Goal: Task Accomplishment & Management: Manage account settings

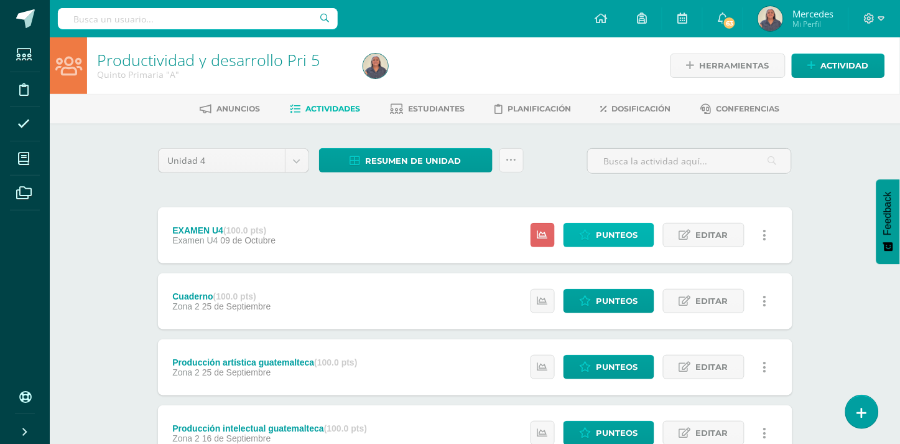
click at [630, 235] on span "Punteos" at bounding box center [618, 234] width 42 height 23
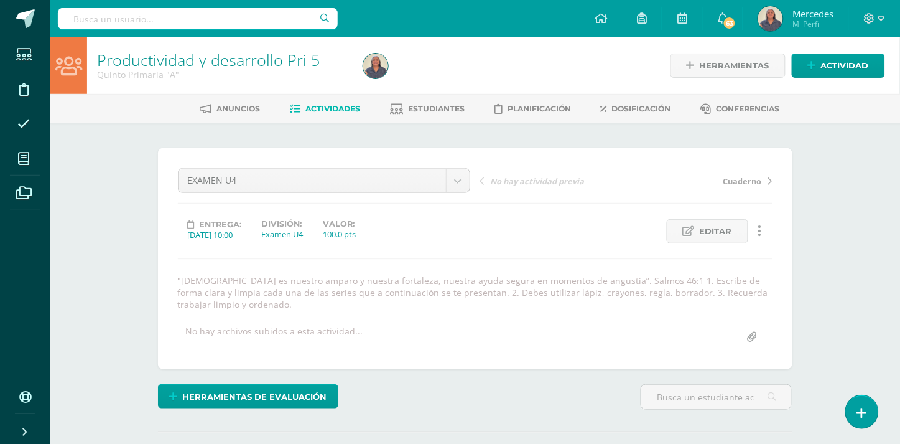
click at [327, 110] on span "Actividades" at bounding box center [333, 108] width 55 height 9
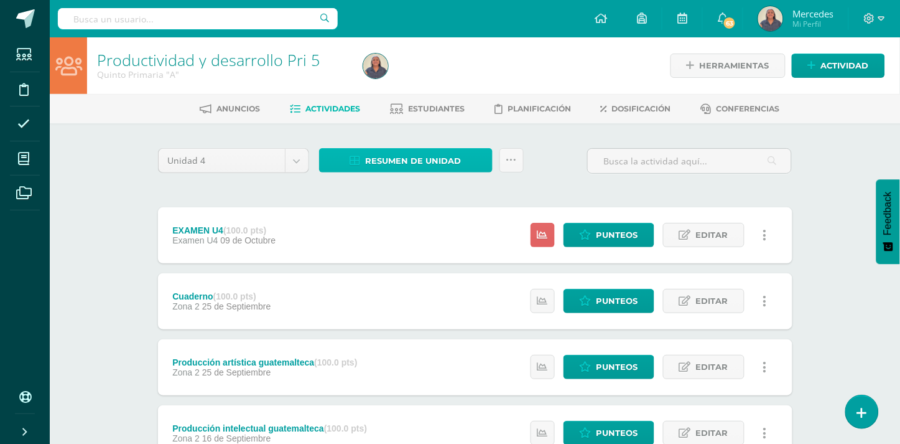
click at [403, 161] on span "Resumen de unidad" at bounding box center [414, 160] width 96 height 23
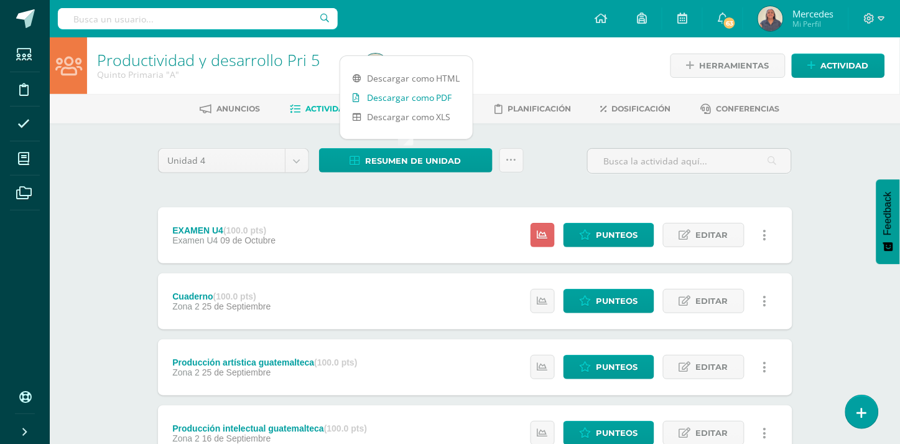
click at [400, 96] on link "Descargar como PDF" at bounding box center [406, 97] width 133 height 19
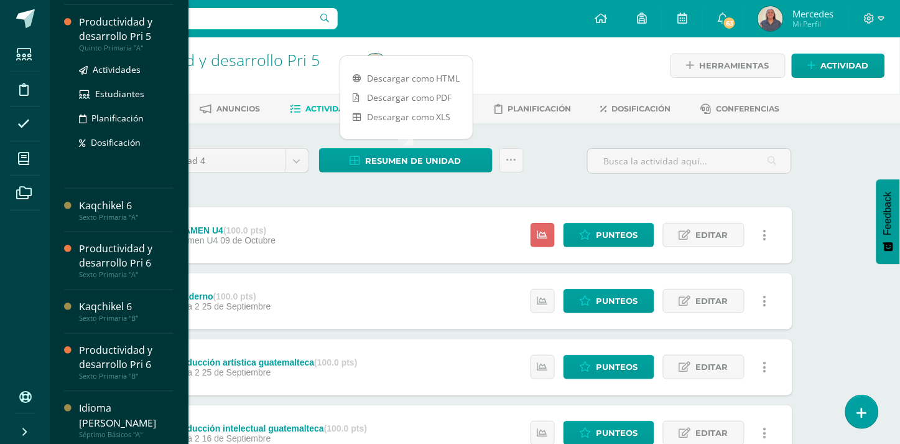
scroll to position [444, 0]
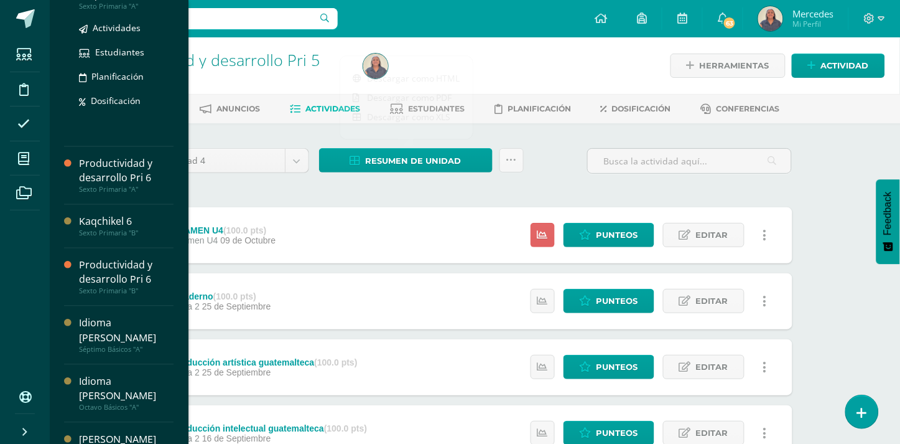
click at [116, 3] on div "Sexto Primaria "A"" at bounding box center [126, 6] width 95 height 9
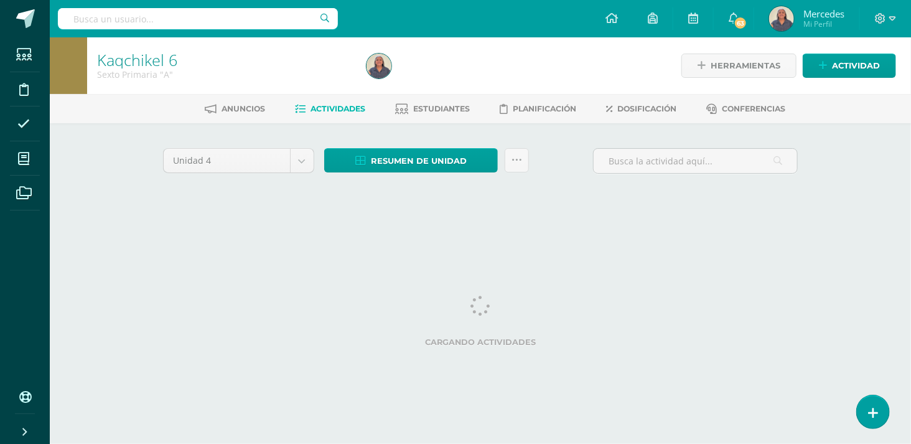
click at [118, 7] on div at bounding box center [198, 18] width 280 height 37
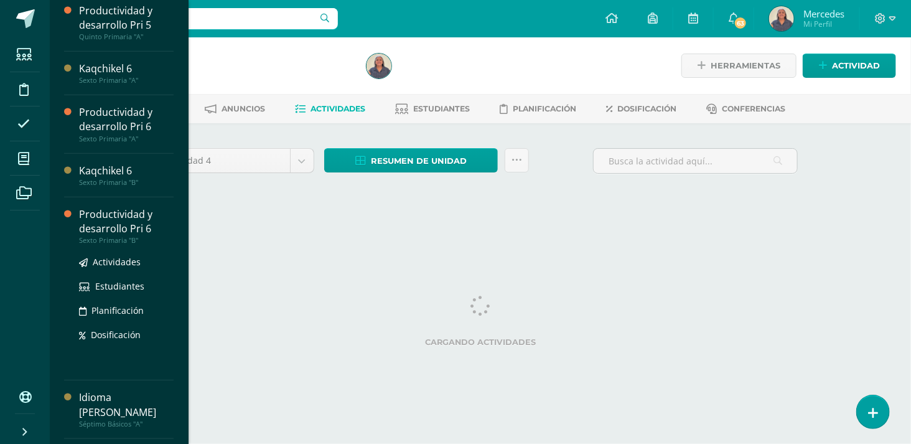
scroll to position [444, 0]
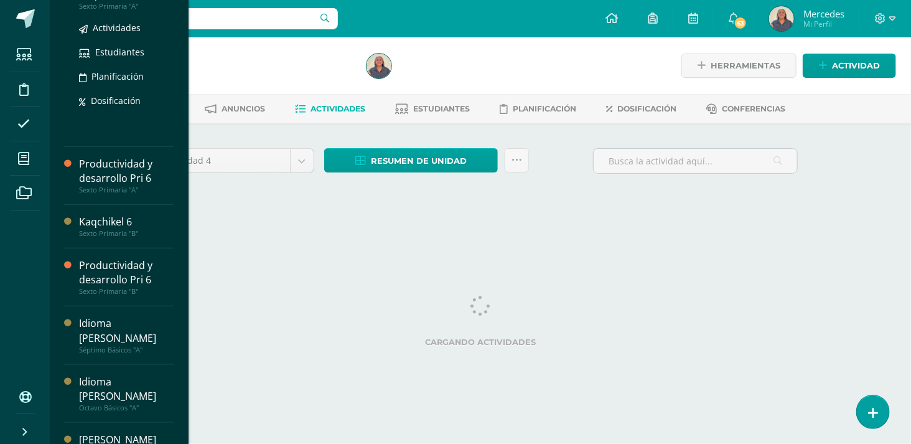
click at [105, 7] on div "Sexto Primaria "A"" at bounding box center [126, 6] width 95 height 9
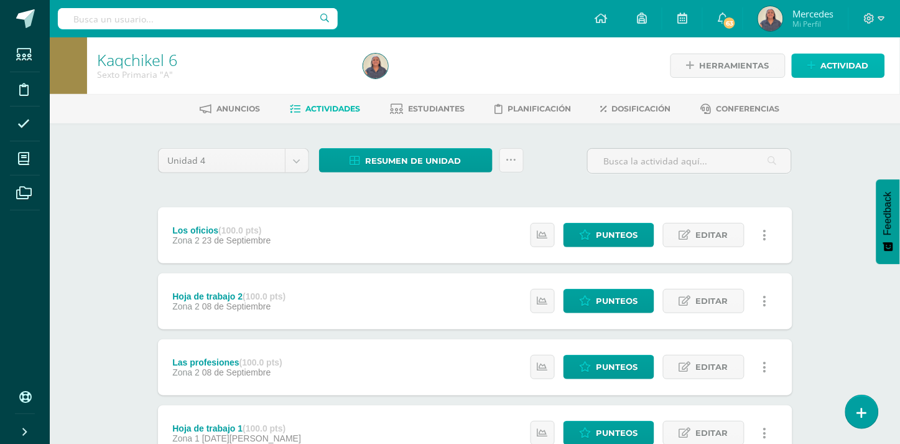
click at [824, 63] on span "Actividad" at bounding box center [845, 65] width 48 height 23
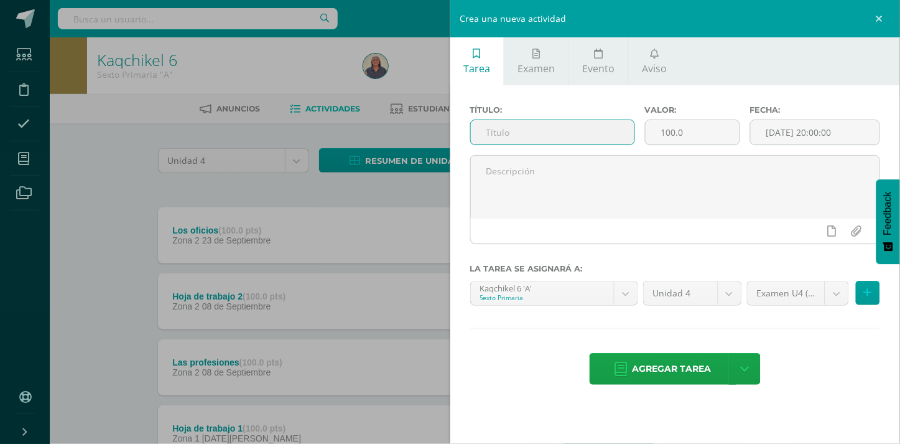
click at [492, 128] on input "text" at bounding box center [553, 132] width 164 height 24
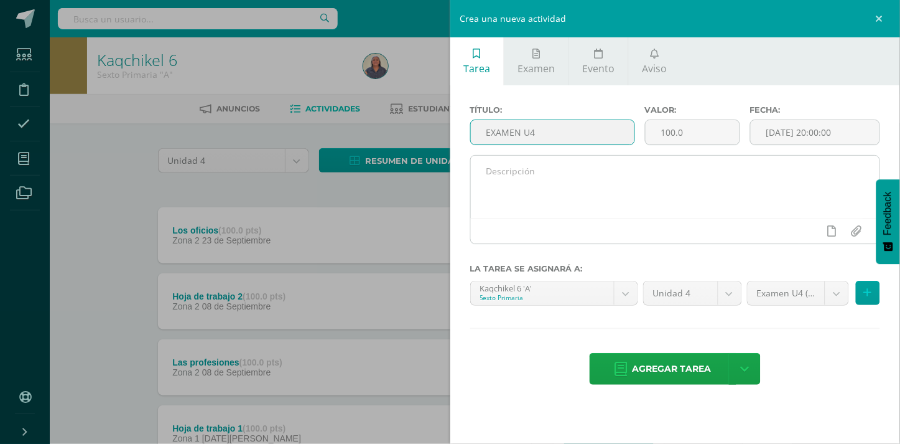
type input "EXAMEN U4"
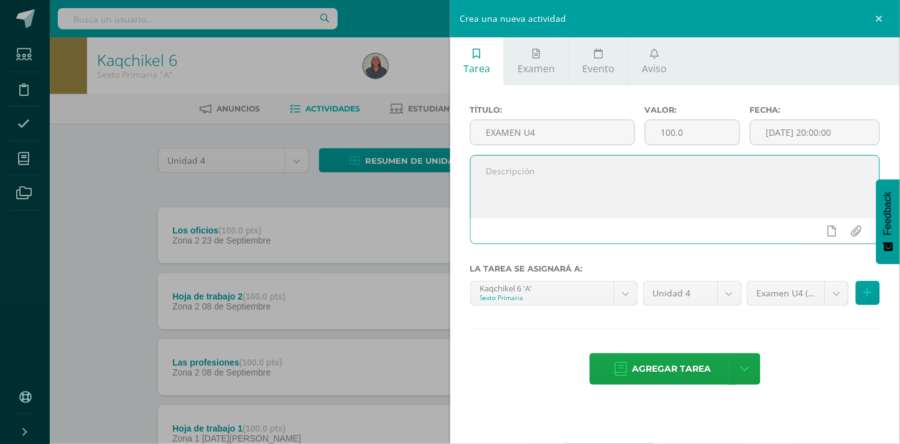
click at [513, 183] on textarea at bounding box center [675, 187] width 409 height 62
paste textarea ""[DEMOGRAPHIC_DATA] es nuestro amparo y nuestra fortaleza, nuestra ayuda segura…"
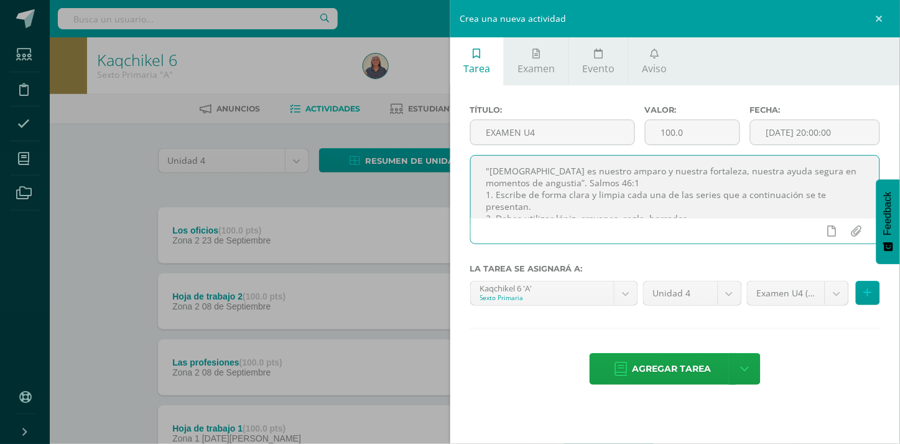
scroll to position [17, 0]
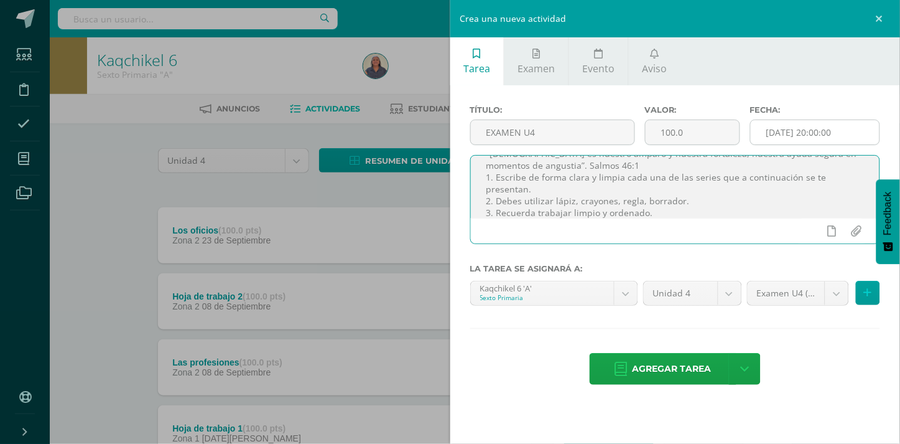
type textarea ""[DEMOGRAPHIC_DATA] es nuestro amparo y nuestra fortaleza, nuestra ayuda segura…"
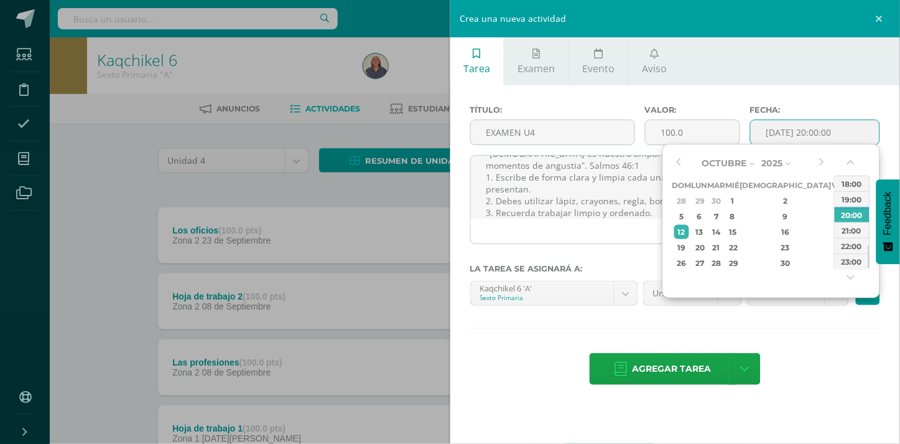
click at [845, 133] on input "[DATE] 20:00:00" at bounding box center [815, 132] width 129 height 24
click at [724, 215] on div "7" at bounding box center [716, 216] width 14 height 14
click at [860, 180] on div "09:00" at bounding box center [852, 180] width 35 height 16
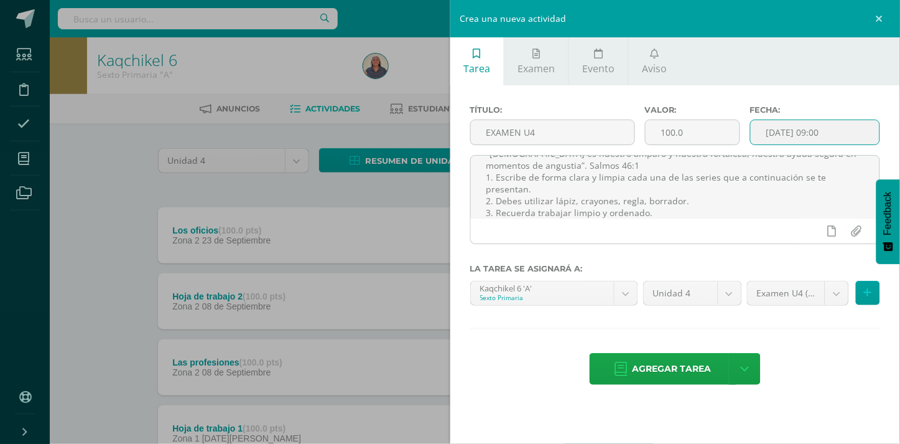
click at [833, 129] on input "2025-10-07 09:00" at bounding box center [815, 132] width 129 height 24
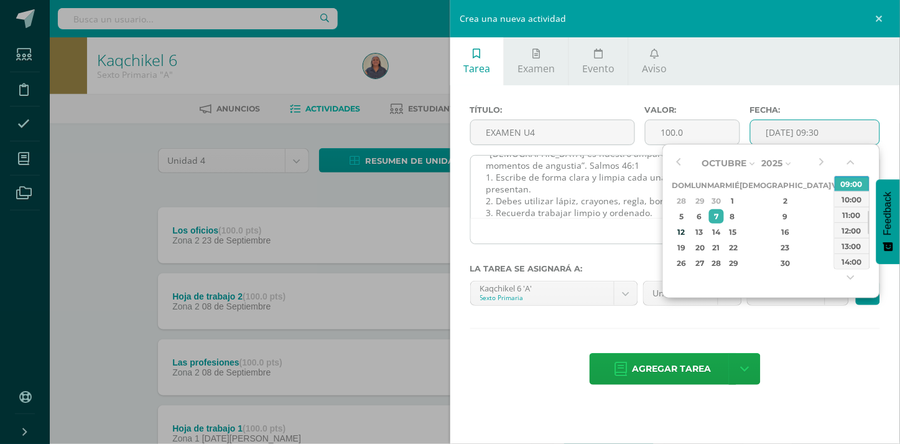
type input "2025-10-07 09:30"
drag, startPoint x: 605, startPoint y: 243, endPoint x: 605, endPoint y: 251, distance: 7.5
click at [605, 243] on div ""[DEMOGRAPHIC_DATA] es nuestro amparo y nuestra fortaleza, nuestra ayuda segura…" at bounding box center [675, 199] width 411 height 89
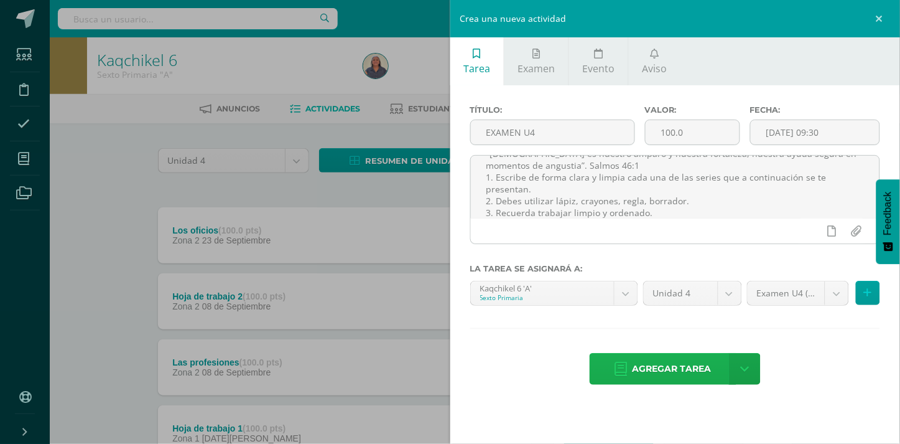
click at [689, 375] on span "Agregar tarea" at bounding box center [672, 368] width 79 height 30
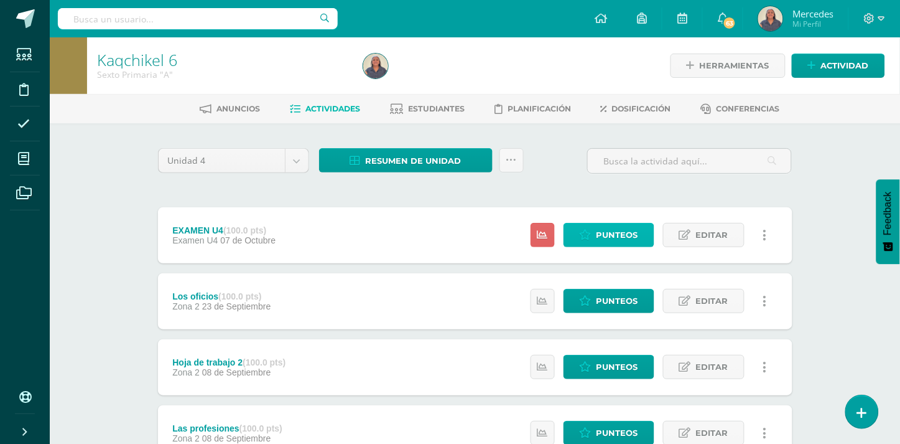
click at [610, 233] on span "Punteos" at bounding box center [618, 234] width 42 height 23
click at [629, 245] on span "Punteos" at bounding box center [618, 234] width 42 height 23
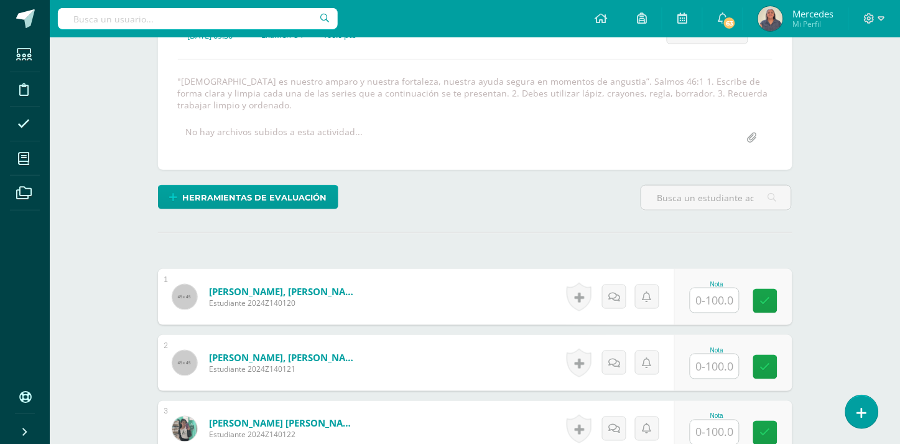
scroll to position [225, 0]
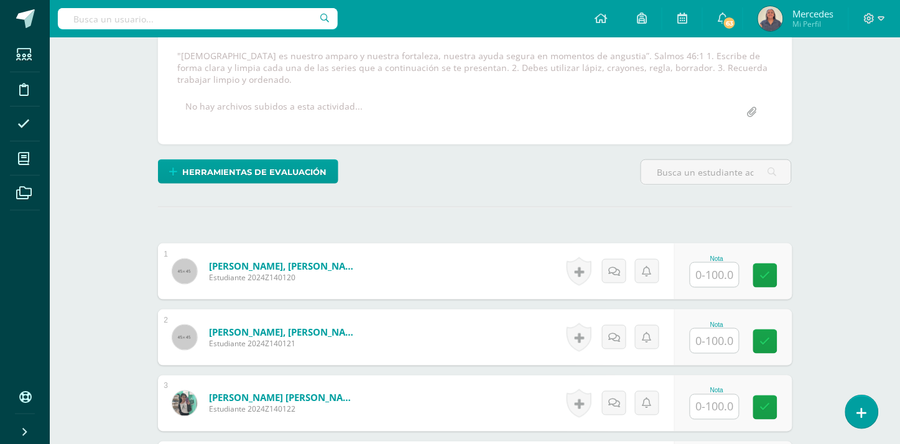
click at [713, 265] on input "text" at bounding box center [715, 275] width 49 height 24
click at [728, 263] on input "text" at bounding box center [722, 275] width 50 height 25
type input "63"
click at [724, 329] on input "text" at bounding box center [715, 341] width 49 height 24
type input "90"
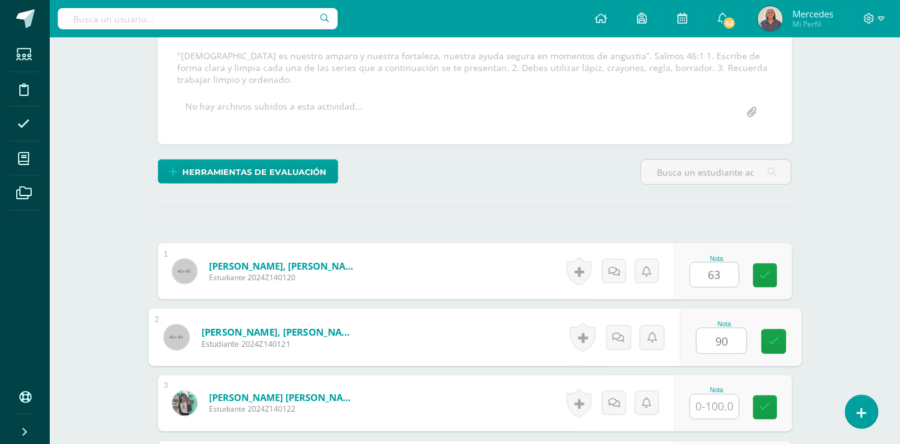
click at [714, 394] on input "text" at bounding box center [715, 406] width 49 height 24
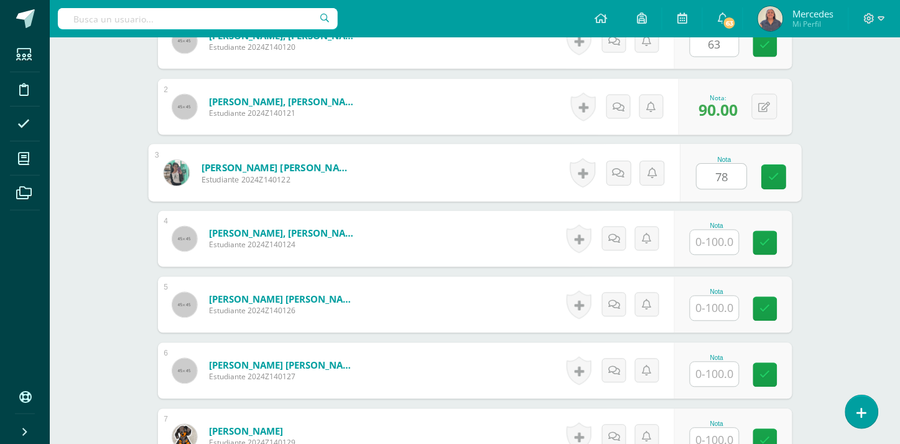
scroll to position [460, 0]
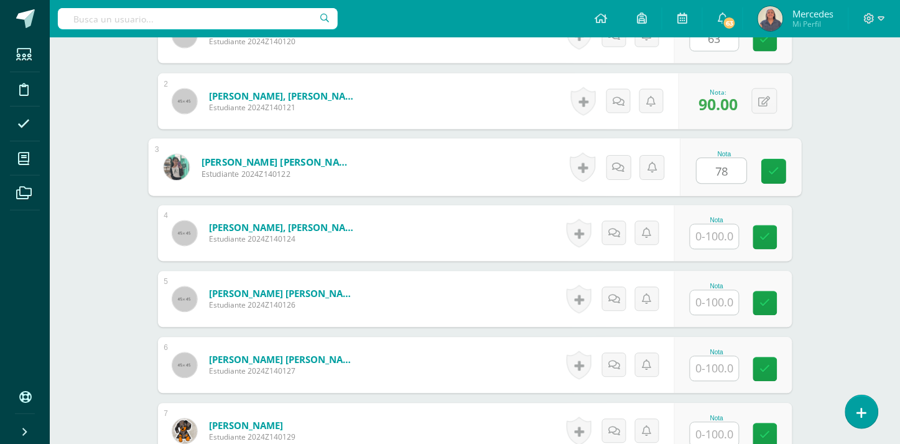
type input "78"
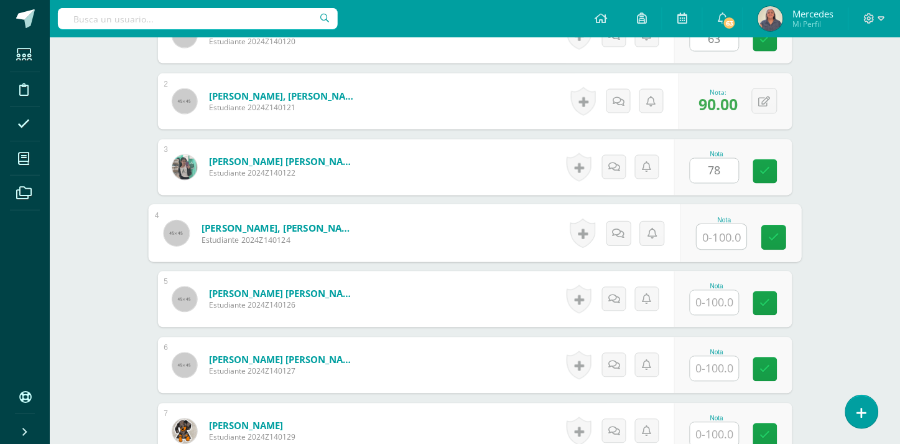
click at [723, 225] on input "text" at bounding box center [722, 237] width 50 height 25
type input "78"
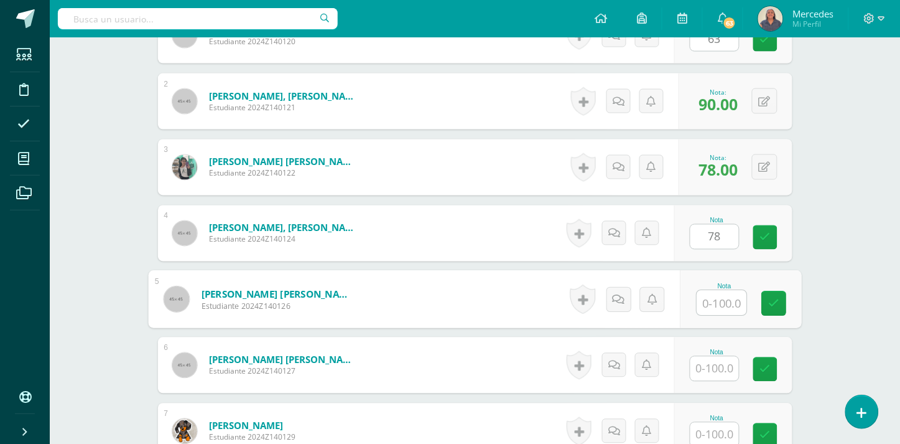
click at [717, 291] on input "text" at bounding box center [722, 303] width 50 height 25
type input "73"
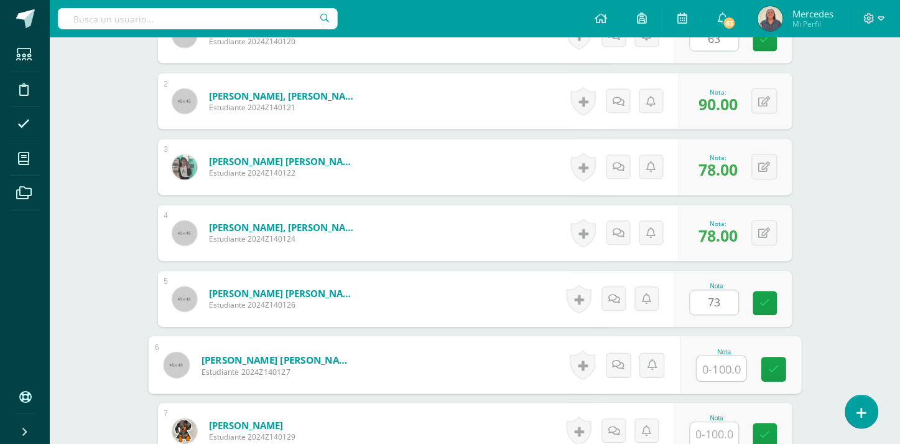
click at [712, 360] on input "text" at bounding box center [722, 369] width 50 height 25
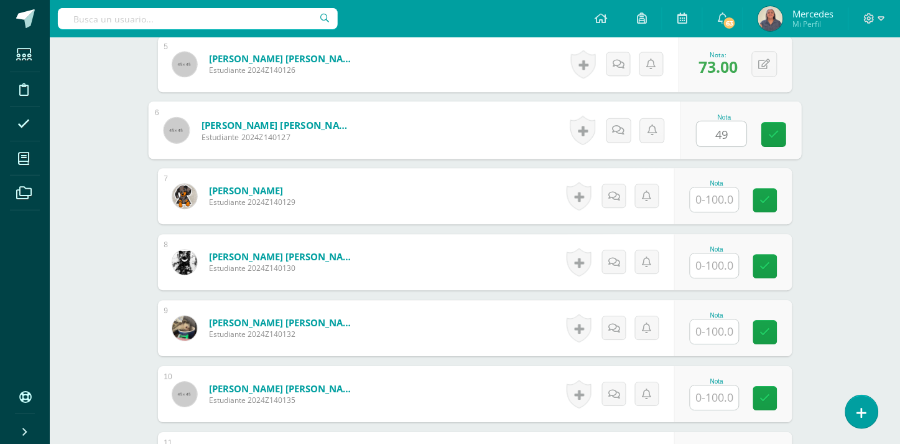
scroll to position [701, 0]
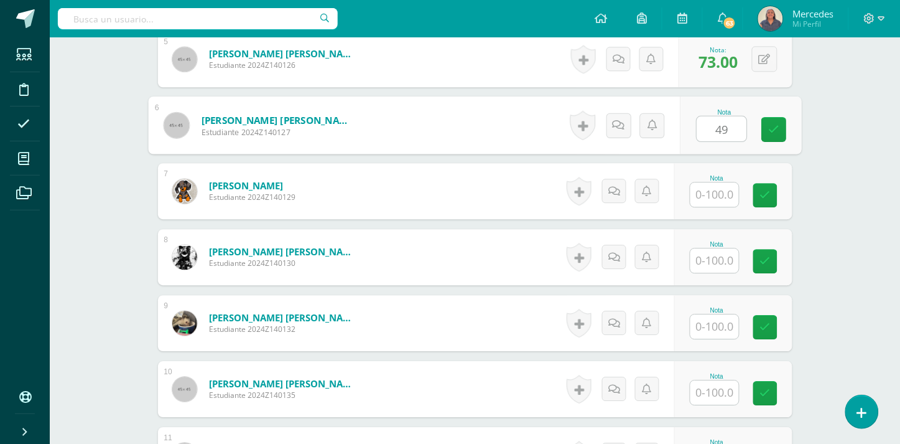
type input "49"
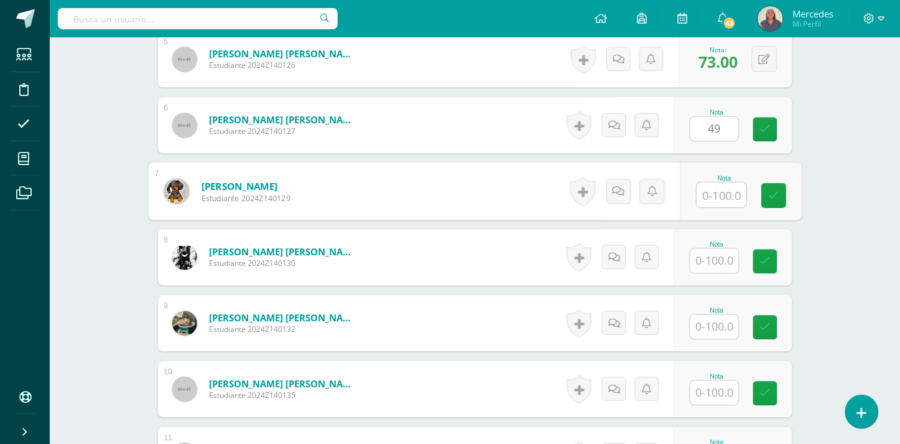
click at [723, 182] on input "text" at bounding box center [722, 194] width 50 height 25
type input "100"
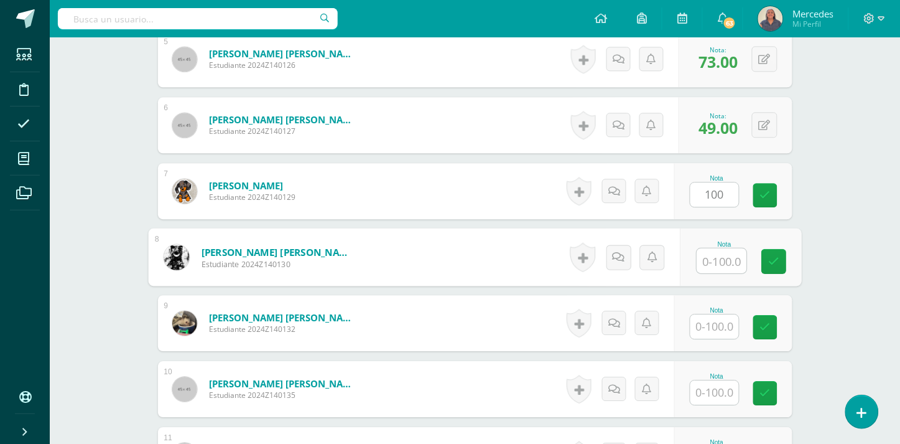
click at [720, 258] on input "text" at bounding box center [722, 260] width 50 height 25
type input "68"
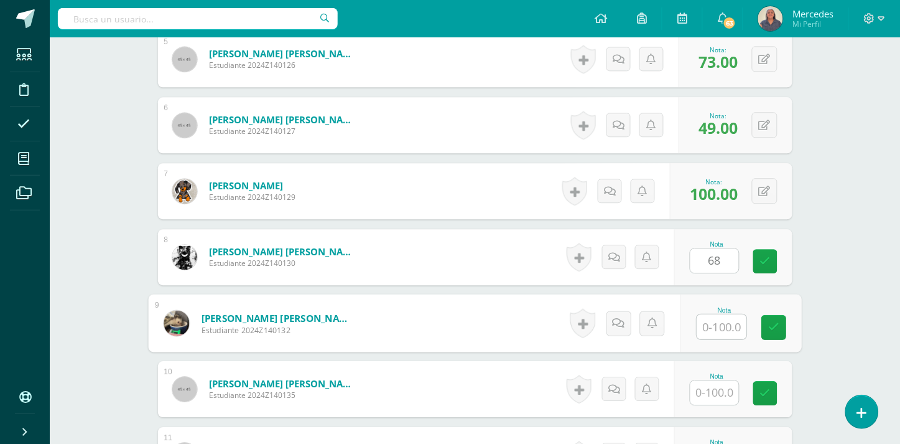
click at [714, 315] on input "text" at bounding box center [722, 326] width 50 height 25
type input "100"
click at [717, 383] on input "text" at bounding box center [715, 392] width 49 height 24
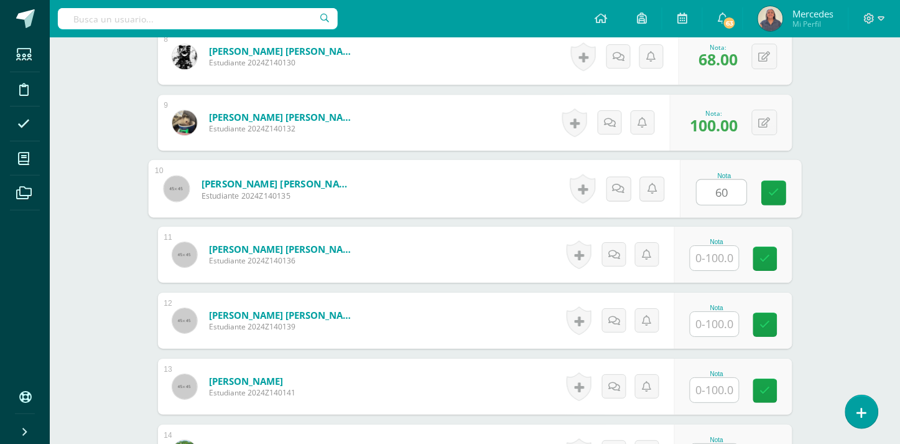
scroll to position [909, 0]
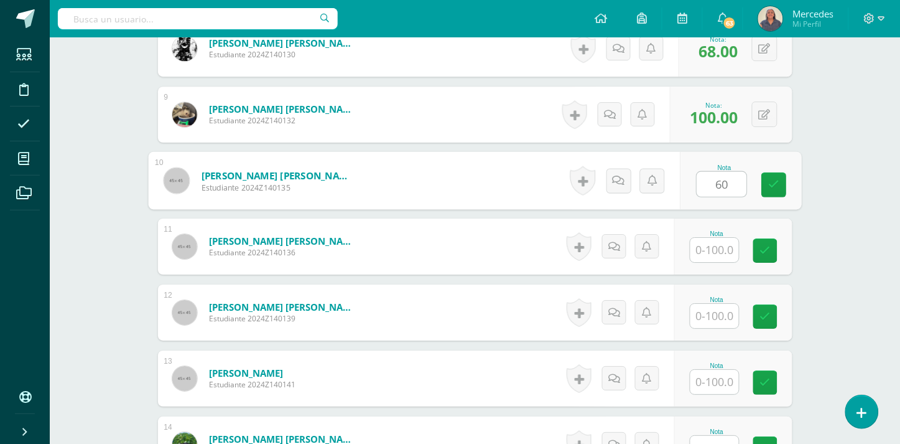
type input "60"
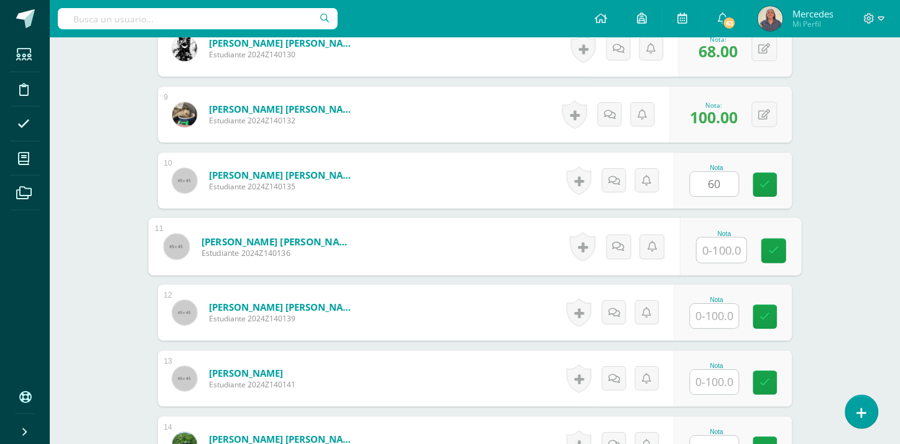
click at [711, 243] on input "text" at bounding box center [722, 250] width 50 height 25
type input "100"
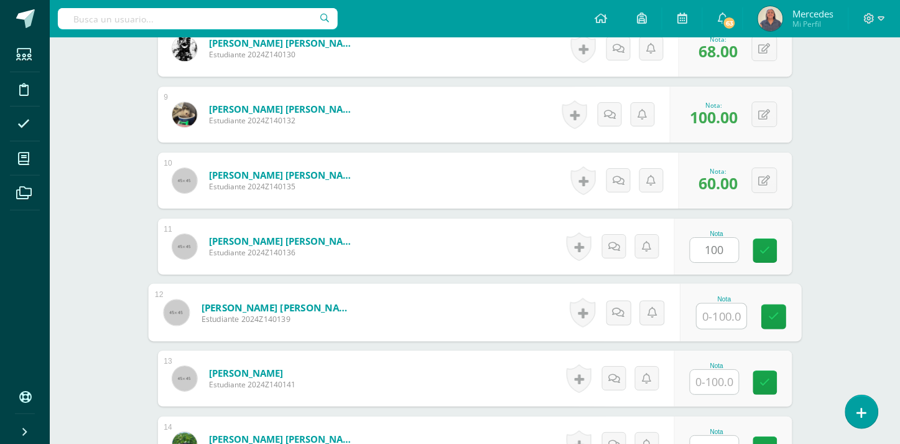
click at [716, 309] on input "text" at bounding box center [722, 316] width 50 height 25
type input "98"
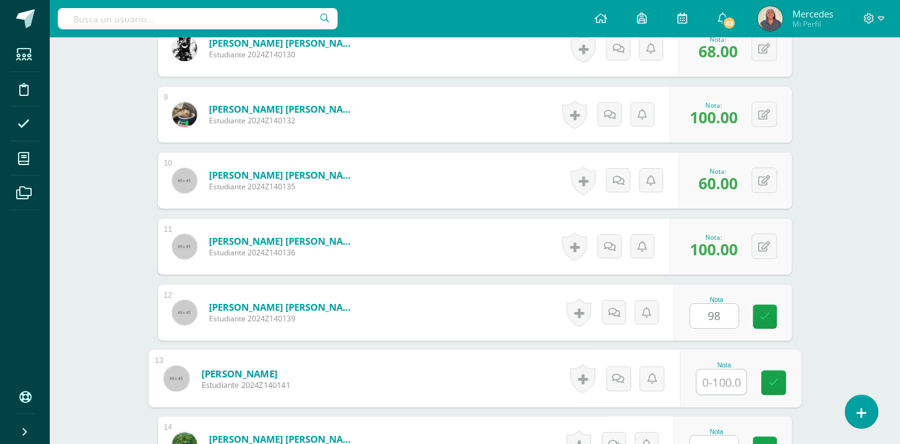
click at [721, 370] on input "text" at bounding box center [722, 382] width 50 height 25
type input "95"
click at [717, 436] on input "text" at bounding box center [715, 448] width 49 height 24
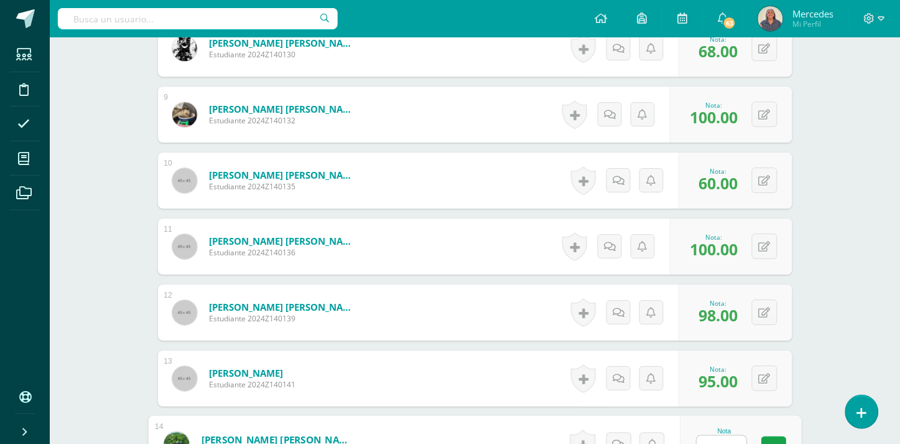
type input "68"
click at [780, 436] on link at bounding box center [774, 448] width 25 height 25
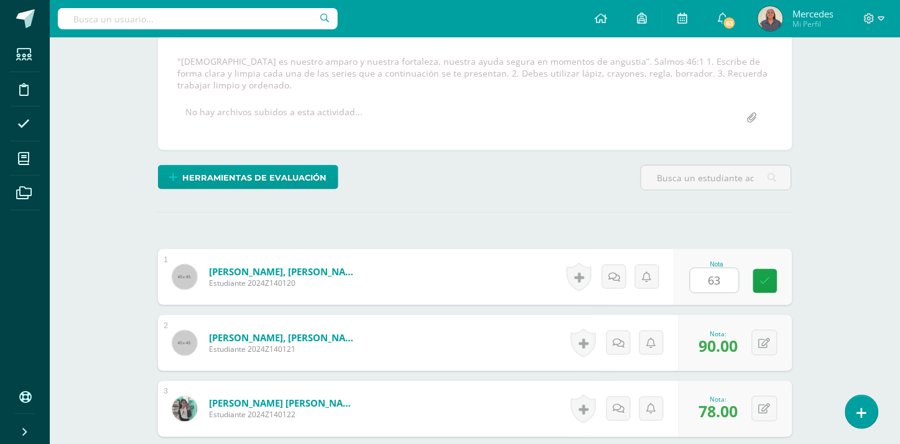
scroll to position [158, 0]
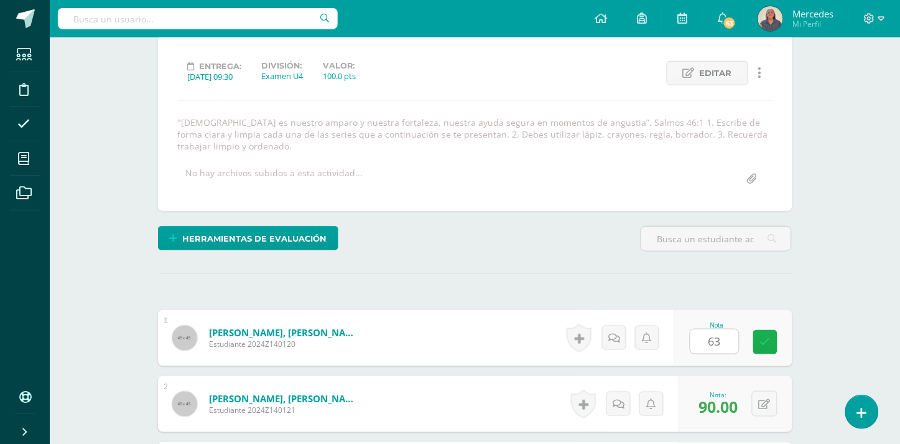
click at [762, 337] on icon at bounding box center [765, 342] width 11 height 11
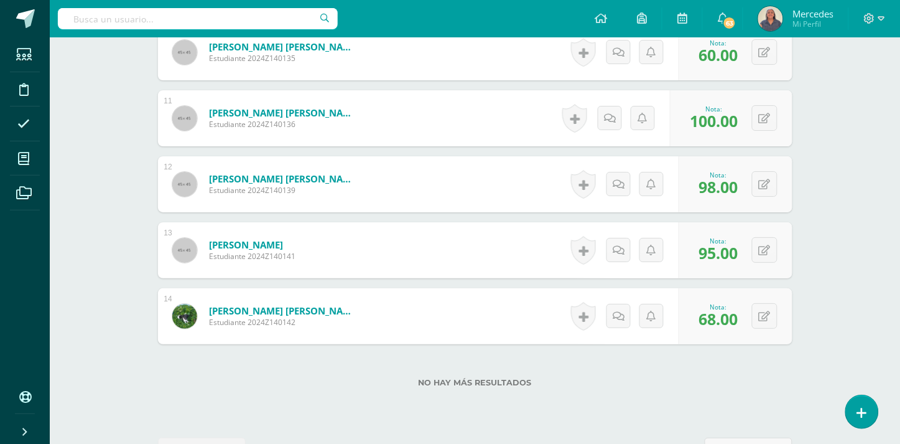
scroll to position [0, 0]
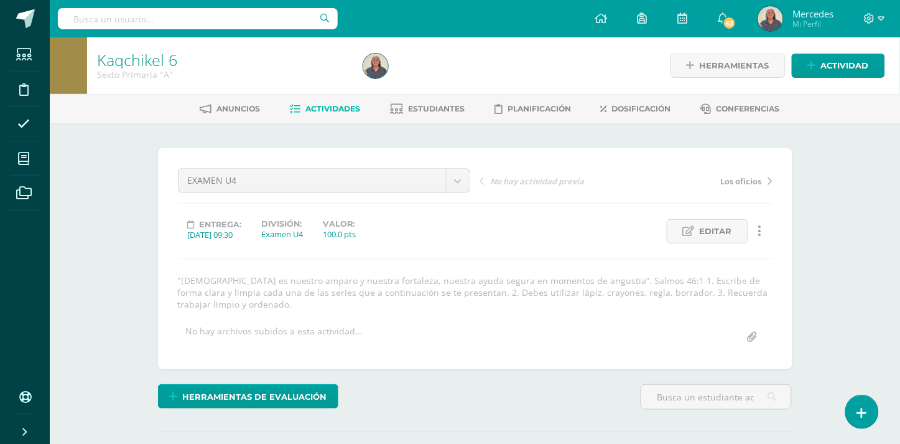
click at [334, 108] on span "Actividades" at bounding box center [333, 108] width 55 height 9
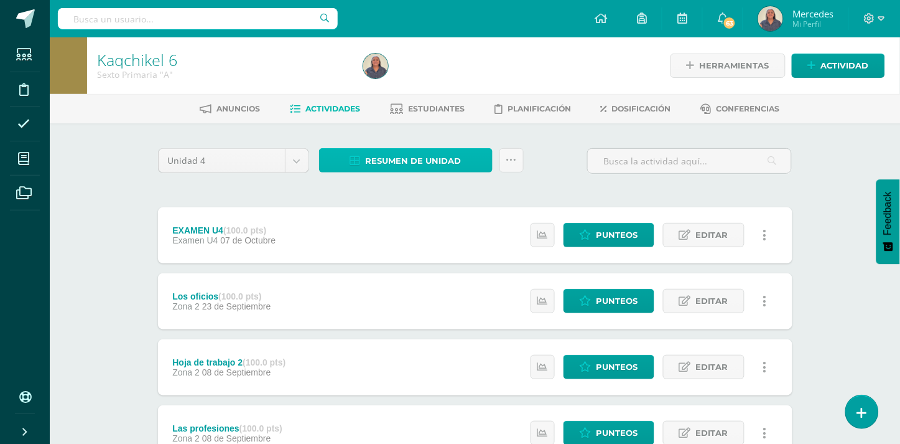
click at [393, 152] on span "Resumen de unidad" at bounding box center [414, 160] width 96 height 23
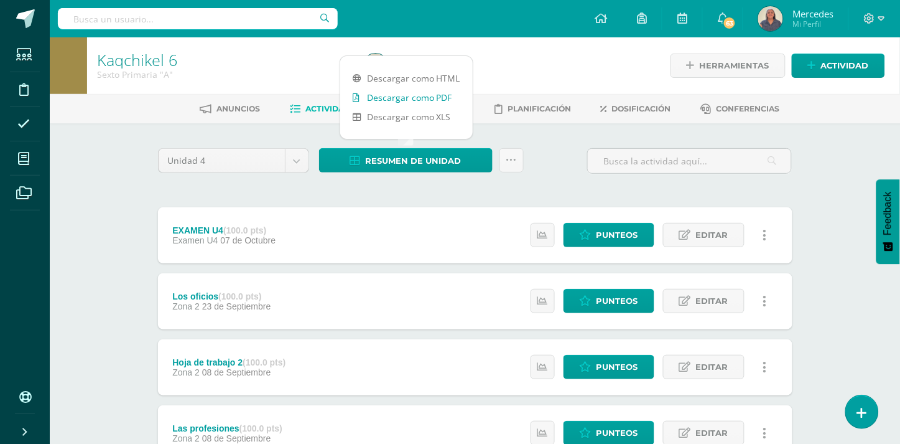
click at [399, 96] on link "Descargar como PDF" at bounding box center [406, 97] width 133 height 19
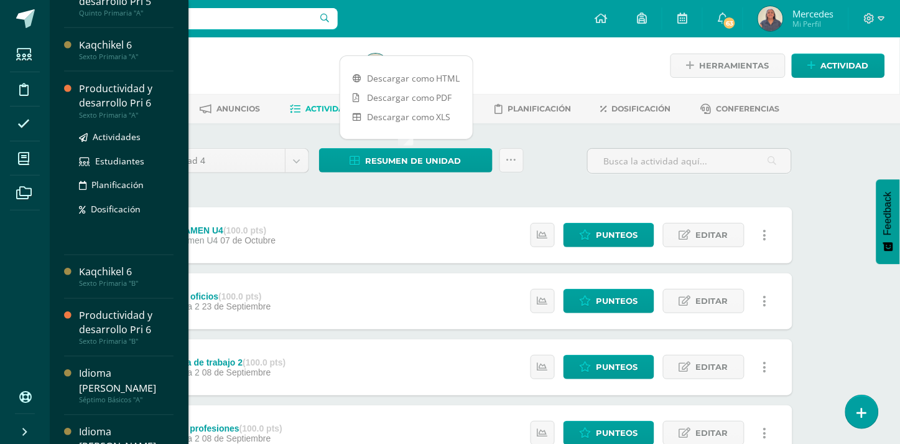
scroll to position [444, 0]
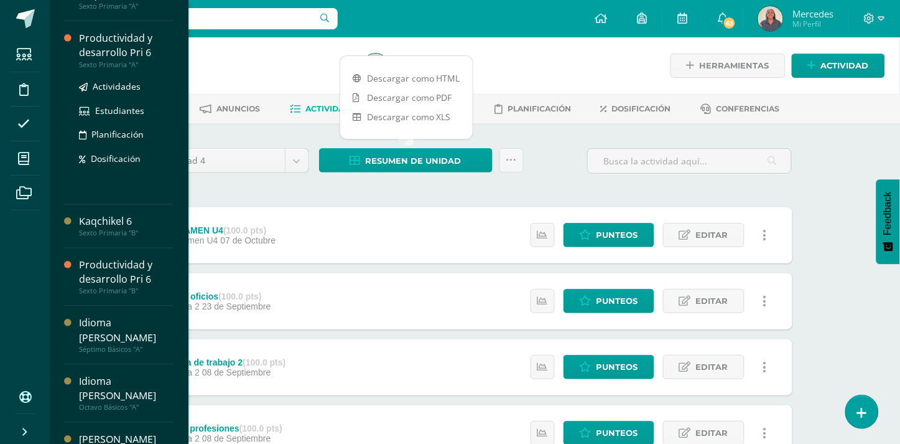
click at [112, 45] on div "Productividad y desarrollo Pri 6" at bounding box center [126, 45] width 95 height 29
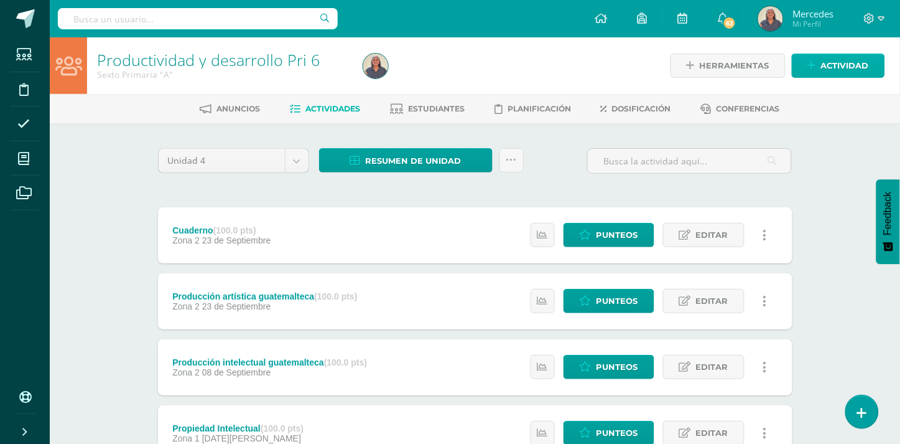
drag, startPoint x: 857, startPoint y: 52, endPoint x: 854, endPoint y: 63, distance: 11.5
click at [854, 63] on div "Herramientas Detalle de asistencias Actividad" at bounding box center [757, 65] width 256 height 57
click at [853, 65] on span "Actividad" at bounding box center [845, 65] width 48 height 23
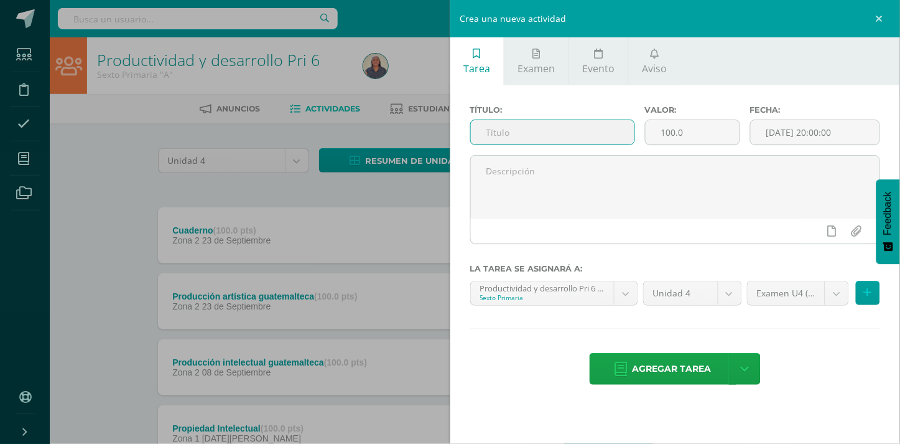
click at [507, 131] on input "text" at bounding box center [553, 132] width 164 height 24
type input "p"
type input "Proyecto final U4"
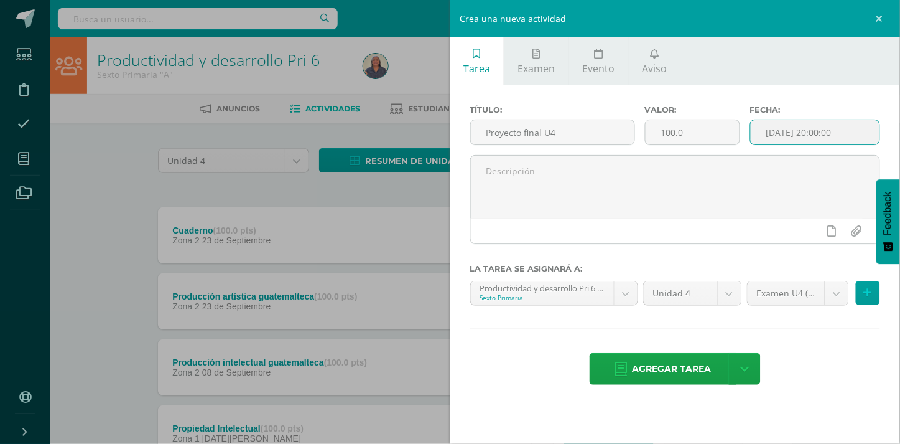
click at [819, 133] on input "[DATE] 20:00:00" at bounding box center [815, 132] width 129 height 24
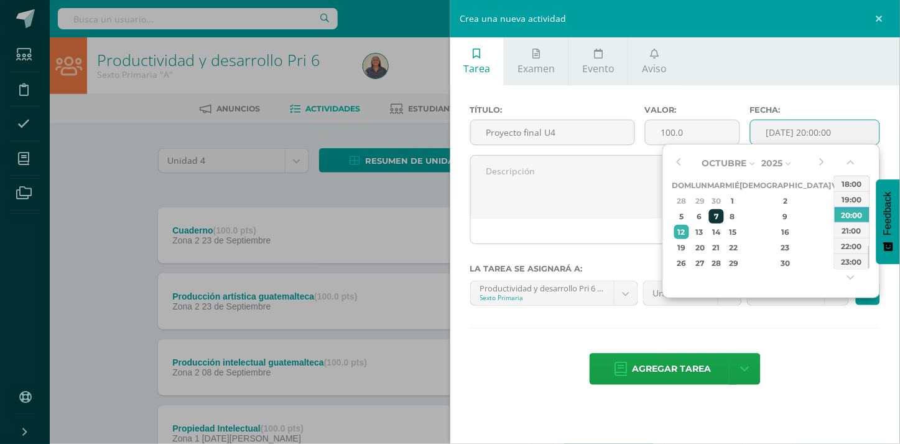
click at [724, 214] on div "7" at bounding box center [716, 216] width 14 height 14
click at [848, 195] on div "10:00" at bounding box center [852, 196] width 35 height 16
type input "2025-10-07 10:00"
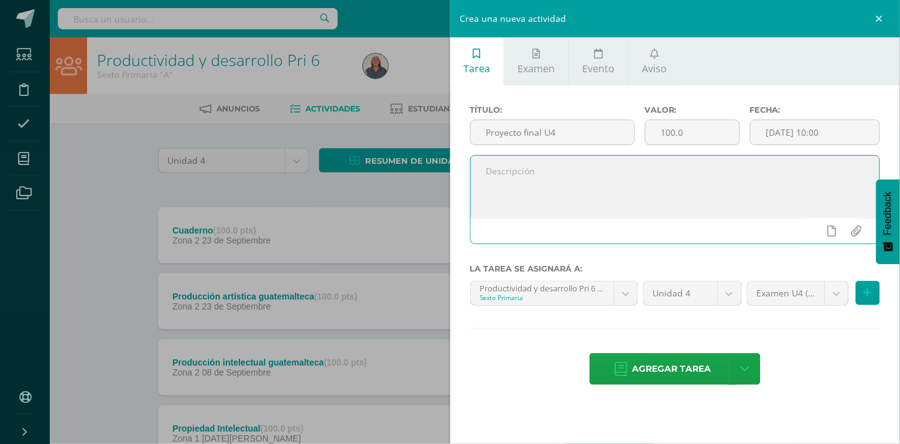
click at [523, 180] on textarea at bounding box center [675, 187] width 409 height 62
paste textarea "Realiza actividades orientadas en el trabajo en equipo y a la vez aprende a gen…"
paste textarea "Planifica y elabora un presupuesto del producto que vendera para saber que mate…"
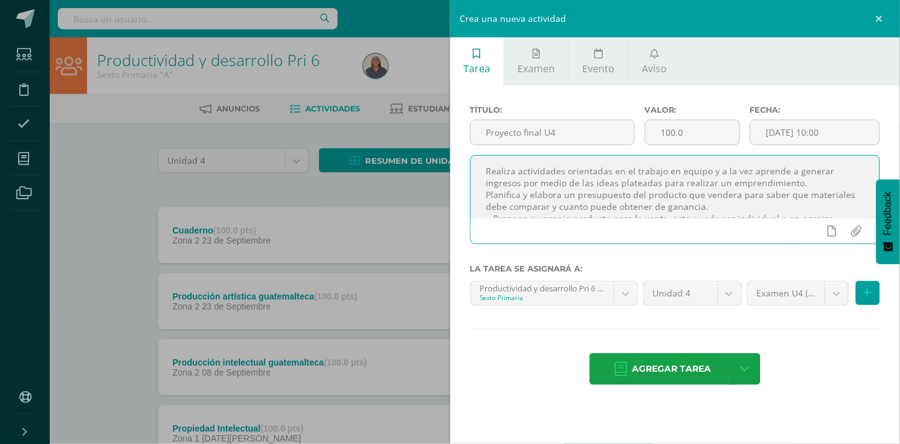
scroll to position [6, 0]
click at [495, 210] on textarea "Realiza actividades orientadas en el trabajo en equipo y a la vez aprende a gen…" at bounding box center [675, 187] width 409 height 62
click at [486, 167] on textarea "Realiza actividades orientadas en el trabajo en equipo y a la vez aprende a gen…" at bounding box center [675, 187] width 409 height 62
paste textarea ""Dios es nuestro amparo y nuestra fortaleza, nuestra ayuda segura en momentos d…"
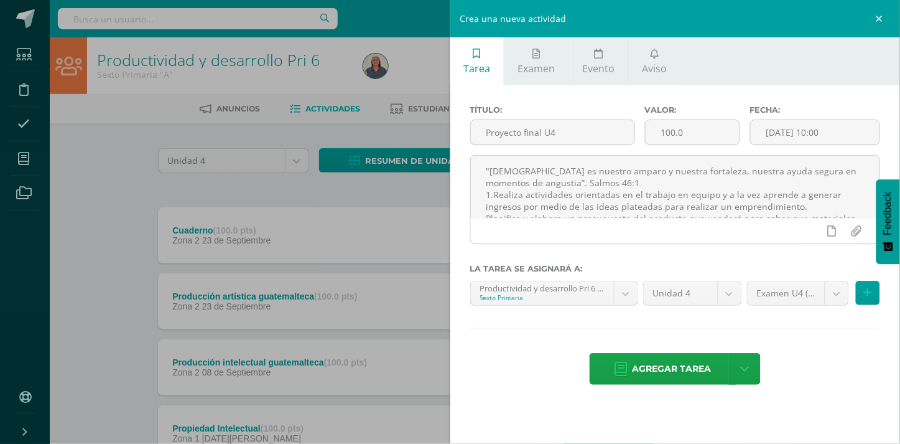
click at [828, 21] on div "Crea una nueva actividad" at bounding box center [675, 18] width 450 height 37
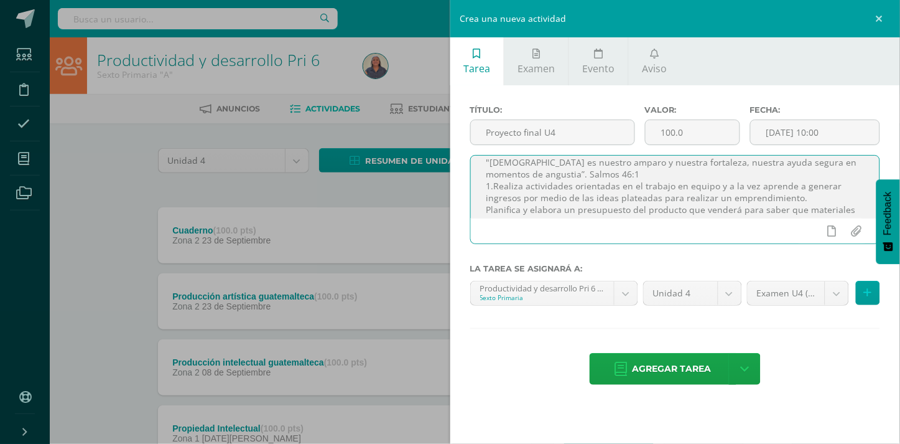
scroll to position [16, 0]
click at [484, 200] on textarea ""Dios es nuestro amparo y nuestra fortaleza, nuestra ayuda segura en momentos d…" at bounding box center [675, 187] width 409 height 62
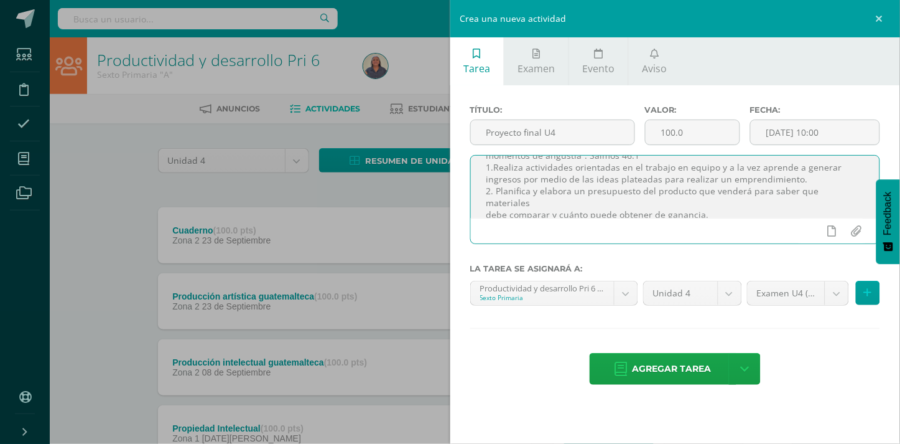
scroll to position [36, 0]
click at [487, 208] on textarea ""Dios es nuestro amparo y nuestra fortaleza, nuestra ayuda segura en momentos d…" at bounding box center [675, 187] width 409 height 62
click at [826, 203] on textarea ""Dios es nuestro amparo y nuestra fortaleza, nuestra ayuda segura en momentos d…" at bounding box center [675, 187] width 409 height 62
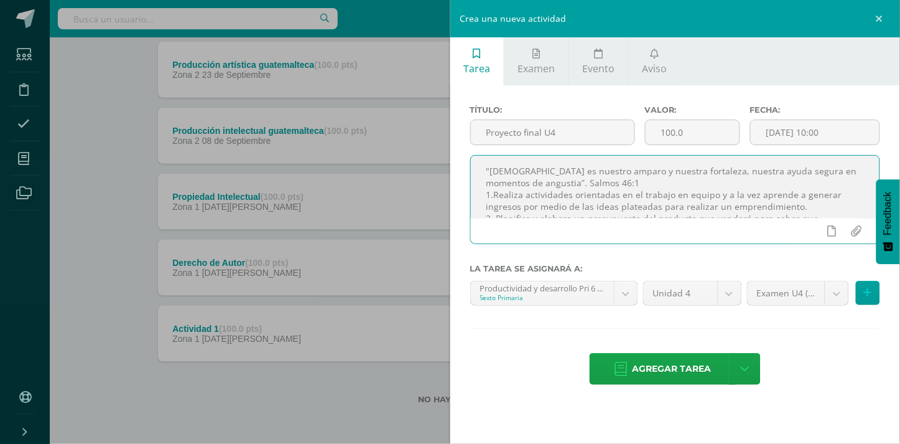
scroll to position [39, 0]
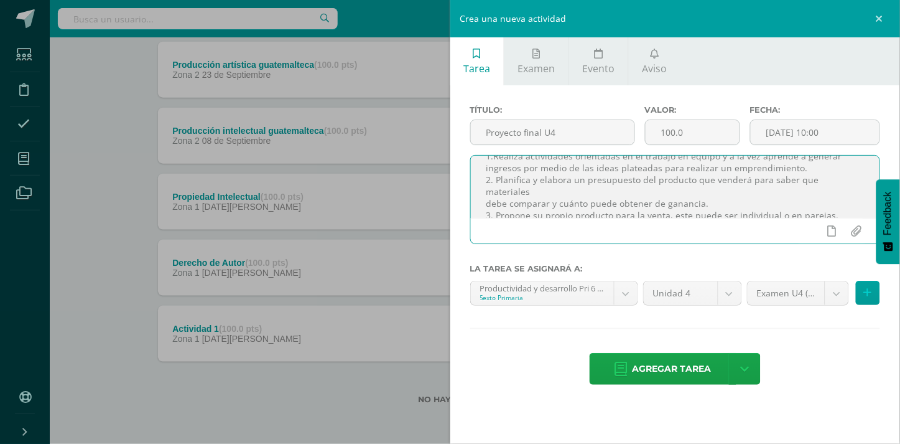
drag, startPoint x: 483, startPoint y: 168, endPoint x: 841, endPoint y: 213, distance: 360.6
click at [841, 213] on textarea ""[DEMOGRAPHIC_DATA] es nuestro amparo y nuestra fortaleza, nuestra ayuda segura…" at bounding box center [675, 187] width 409 height 62
type textarea ""[DEMOGRAPHIC_DATA] es nuestro amparo y nuestra fortaleza, nuestra ayuda segura…"
click at [694, 365] on span "Agregar tarea" at bounding box center [672, 368] width 79 height 30
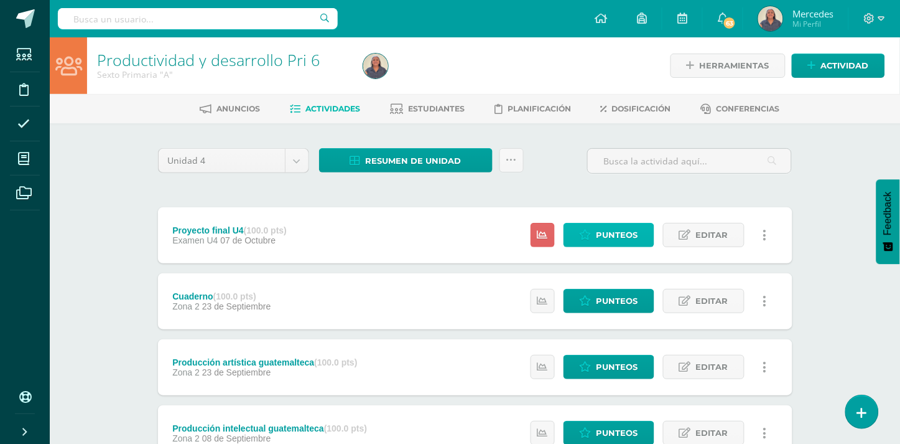
click at [615, 234] on span "Punteos" at bounding box center [618, 234] width 42 height 23
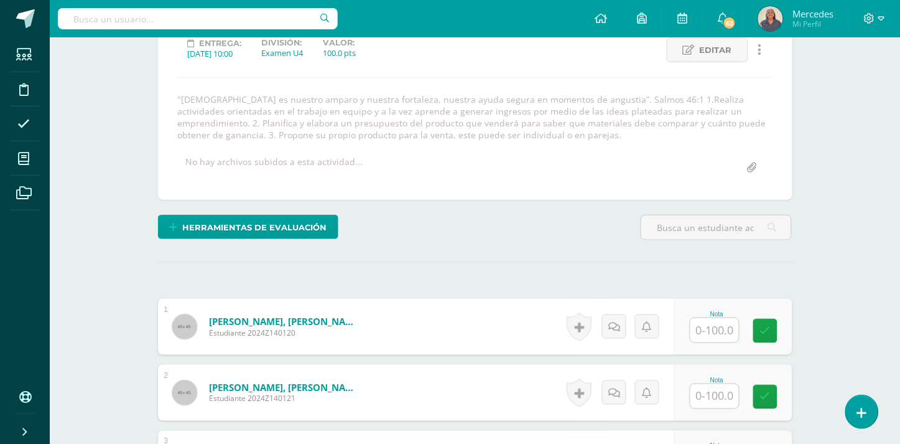
scroll to position [182, 0]
click at [717, 327] on input "text" at bounding box center [715, 329] width 49 height 24
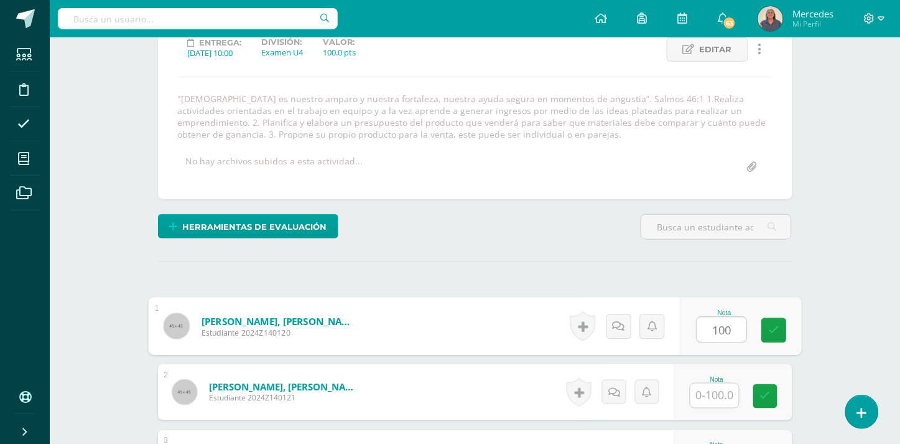
type input "100"
click at [719, 390] on input "text" at bounding box center [715, 395] width 49 height 24
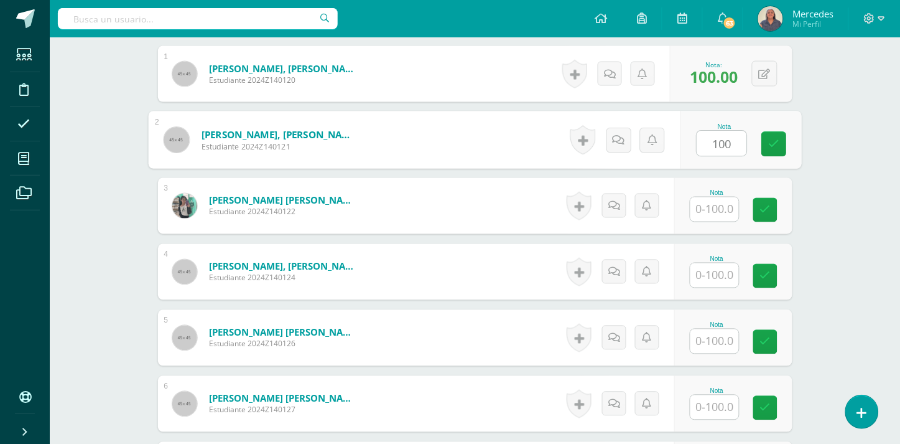
scroll to position [457, 0]
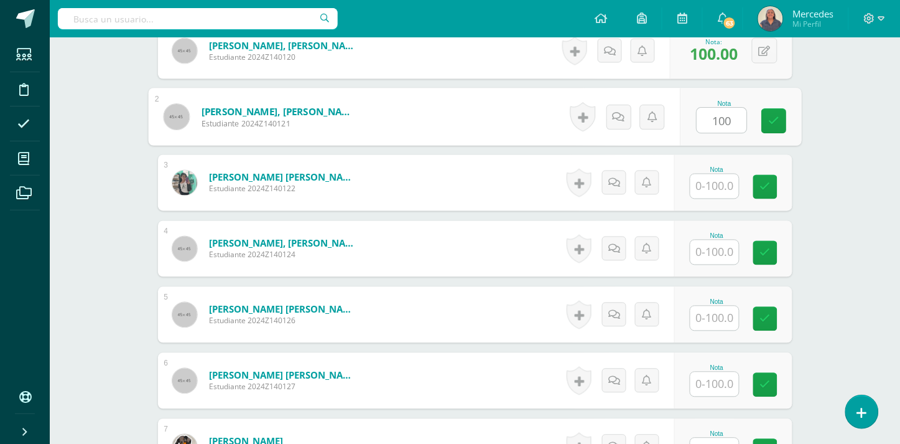
type input "100"
click at [725, 182] on input "text" at bounding box center [715, 186] width 49 height 24
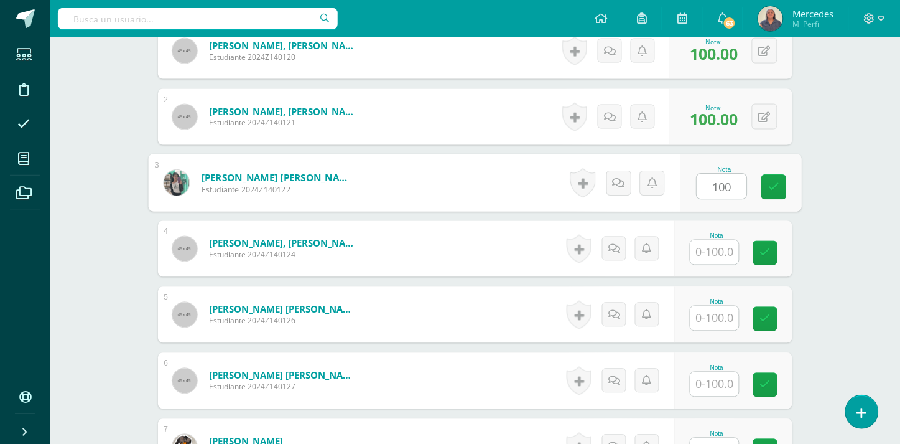
type input "100"
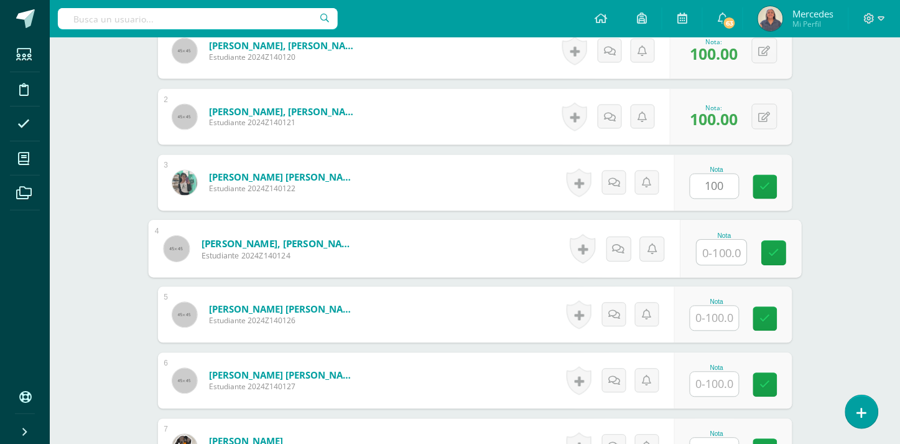
click at [719, 246] on input "text" at bounding box center [722, 252] width 50 height 25
type input "100"
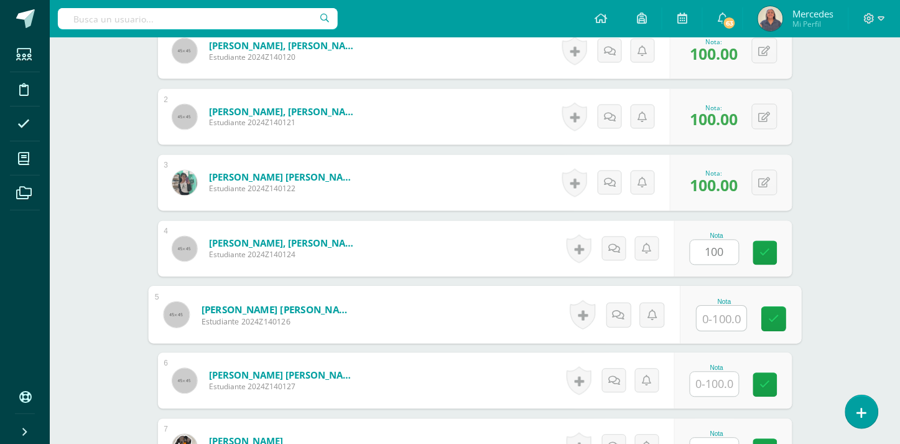
click at [716, 327] on input "text" at bounding box center [722, 318] width 50 height 25
type input "100"
click at [724, 386] on input "text" at bounding box center [715, 384] width 49 height 24
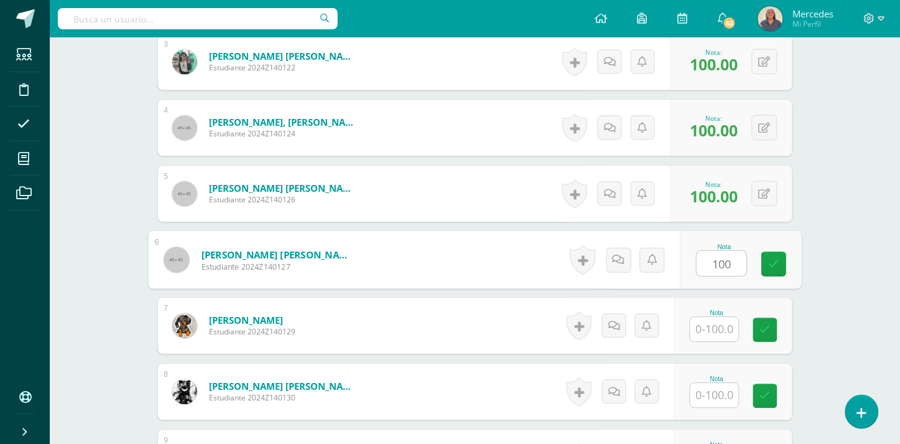
scroll to position [699, 0]
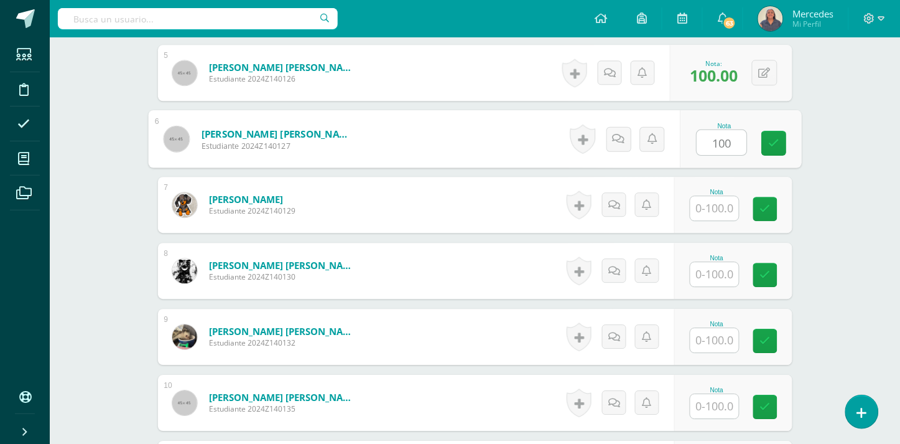
type input "100"
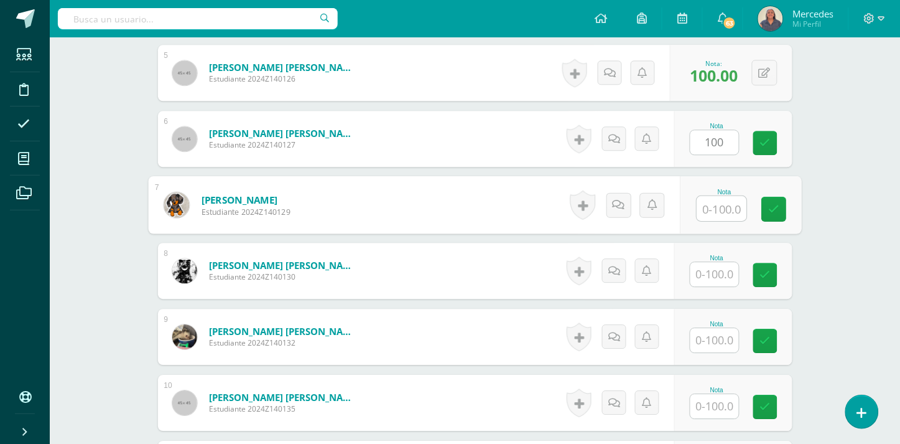
click at [723, 212] on input "text" at bounding box center [722, 208] width 50 height 25
type input "100"
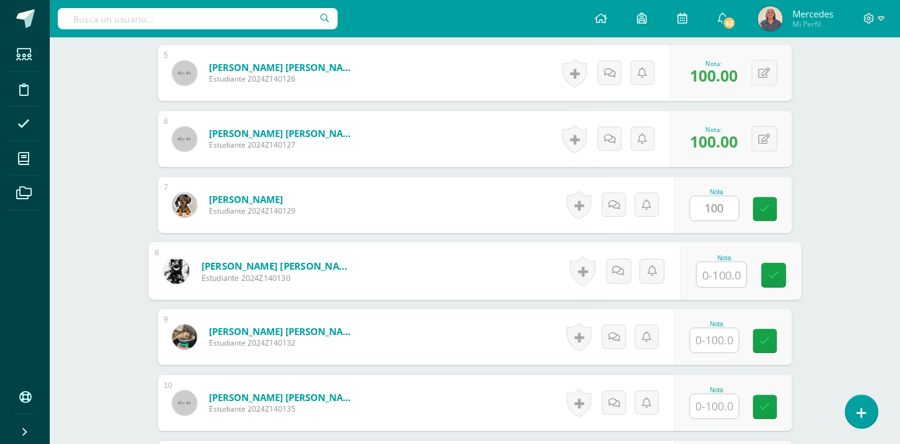
click at [716, 273] on input "text" at bounding box center [722, 274] width 50 height 25
type input "100"
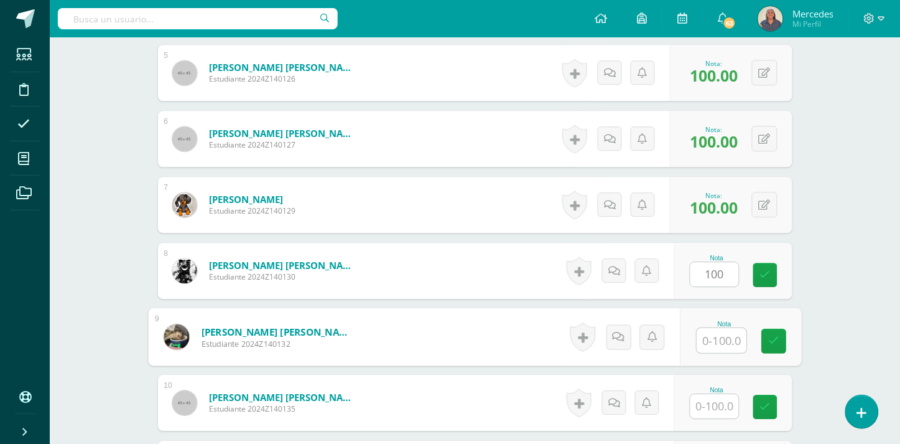
click at [716, 341] on input "text" at bounding box center [722, 340] width 50 height 25
type input "100"
click at [714, 400] on input "text" at bounding box center [715, 406] width 49 height 24
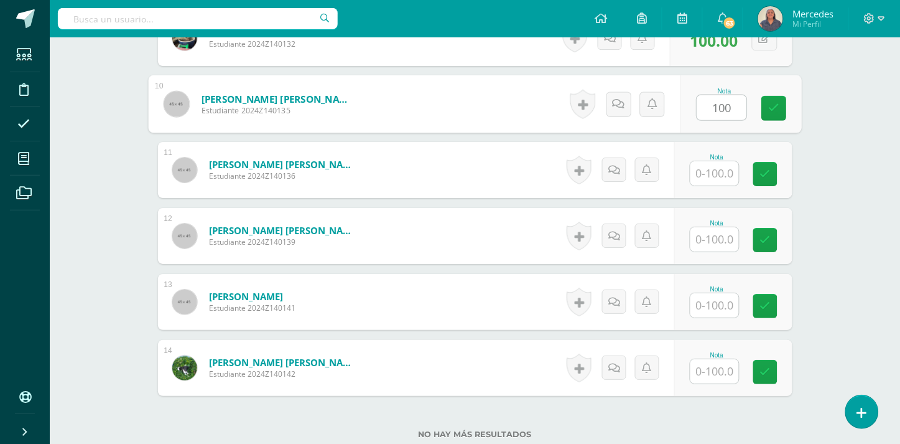
scroll to position [1008, 0]
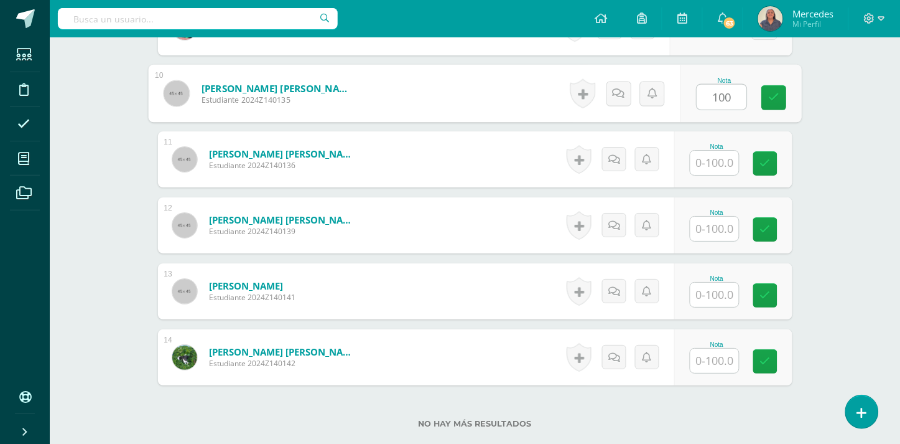
type input "100"
click at [698, 165] on input "text" at bounding box center [715, 163] width 49 height 24
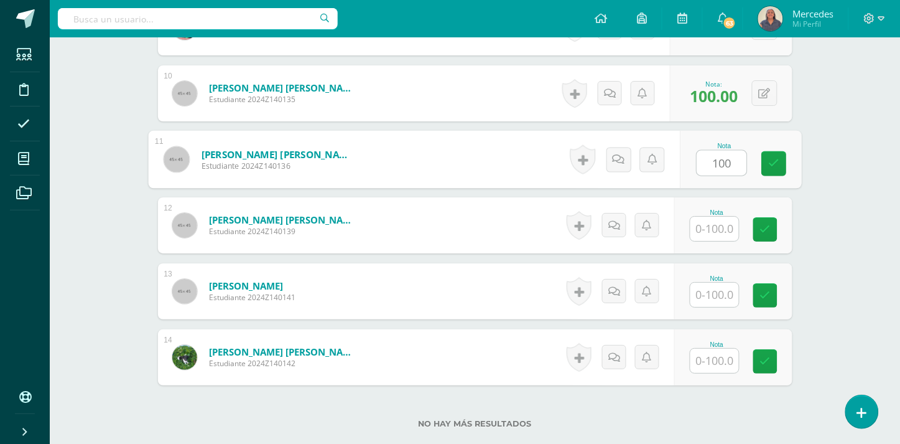
type input "100"
click at [721, 225] on input "text" at bounding box center [715, 229] width 49 height 24
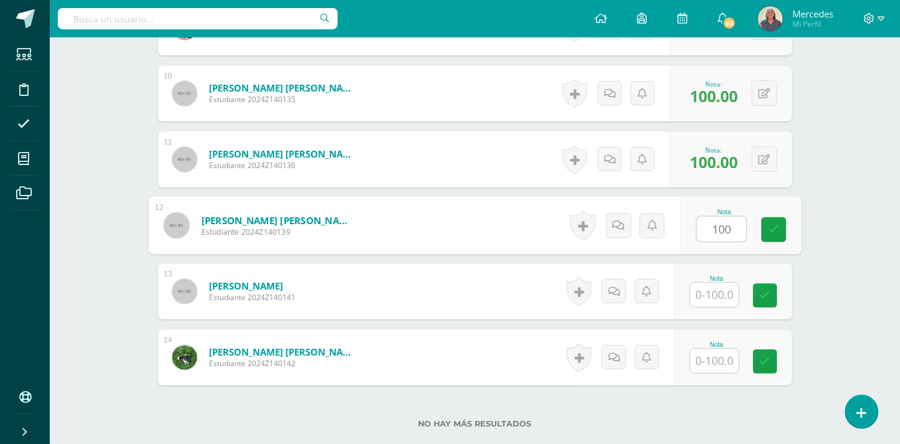
type input "100"
click at [709, 290] on input "text" at bounding box center [715, 294] width 49 height 24
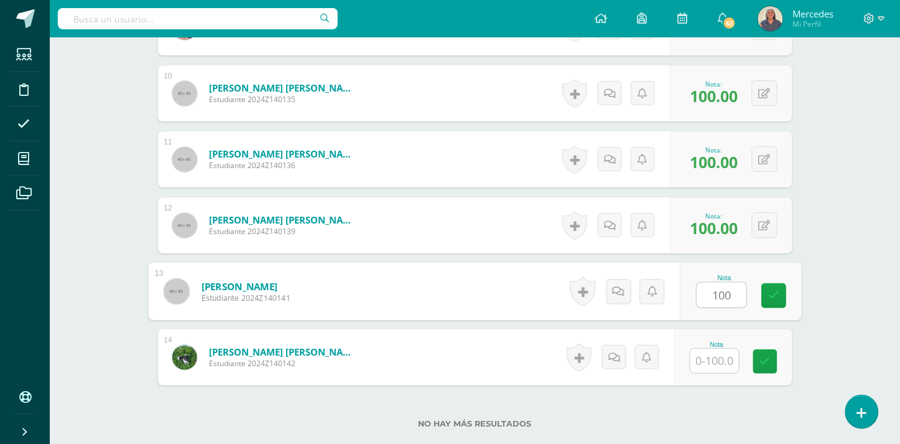
type input "100"
click at [727, 362] on input "text" at bounding box center [715, 360] width 49 height 24
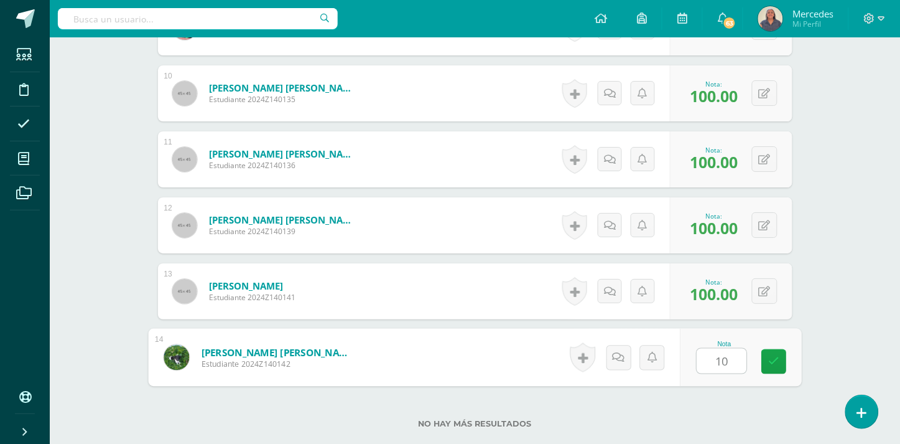
type input "100"
click at [778, 357] on icon at bounding box center [773, 361] width 11 height 11
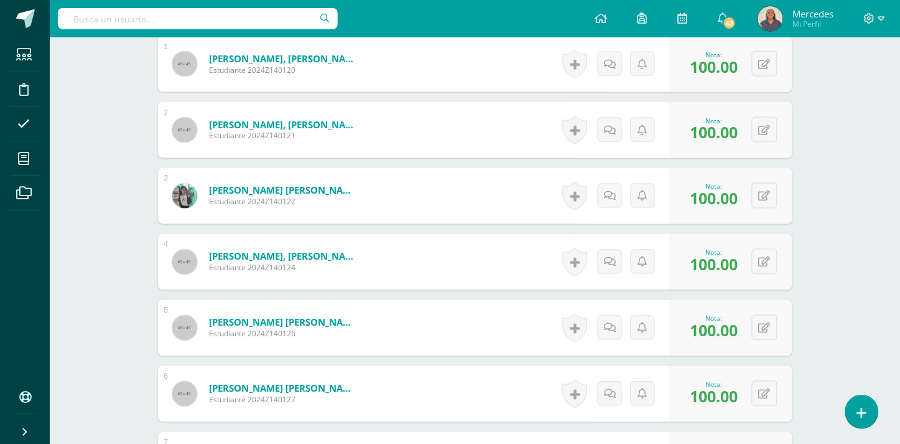
scroll to position [0, 0]
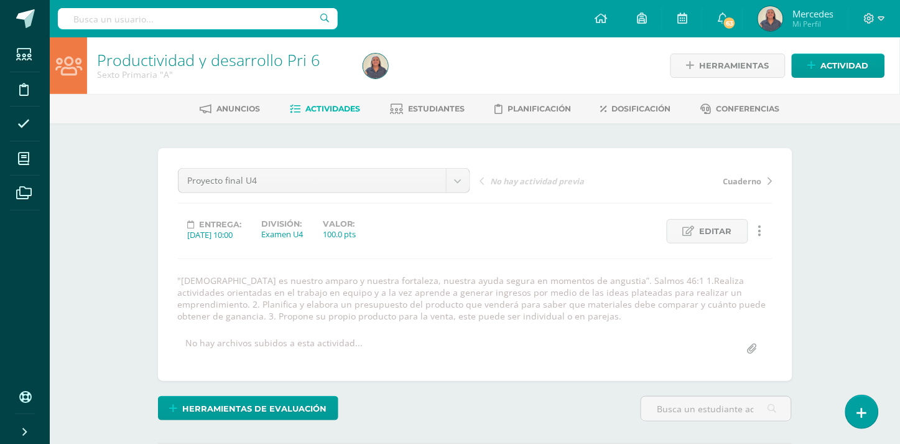
click at [324, 110] on span "Actividades" at bounding box center [333, 108] width 55 height 9
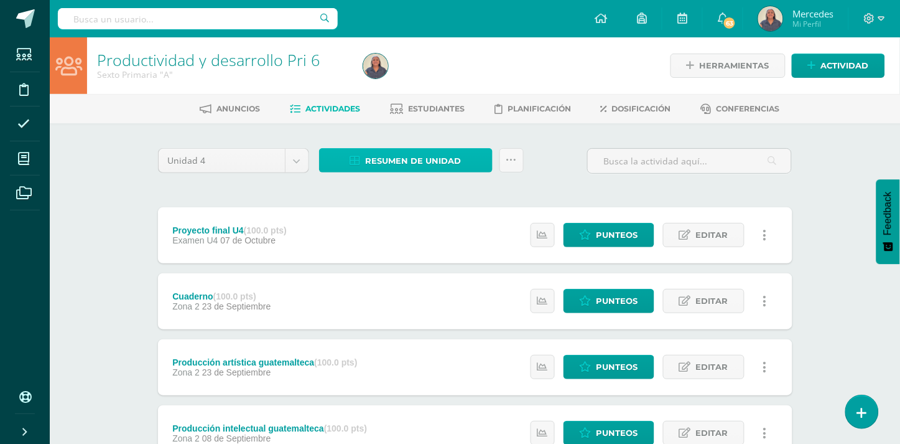
click at [413, 160] on span "Resumen de unidad" at bounding box center [414, 160] width 96 height 23
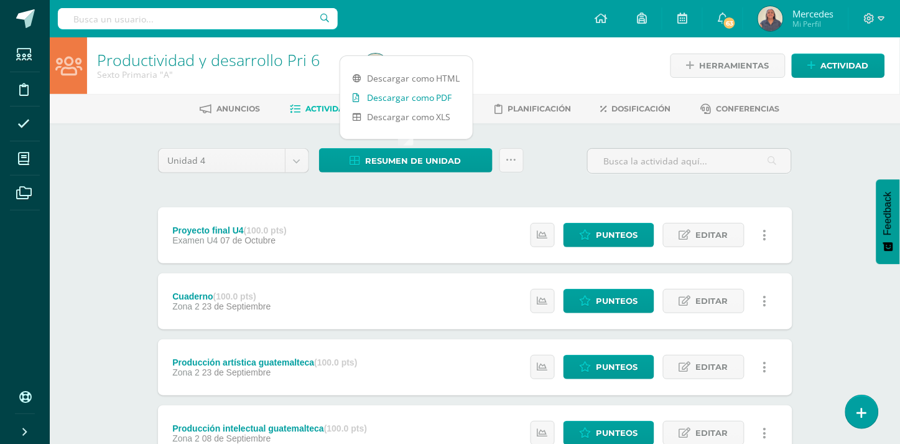
click at [414, 98] on link "Descargar como PDF" at bounding box center [406, 97] width 133 height 19
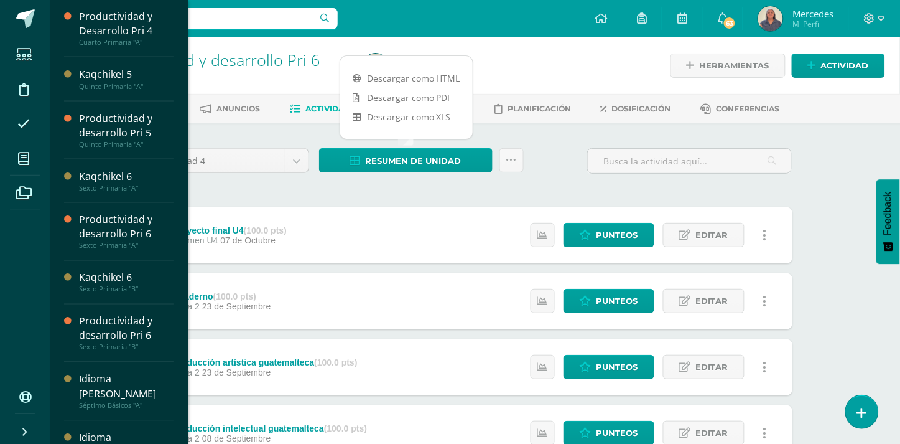
scroll to position [356, 0]
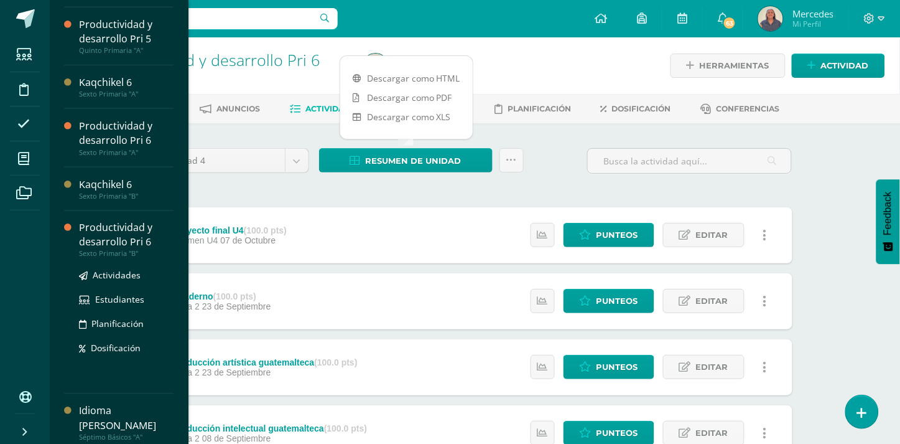
click at [113, 236] on div "Productividad y desarrollo Pri 6" at bounding box center [126, 235] width 95 height 29
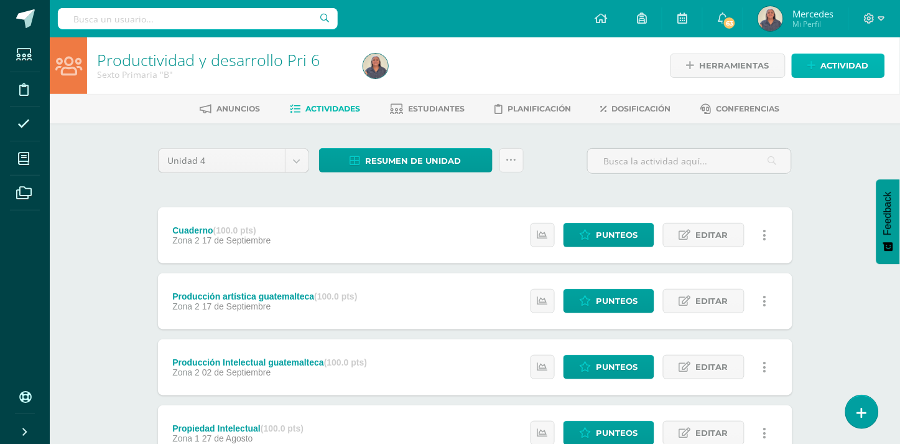
click at [839, 63] on span "Actividad" at bounding box center [845, 65] width 48 height 23
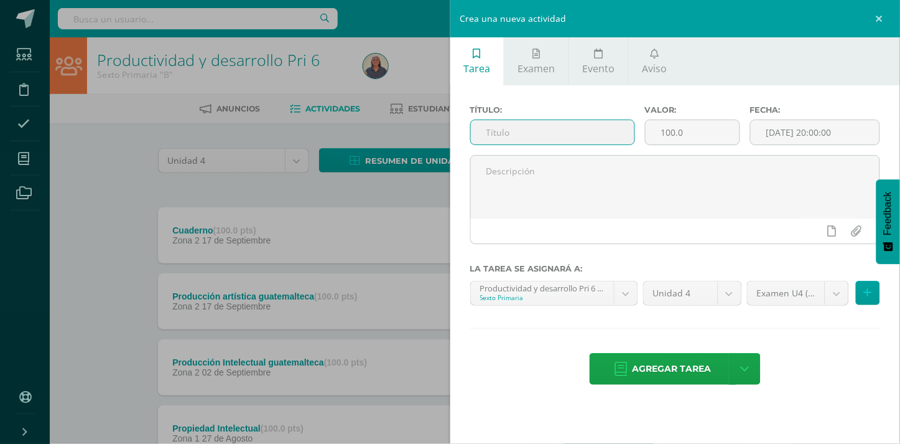
click at [537, 133] on input "text" at bounding box center [553, 132] width 164 height 24
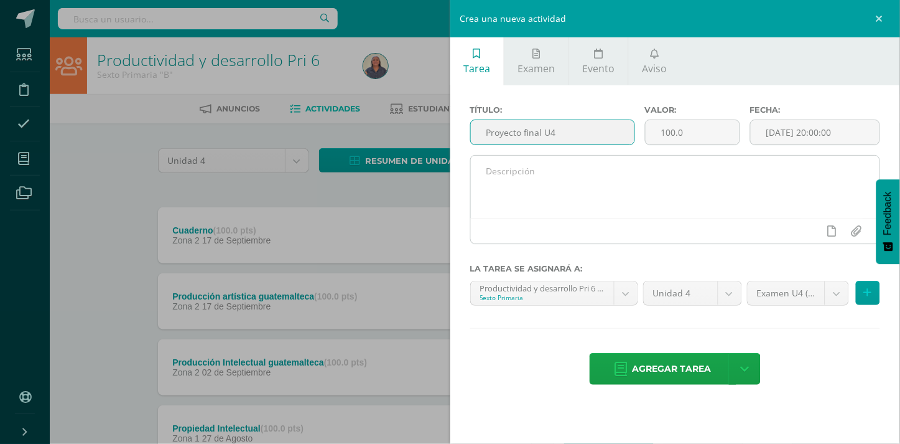
type input "Proyecto final U4"
click at [569, 178] on textarea at bounding box center [675, 187] width 409 height 62
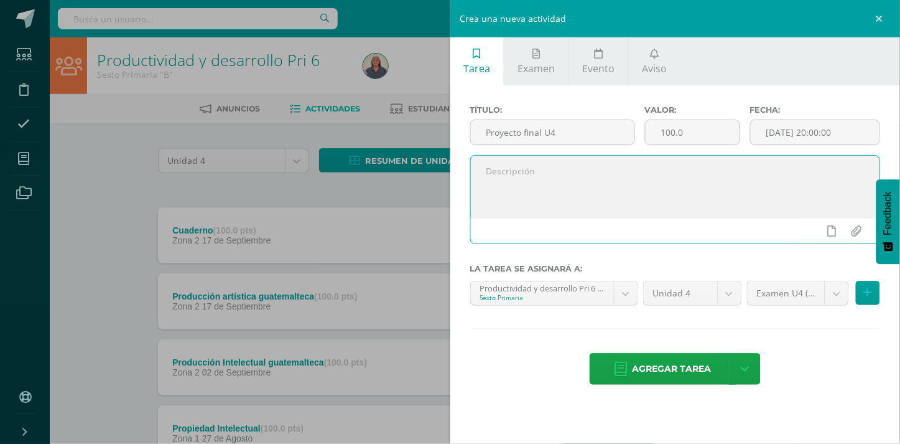
paste textarea ""Dios es nuestro amparo y nuestra fortaleza, nuestra ayuda segura en momentos d…"
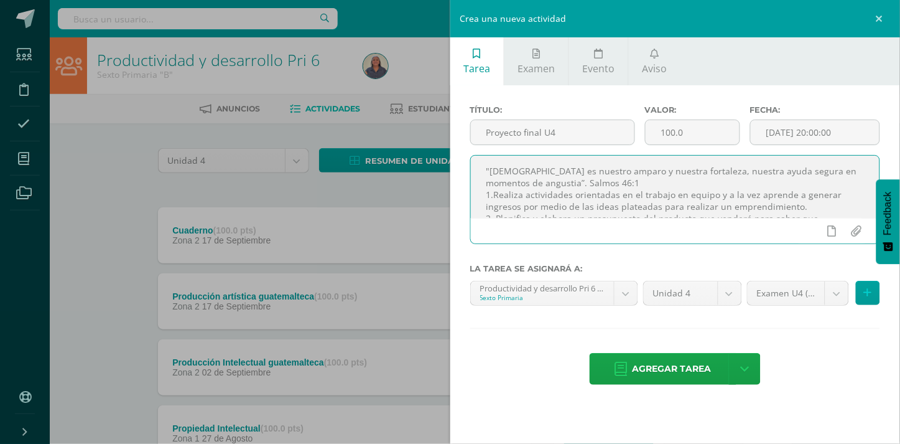
scroll to position [29, 0]
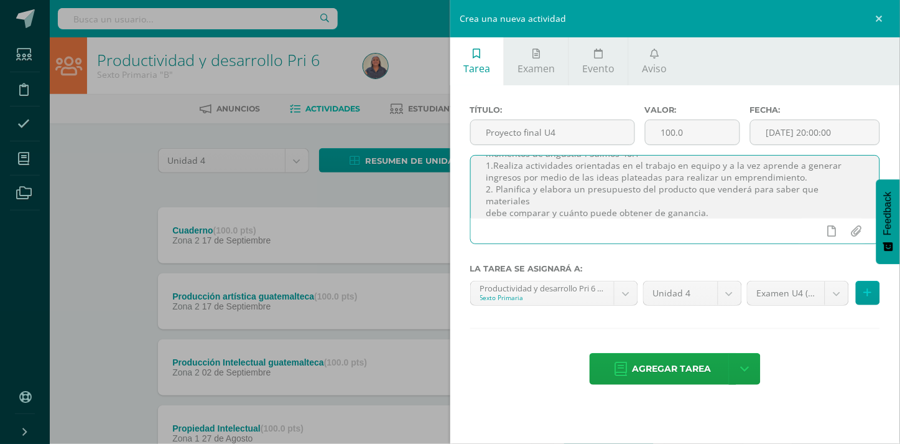
type textarea ""Dios es nuestro amparo y nuestra fortaleza, nuestra ayuda segura en momentos d…"
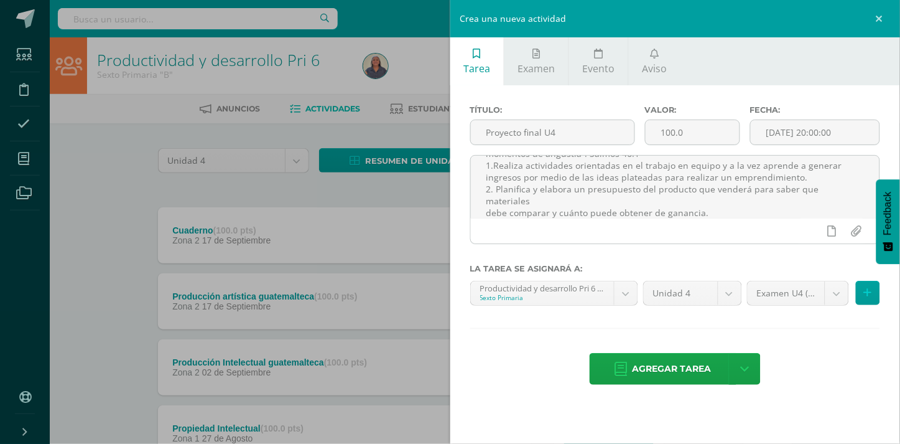
click at [670, 388] on div "Título: Proyecto final U4 Valor: 100.0 Fecha: 2025-10-12 20:00:00 "Dios es nues…" at bounding box center [675, 246] width 450 height 322
click at [839, 134] on input "[DATE] 20:00:00" at bounding box center [815, 132] width 129 height 24
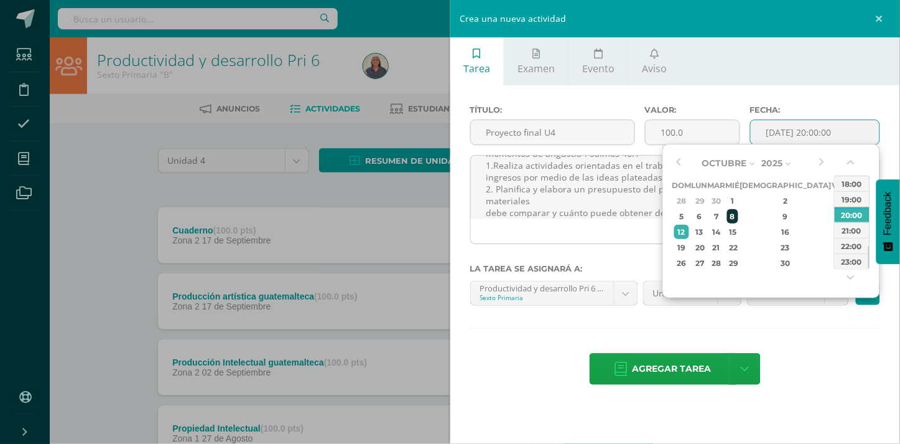
click at [739, 213] on div "8" at bounding box center [732, 216] width 11 height 14
click at [865, 182] on div "09:00" at bounding box center [852, 180] width 35 height 16
type input "2025-10-08 09:00"
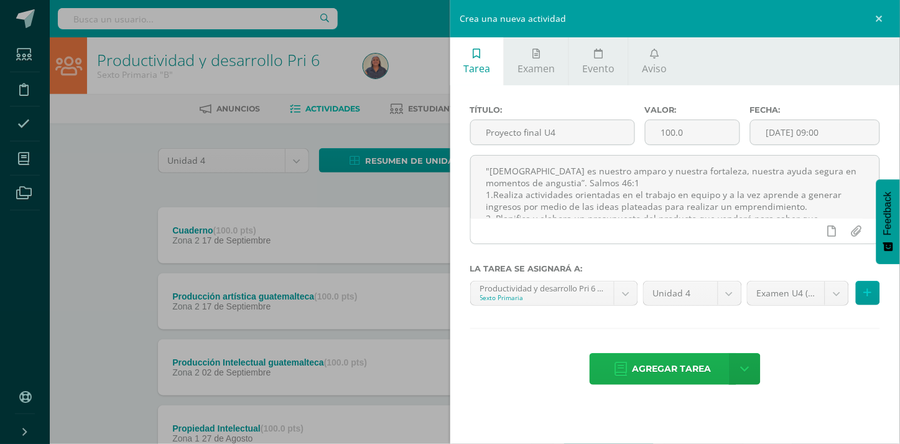
click at [699, 376] on span "Agregar tarea" at bounding box center [672, 368] width 79 height 30
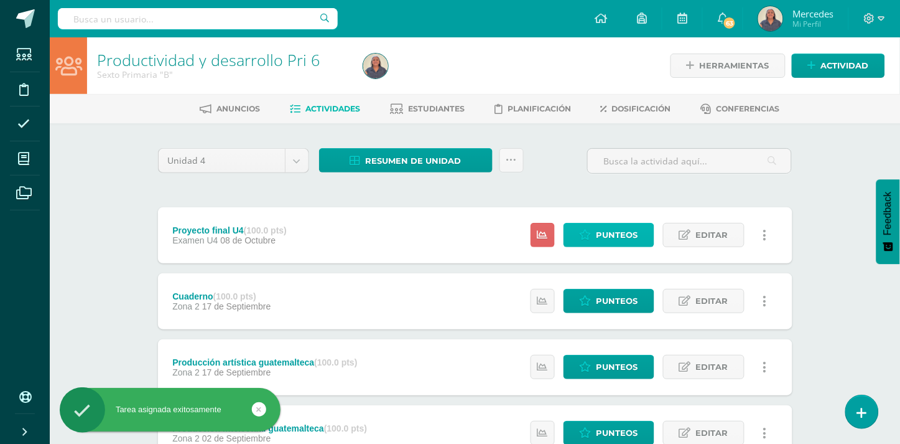
click at [610, 235] on span "Punteos" at bounding box center [618, 234] width 42 height 23
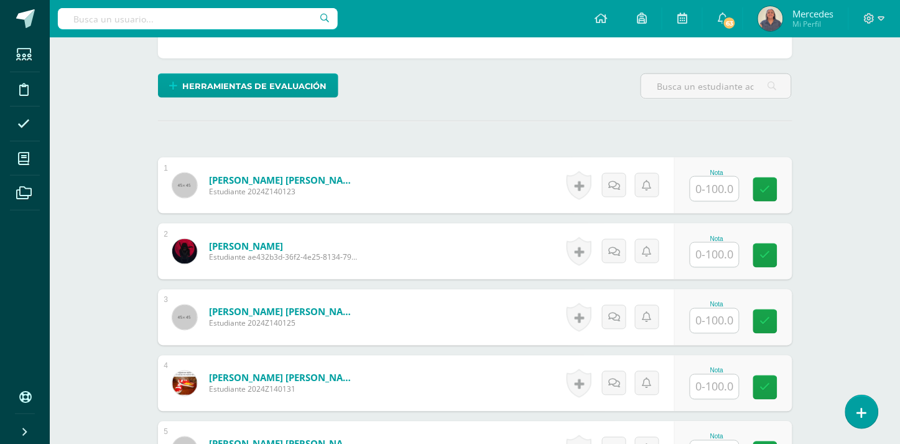
scroll to position [324, 0]
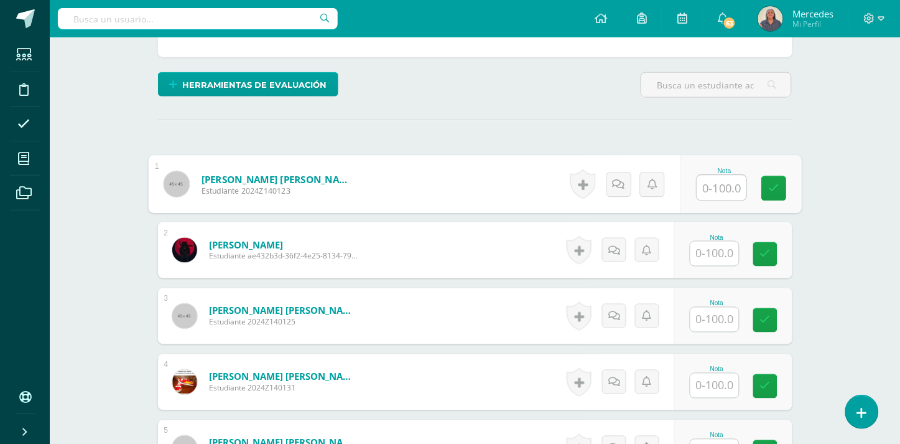
click at [709, 193] on input "text" at bounding box center [722, 187] width 50 height 25
type input "100"
click at [712, 241] on input "text" at bounding box center [715, 253] width 49 height 24
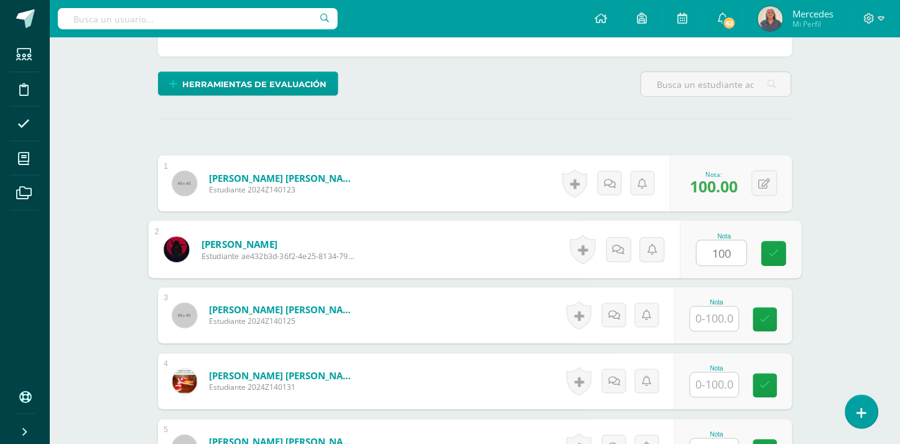
type input "100"
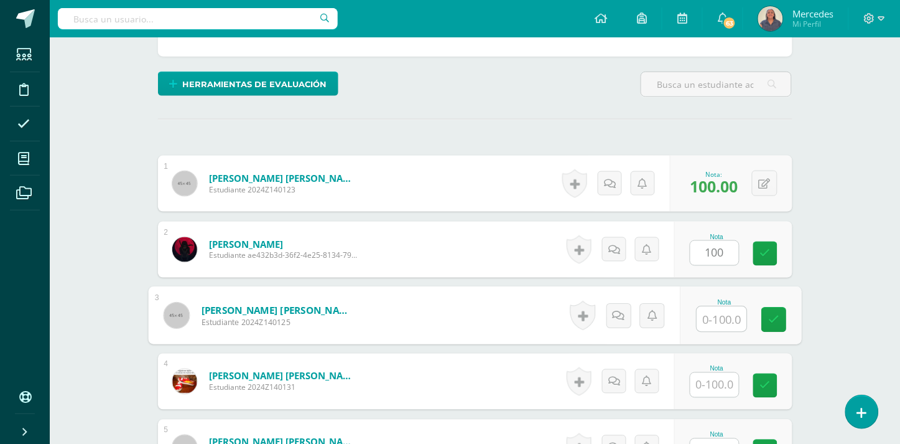
click at [717, 314] on input "text" at bounding box center [722, 319] width 50 height 25
type input "100"
click at [719, 389] on input "text" at bounding box center [715, 385] width 49 height 24
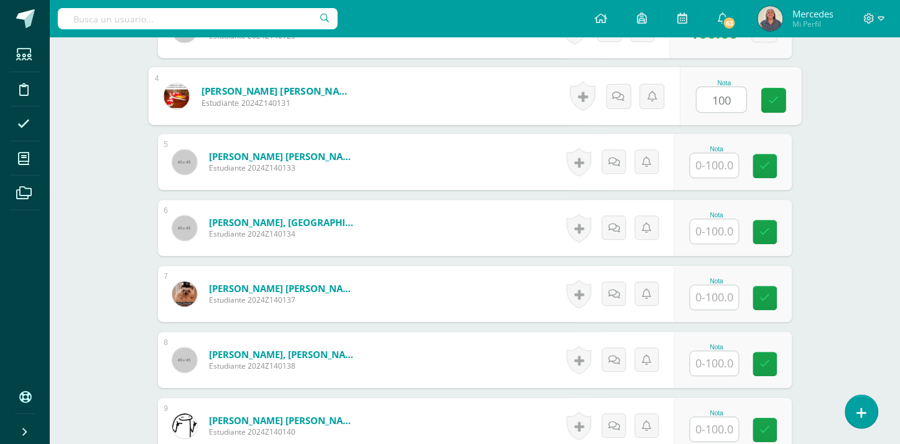
scroll to position [620, 0]
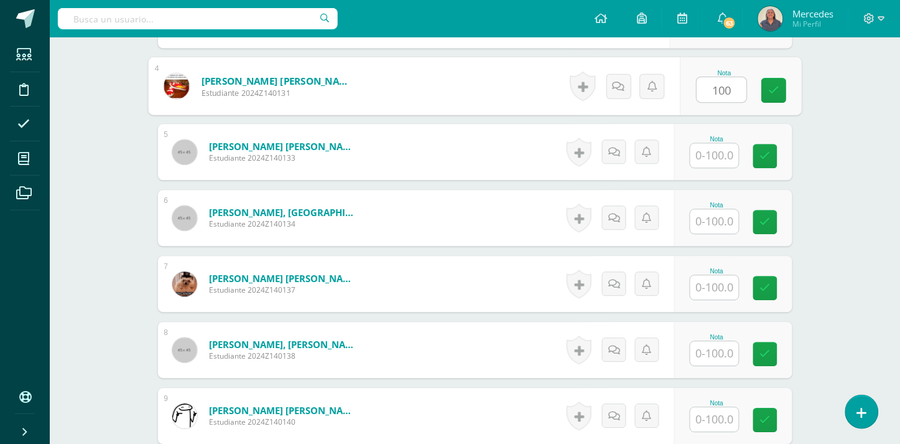
type input "100"
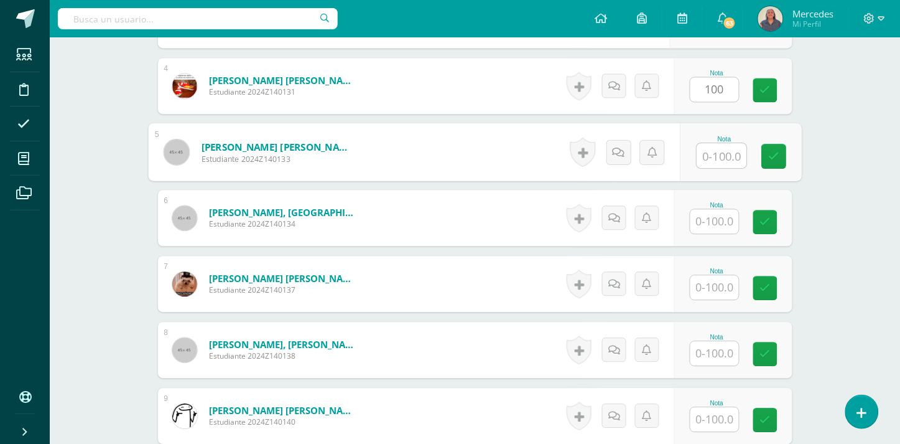
click at [716, 153] on input "text" at bounding box center [722, 155] width 50 height 25
type input "100"
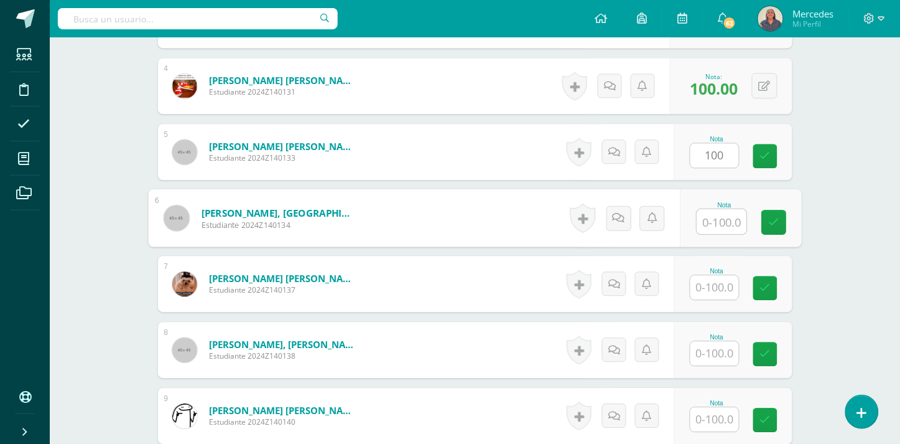
click at [722, 228] on input "text" at bounding box center [722, 221] width 50 height 25
type input "100"
click at [718, 283] on input "text" at bounding box center [715, 287] width 49 height 24
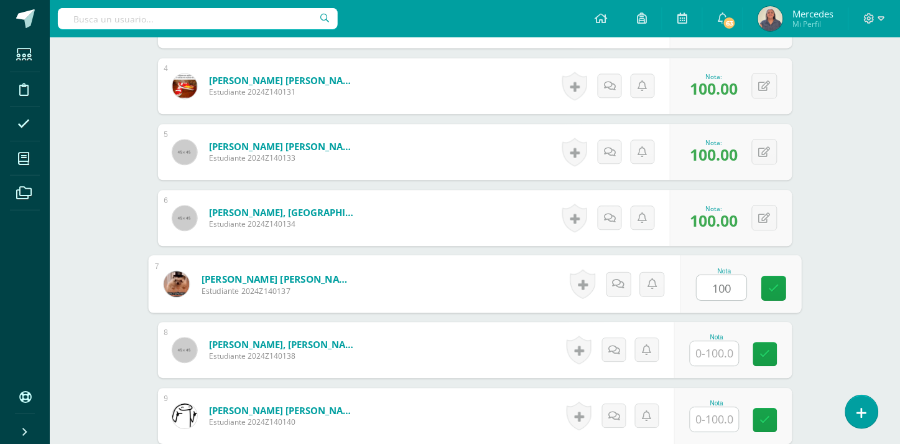
type input "100"
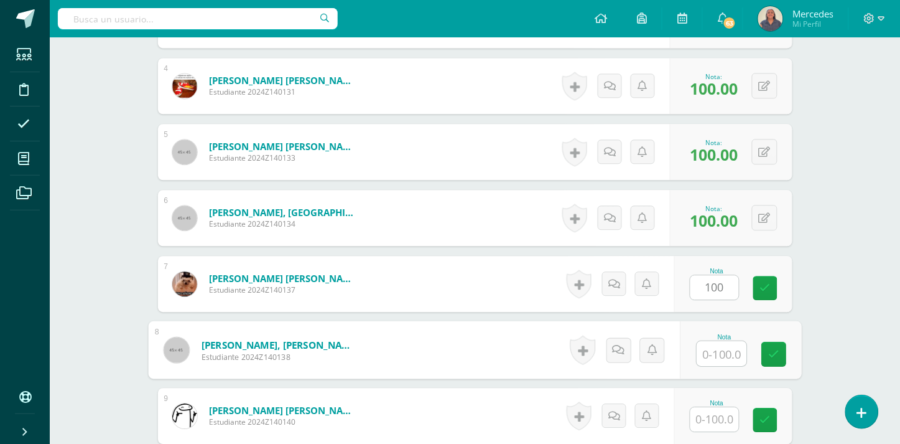
click at [717, 352] on input "text" at bounding box center [722, 353] width 50 height 25
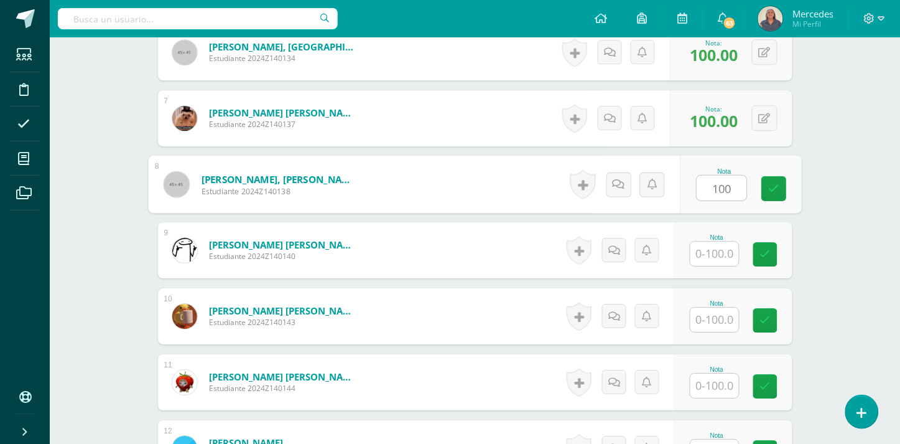
scroll to position [826, 0]
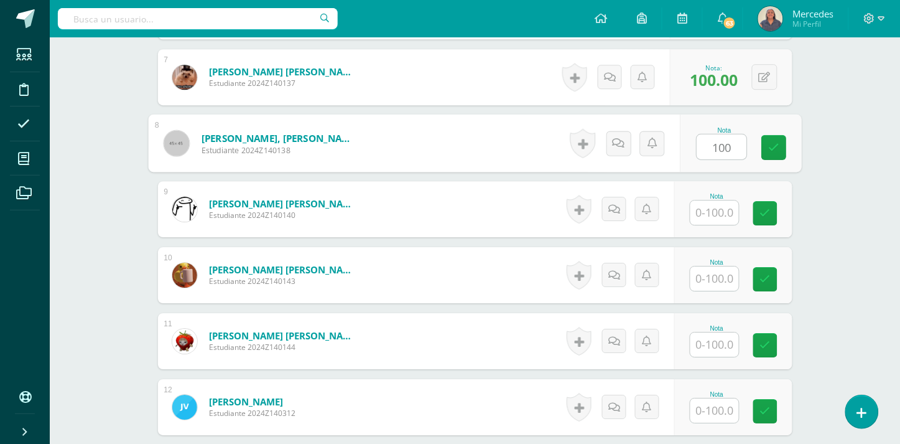
type input "100"
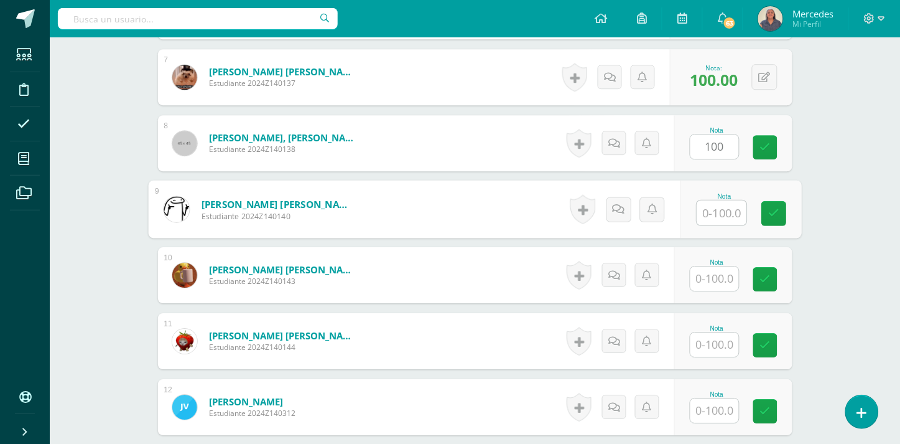
click at [712, 212] on input "text" at bounding box center [722, 212] width 50 height 25
type input "100"
click at [717, 281] on input "text" at bounding box center [715, 278] width 49 height 24
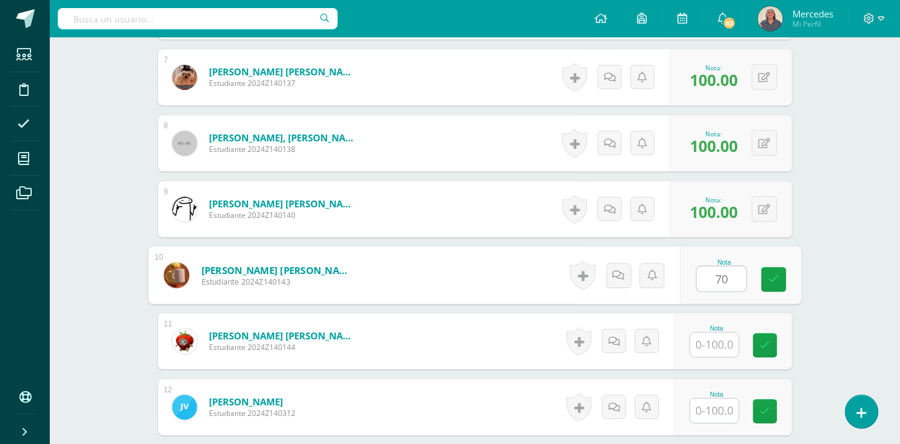
type input "70"
click at [713, 347] on input "text" at bounding box center [715, 344] width 49 height 24
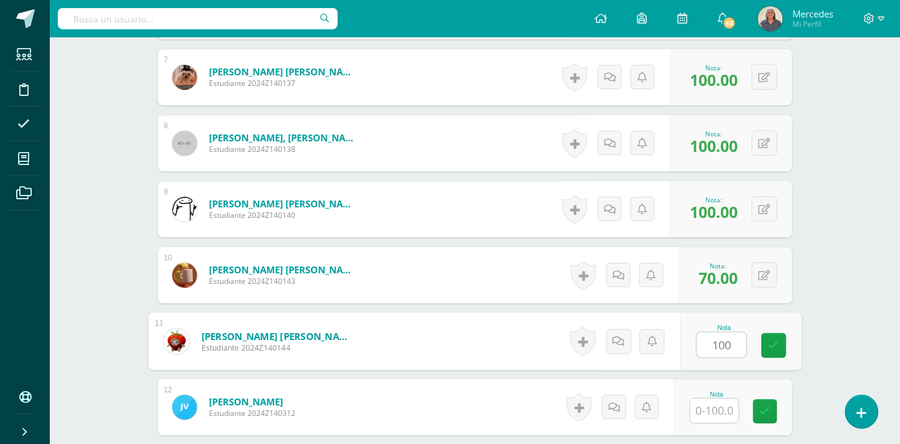
type input "100"
click at [714, 413] on input "text" at bounding box center [715, 410] width 49 height 24
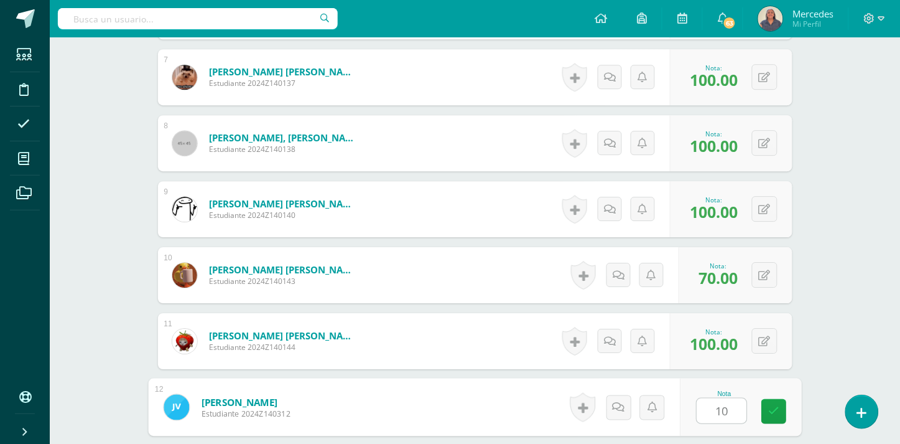
type input "100"
click at [777, 413] on icon at bounding box center [773, 411] width 11 height 11
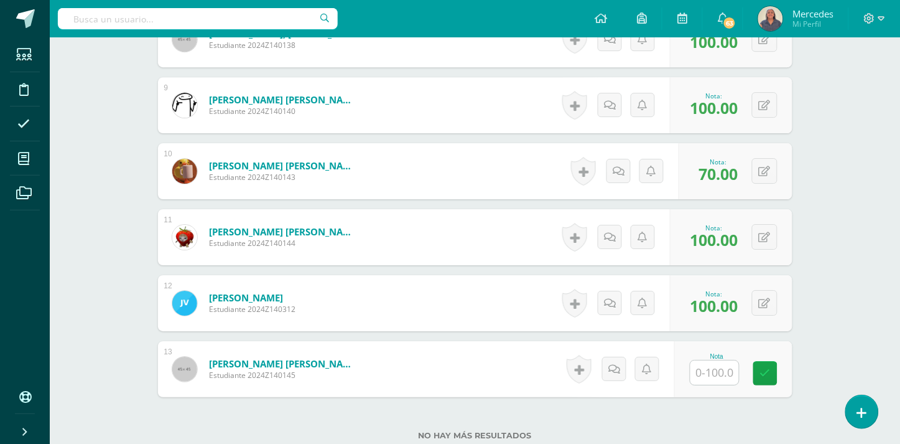
scroll to position [965, 0]
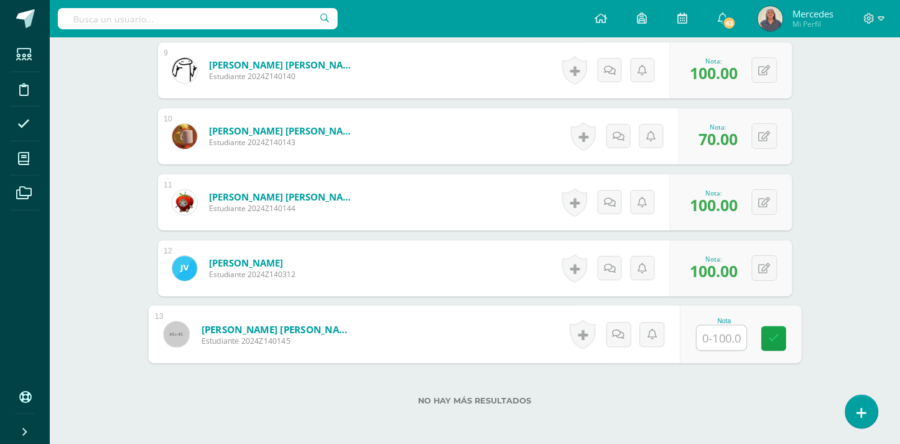
click at [723, 339] on input "text" at bounding box center [722, 337] width 50 height 25
type input "100"
click at [774, 337] on icon at bounding box center [773, 338] width 11 height 11
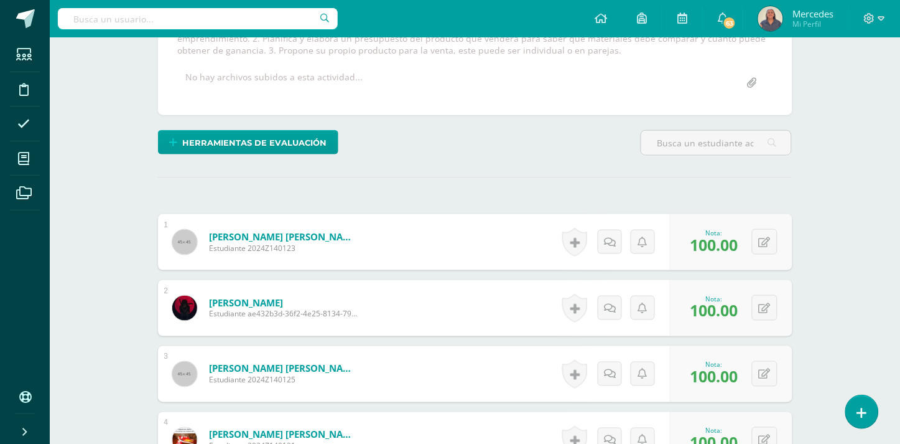
scroll to position [0, 0]
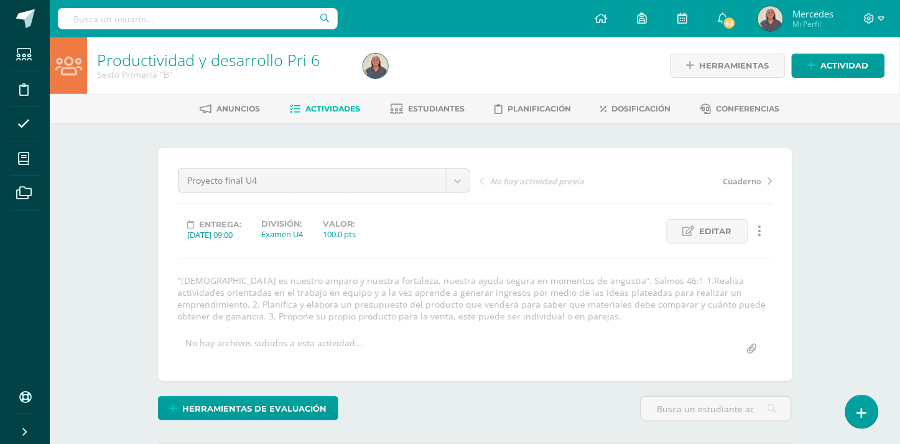
click at [348, 107] on span "Actividades" at bounding box center [333, 108] width 55 height 9
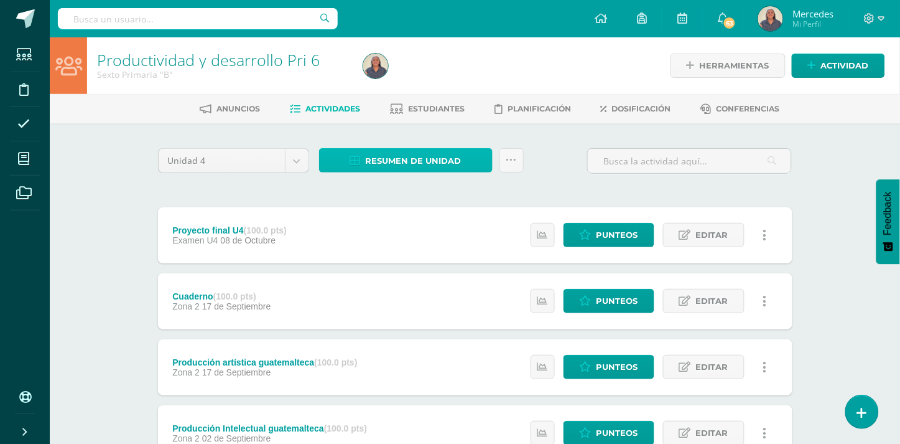
click at [436, 160] on span "Resumen de unidad" at bounding box center [414, 160] width 96 height 23
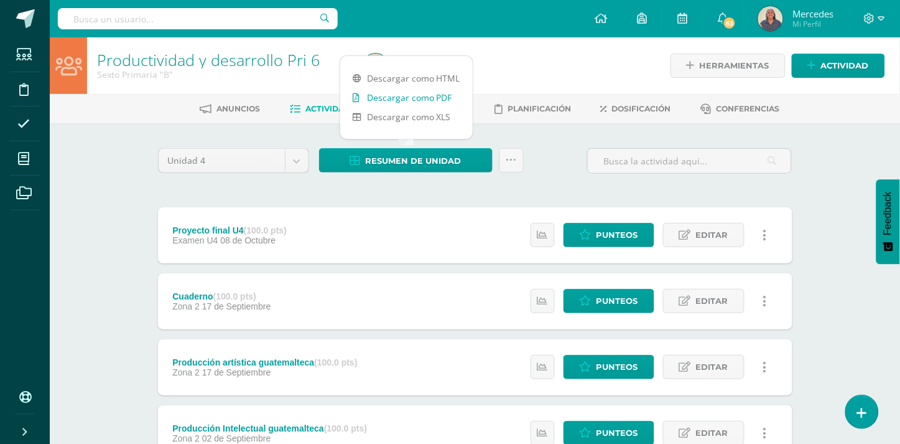
click at [425, 98] on link "Descargar como PDF" at bounding box center [406, 97] width 133 height 19
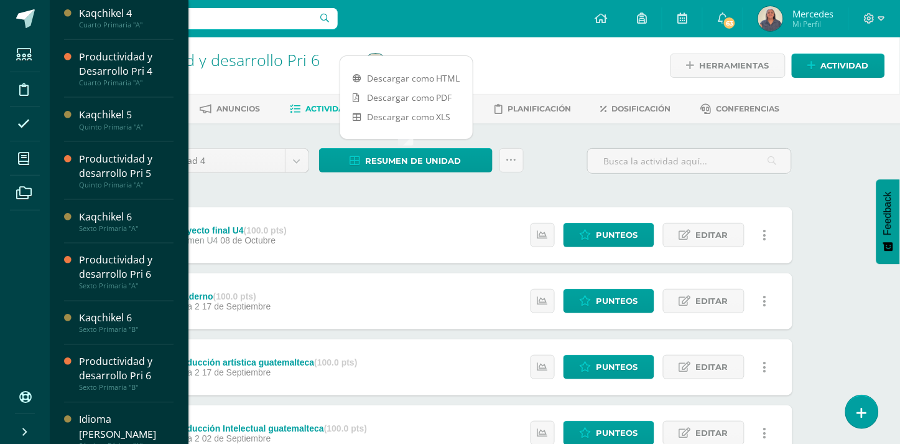
scroll to position [319, 0]
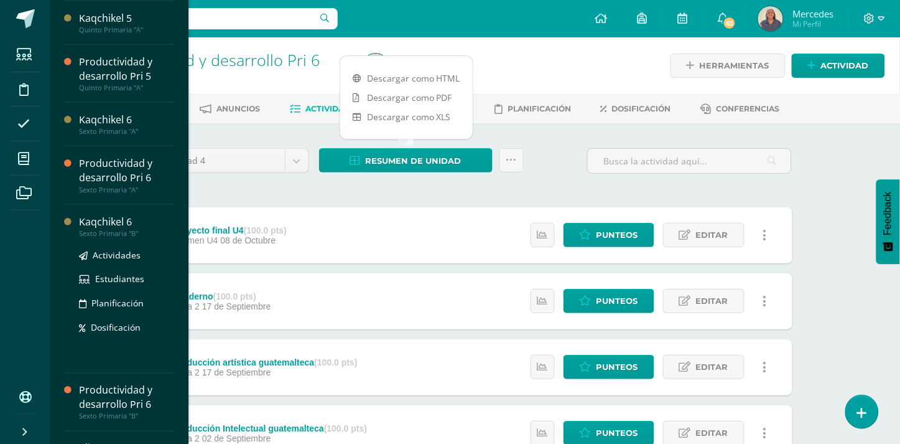
click at [103, 222] on div "Kaqchikel 6" at bounding box center [126, 222] width 95 height 14
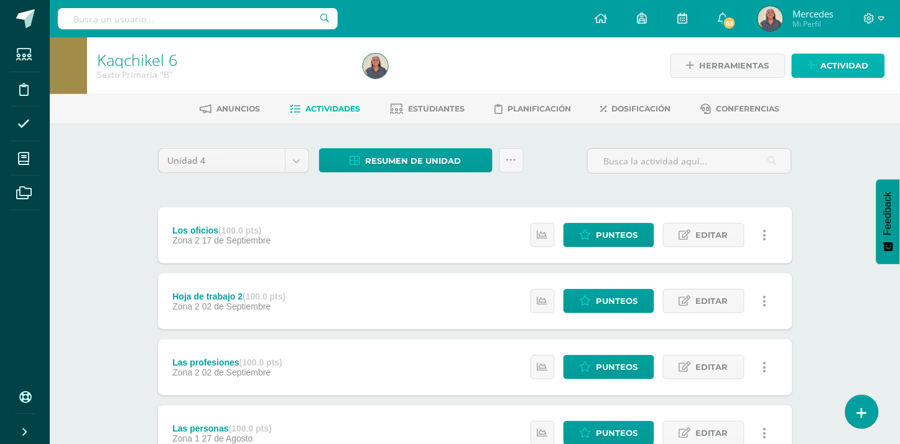
click at [839, 67] on span "Actividad" at bounding box center [845, 65] width 48 height 23
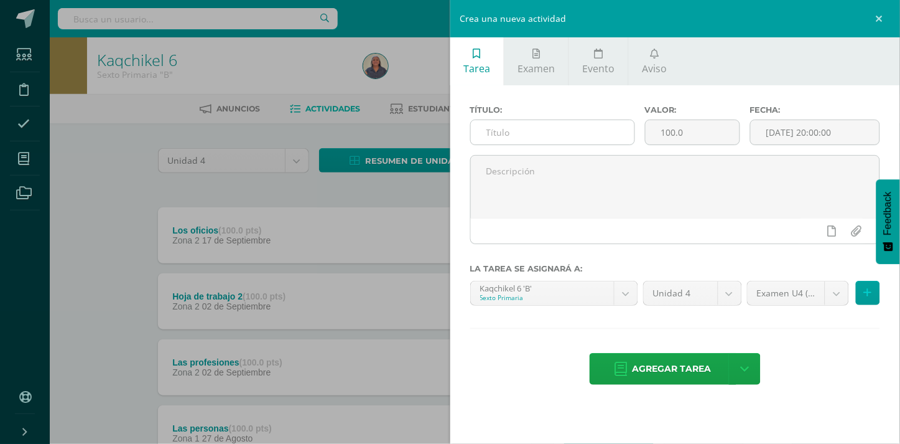
click at [557, 129] on input "text" at bounding box center [553, 132] width 164 height 24
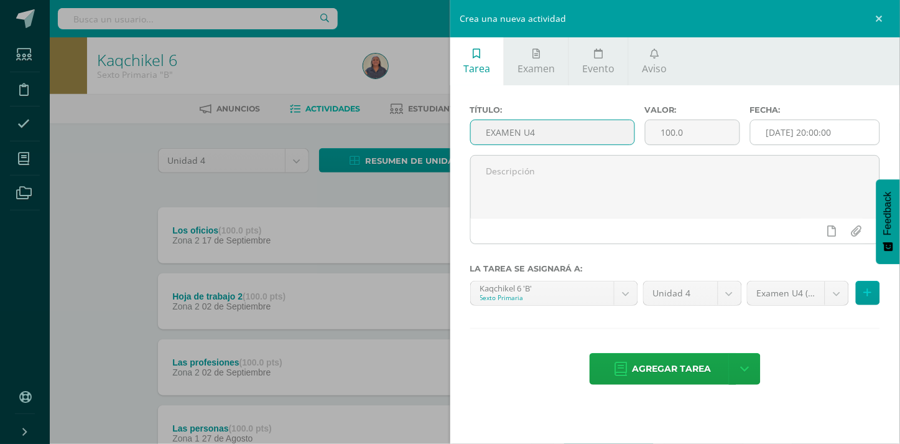
type input "EXAMEN U4"
click at [839, 134] on input "[DATE] 20:00:00" at bounding box center [815, 132] width 129 height 24
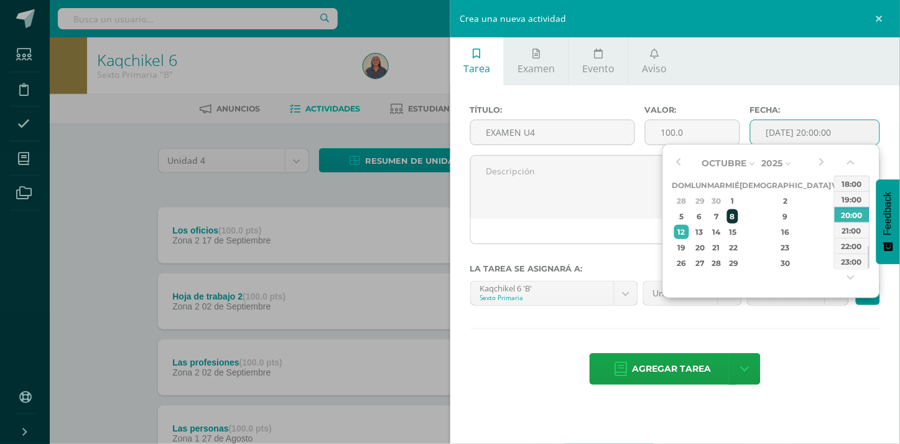
click at [739, 213] on div "8" at bounding box center [732, 216] width 11 height 14
click at [854, 177] on div "09:00" at bounding box center [852, 180] width 35 height 16
type input "2025-10-08 09:00"
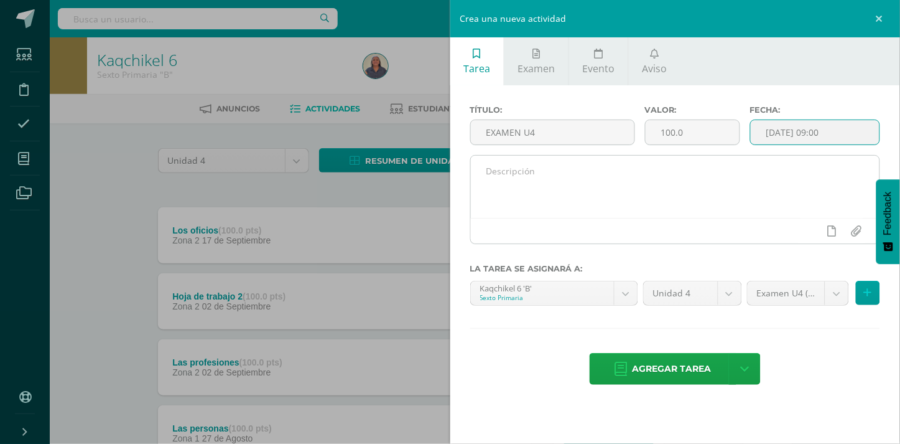
click at [545, 166] on textarea at bounding box center [675, 187] width 409 height 62
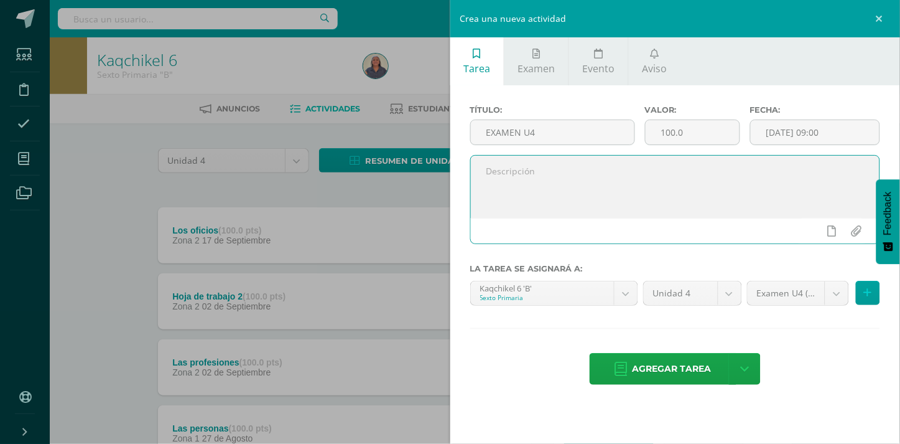
paste textarea ""[DEMOGRAPHIC_DATA] es nuestro amparo y nuestra fortaleza, nuestra ayuda segura…"
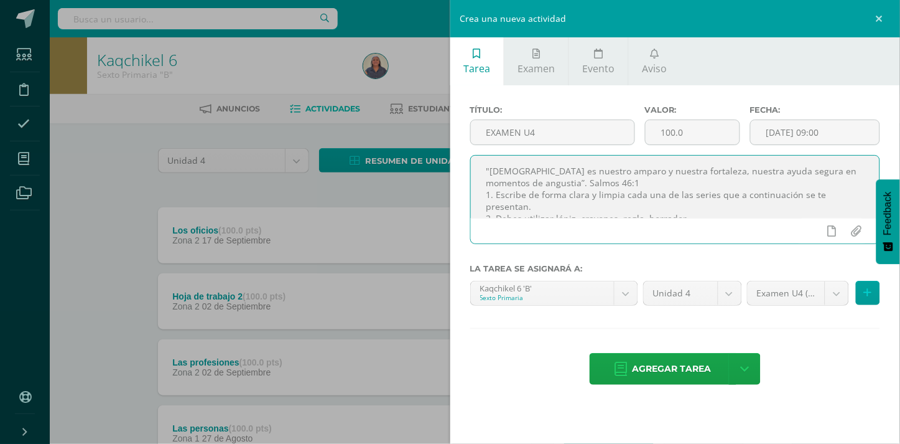
scroll to position [17, 0]
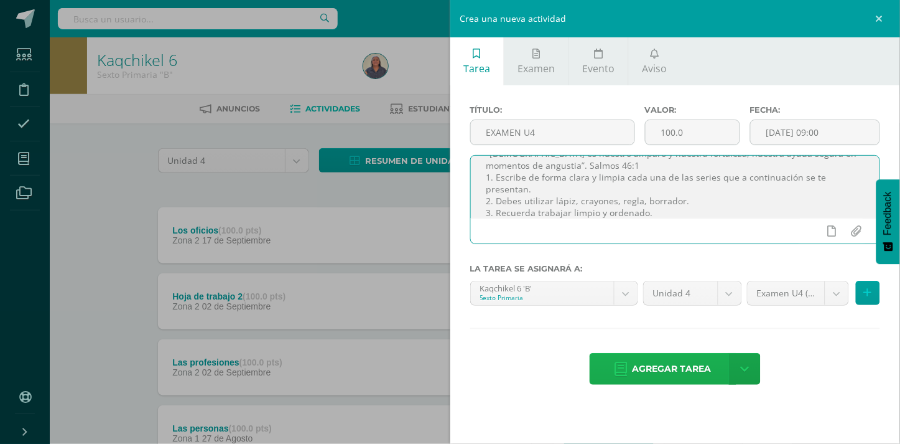
type textarea ""[DEMOGRAPHIC_DATA] es nuestro amparo y nuestra fortaleza, nuestra ayuda segura…"
click at [666, 363] on span "Agregar tarea" at bounding box center [672, 368] width 79 height 30
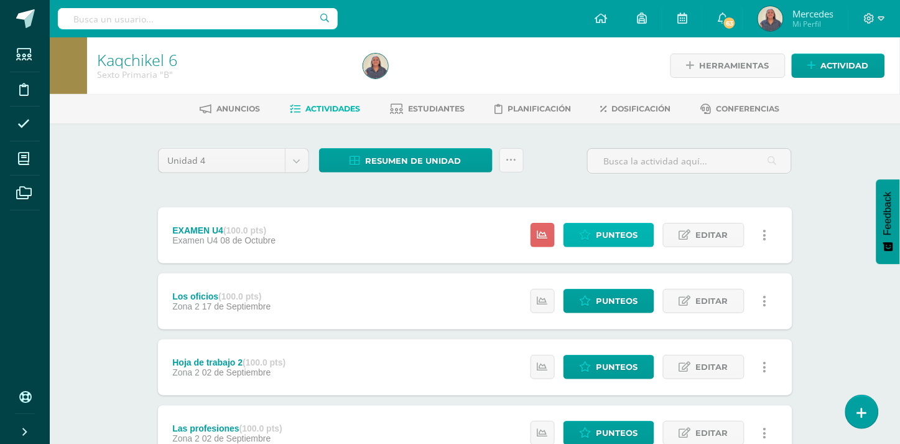
click at [608, 233] on span "Punteos" at bounding box center [618, 234] width 42 height 23
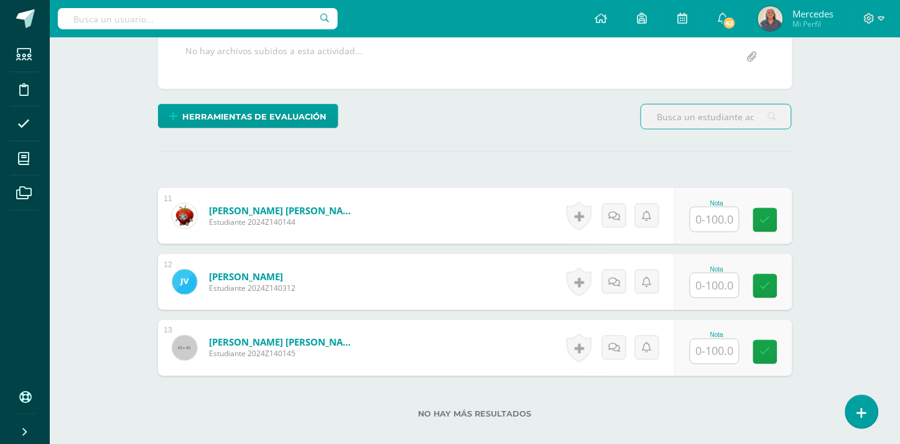
scroll to position [281, 0]
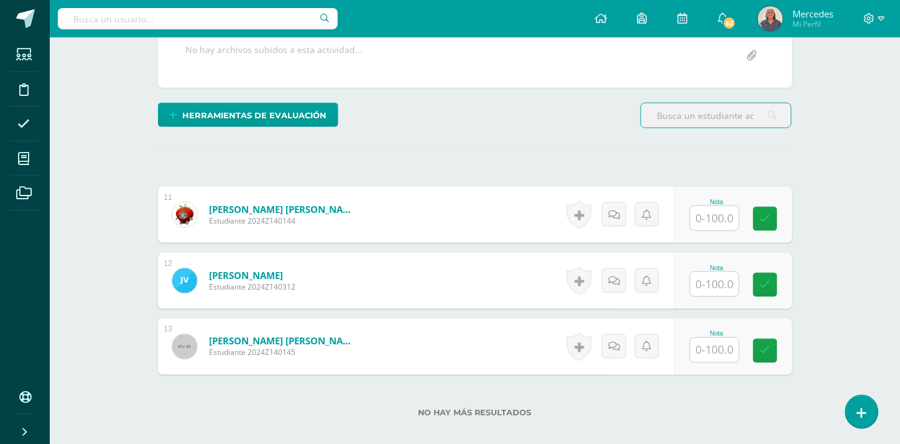
click at [704, 207] on input "text" at bounding box center [715, 218] width 49 height 24
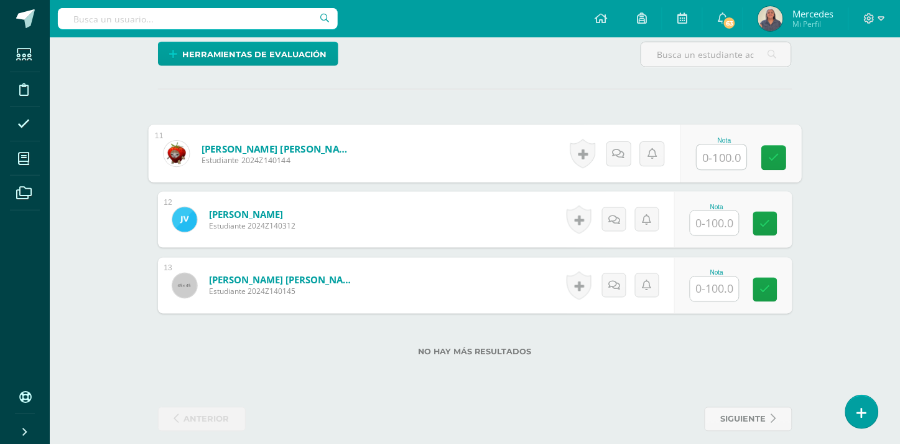
scroll to position [0, 0]
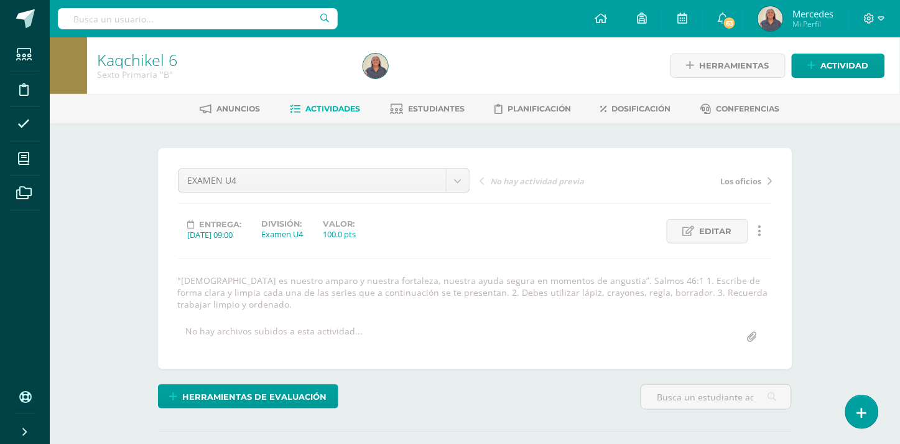
click at [334, 108] on span "Actividades" at bounding box center [333, 108] width 55 height 9
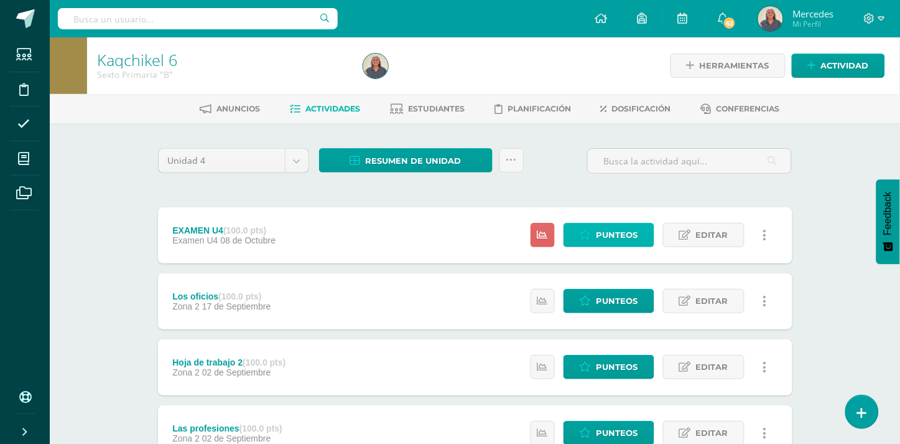
click at [611, 237] on span "Punteos" at bounding box center [618, 234] width 42 height 23
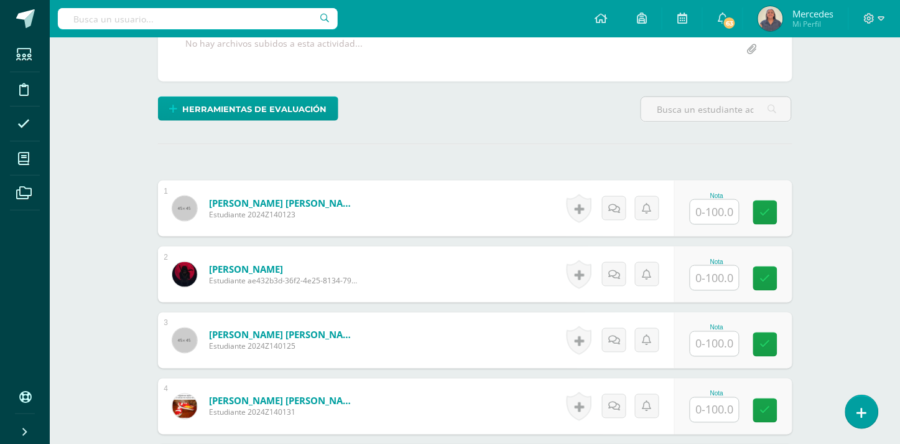
scroll to position [294, 0]
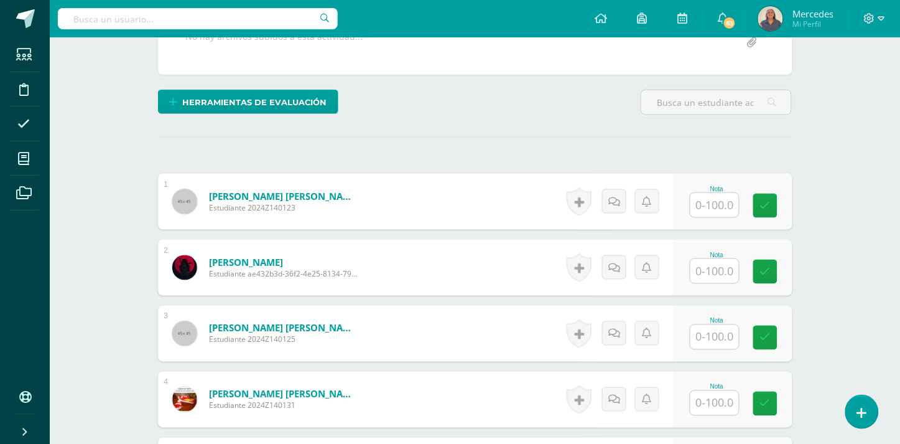
click at [719, 193] on input "text" at bounding box center [715, 205] width 49 height 24
type input "68"
click at [711, 263] on input "text" at bounding box center [715, 271] width 49 height 24
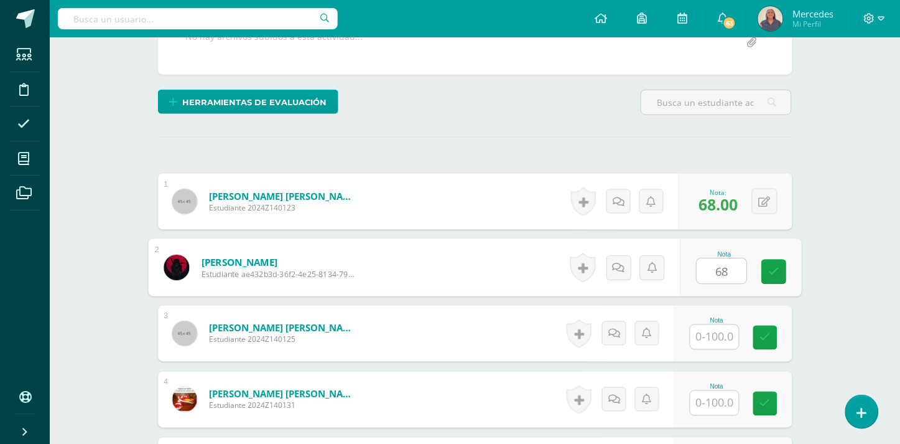
type input "68"
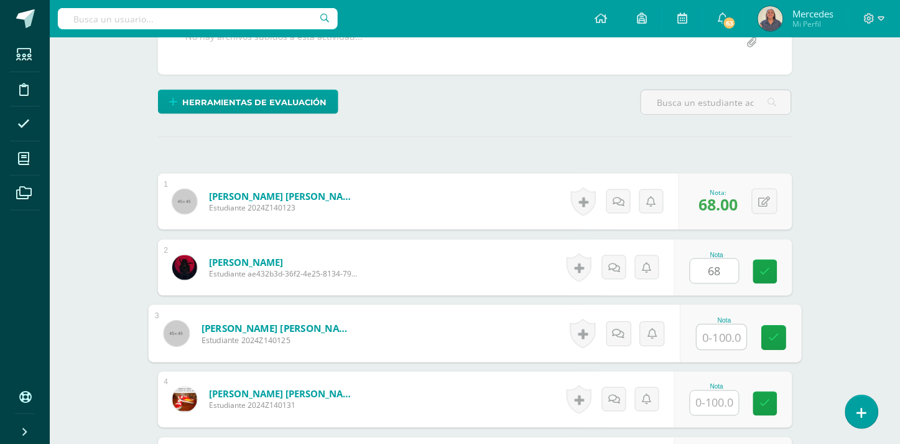
click at [726, 335] on input "text" at bounding box center [722, 337] width 50 height 25
type input "70"
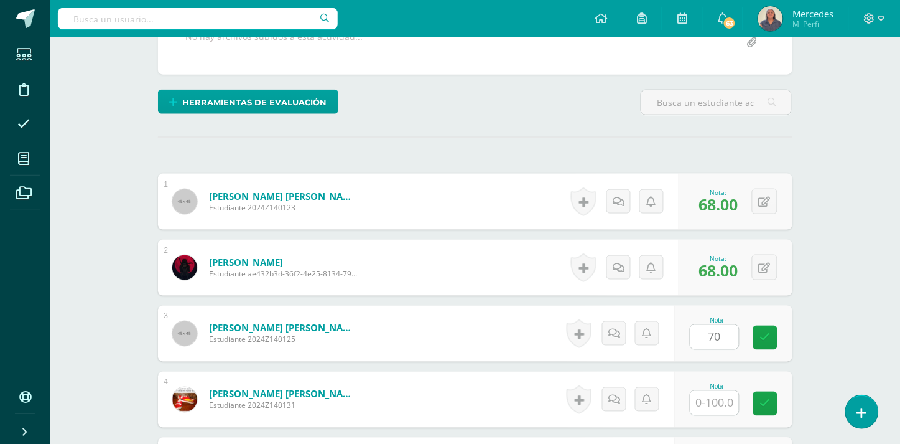
click at [718, 404] on div "Nota" at bounding box center [733, 399] width 118 height 56
click at [714, 393] on input "text" at bounding box center [715, 403] width 49 height 24
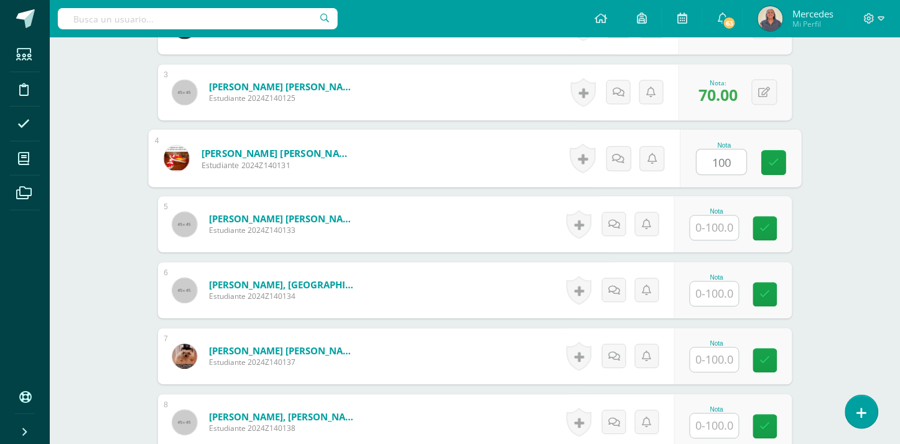
scroll to position [542, 0]
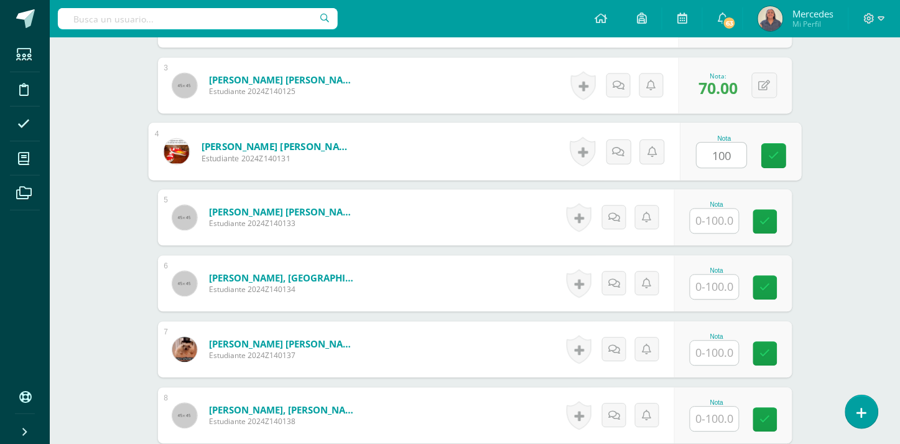
type input "100"
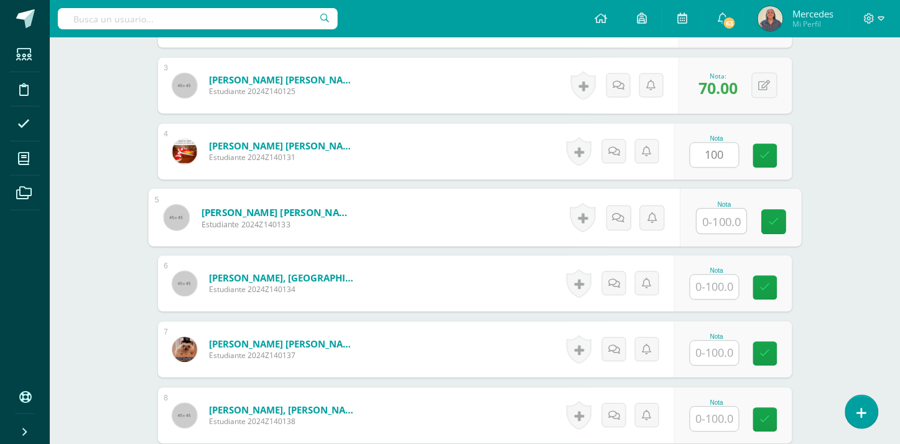
click at [716, 209] on input "text" at bounding box center [722, 221] width 50 height 25
type input "58"
click at [723, 276] on input "text" at bounding box center [715, 287] width 49 height 24
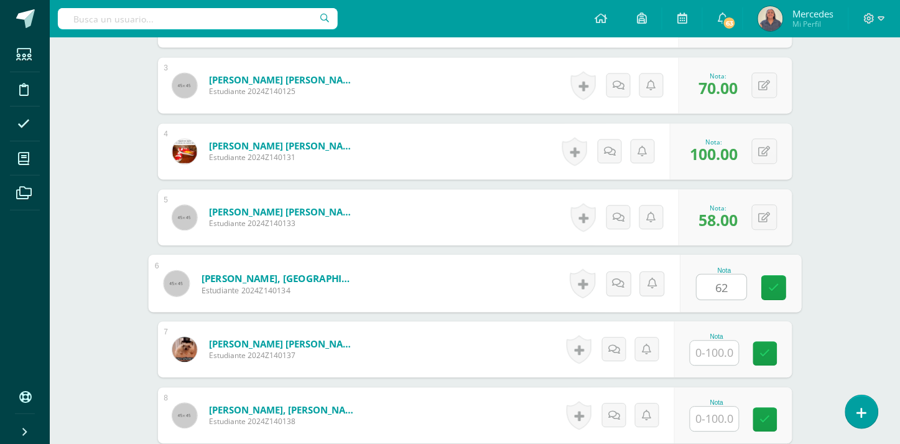
type input "62"
click at [722, 355] on div "Nota" at bounding box center [733, 350] width 118 height 56
click at [719, 341] on input "text" at bounding box center [715, 353] width 49 height 24
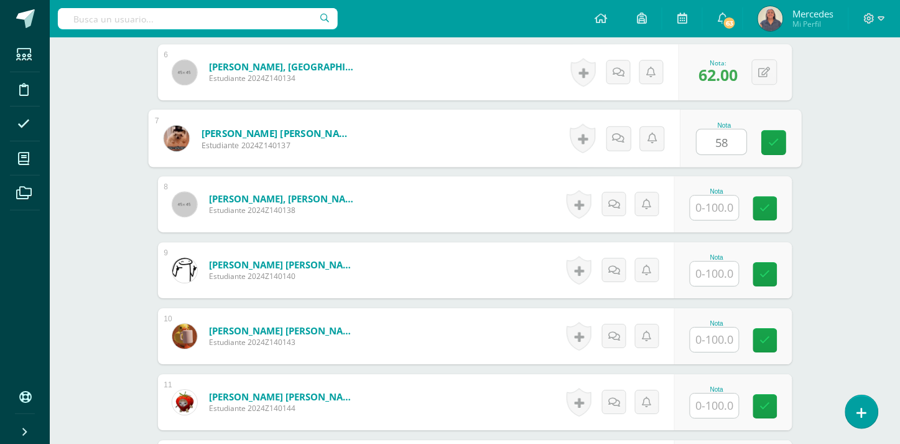
scroll to position [763, 0]
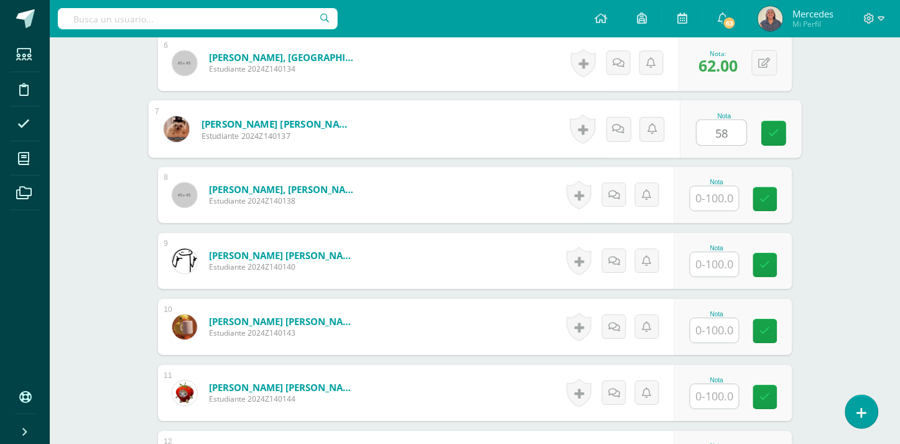
type input "58"
click at [722, 186] on input "text" at bounding box center [715, 198] width 49 height 24
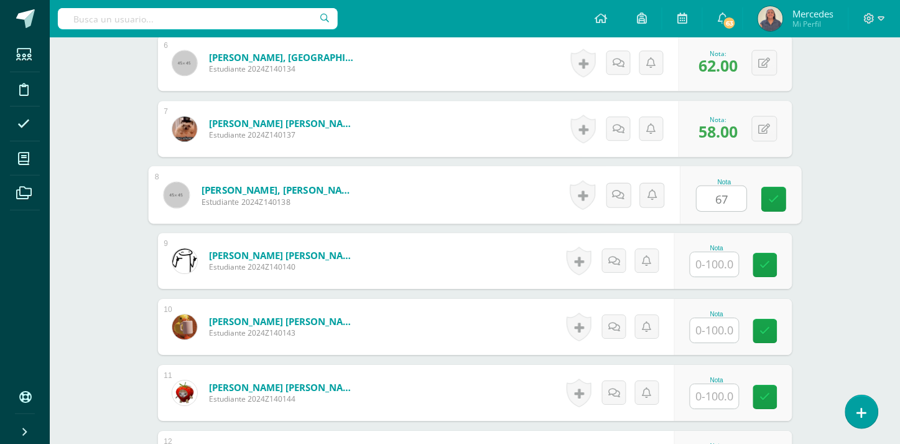
type input "67"
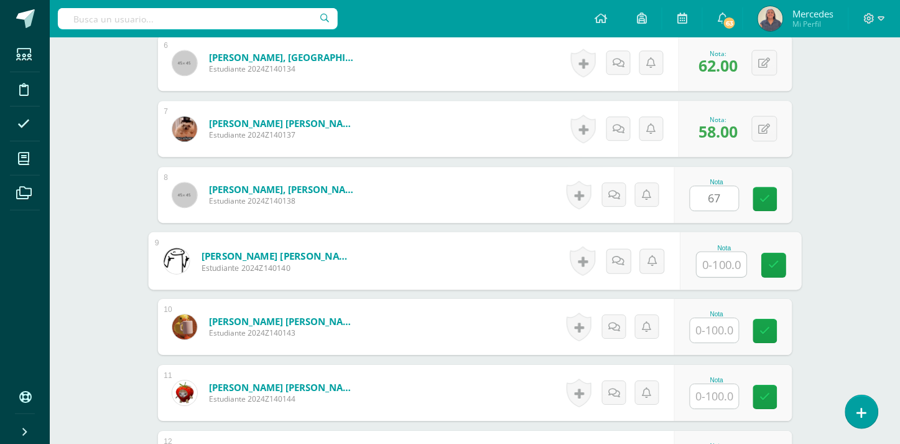
click at [720, 252] on input "text" at bounding box center [722, 264] width 50 height 25
type input "88"
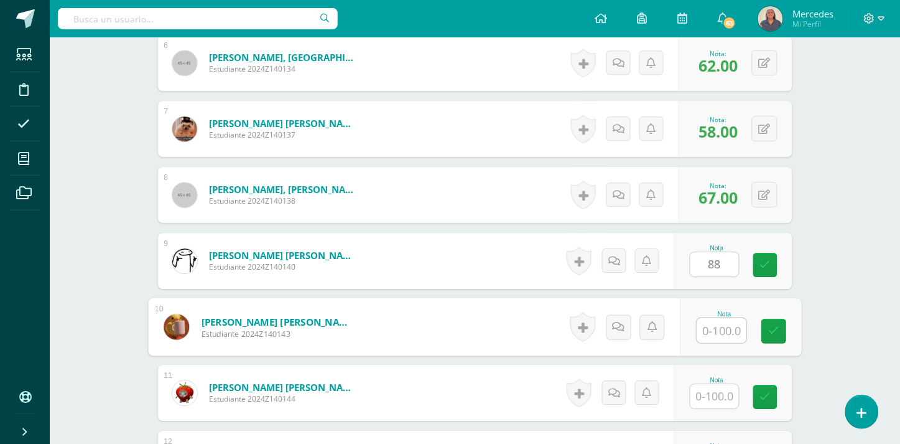
click at [714, 320] on input "text" at bounding box center [722, 330] width 50 height 25
type input "73"
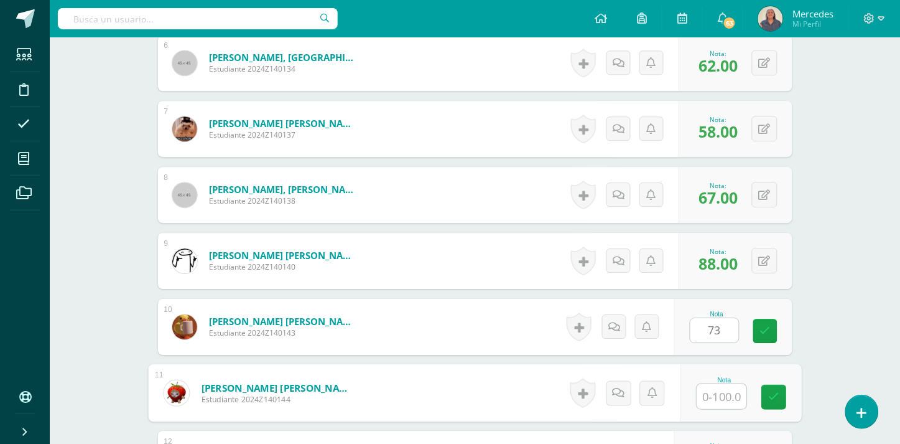
click at [720, 384] on input "text" at bounding box center [722, 396] width 50 height 25
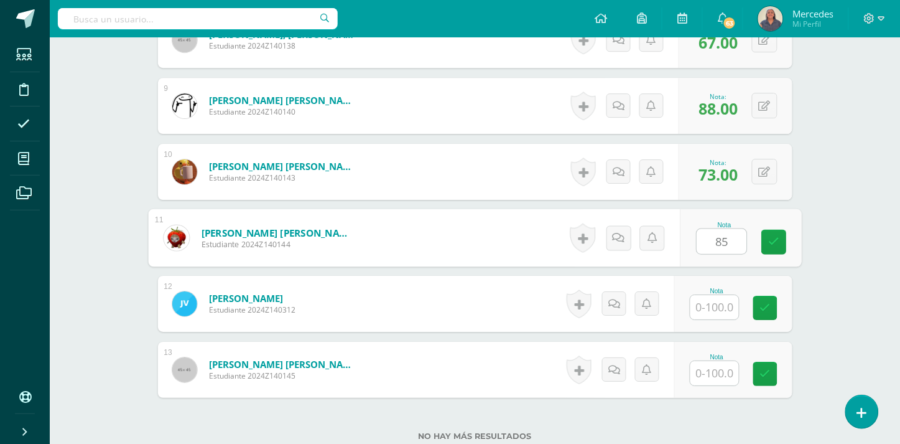
scroll to position [1002, 0]
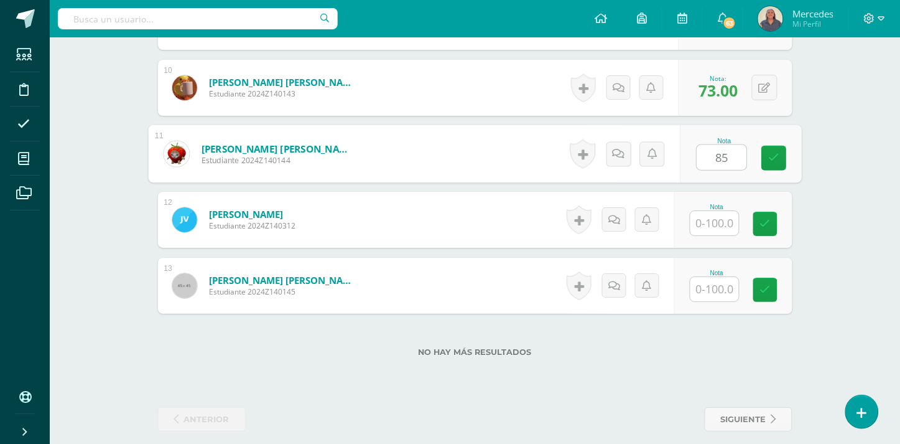
type input "85"
click at [730, 213] on input "text" at bounding box center [715, 223] width 49 height 24
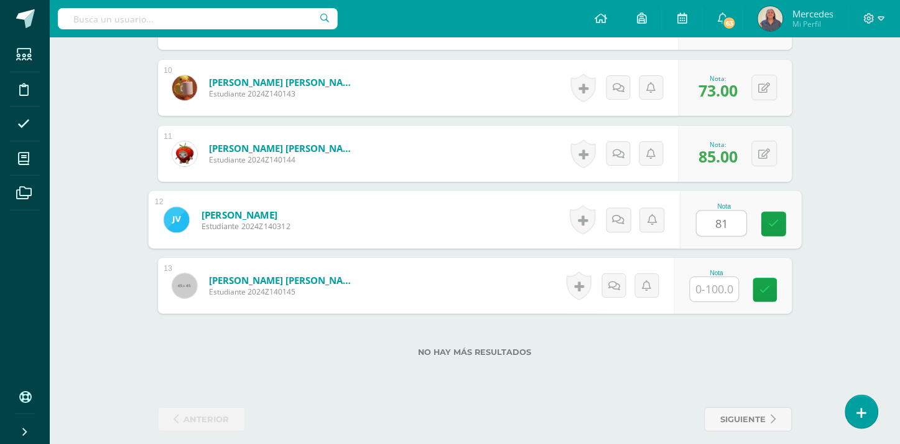
type input "81"
click at [722, 284] on input "text" at bounding box center [715, 289] width 49 height 24
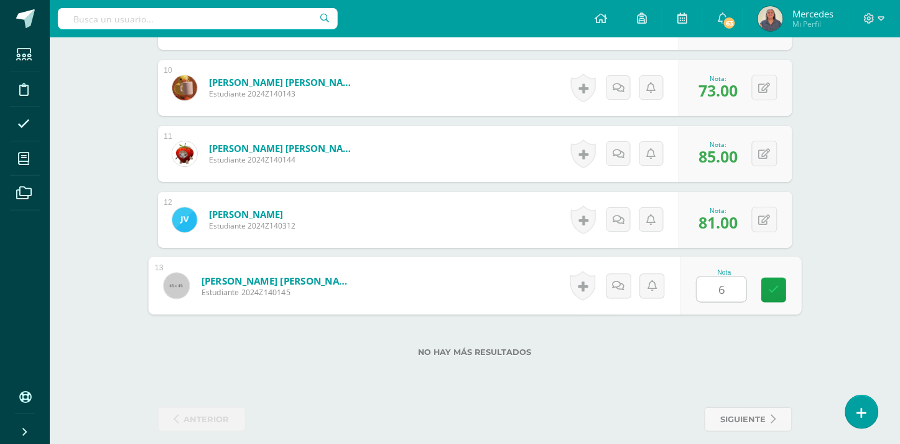
type input "68"
click at [775, 284] on icon at bounding box center [773, 289] width 11 height 11
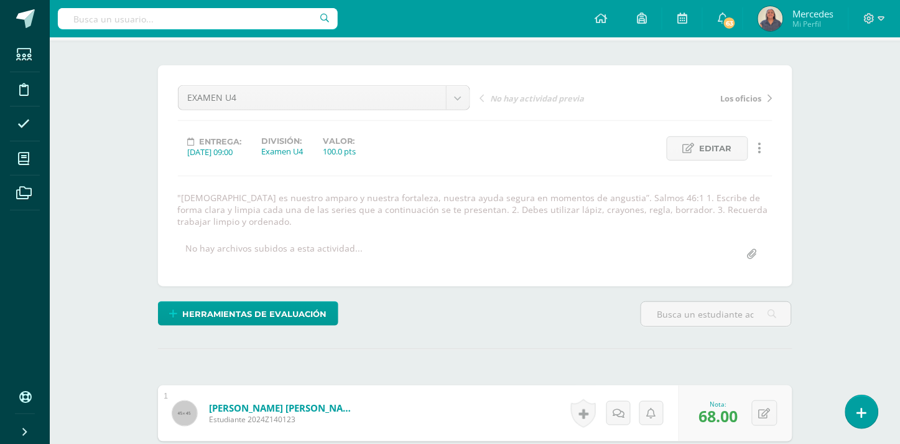
scroll to position [0, 0]
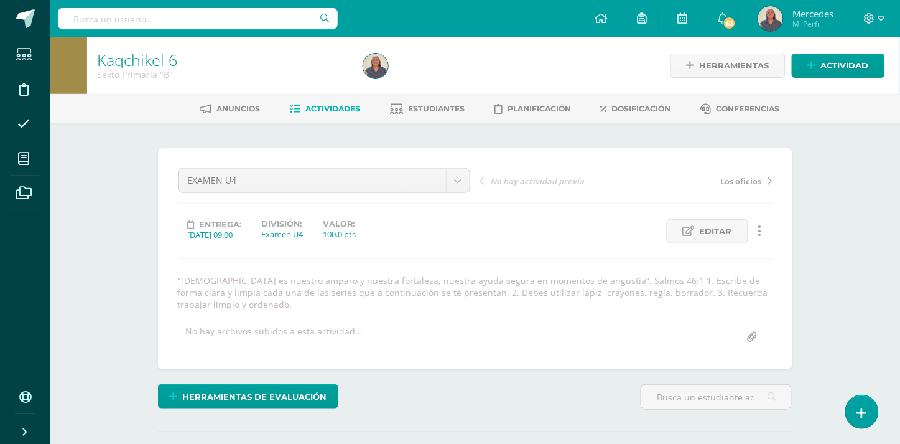
click at [322, 108] on span "Actividades" at bounding box center [333, 108] width 55 height 9
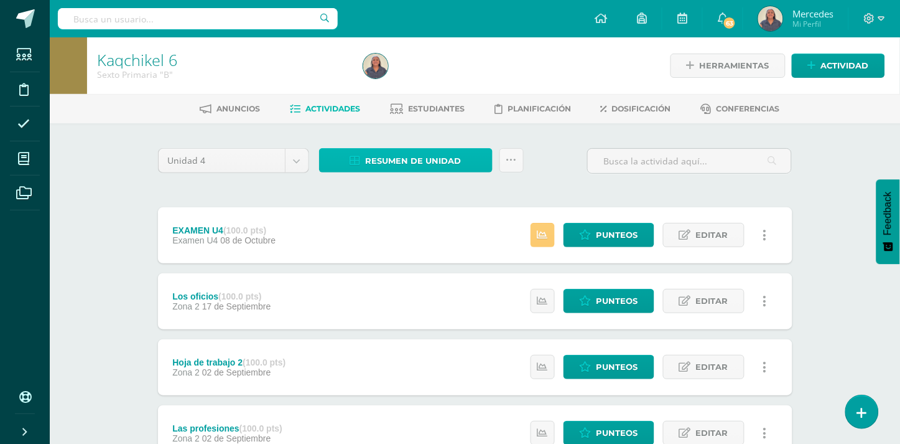
click at [411, 156] on span "Resumen de unidad" at bounding box center [414, 160] width 96 height 23
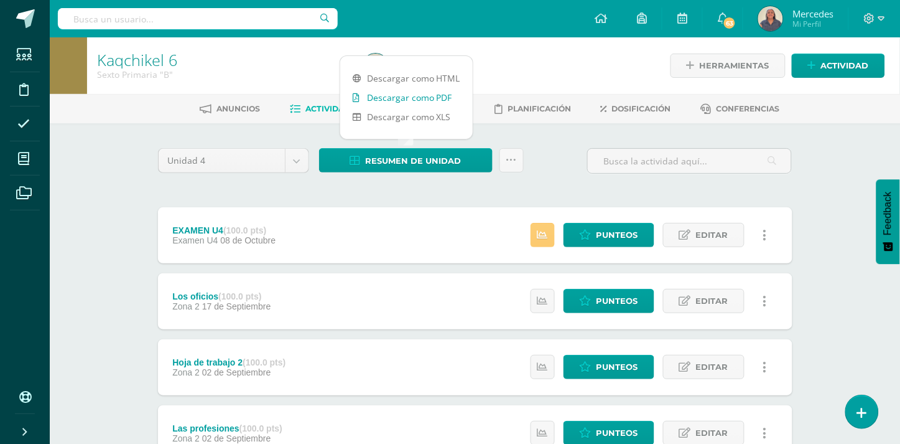
click at [409, 96] on link "Descargar como PDF" at bounding box center [406, 97] width 133 height 19
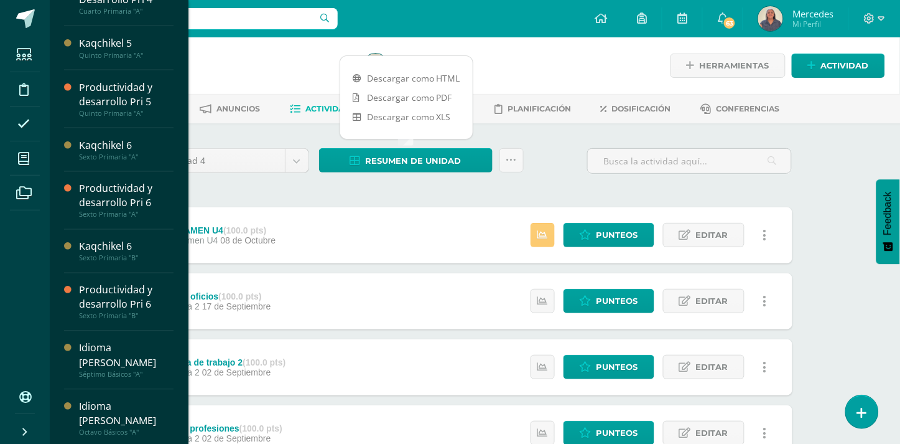
scroll to position [356, 0]
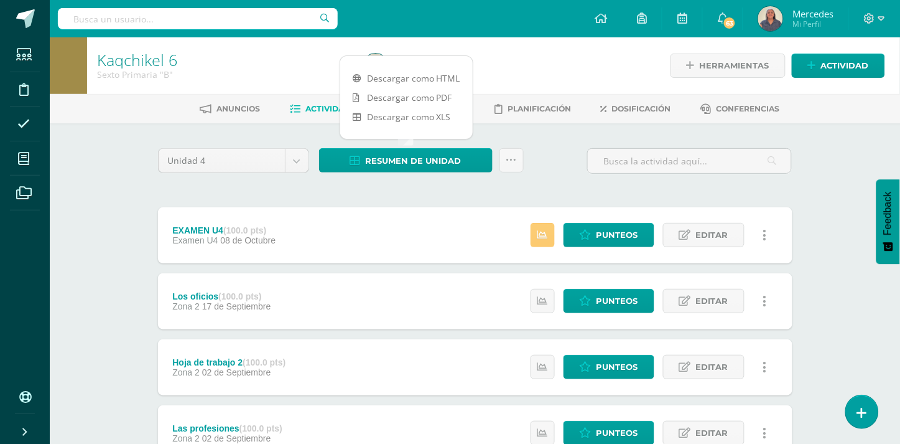
click at [456, 361] on div "Hoja de trabajo 2 (100.0 pts) Zona 2 02 de Septiembre Estatus de Actividad: 0 E…" at bounding box center [475, 367] width 635 height 56
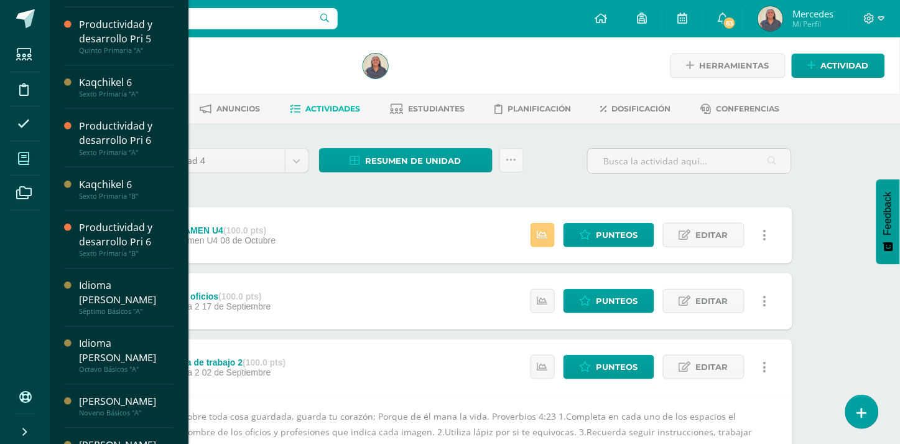
click at [26, 159] on icon at bounding box center [23, 158] width 11 height 12
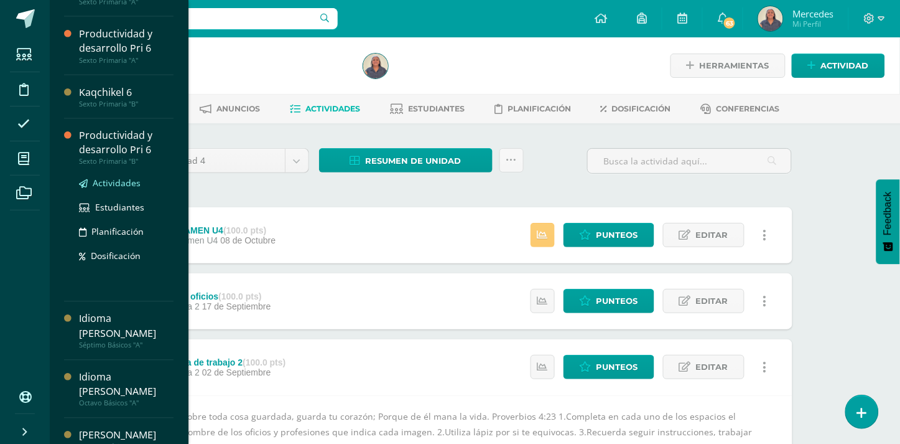
scroll to position [482, 0]
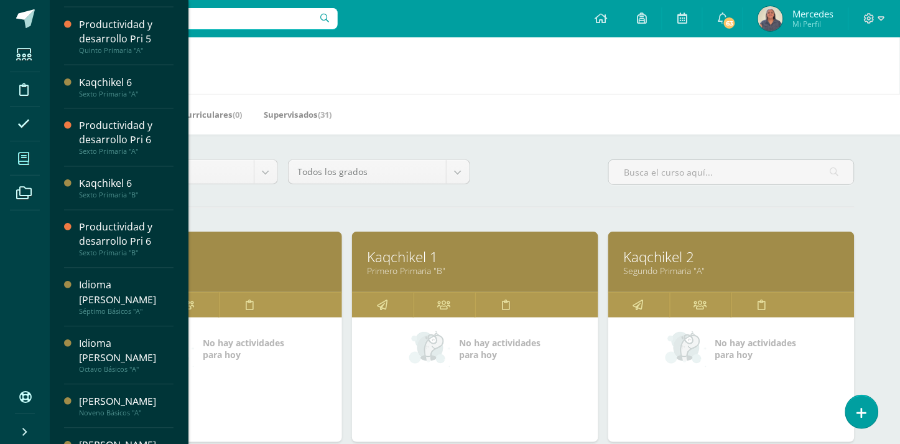
scroll to position [357, 0]
click at [78, 295] on div at bounding box center [71, 359] width 15 height 163
click at [94, 286] on div "Idioma [PERSON_NAME]" at bounding box center [126, 292] width 95 height 29
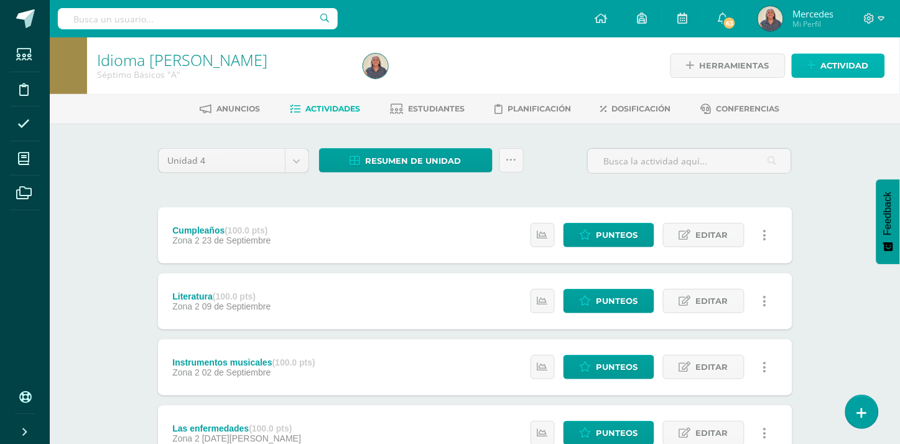
click at [828, 59] on span "Actividad" at bounding box center [845, 65] width 48 height 23
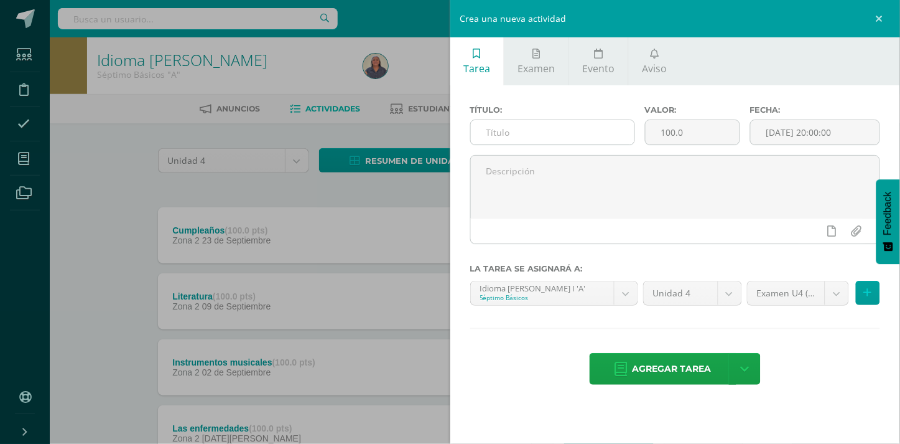
click at [531, 131] on input "text" at bounding box center [553, 132] width 164 height 24
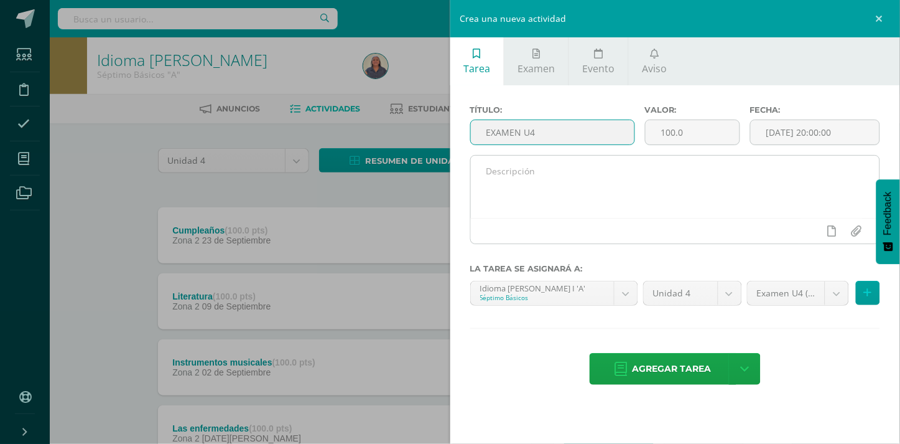
type input "EXAMEN U4"
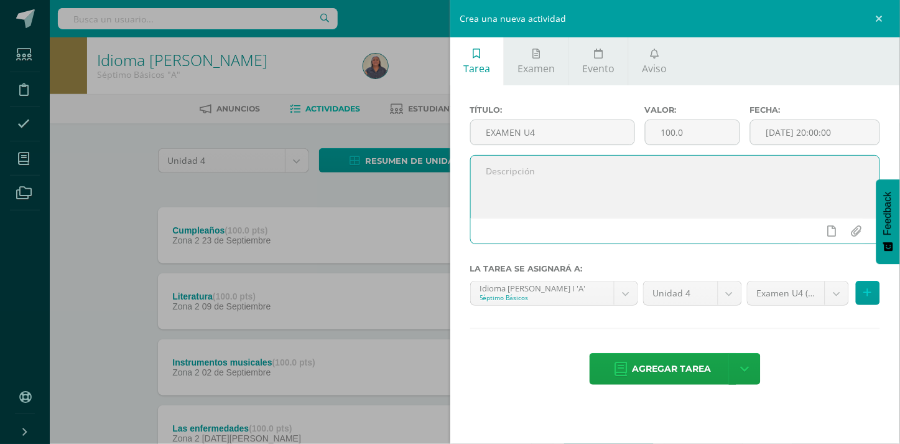
click at [498, 169] on textarea at bounding box center [675, 187] width 409 height 62
paste textarea ""[DEMOGRAPHIC_DATA] es nuestro amparo y nuestra fortaleza, nuestra ayuda segura…"
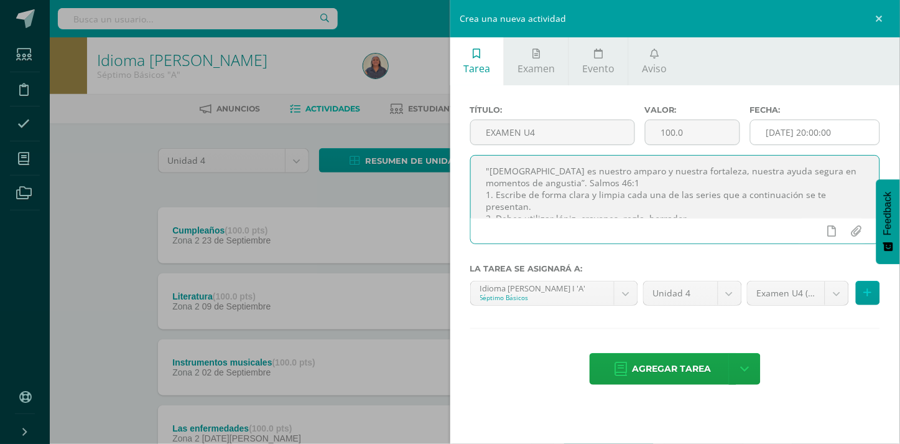
type textarea ""[DEMOGRAPHIC_DATA] es nuestro amparo y nuestra fortaleza, nuestra ayuda segura…"
click at [796, 131] on input "[DATE] 20:00:00" at bounding box center [815, 132] width 129 height 24
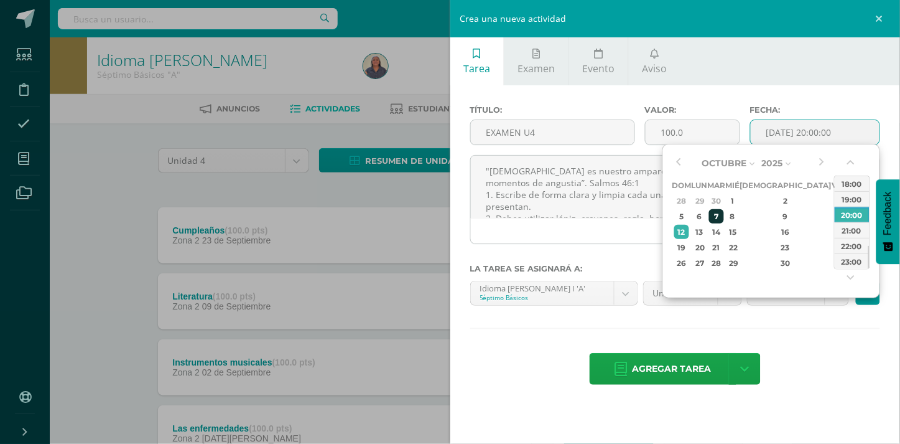
click at [724, 215] on div "7" at bounding box center [716, 216] width 14 height 14
click at [850, 191] on div "11:00" at bounding box center [852, 187] width 35 height 16
type input "2025-10-07 11:00"
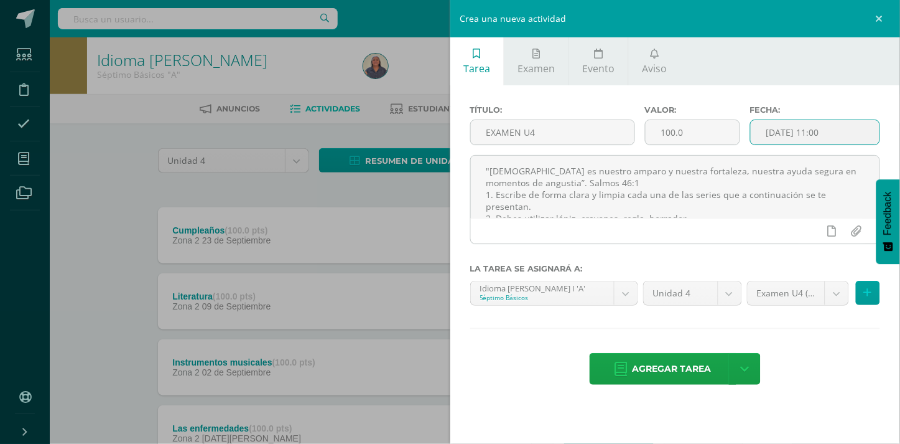
click at [679, 367] on span "Agregar tarea" at bounding box center [672, 368] width 79 height 30
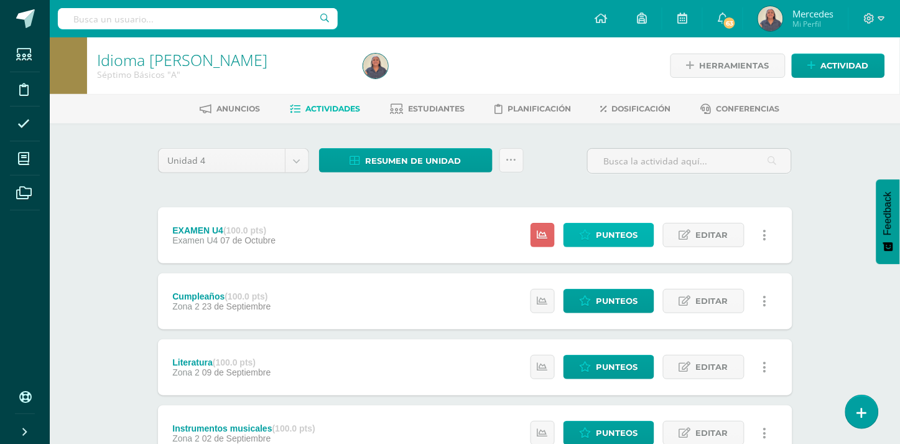
click at [612, 229] on span "Punteos" at bounding box center [618, 234] width 42 height 23
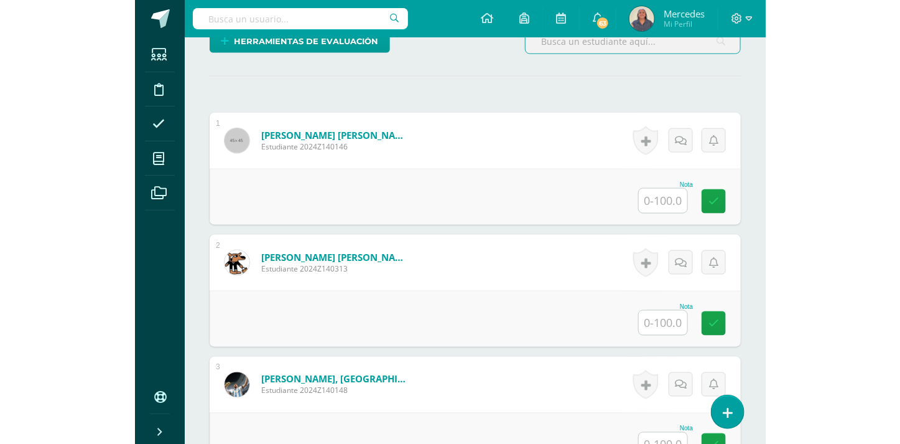
scroll to position [356, 0]
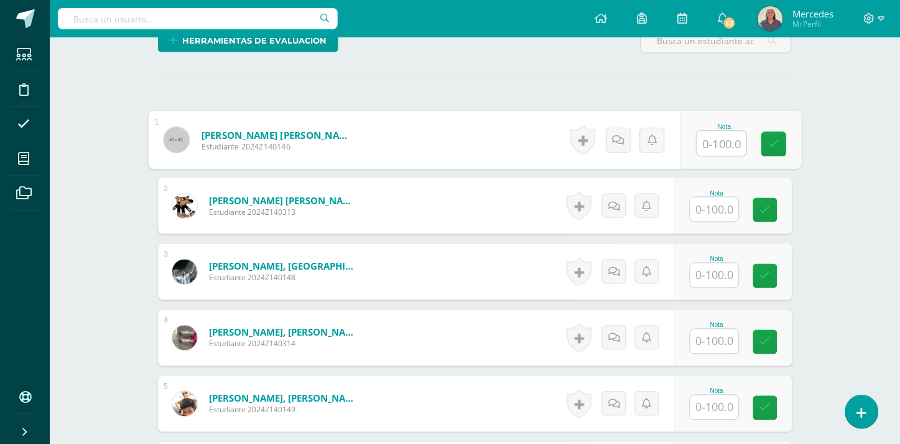
click at [714, 131] on input "text" at bounding box center [722, 143] width 50 height 25
type input "78"
click at [719, 200] on input "text" at bounding box center [715, 209] width 49 height 24
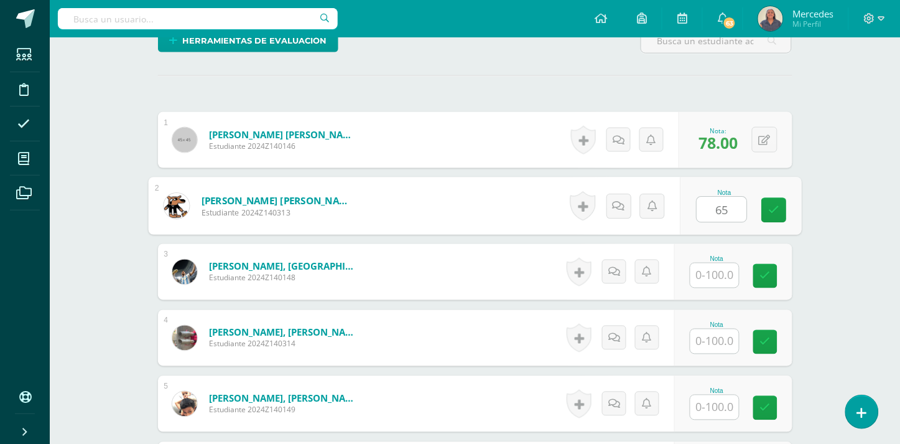
type input "65"
click at [724, 271] on input "text" at bounding box center [715, 275] width 49 height 24
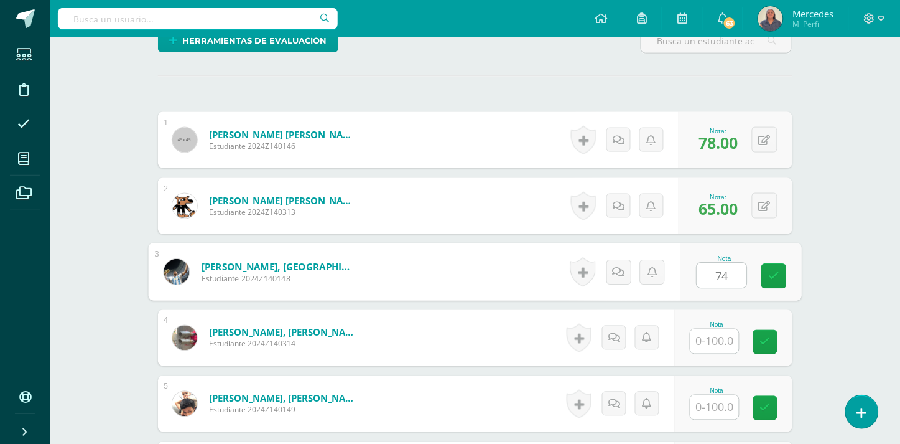
type input "74"
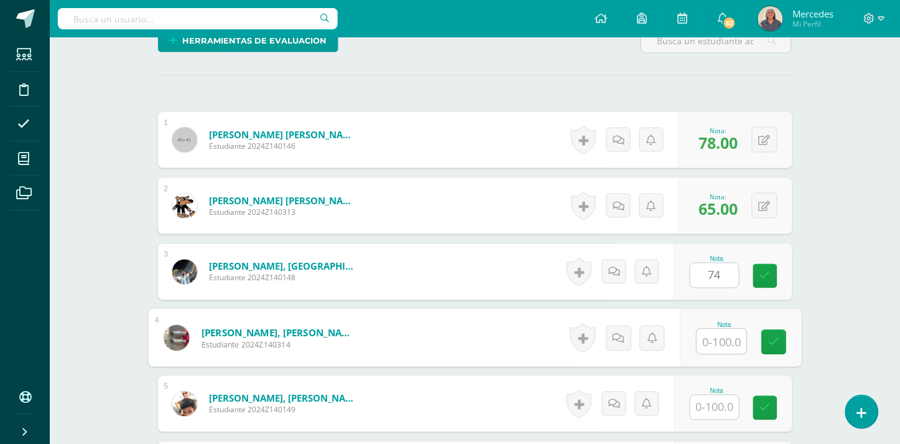
click at [721, 332] on input "text" at bounding box center [722, 341] width 50 height 25
type input "61"
click at [712, 403] on input "text" at bounding box center [715, 407] width 49 height 24
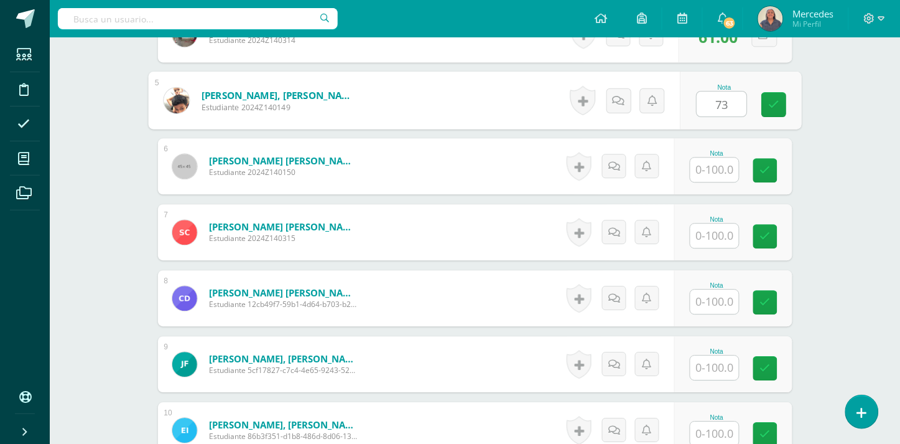
scroll to position [681, 0]
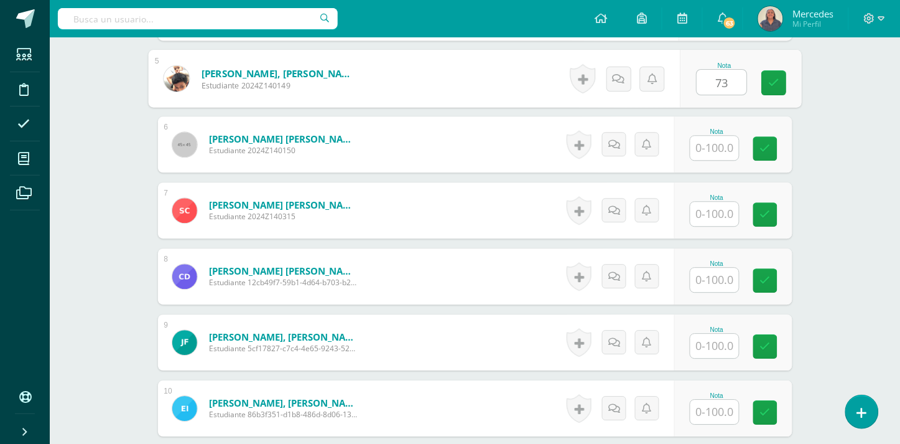
type input "73"
click at [716, 137] on input "text" at bounding box center [715, 148] width 49 height 24
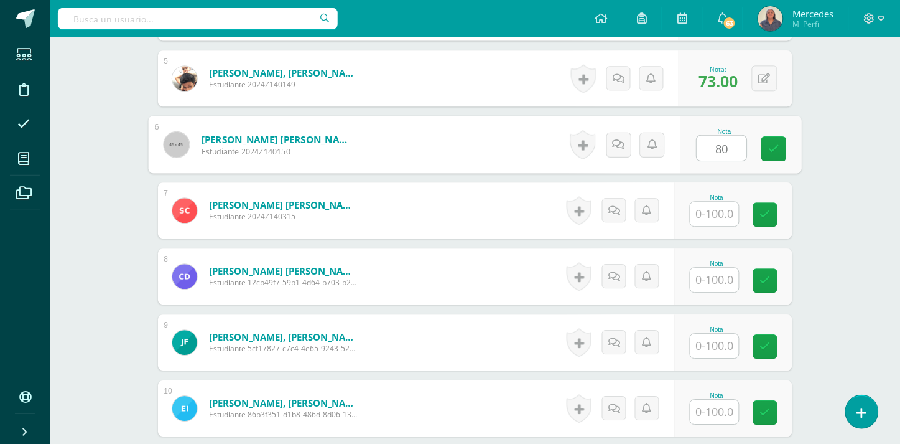
type input "80"
click at [716, 202] on input "text" at bounding box center [715, 214] width 49 height 24
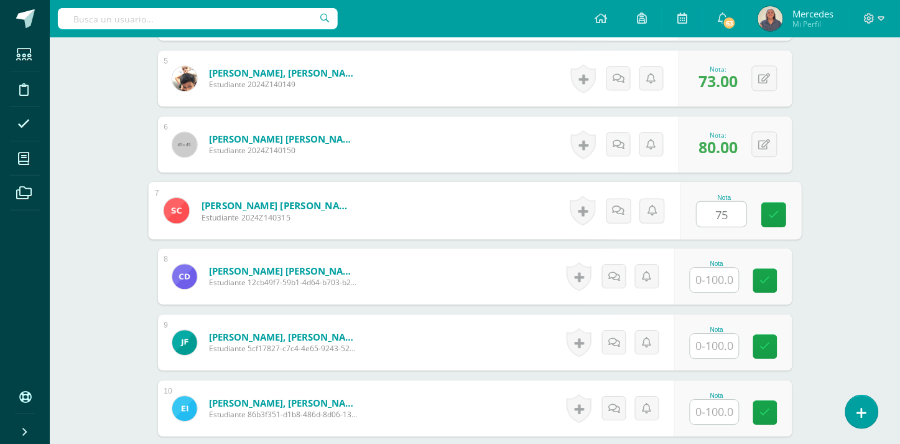
type input "75"
click at [728, 268] on input "text" at bounding box center [715, 280] width 49 height 24
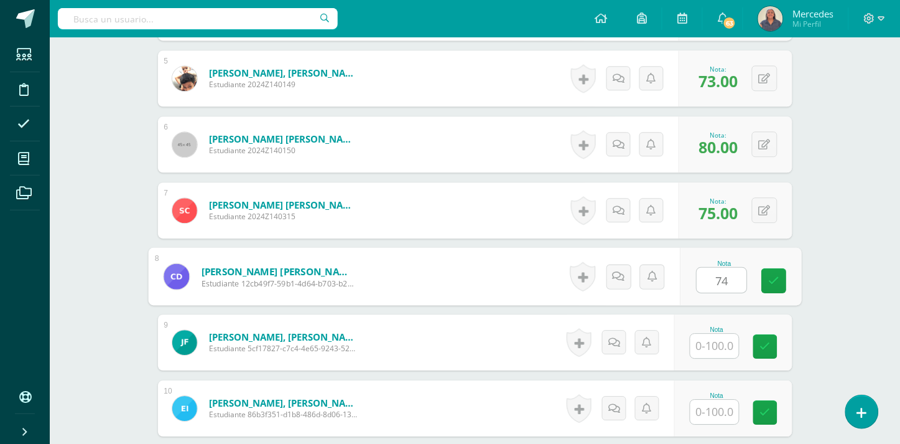
type input "74"
click at [727, 334] on input "text" at bounding box center [715, 346] width 49 height 24
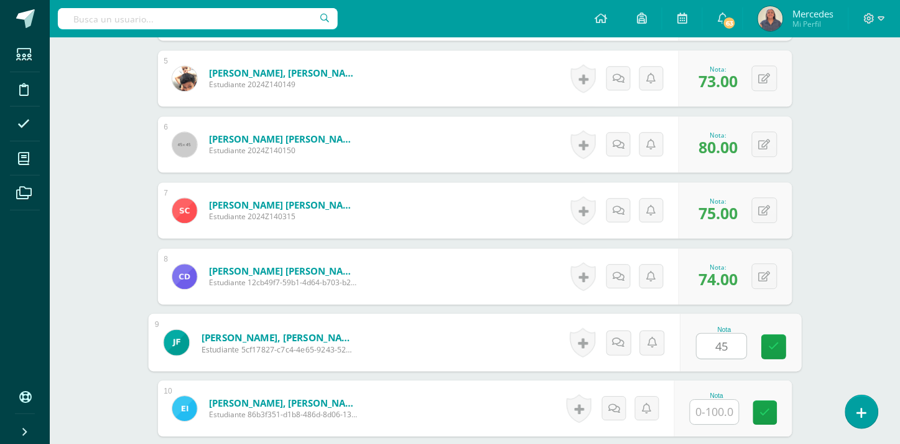
type input "45"
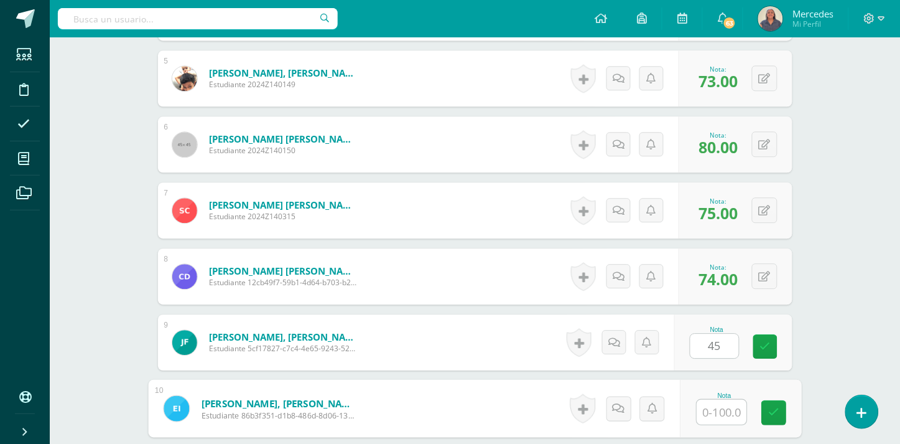
click at [725, 400] on input "text" at bounding box center [722, 411] width 50 height 25
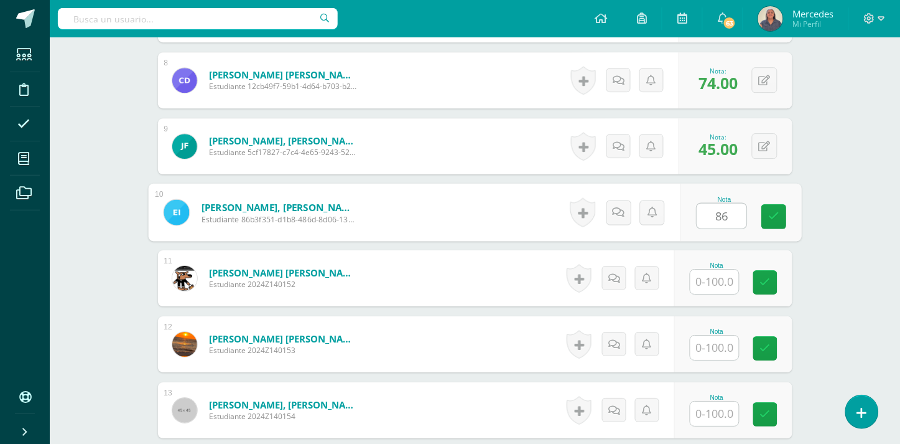
scroll to position [880, 0]
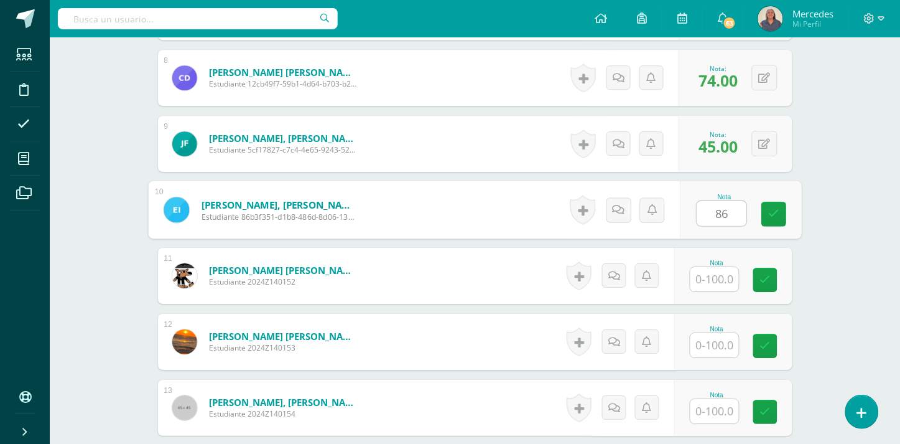
type input "86"
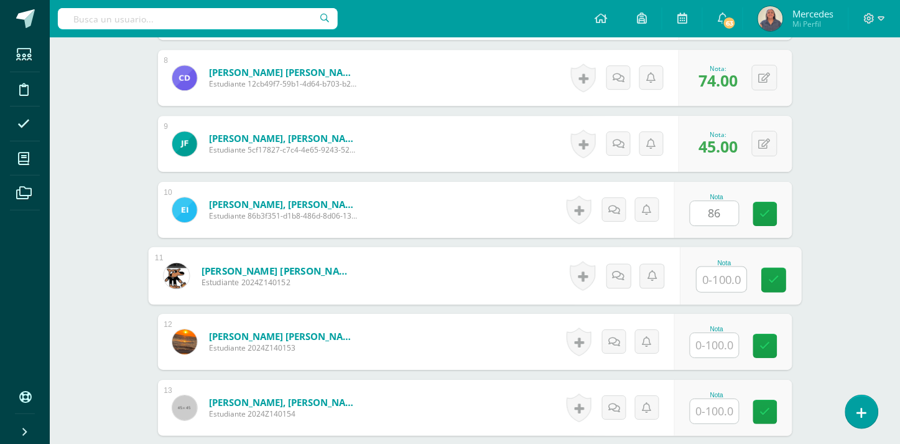
click at [708, 268] on input "text" at bounding box center [722, 279] width 50 height 25
type input "76"
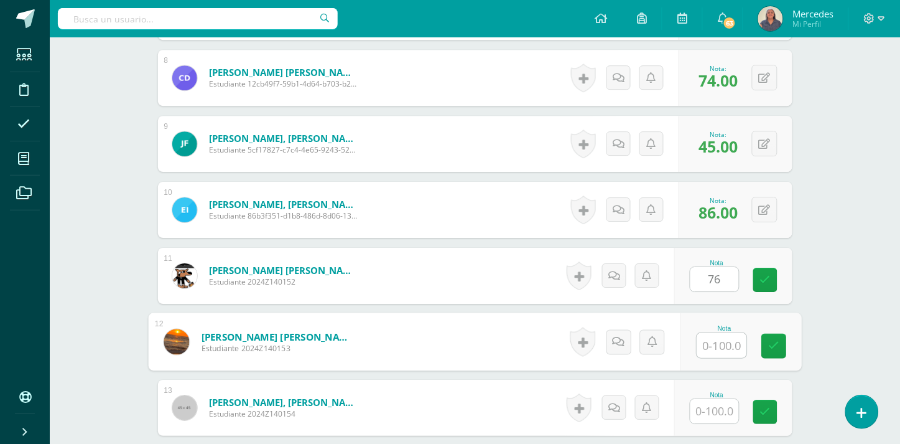
click at [719, 333] on input "text" at bounding box center [722, 345] width 50 height 25
type input "80"
click at [725, 399] on input "text" at bounding box center [715, 411] width 49 height 24
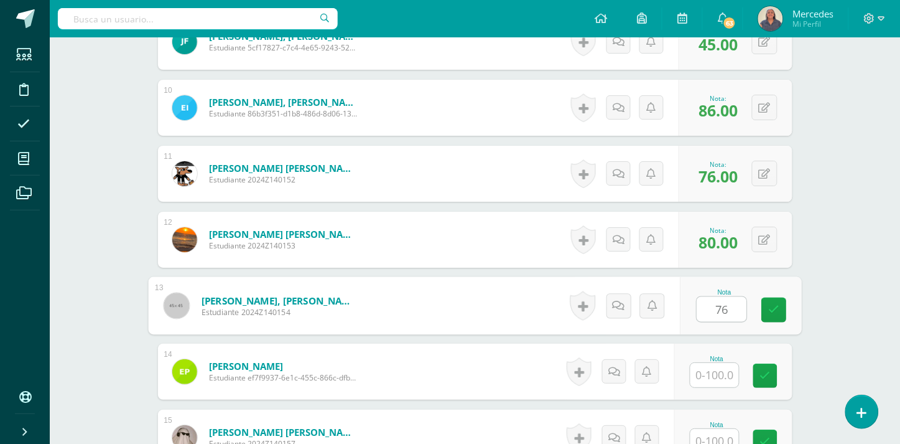
scroll to position [1004, 0]
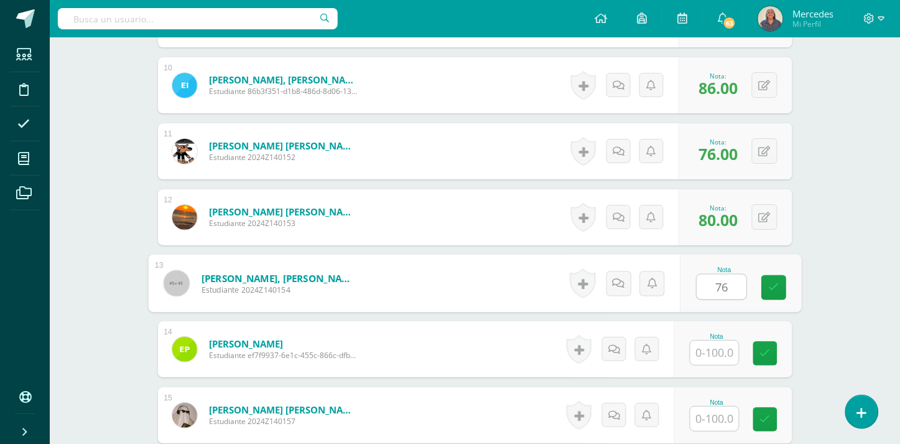
type input "76"
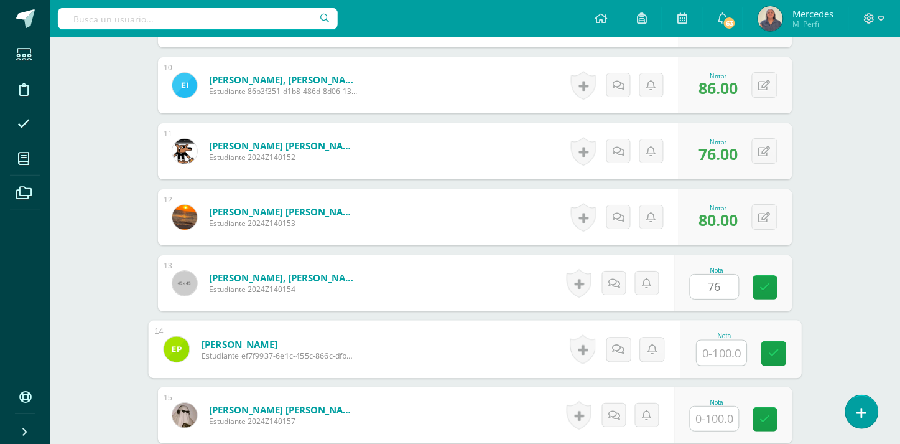
click at [717, 340] on input "text" at bounding box center [722, 352] width 50 height 25
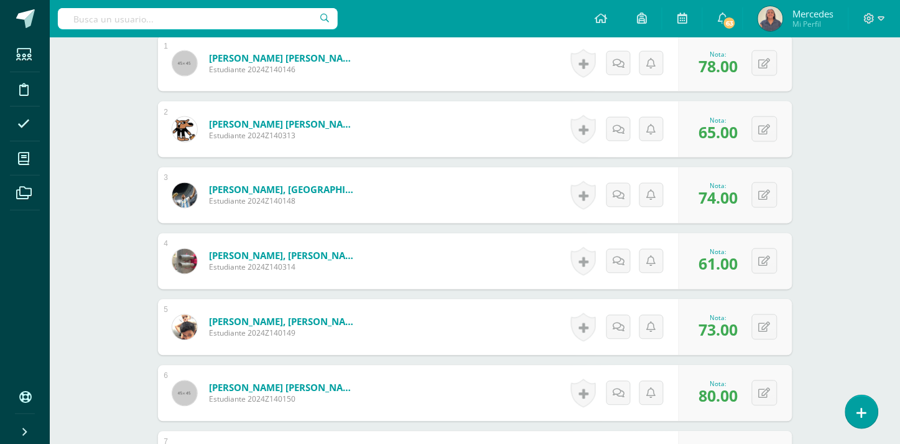
scroll to position [334, 0]
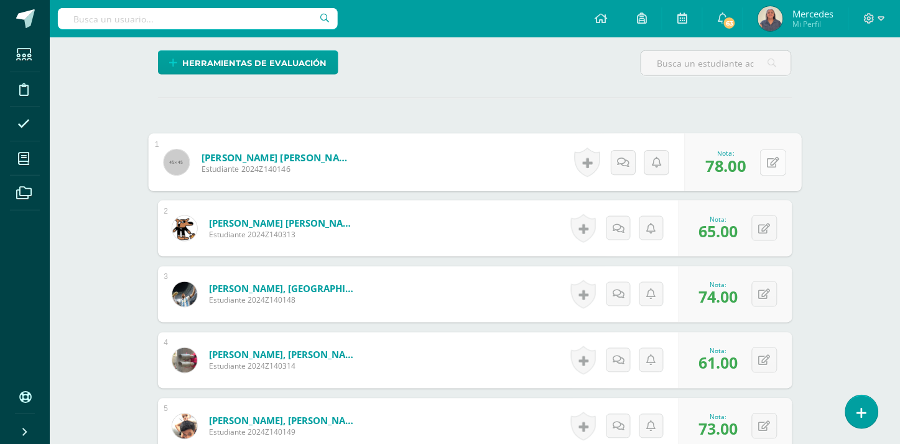
click at [757, 152] on div "0 Logros Logros obtenidos Aún no hay logros agregados Nota: 78.00" at bounding box center [743, 163] width 117 height 58
click at [769, 157] on icon at bounding box center [773, 162] width 12 height 11
type input "67"
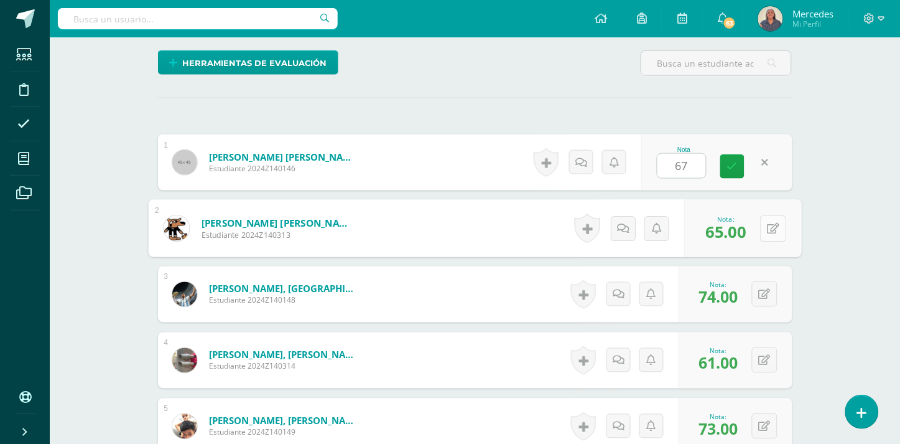
click at [768, 223] on icon at bounding box center [773, 228] width 12 height 11
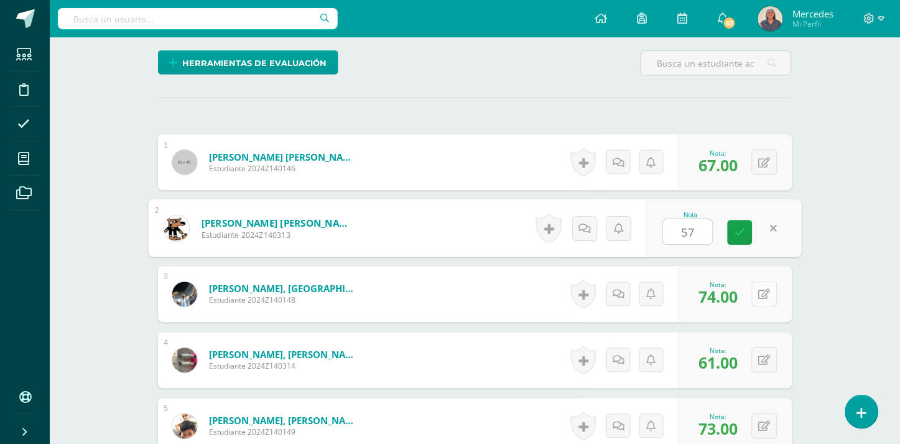
type input "57"
click at [759, 281] on div "0 Logros Logros obtenidos Aún no hay logros agregados Nota: 74.00" at bounding box center [736, 294] width 114 height 56
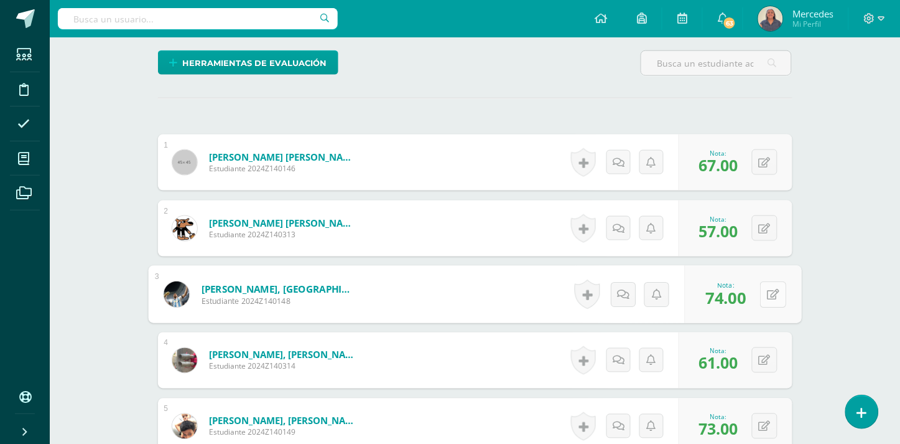
click at [775, 289] on icon at bounding box center [773, 294] width 12 height 11
type input "77"
click at [767, 355] on icon at bounding box center [765, 360] width 12 height 11
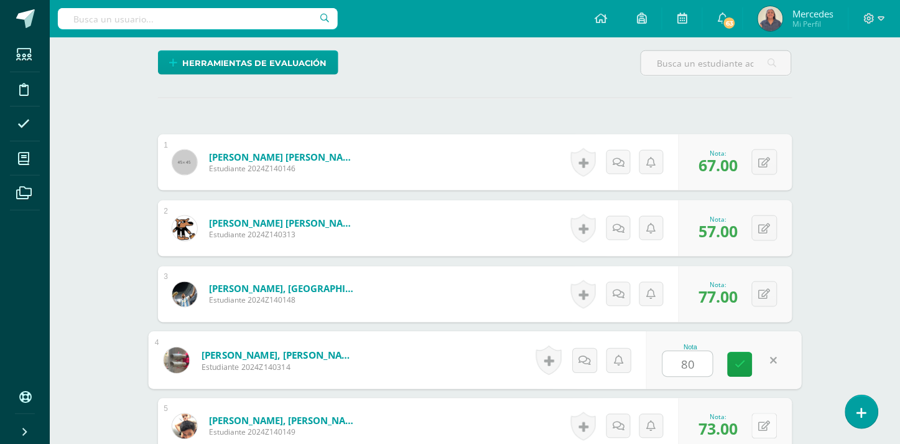
type input "80"
click at [763, 413] on button at bounding box center [765, 426] width 26 height 26
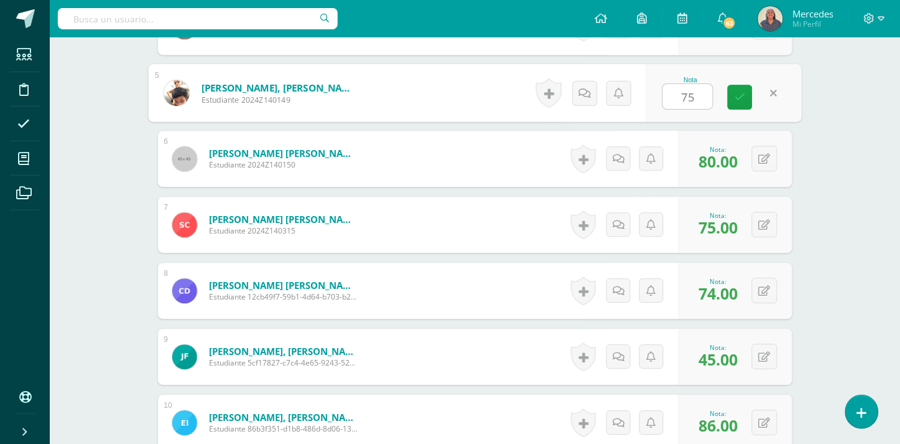
scroll to position [683, 0]
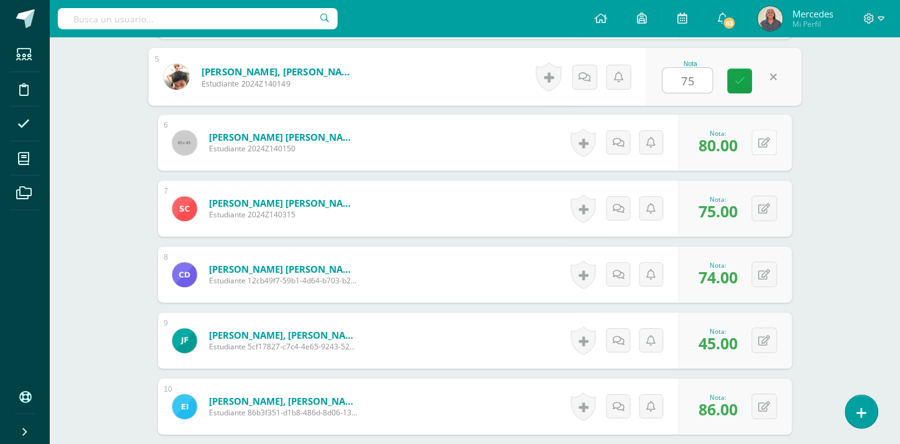
type input "75"
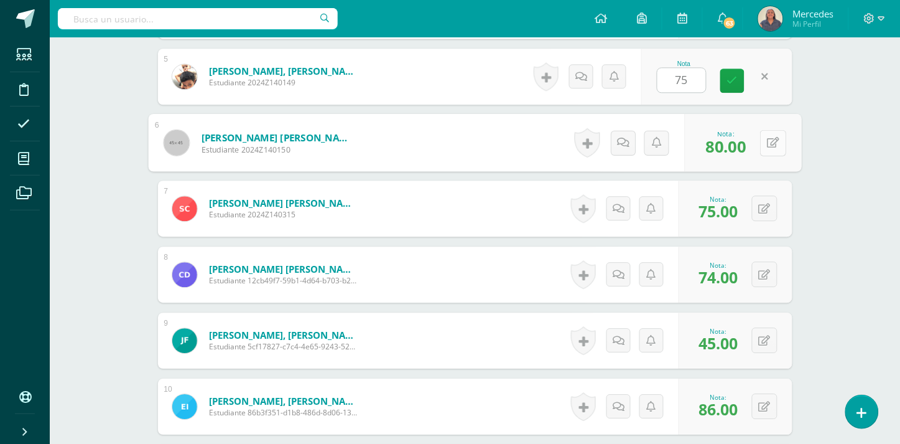
click at [763, 129] on button at bounding box center [773, 142] width 26 height 26
type input "100"
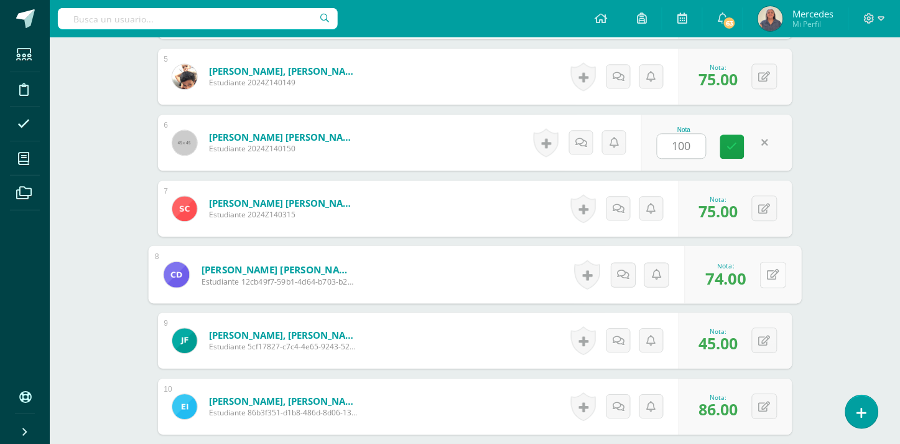
click at [763, 262] on button at bounding box center [773, 274] width 26 height 26
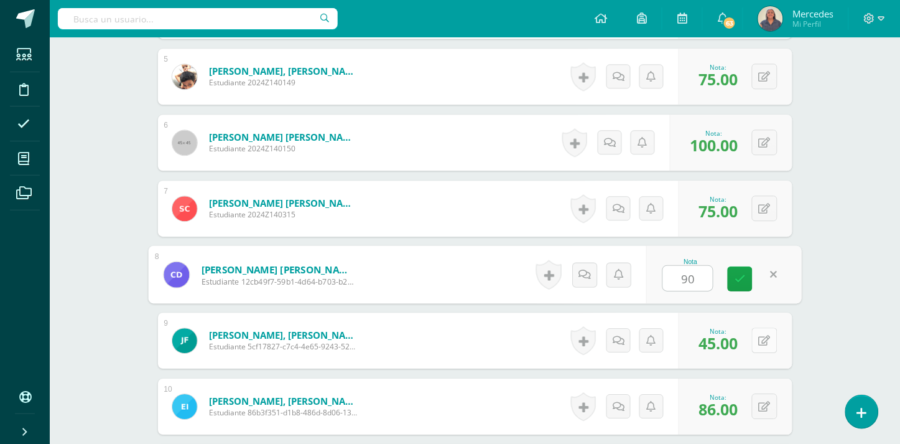
type input "90"
click at [764, 328] on button at bounding box center [765, 340] width 26 height 26
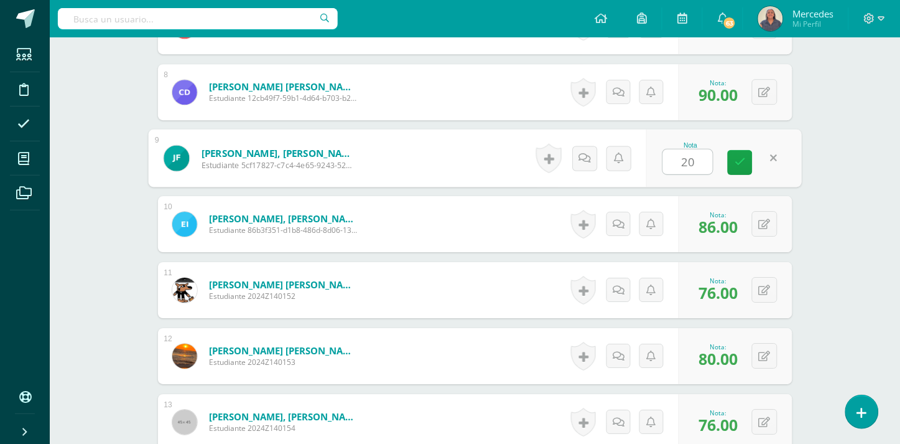
scroll to position [868, 0]
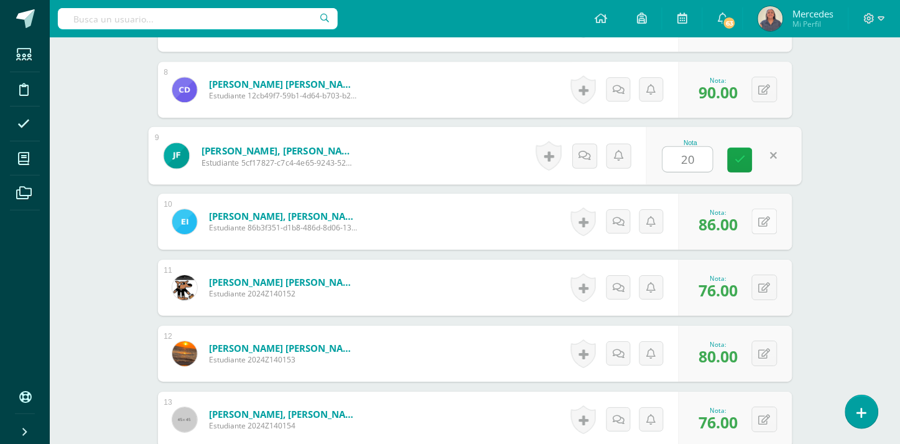
type input "20"
click at [767, 212] on button at bounding box center [765, 221] width 26 height 26
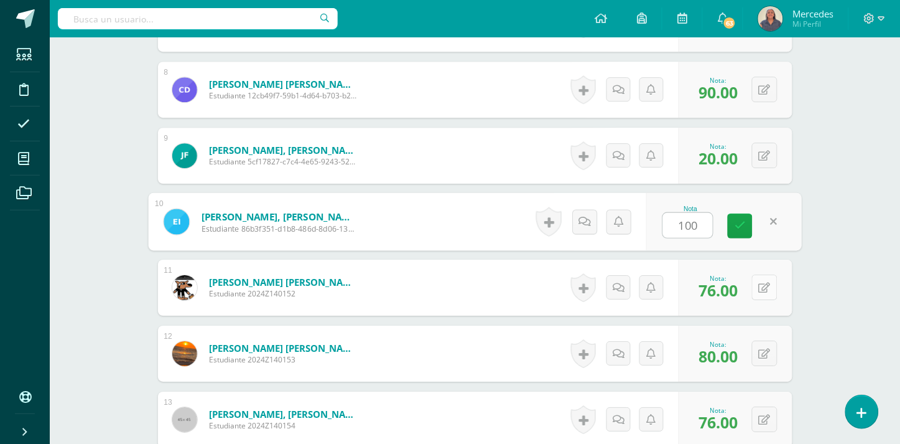
type input "100"
click at [768, 282] on icon at bounding box center [765, 287] width 12 height 11
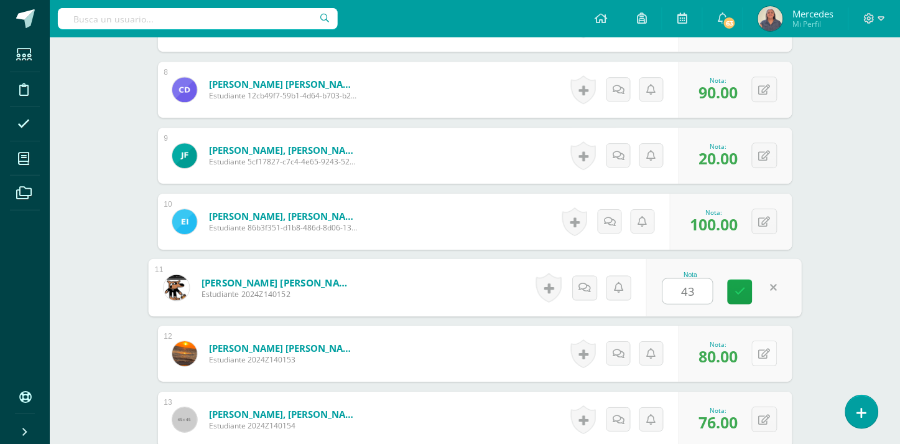
type input "43"
click at [765, 344] on button at bounding box center [765, 353] width 26 height 26
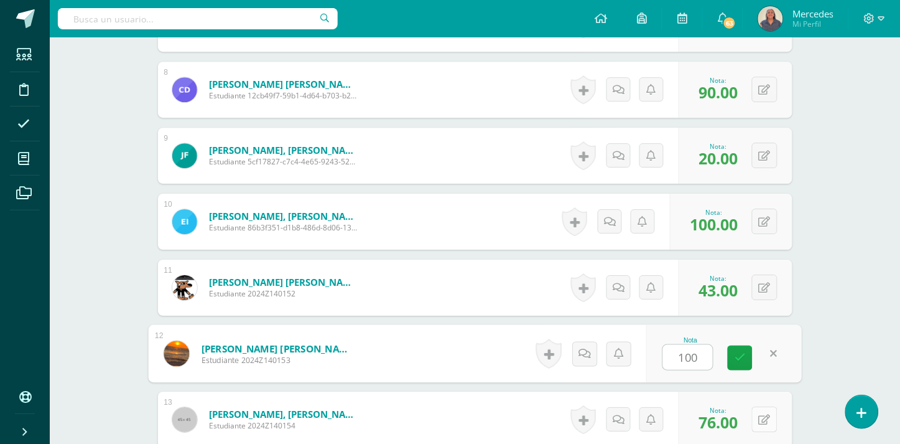
type input "100"
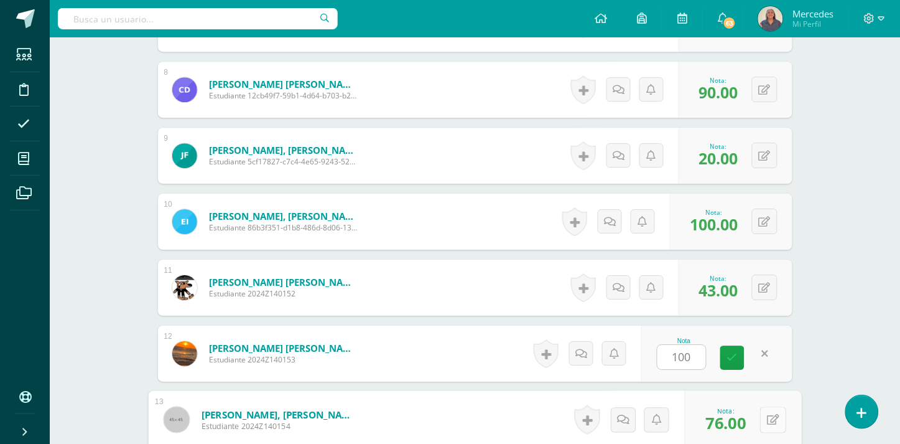
click at [764, 409] on button at bounding box center [773, 419] width 26 height 26
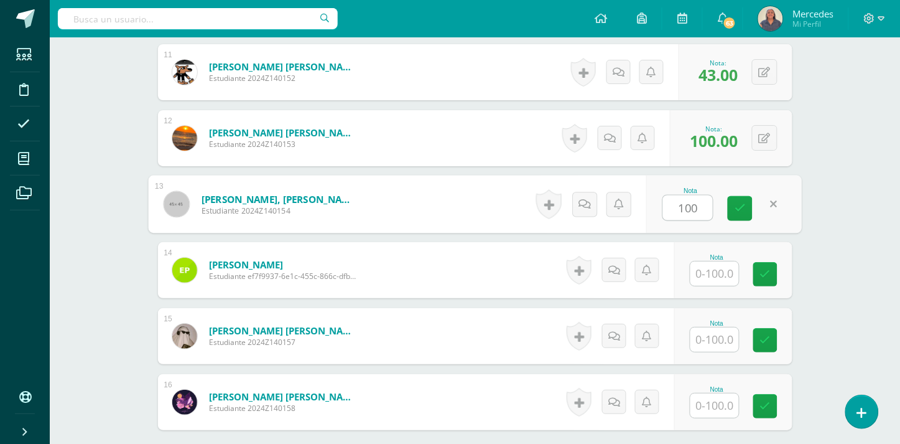
scroll to position [1105, 0]
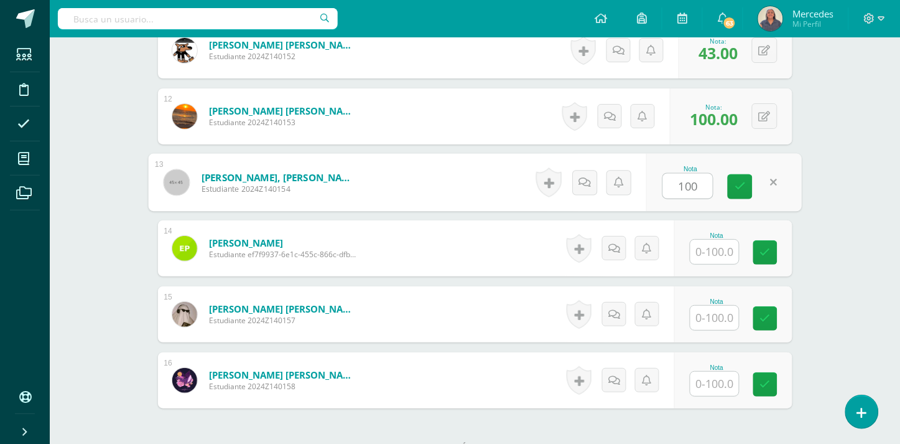
type input "100"
click at [714, 243] on input "text" at bounding box center [715, 252] width 49 height 24
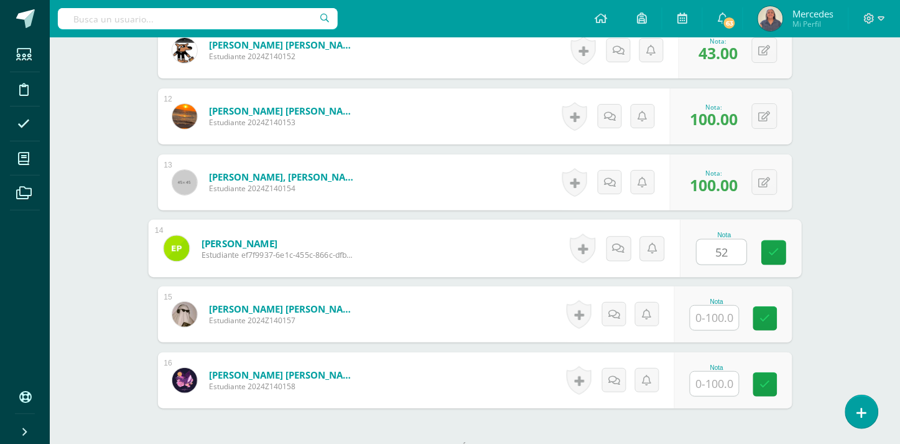
type input "52"
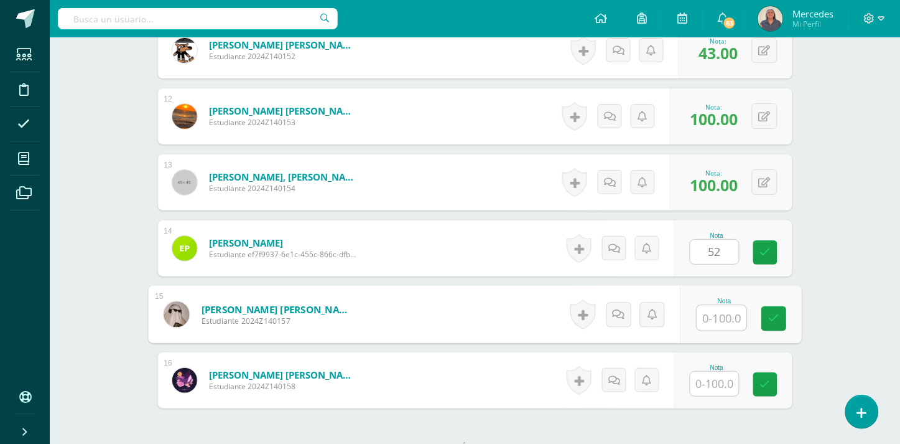
click at [710, 308] on input "text" at bounding box center [722, 318] width 50 height 25
type input "60"
click at [719, 376] on input "text" at bounding box center [715, 383] width 49 height 24
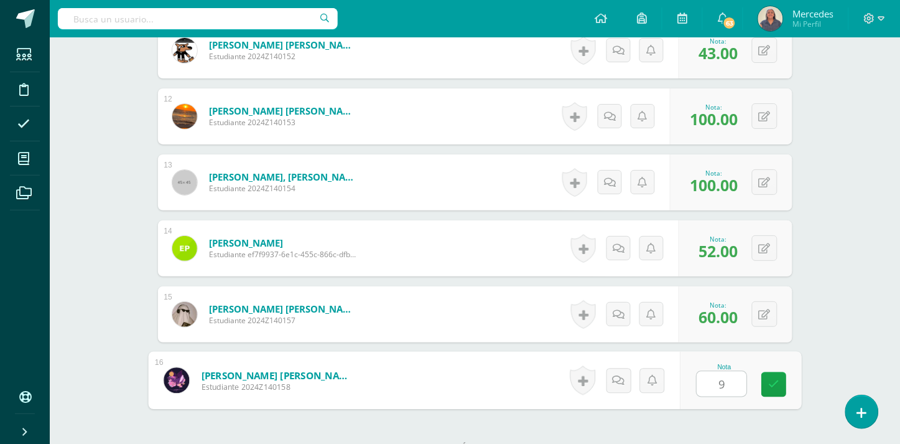
type input "95"
click at [775, 379] on icon at bounding box center [773, 384] width 11 height 11
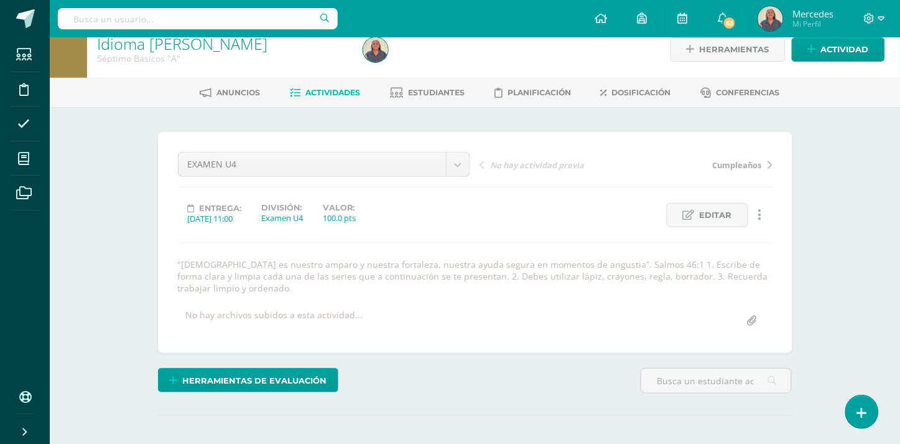
scroll to position [0, 0]
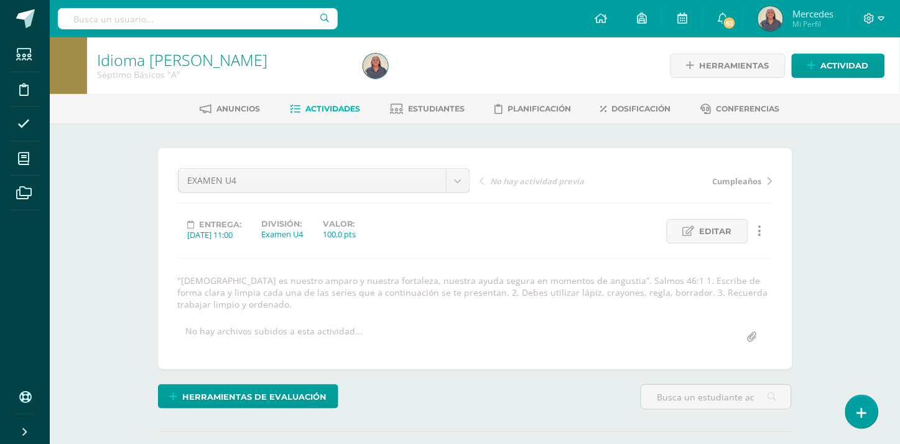
click at [348, 104] on span "Actividades" at bounding box center [333, 108] width 55 height 9
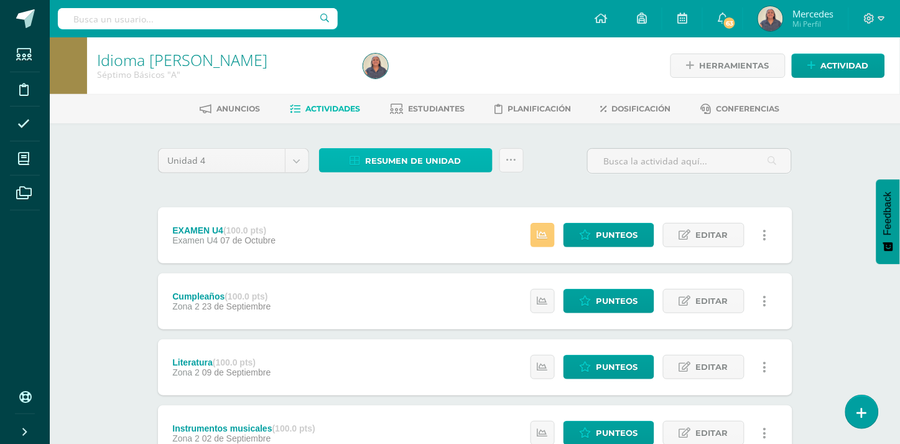
click at [415, 157] on span "Resumen de unidad" at bounding box center [414, 160] width 96 height 23
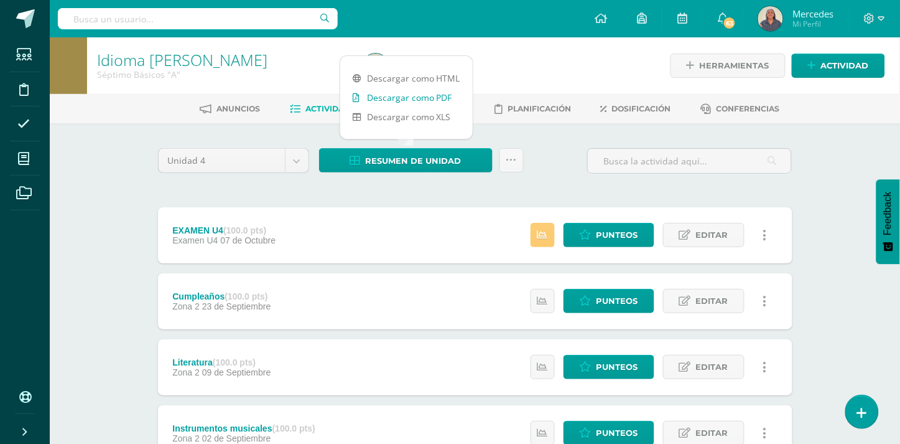
click at [406, 97] on link "Descargar como PDF" at bounding box center [406, 97] width 133 height 19
click at [382, 95] on link "Descargar como PDF" at bounding box center [406, 97] width 133 height 19
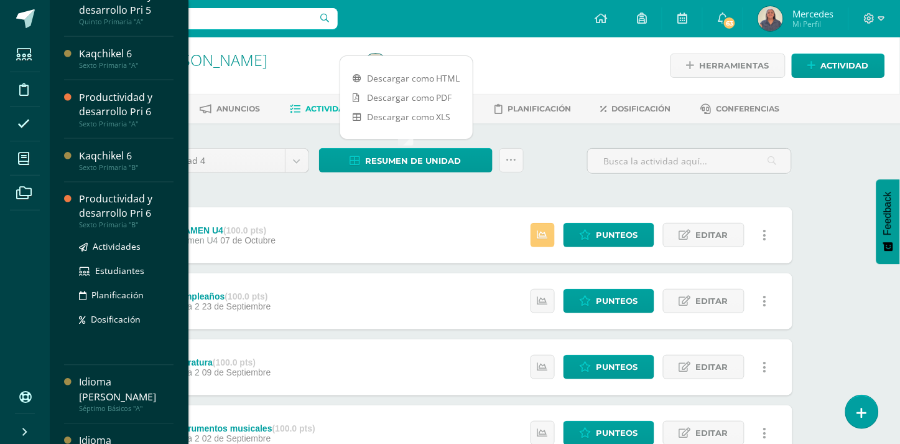
scroll to position [482, 0]
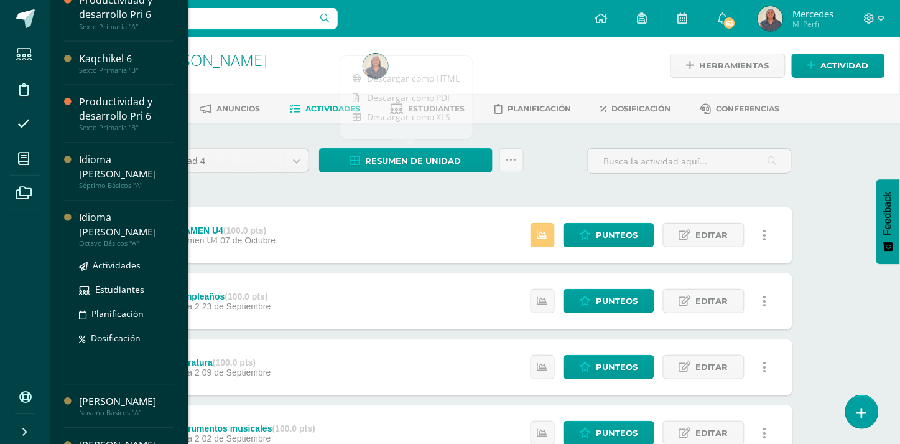
click at [113, 211] on div "Idioma [PERSON_NAME]" at bounding box center [126, 225] width 95 height 29
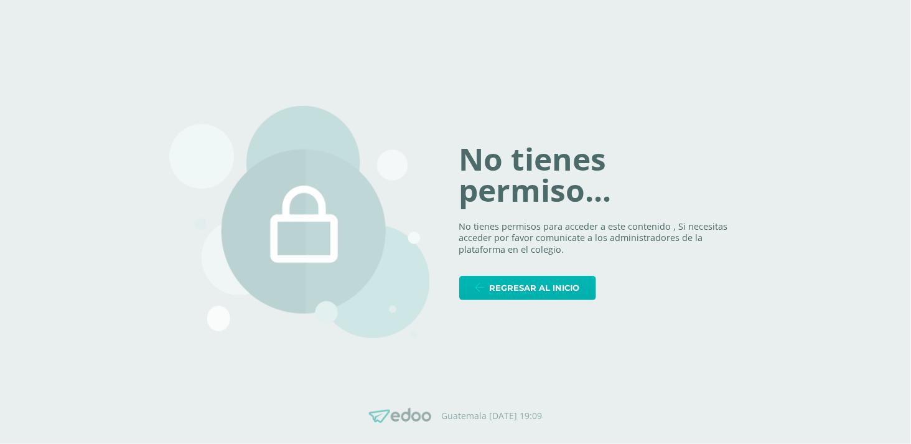
click at [555, 289] on span "Regresar al inicio" at bounding box center [535, 287] width 90 height 23
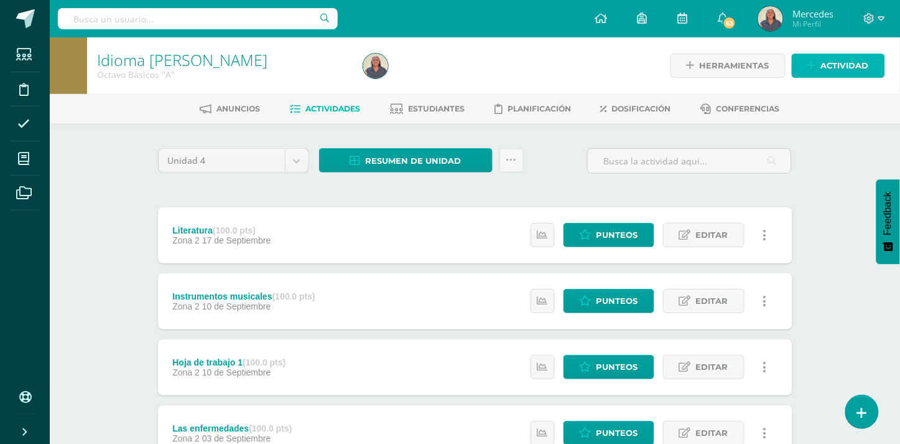
click at [836, 64] on span "Actividad" at bounding box center [845, 65] width 48 height 23
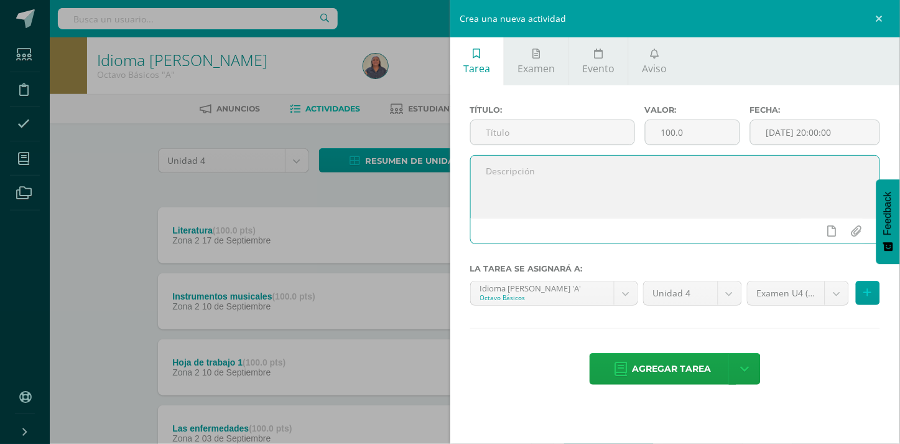
click at [502, 175] on textarea at bounding box center [675, 187] width 409 height 62
paste textarea ""[DEMOGRAPHIC_DATA] es nuestro amparo y nuestra fortaleza, nuestra ayuda segura…"
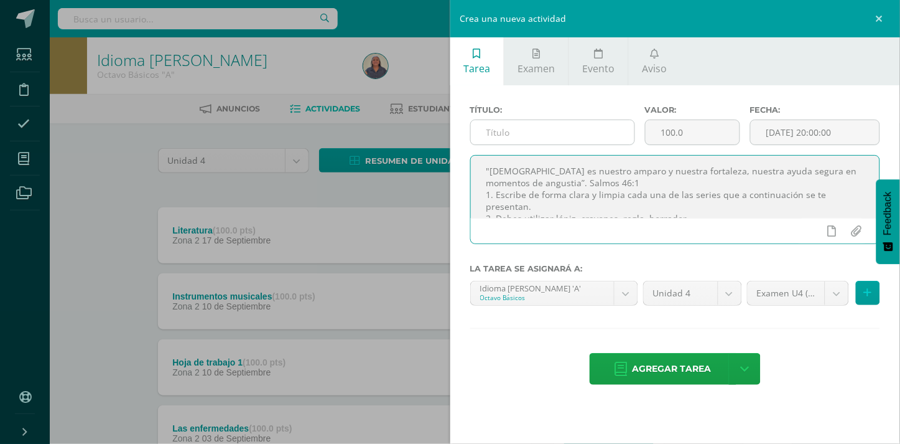
type textarea ""[DEMOGRAPHIC_DATA] es nuestro amparo y nuestra fortaleza, nuestra ayuda segura…"
click at [487, 141] on input "text" at bounding box center [553, 132] width 164 height 24
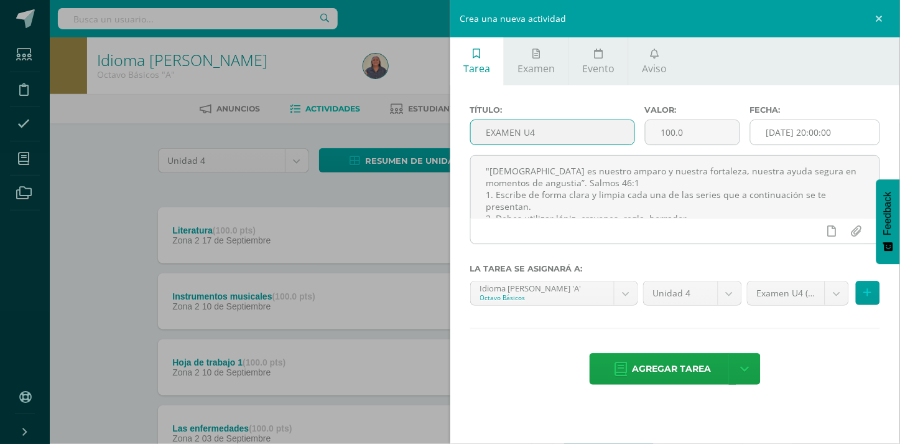
type input "EXAMEN U4"
click at [862, 133] on input "[DATE] 20:00:00" at bounding box center [815, 132] width 129 height 24
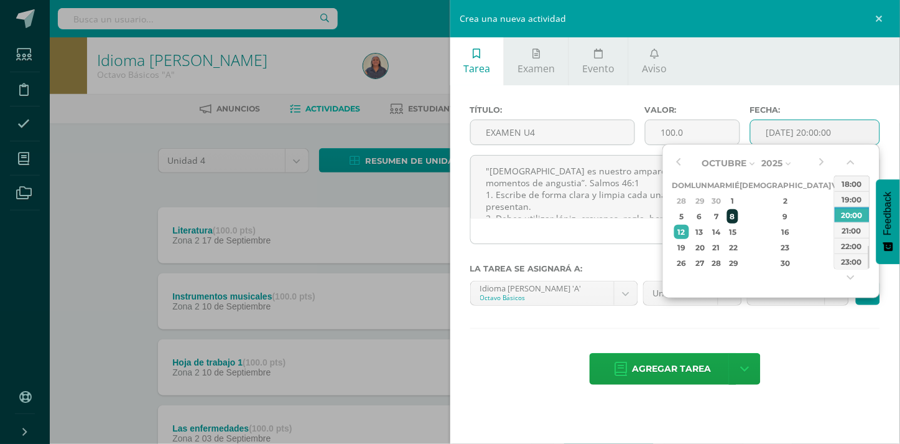
click at [739, 215] on div "8" at bounding box center [732, 216] width 11 height 14
click at [856, 194] on div "13:00" at bounding box center [852, 193] width 35 height 16
type input "[DATE] 13:00"
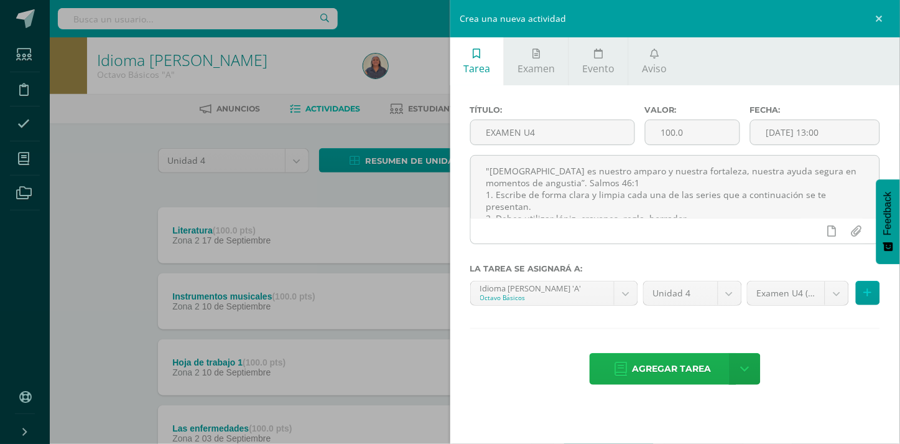
click at [683, 370] on span "Agregar tarea" at bounding box center [672, 368] width 79 height 30
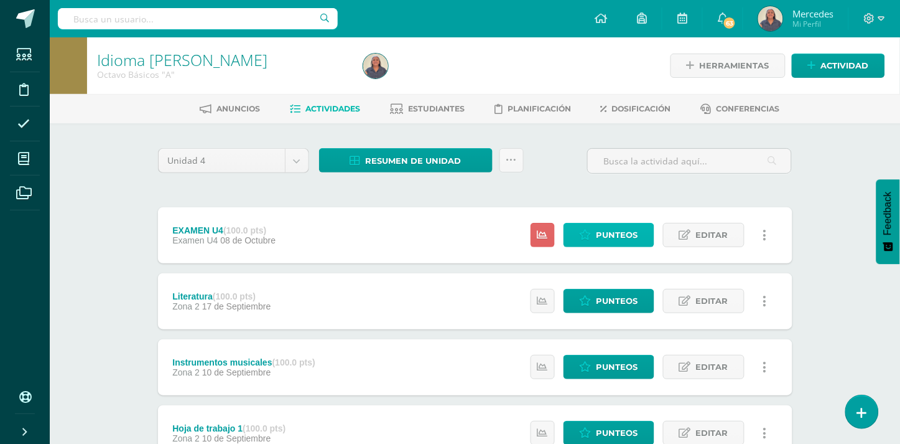
click at [610, 236] on span "Punteos" at bounding box center [618, 234] width 42 height 23
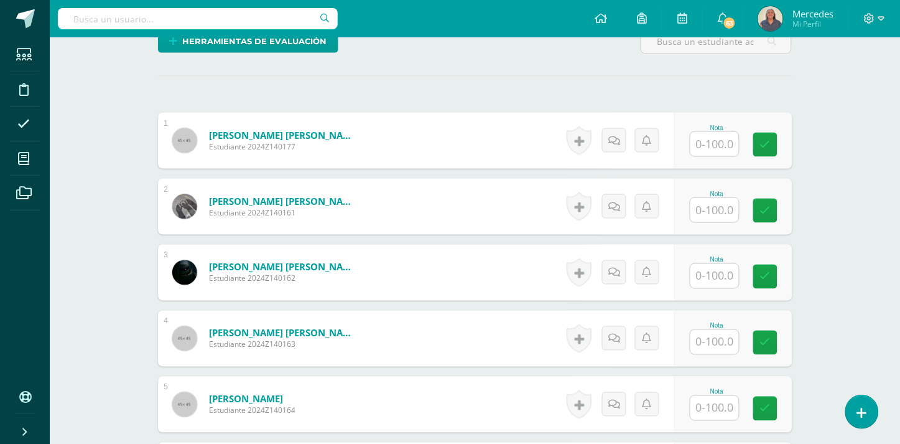
scroll to position [366, 0]
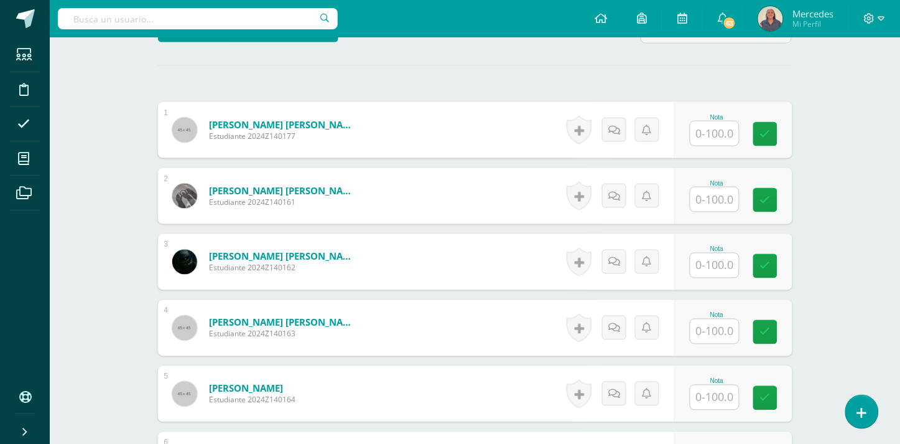
click at [718, 121] on input "text" at bounding box center [715, 133] width 49 height 24
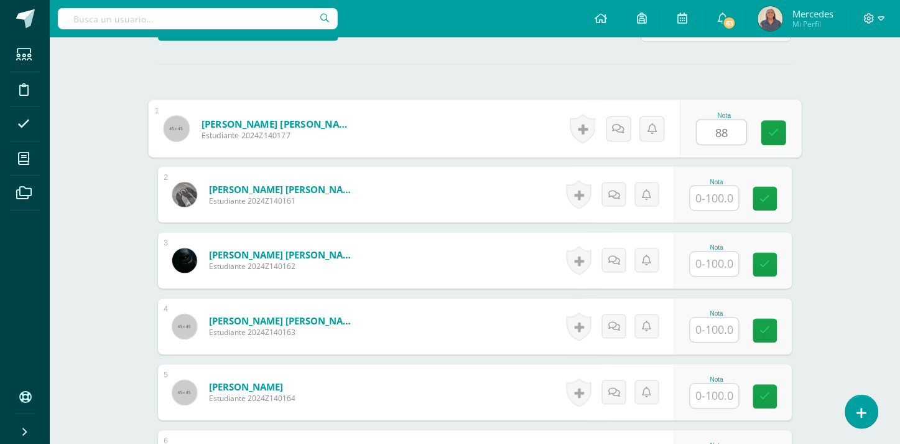
scroll to position [368, 0]
type input "88"
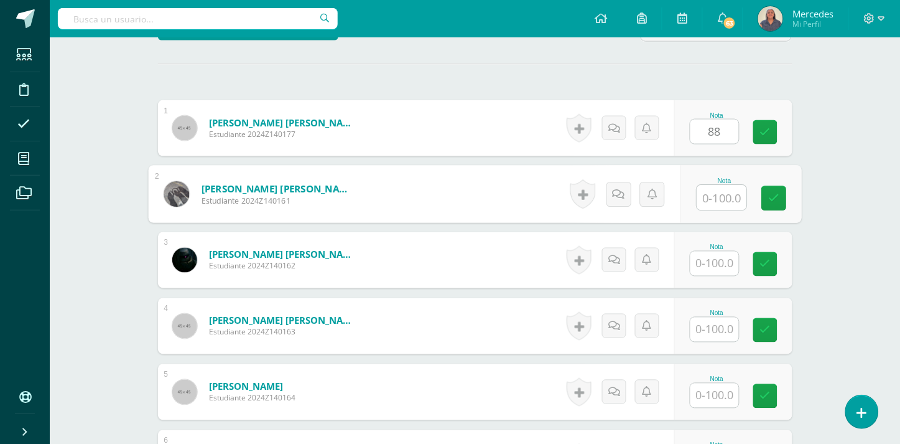
click at [714, 185] on input "text" at bounding box center [722, 197] width 50 height 25
type input "100"
click at [706, 253] on input "text" at bounding box center [715, 263] width 49 height 24
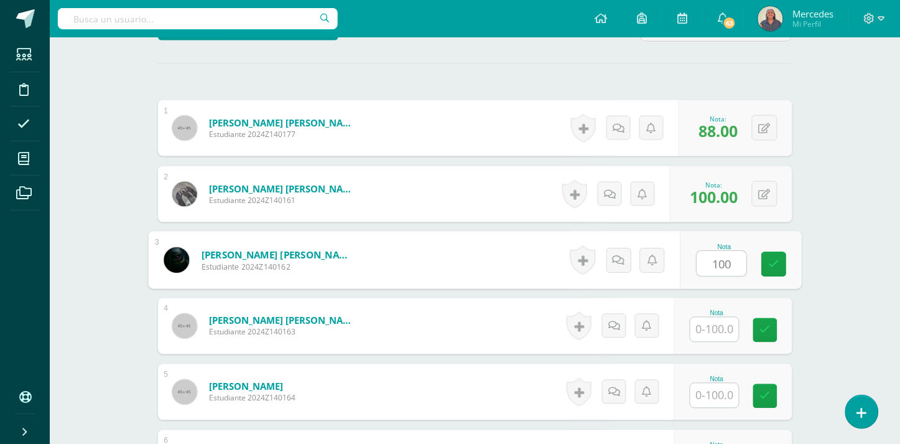
type input "100"
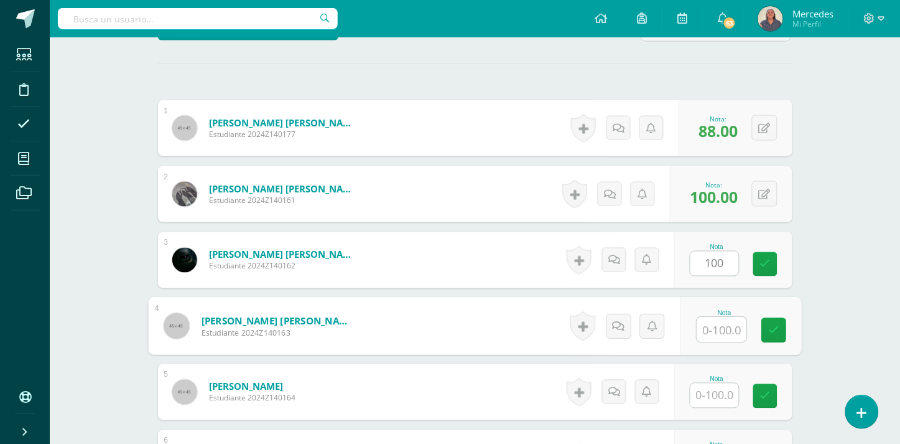
click at [730, 324] on input "text" at bounding box center [722, 329] width 50 height 25
type input "90"
click at [731, 392] on input "text" at bounding box center [715, 395] width 49 height 24
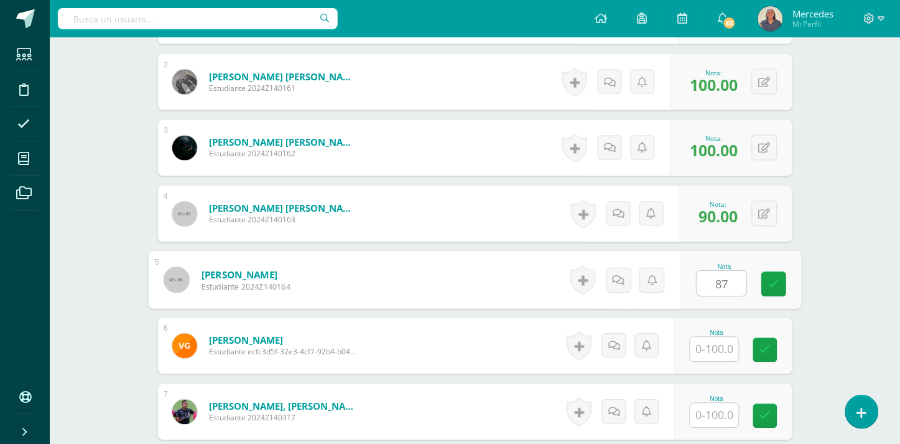
scroll to position [646, 0]
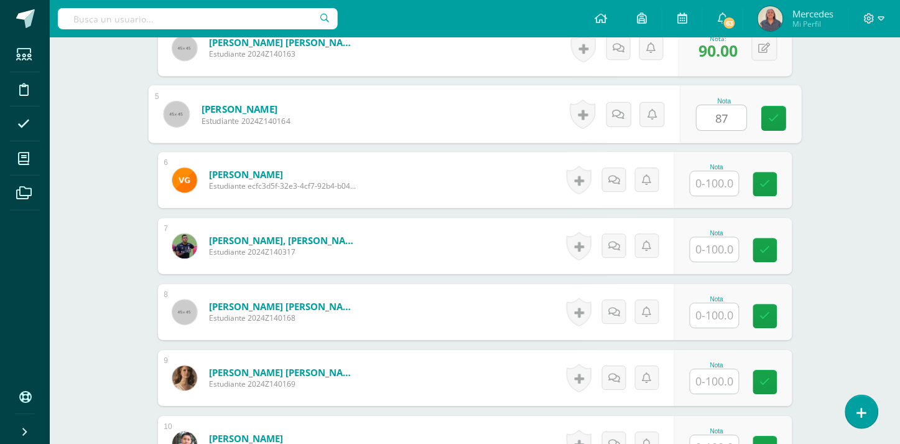
type input "87"
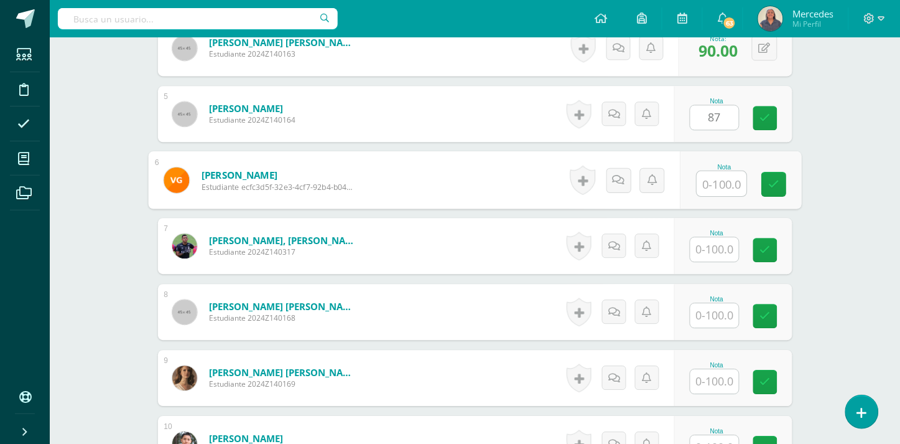
click at [722, 172] on input "text" at bounding box center [722, 183] width 50 height 25
type input "100"
click at [730, 241] on input "text" at bounding box center [715, 249] width 49 height 24
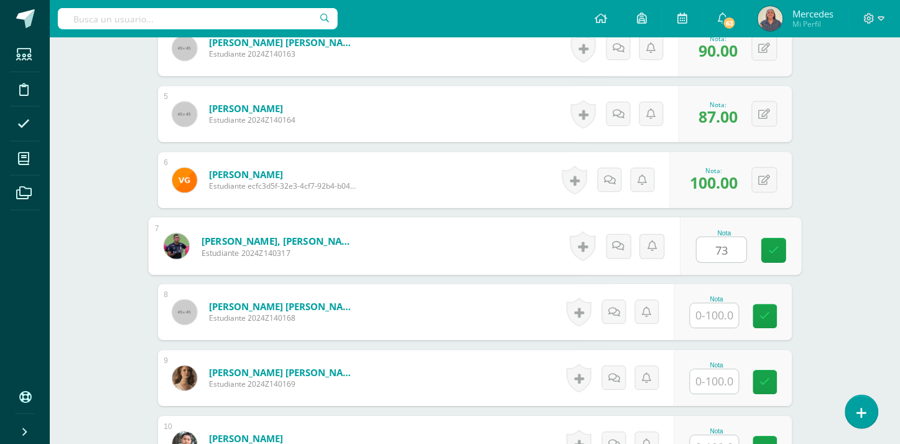
type input "73"
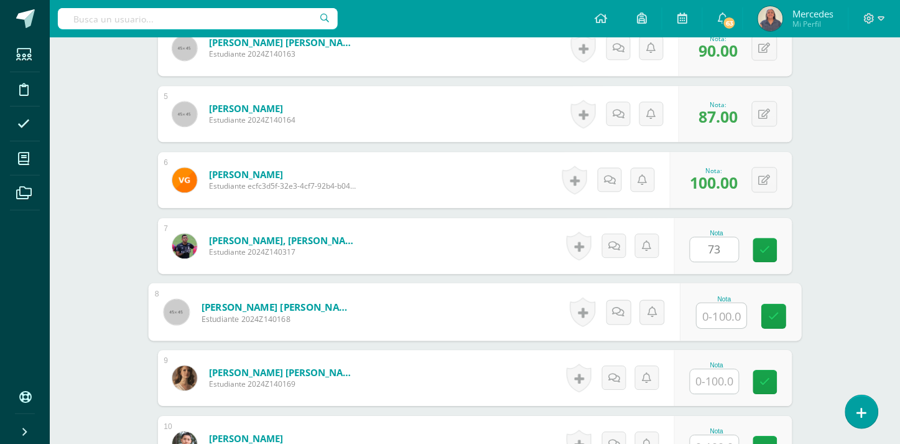
click at [724, 303] on input "text" at bounding box center [722, 315] width 50 height 25
type input "65"
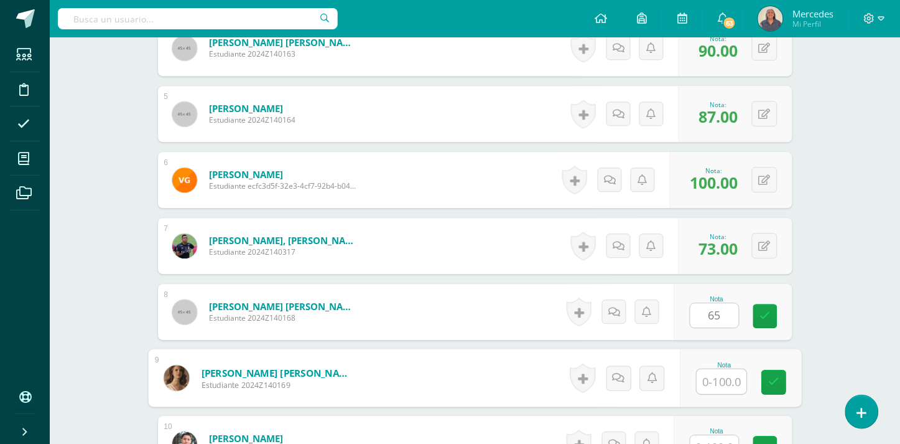
click at [731, 371] on input "text" at bounding box center [722, 381] width 50 height 25
type input "20"
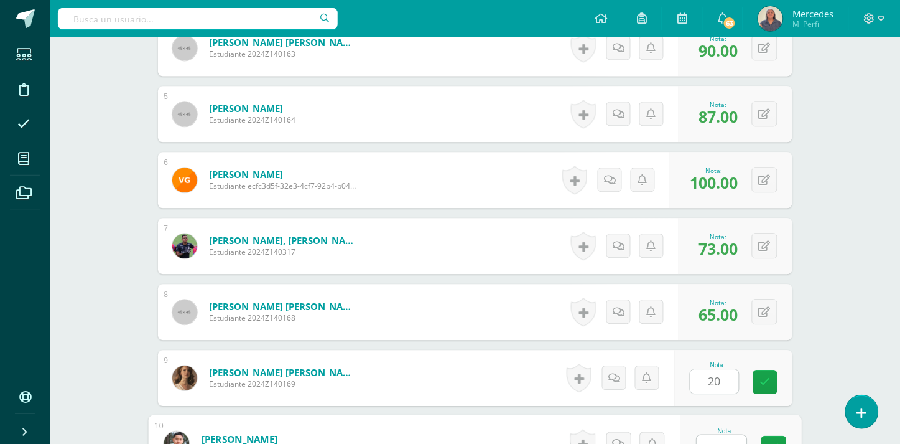
click at [727, 435] on input "text" at bounding box center [722, 447] width 50 height 25
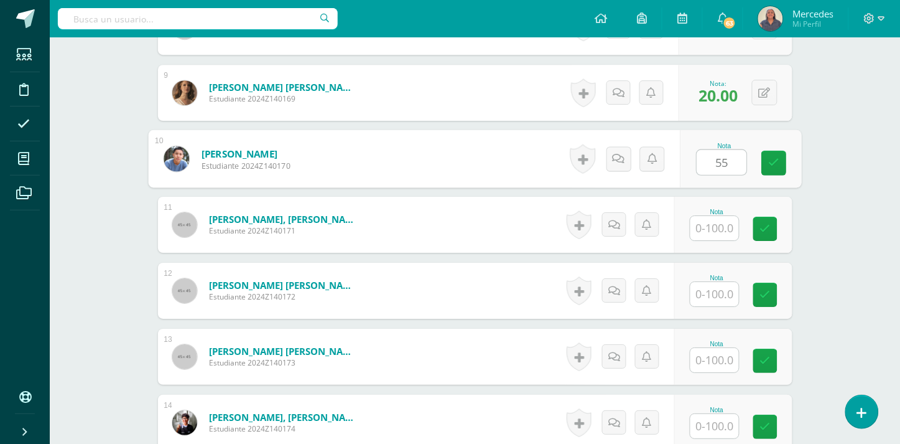
scroll to position [969, 0]
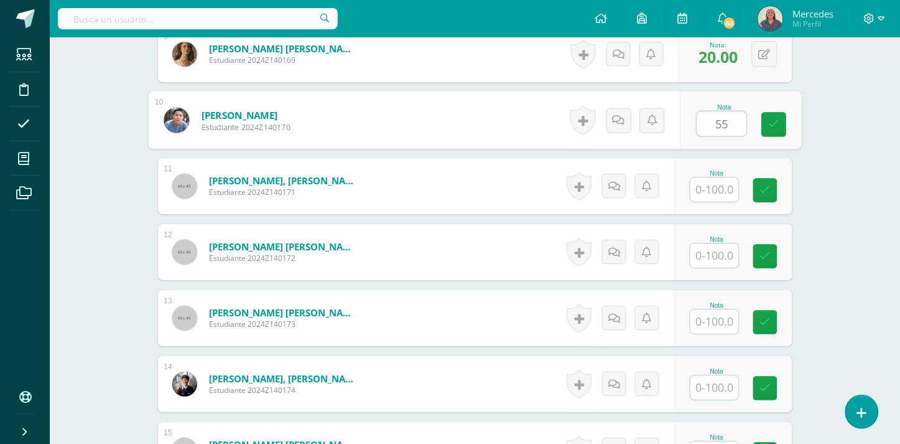
type input "55"
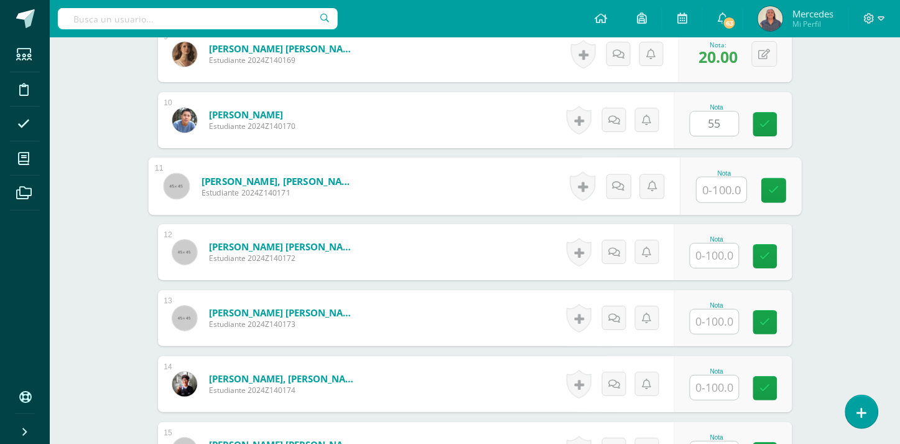
click at [727, 177] on input "text" at bounding box center [722, 189] width 50 height 25
type input "74"
click at [719, 250] on input "text" at bounding box center [715, 255] width 49 height 24
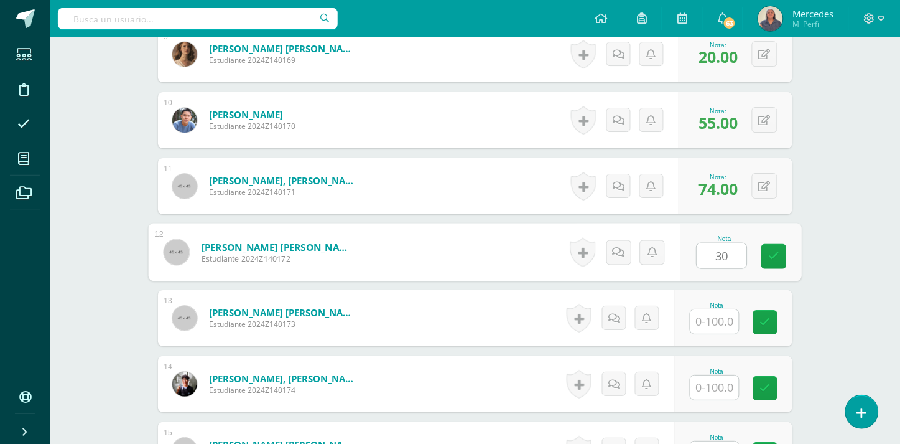
type input "30"
click at [710, 311] on input "text" at bounding box center [715, 321] width 49 height 24
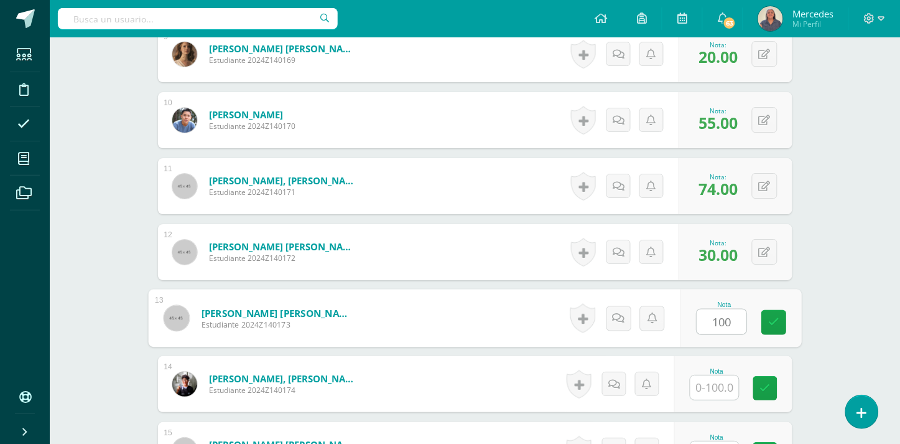
type input "100"
click at [720, 375] on input "text" at bounding box center [715, 387] width 49 height 24
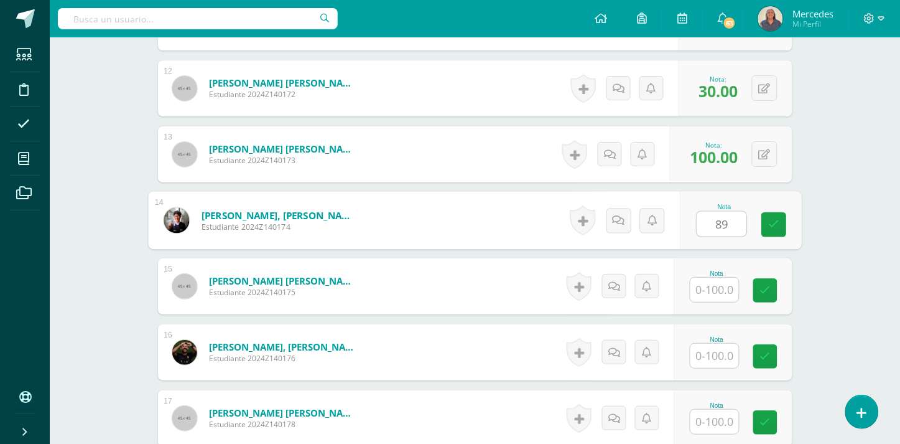
scroll to position [1136, 0]
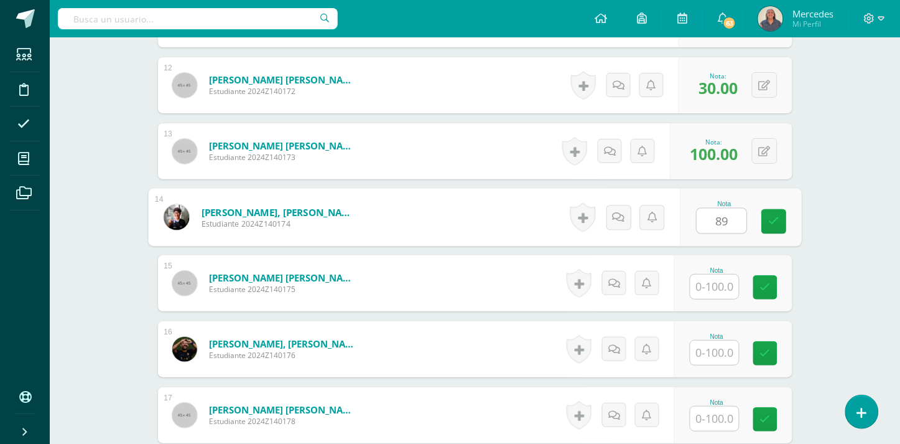
type input "89"
click at [727, 277] on input "text" at bounding box center [715, 286] width 49 height 24
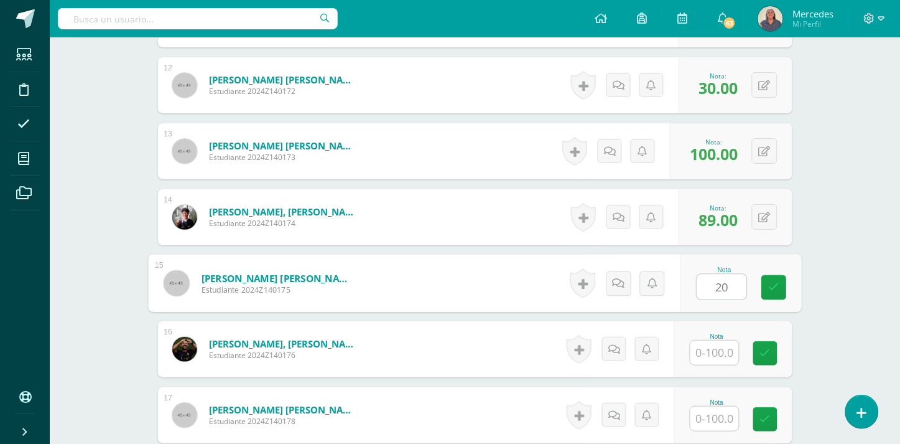
type input "20"
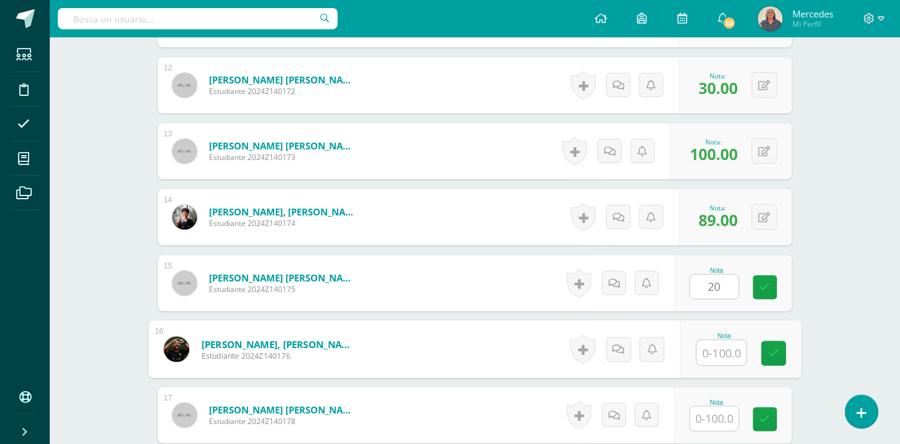
click at [717, 340] on input "text" at bounding box center [722, 352] width 50 height 25
type input "55"
click at [714, 406] on input "text" at bounding box center [715, 418] width 49 height 24
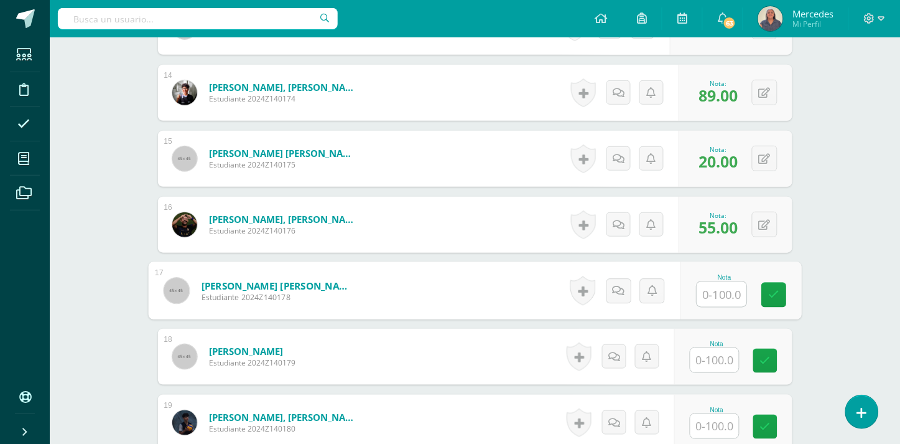
scroll to position [1351, 0]
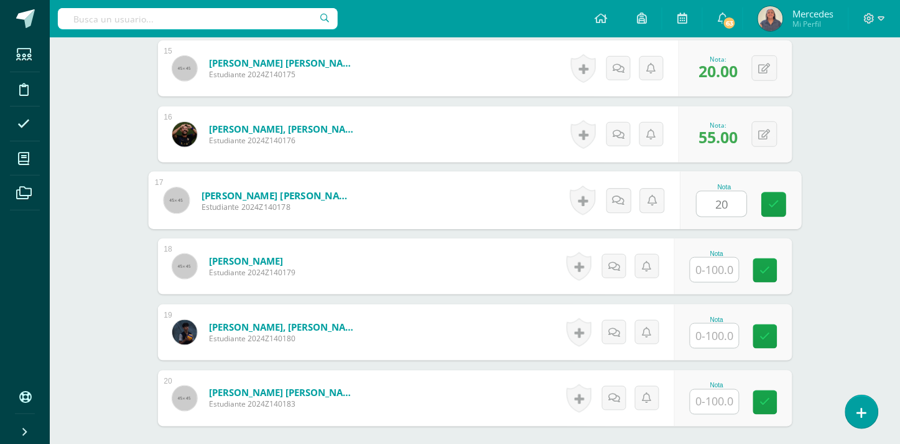
type input "20"
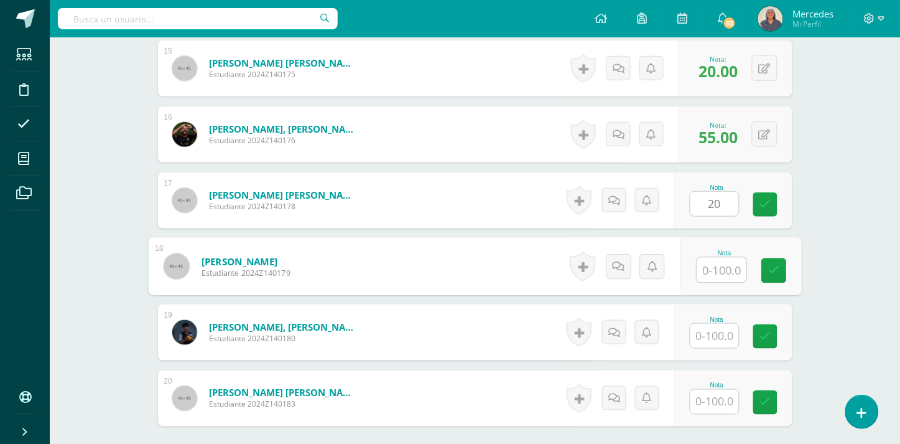
click at [721, 259] on input "text" at bounding box center [722, 270] width 50 height 25
type input "60"
click at [714, 324] on input "text" at bounding box center [715, 336] width 49 height 24
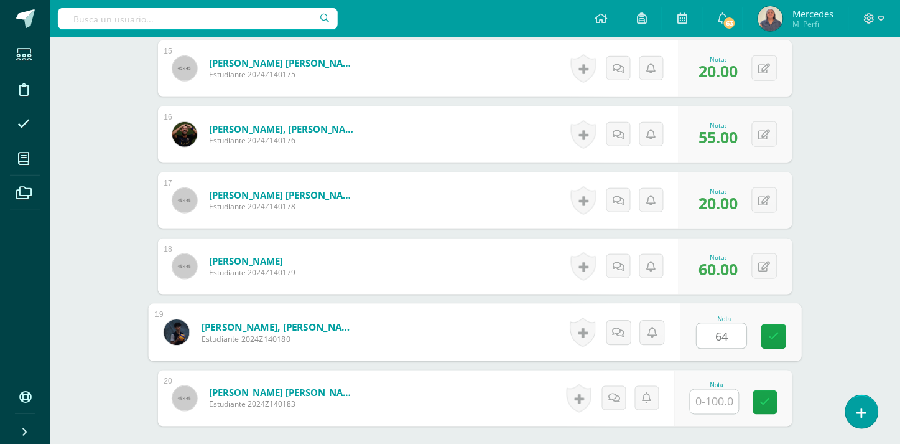
type input "64"
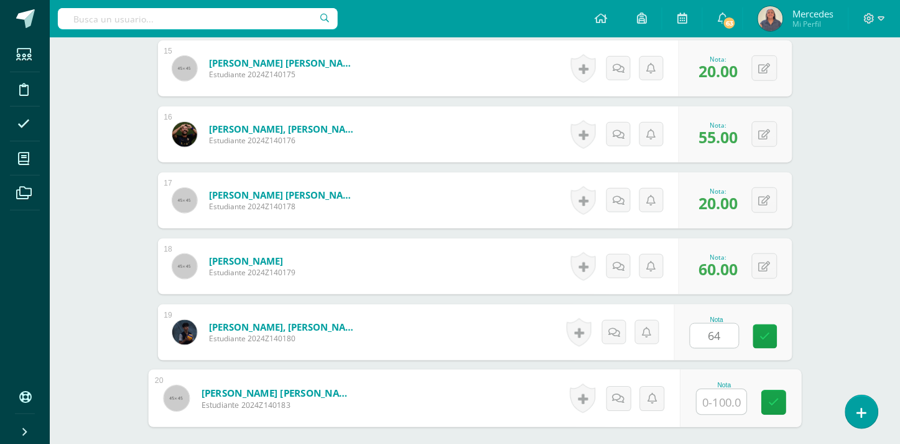
click at [724, 393] on input "text" at bounding box center [722, 402] width 50 height 25
type input "100"
click at [779, 390] on link at bounding box center [774, 402] width 25 height 25
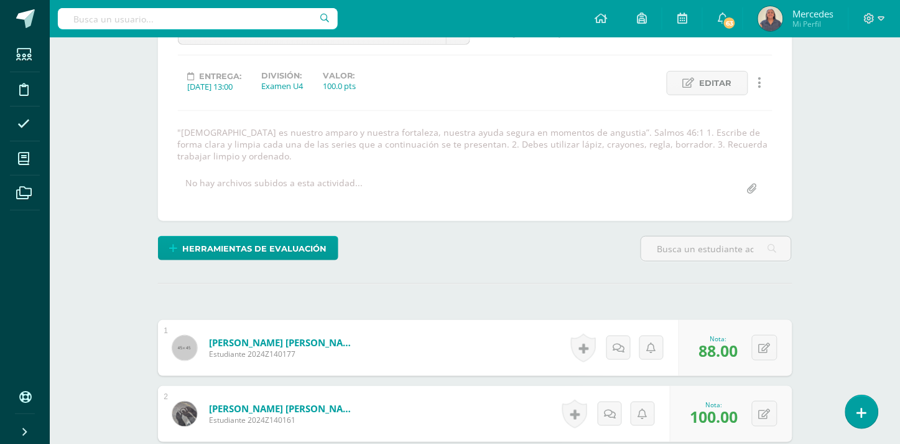
scroll to position [0, 0]
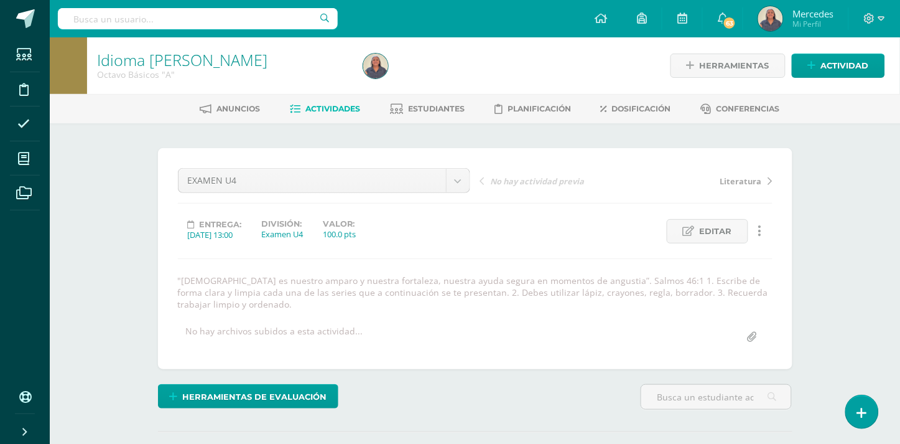
click at [322, 106] on span "Actividades" at bounding box center [333, 108] width 55 height 9
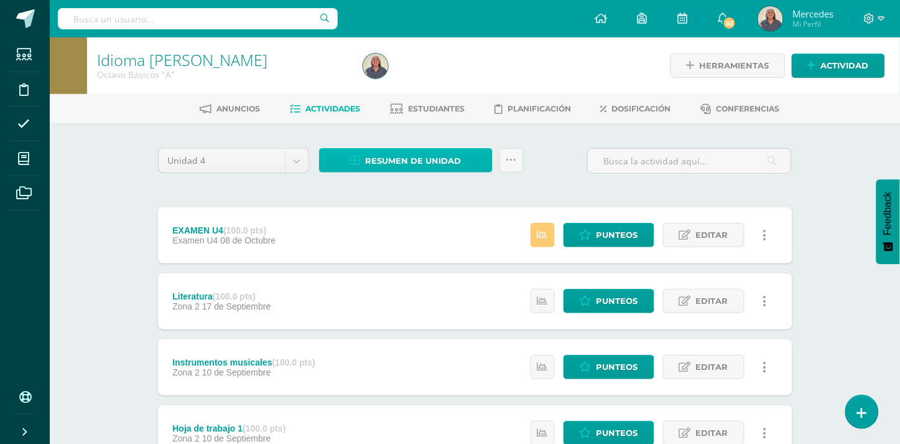
click at [426, 152] on span "Resumen de unidad" at bounding box center [414, 160] width 96 height 23
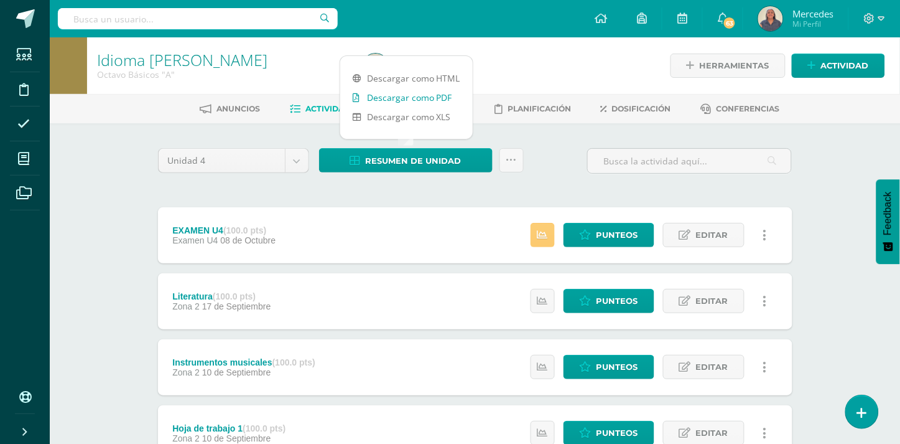
click at [425, 96] on link "Descargar como PDF" at bounding box center [406, 97] width 133 height 19
click at [618, 362] on span "Punteos" at bounding box center [618, 366] width 42 height 23
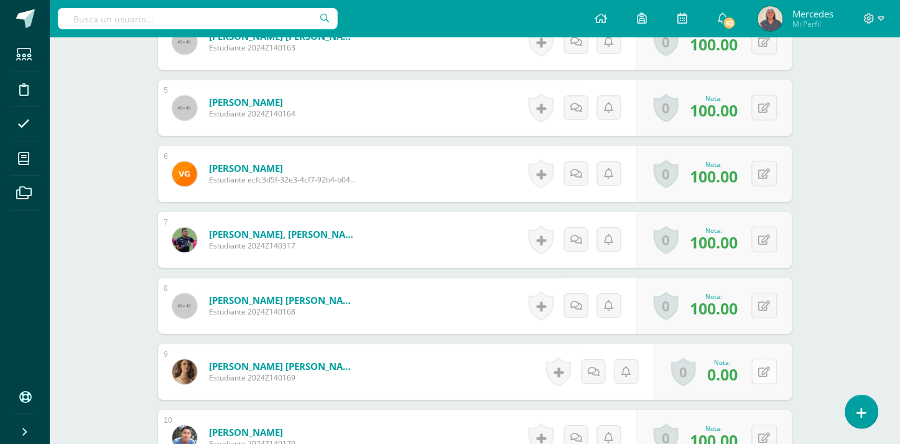
scroll to position [665, 0]
click at [763, 370] on button at bounding box center [765, 371] width 26 height 26
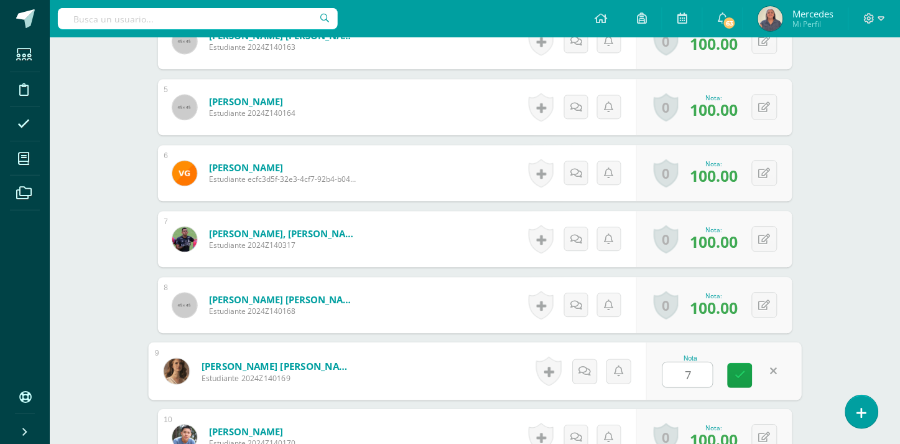
type input "70"
click at [731, 373] on link at bounding box center [740, 375] width 25 height 25
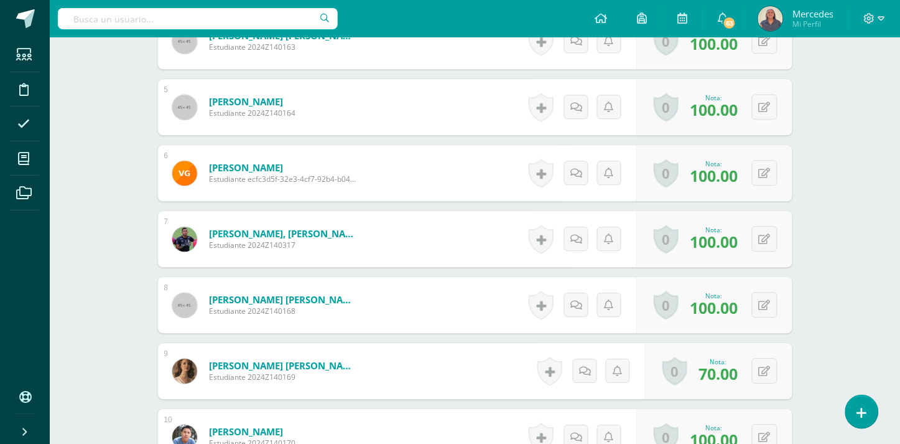
scroll to position [0, 0]
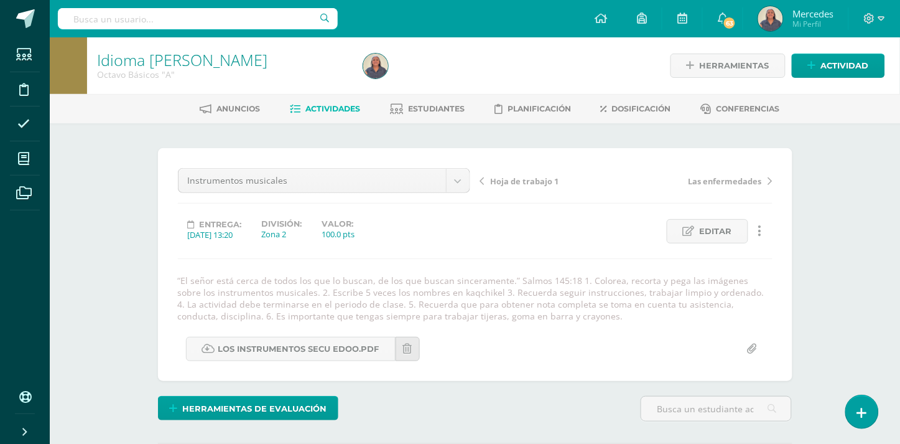
click at [538, 178] on span "Hoja de trabajo 1" at bounding box center [525, 180] width 68 height 11
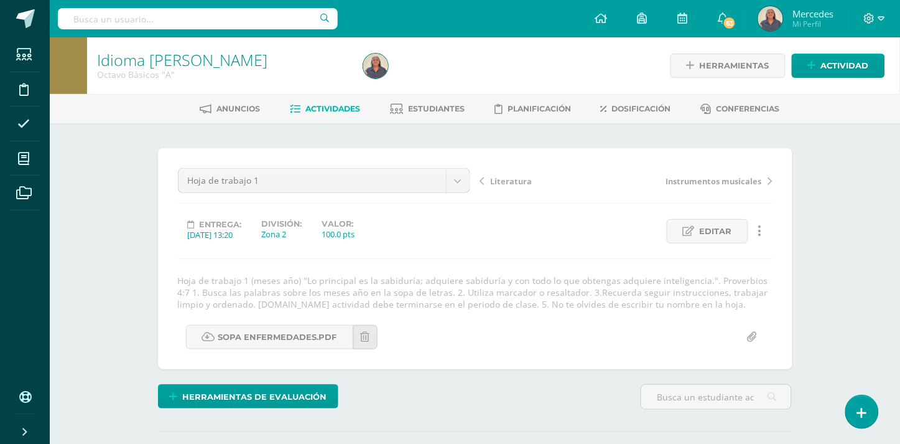
click at [504, 180] on span "Literatura" at bounding box center [512, 180] width 42 height 11
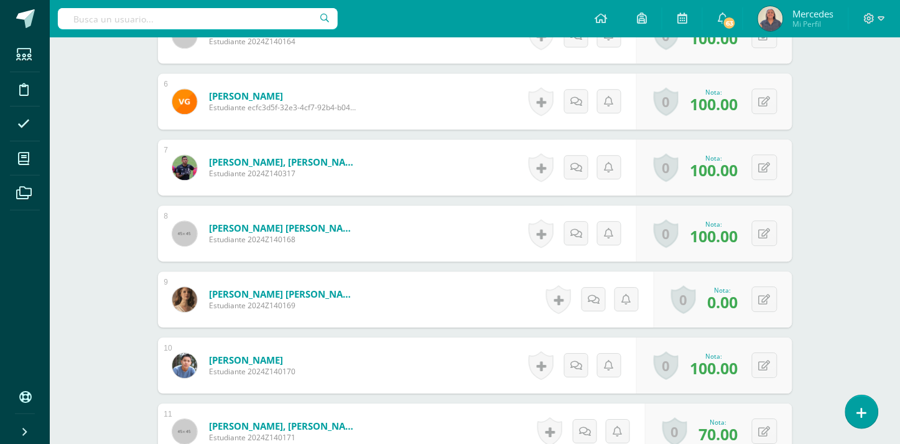
scroll to position [753, 0]
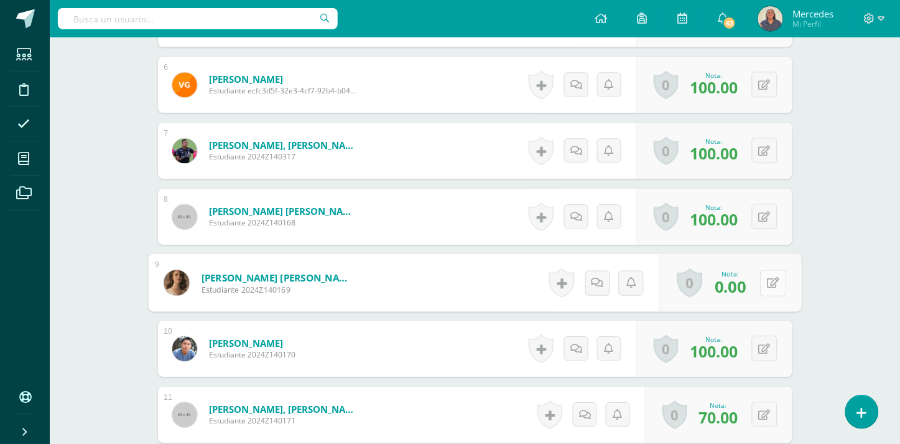
click at [762, 283] on button at bounding box center [773, 282] width 26 height 26
type input "100"
click at [745, 288] on icon at bounding box center [740, 286] width 11 height 11
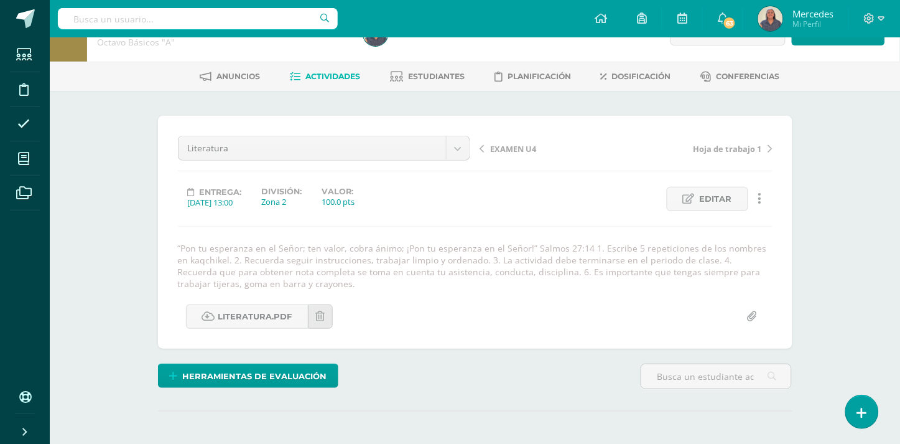
scroll to position [0, 0]
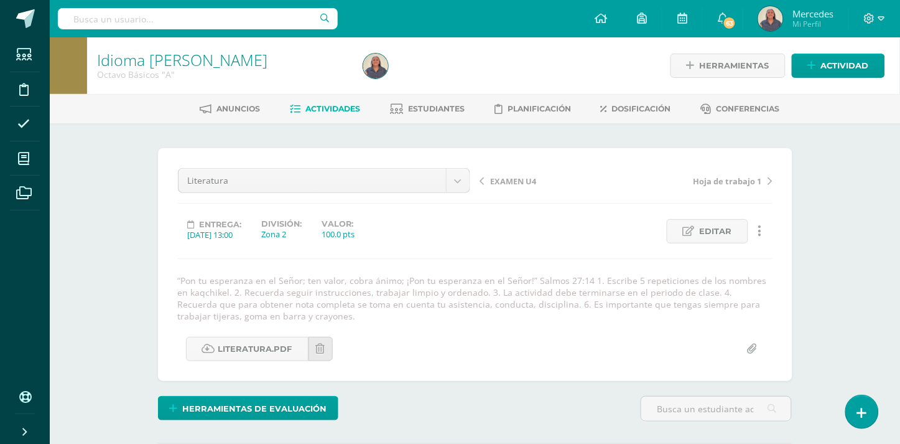
click at [330, 108] on span "Actividades" at bounding box center [333, 108] width 55 height 9
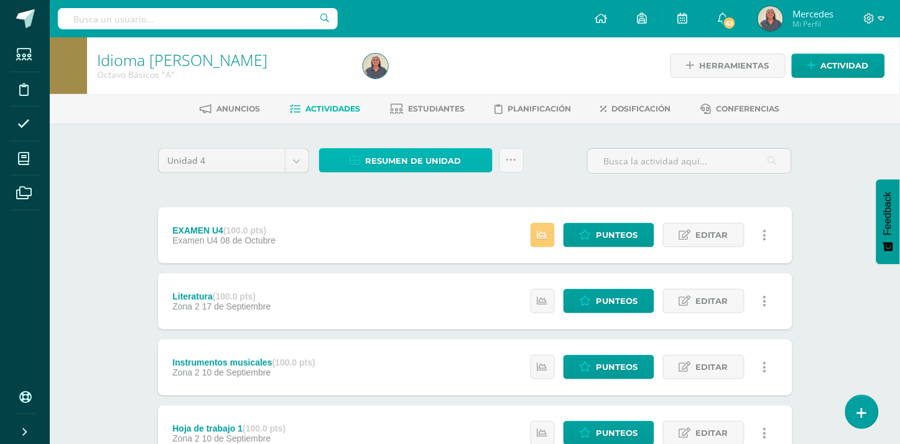
click at [419, 157] on span "Resumen de unidad" at bounding box center [414, 160] width 96 height 23
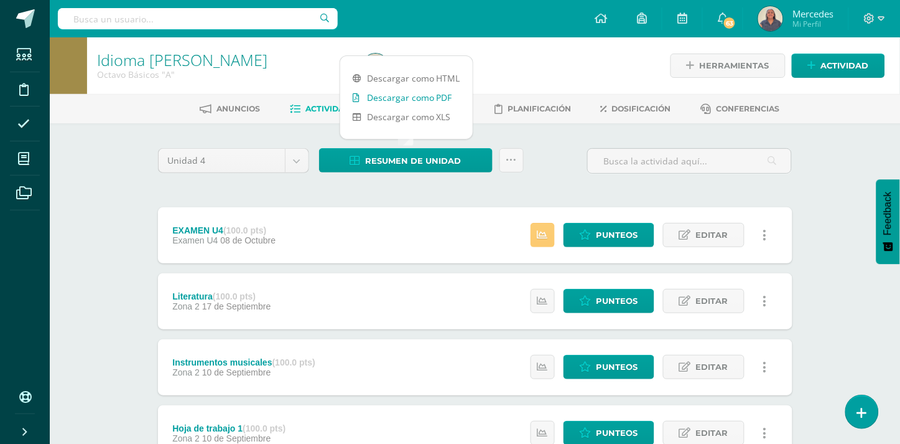
click at [403, 100] on link "Descargar como PDF" at bounding box center [406, 97] width 133 height 19
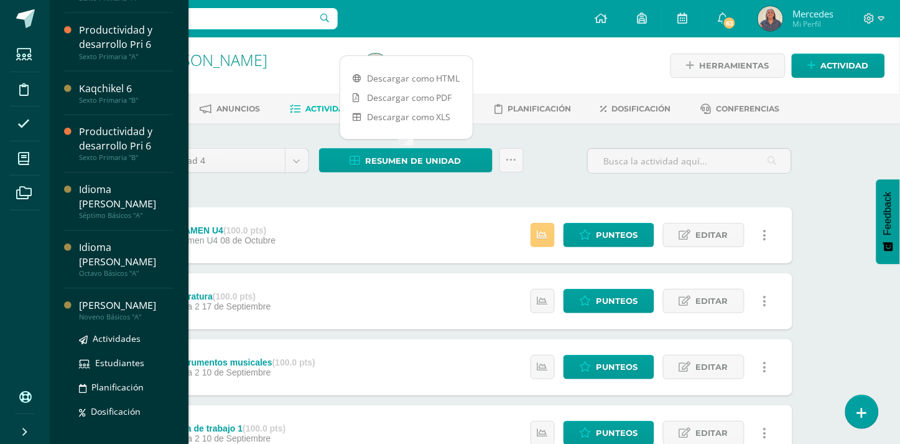
scroll to position [472, 0]
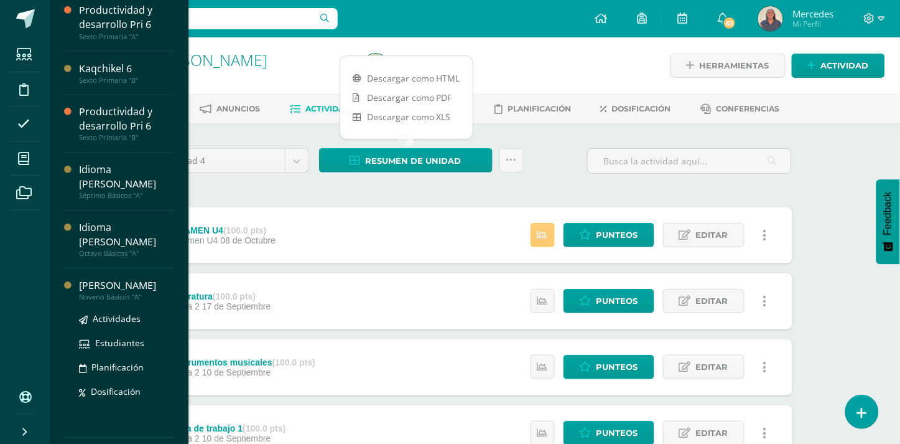
click at [122, 279] on div "[PERSON_NAME]" at bounding box center [126, 286] width 95 height 14
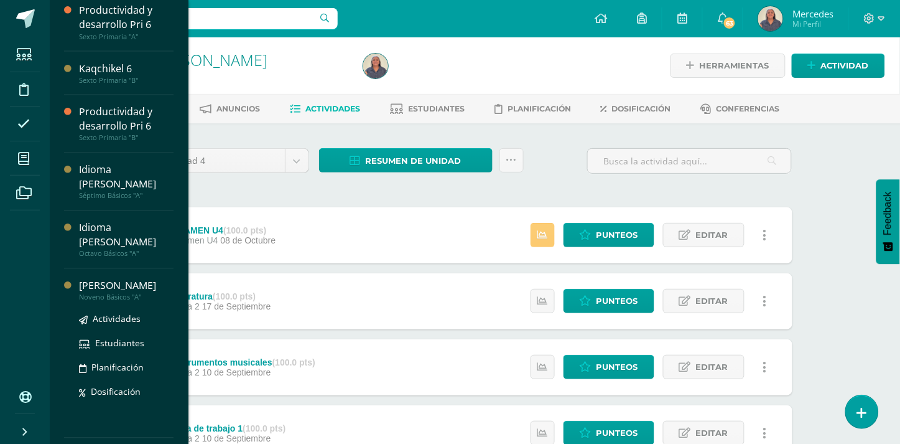
click at [121, 279] on div "[PERSON_NAME]" at bounding box center [126, 286] width 95 height 14
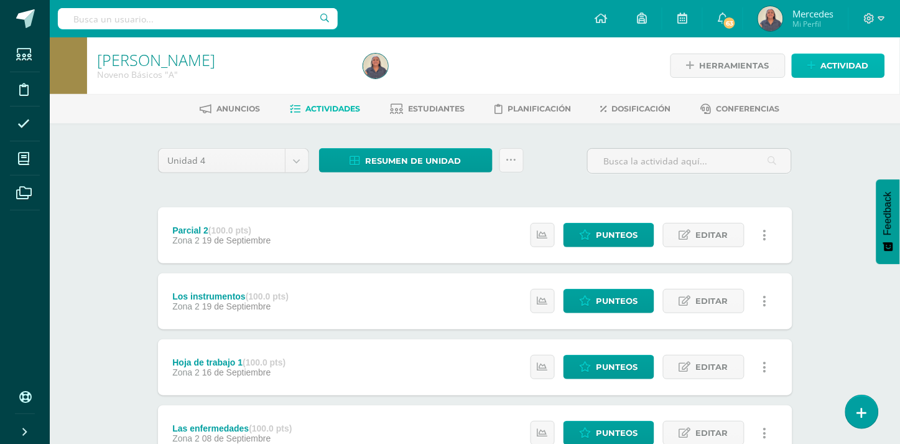
click at [849, 66] on span "Actividad" at bounding box center [845, 65] width 48 height 23
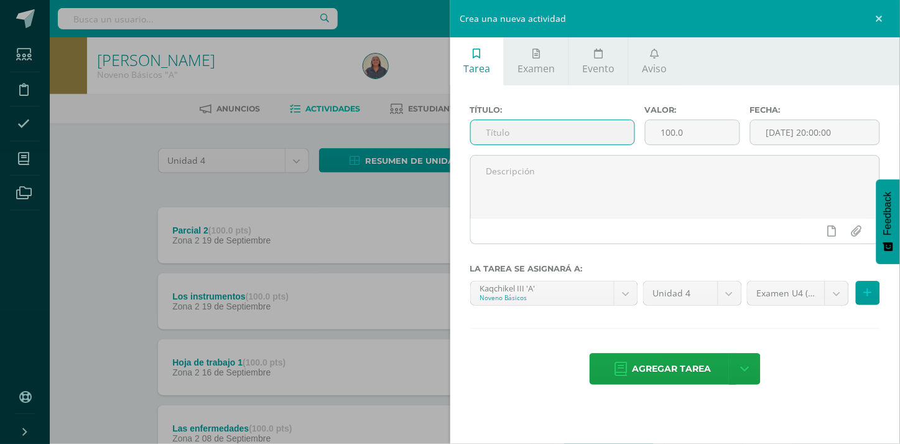
click at [502, 123] on input "text" at bounding box center [553, 132] width 164 height 24
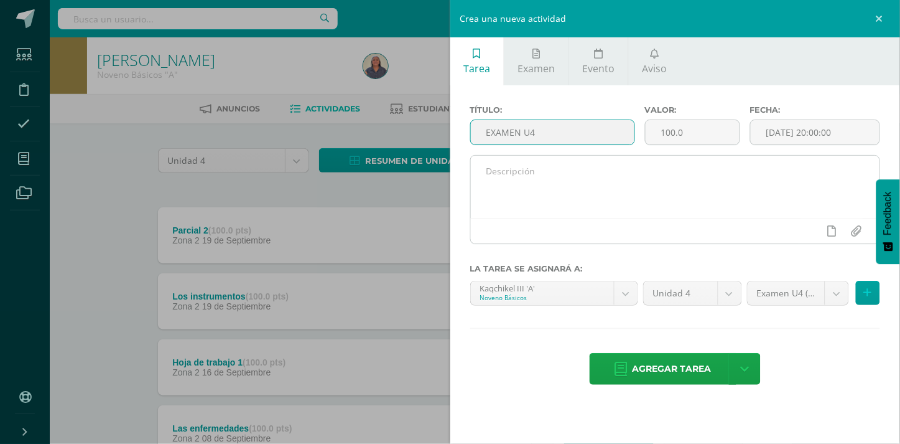
type input "EXAMEN U4"
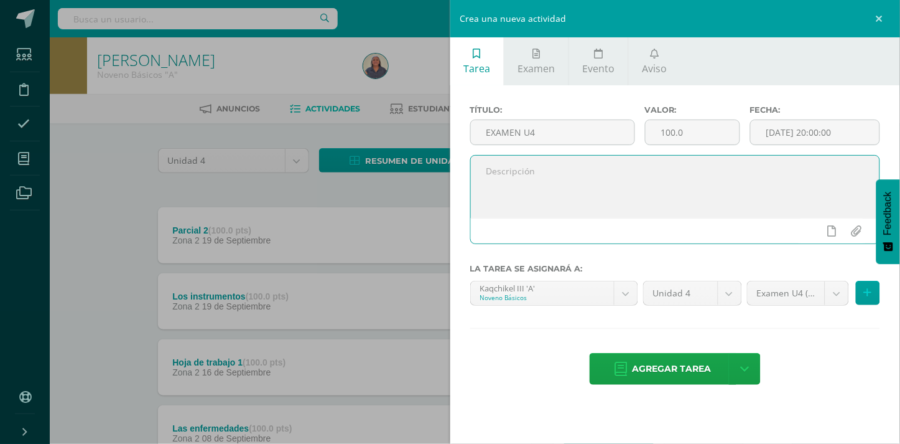
click at [556, 193] on textarea at bounding box center [675, 187] width 409 height 62
paste textarea ""[DEMOGRAPHIC_DATA] es nuestro amparo y nuestra fortaleza, nuestra ayuda segura…"
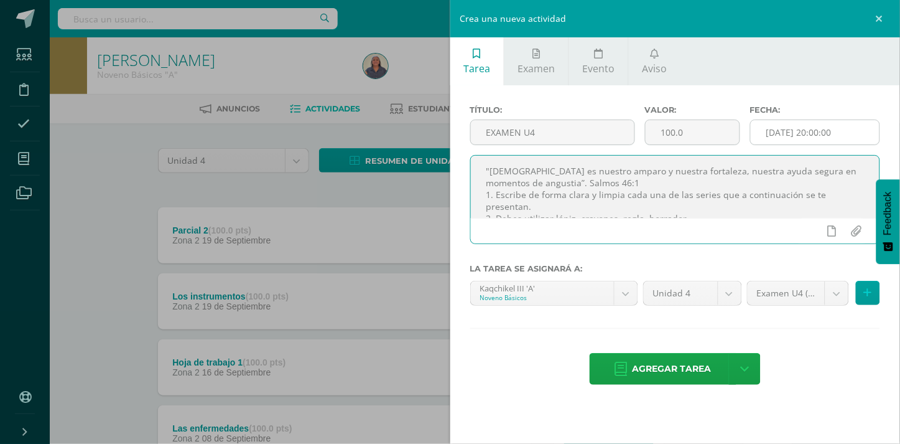
type textarea ""[DEMOGRAPHIC_DATA] es nuestro amparo y nuestra fortaleza, nuestra ayuda segura…"
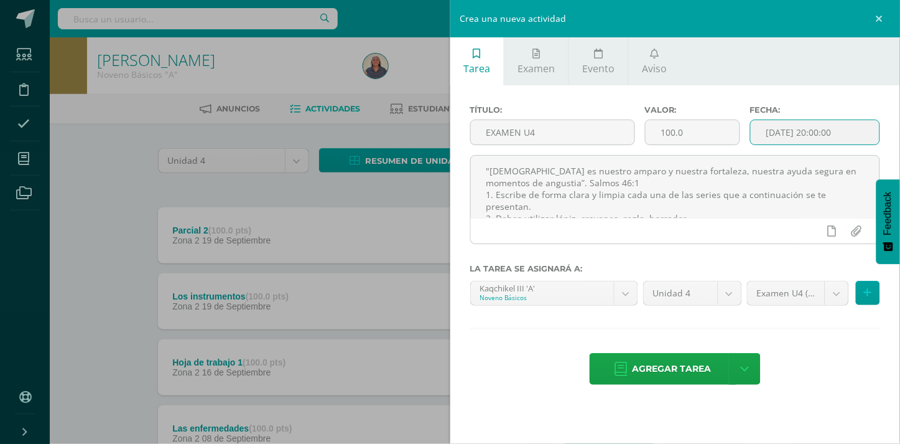
click at [823, 128] on input "[DATE] 20:00:00" at bounding box center [815, 132] width 129 height 24
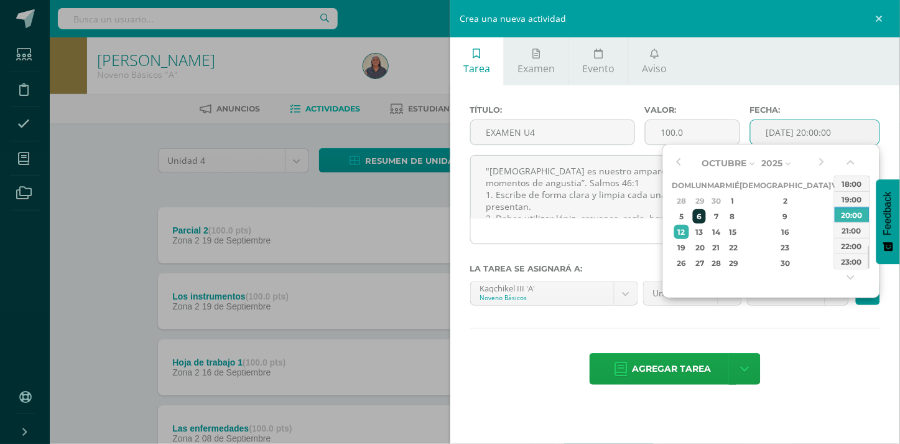
click at [703, 220] on div "6" at bounding box center [699, 216] width 13 height 14
click at [857, 217] on div "13:00" at bounding box center [852, 218] width 35 height 16
type input "2025-10-06 13:00"
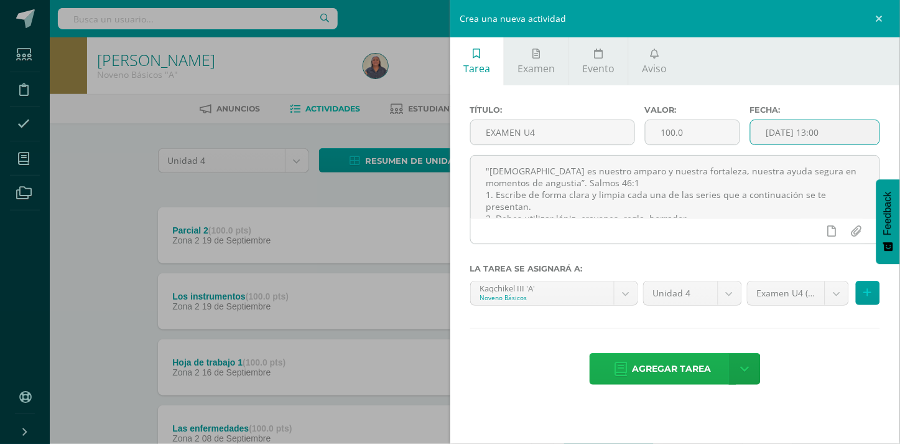
click at [667, 373] on span "Agregar tarea" at bounding box center [672, 368] width 79 height 30
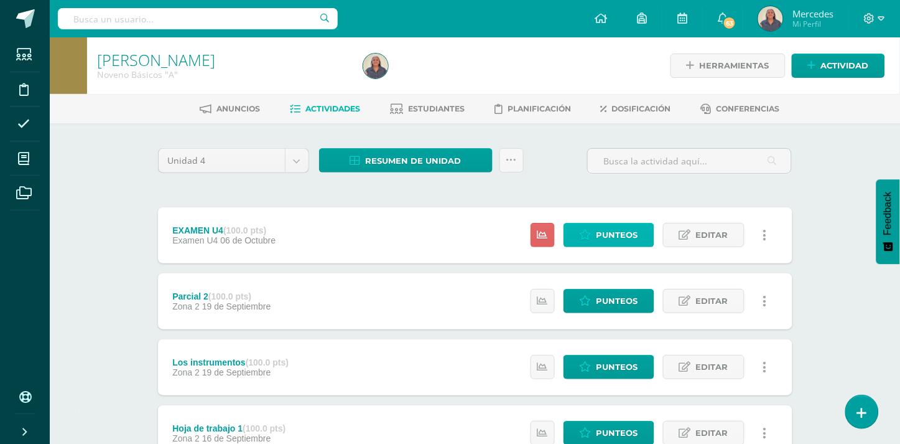
click at [614, 235] on span "Punteos" at bounding box center [618, 234] width 42 height 23
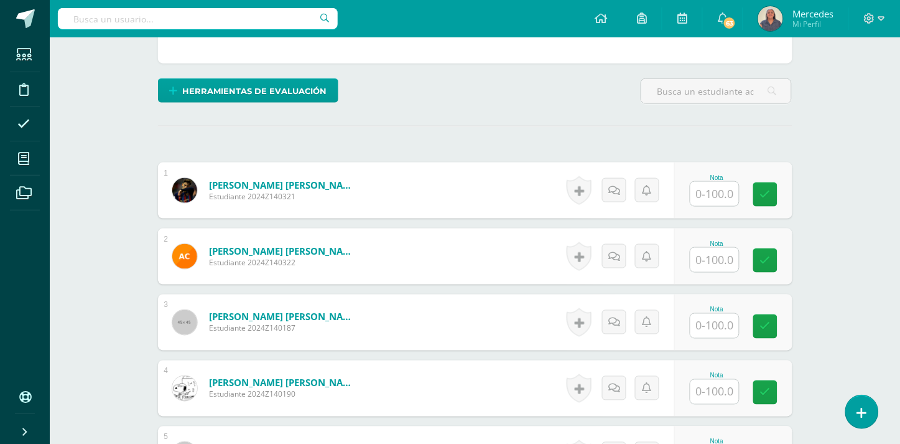
scroll to position [357, 0]
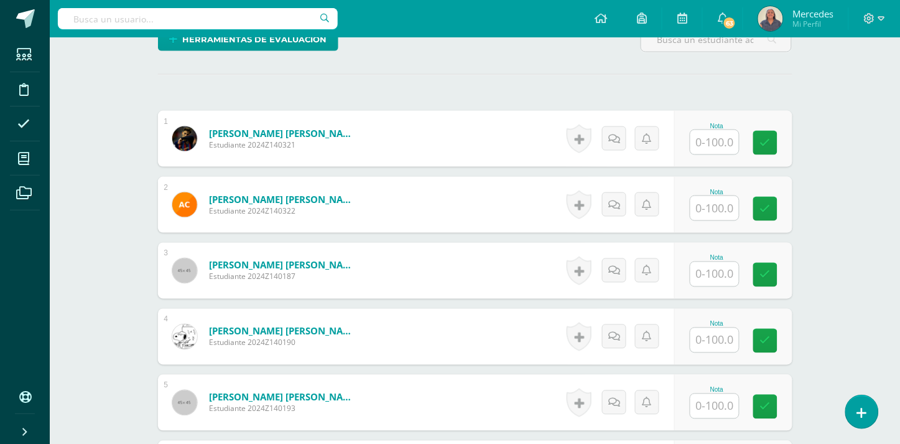
click at [711, 130] on input "text" at bounding box center [715, 142] width 49 height 24
type input "88"
click at [719, 197] on input "text" at bounding box center [722, 208] width 50 height 25
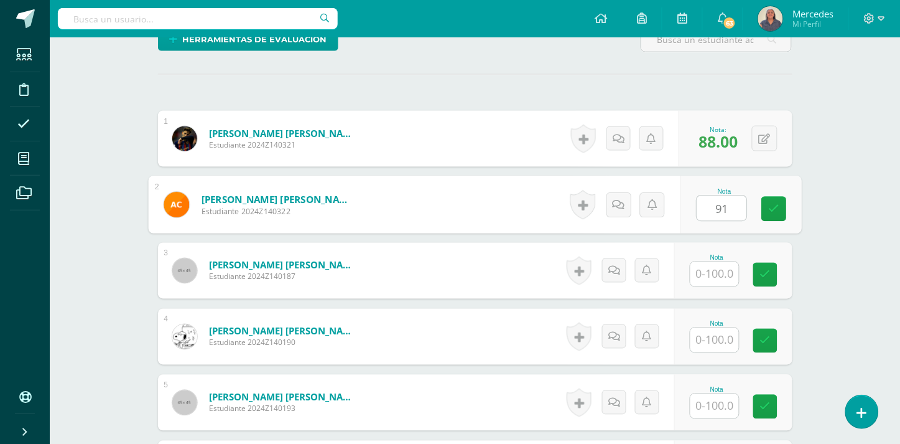
type input "91"
click at [714, 262] on input "text" at bounding box center [715, 274] width 49 height 24
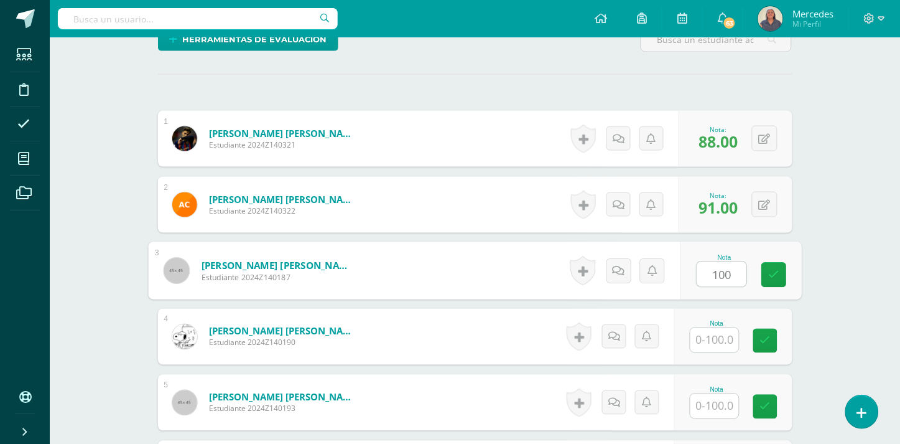
type input "100"
click at [719, 328] on input "text" at bounding box center [715, 340] width 49 height 24
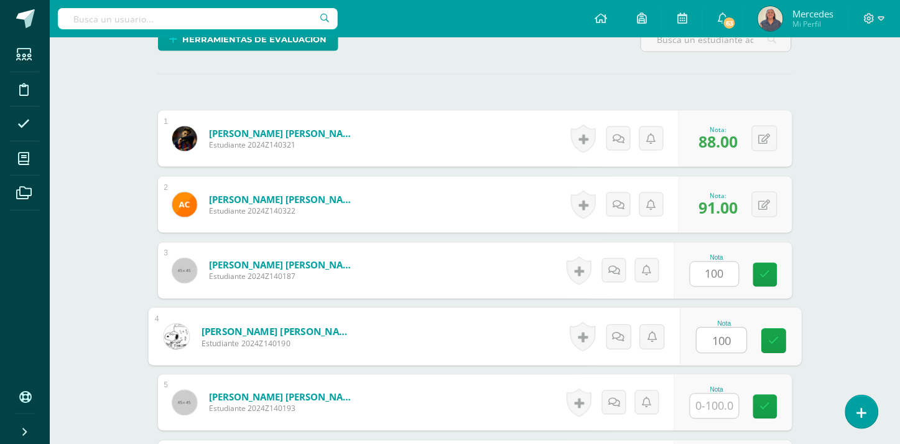
type input "100"
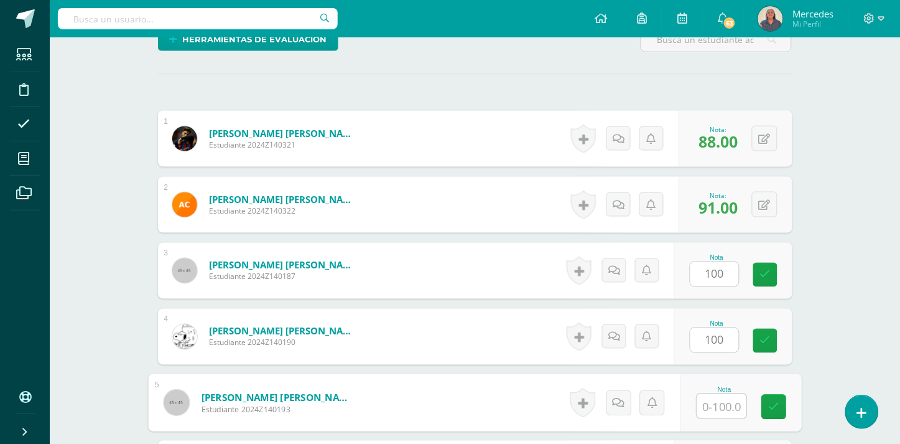
click at [722, 394] on input "text" at bounding box center [722, 406] width 50 height 25
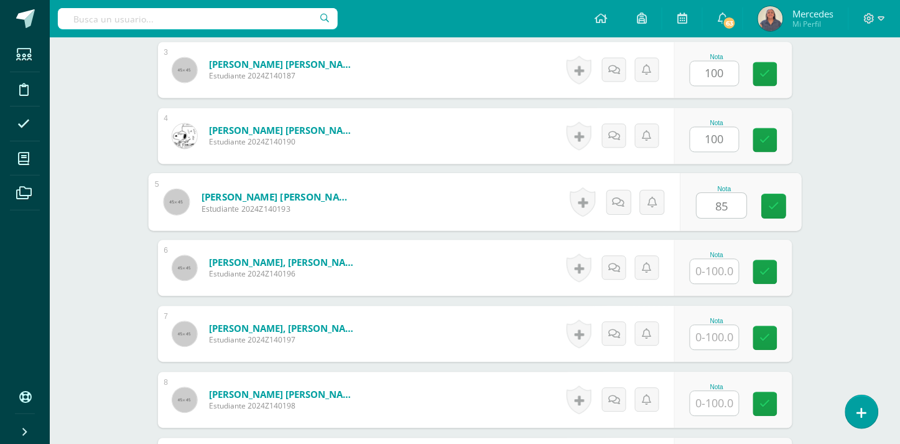
scroll to position [584, 0]
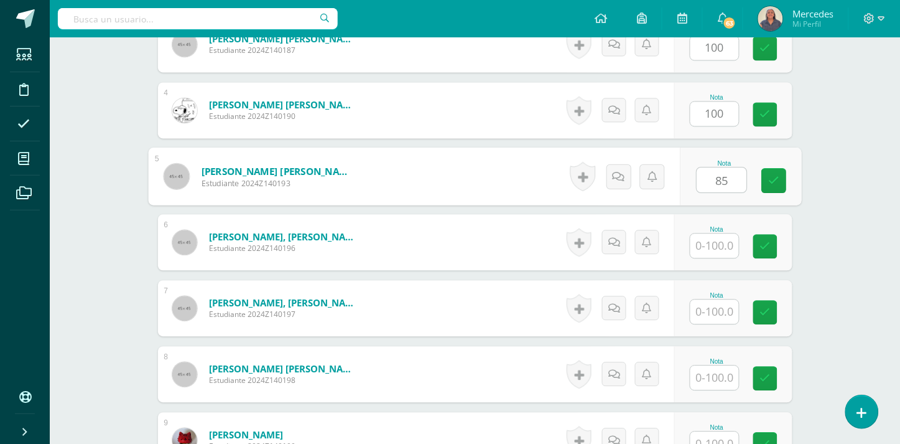
type input "85"
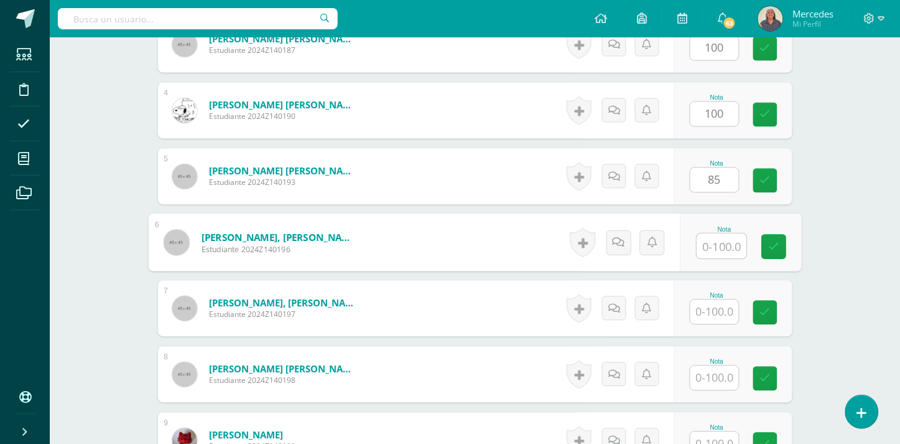
click at [724, 233] on input "text" at bounding box center [722, 245] width 50 height 25
type input "82"
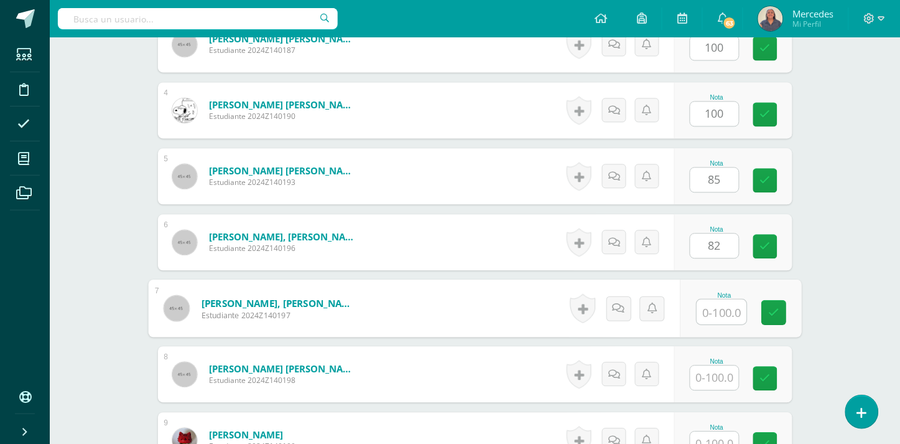
click at [723, 306] on input "text" at bounding box center [722, 311] width 50 height 25
type input "80"
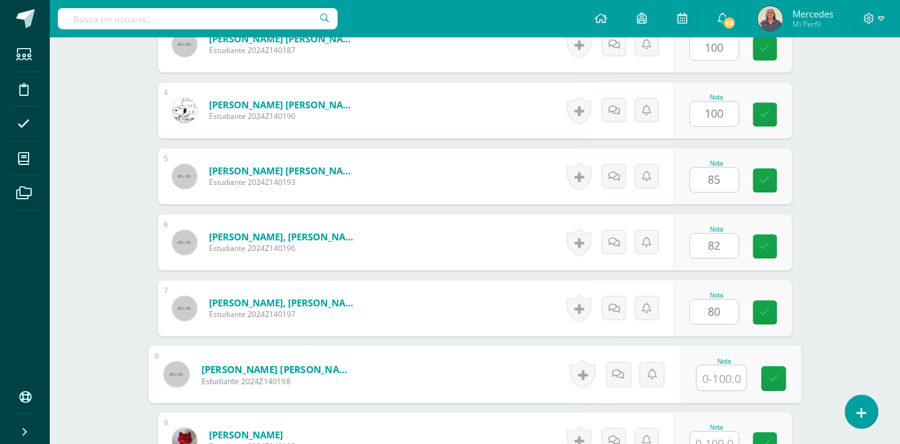
click at [716, 365] on input "text" at bounding box center [722, 377] width 50 height 25
type input "97"
click at [718, 438] on input "text" at bounding box center [715, 443] width 49 height 24
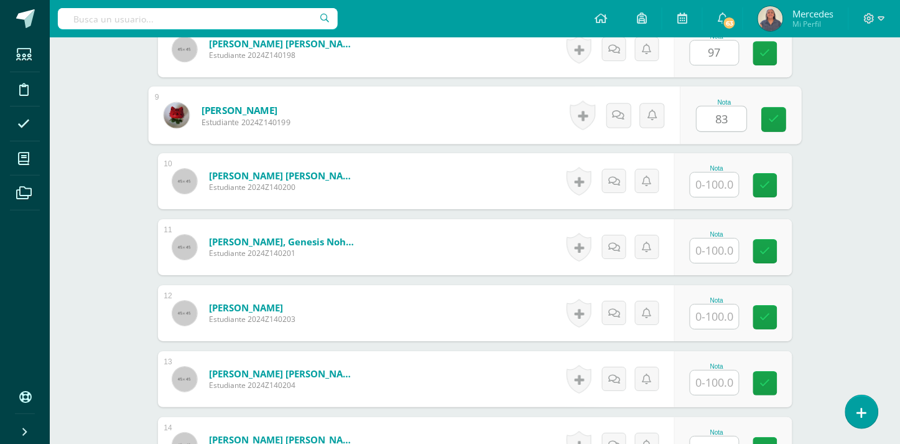
scroll to position [911, 0]
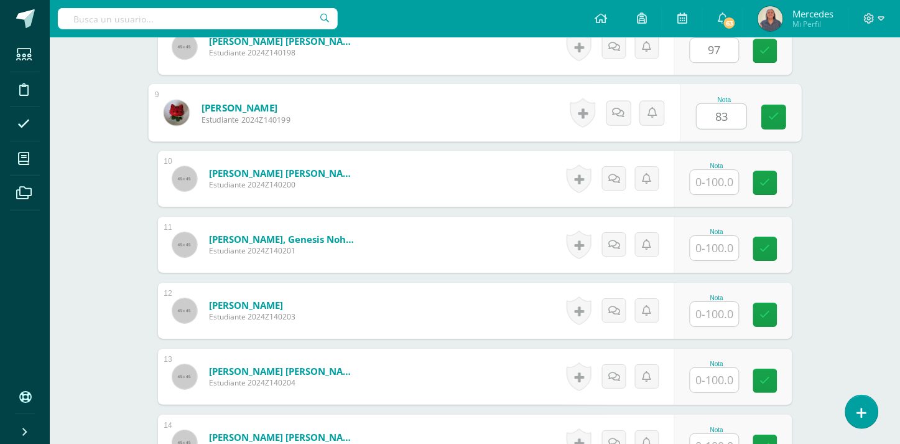
type input "83"
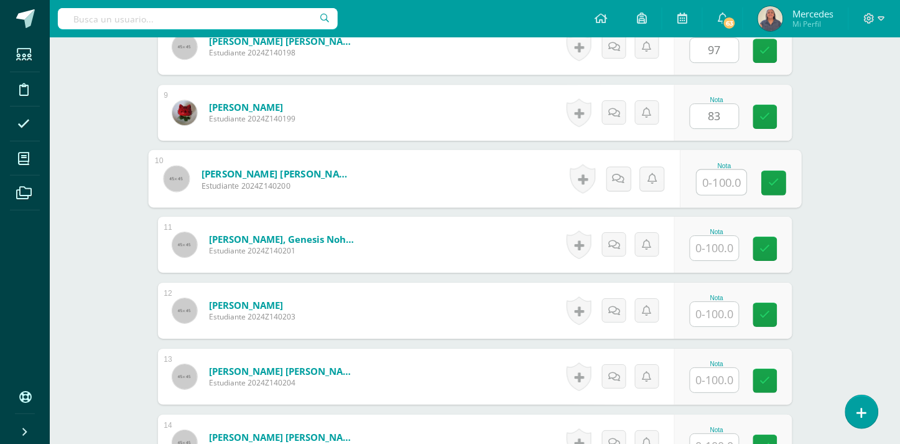
click at [718, 170] on input "text" at bounding box center [722, 182] width 50 height 25
type input "100"
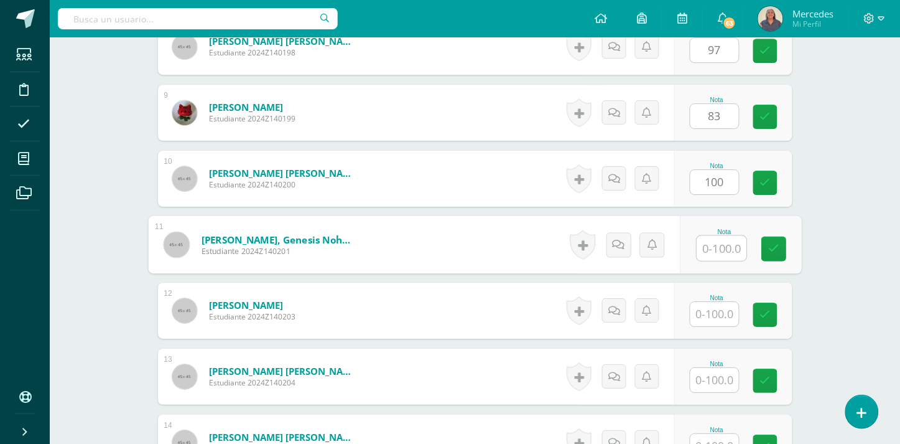
click at [717, 246] on input "text" at bounding box center [722, 248] width 50 height 25
type input "73"
click at [723, 302] on input "text" at bounding box center [715, 314] width 49 height 24
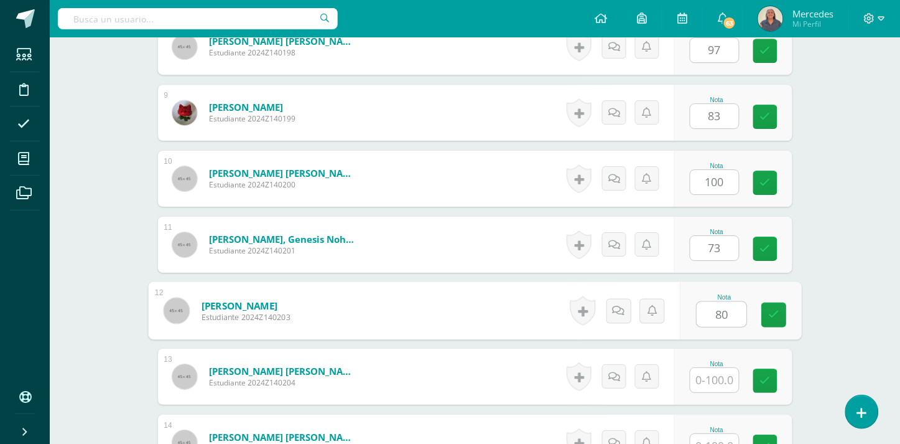
type input "80"
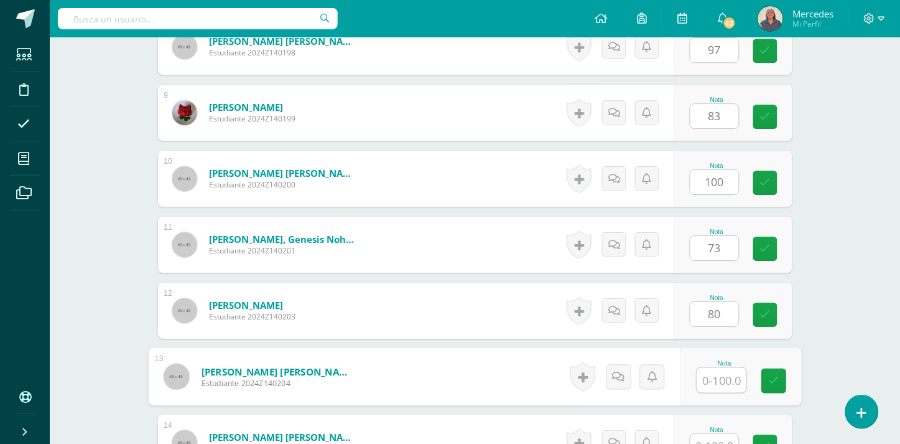
click at [720, 368] on input "text" at bounding box center [722, 380] width 50 height 25
type input "100"
click at [717, 434] on input "text" at bounding box center [715, 446] width 49 height 24
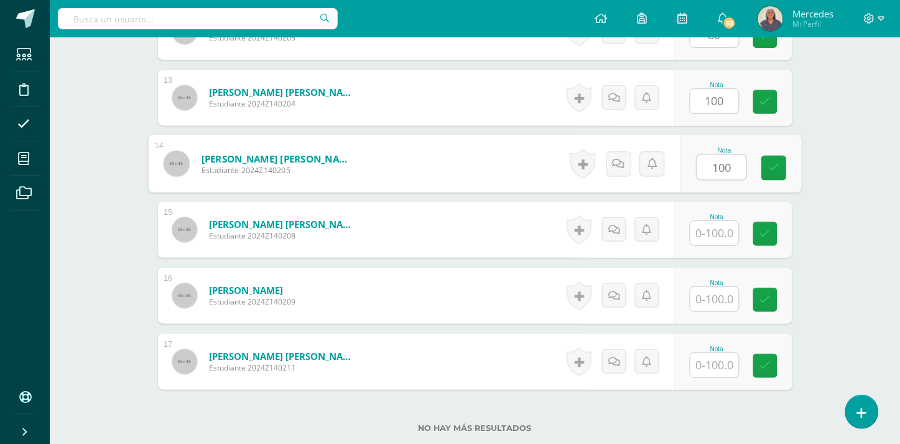
scroll to position [1195, 0]
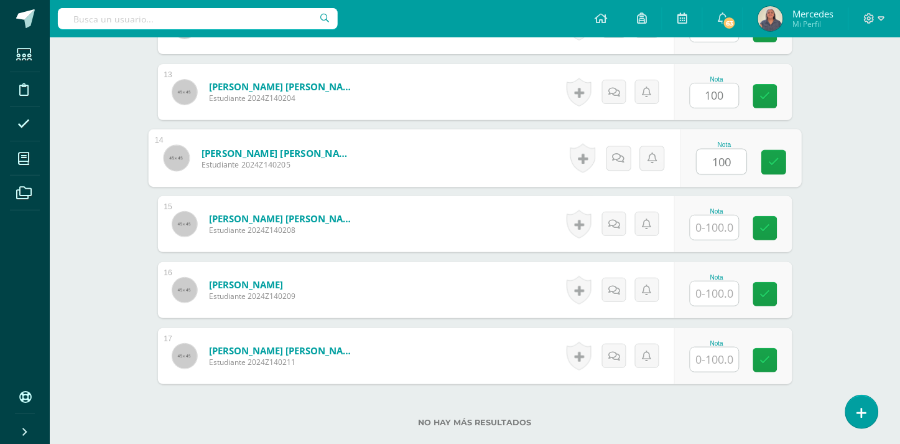
type input "100"
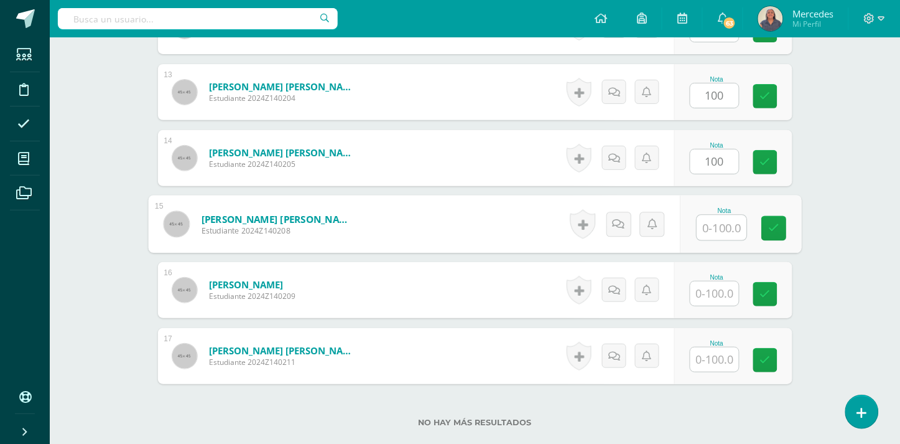
click at [724, 226] on input "text" at bounding box center [722, 227] width 50 height 25
type input "60"
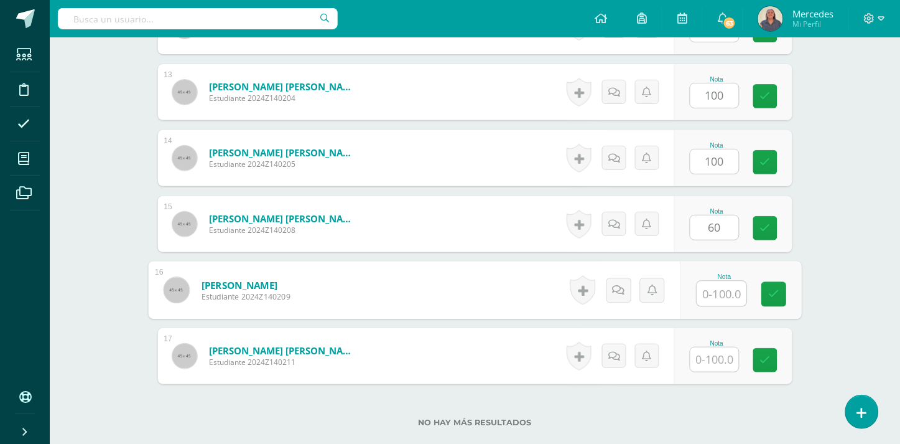
click at [725, 281] on input "text" at bounding box center [722, 293] width 50 height 25
type input "95"
click at [711, 347] on input "text" at bounding box center [715, 359] width 49 height 24
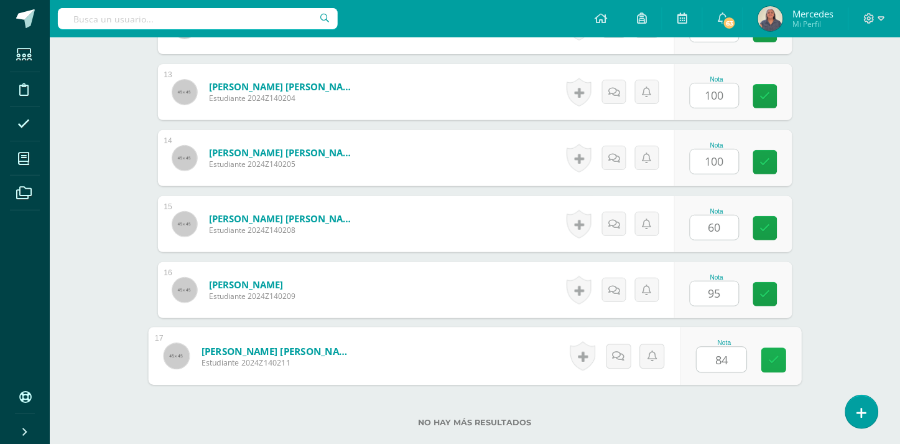
click at [785, 348] on link at bounding box center [774, 360] width 25 height 25
click at [772, 355] on icon at bounding box center [773, 360] width 11 height 11
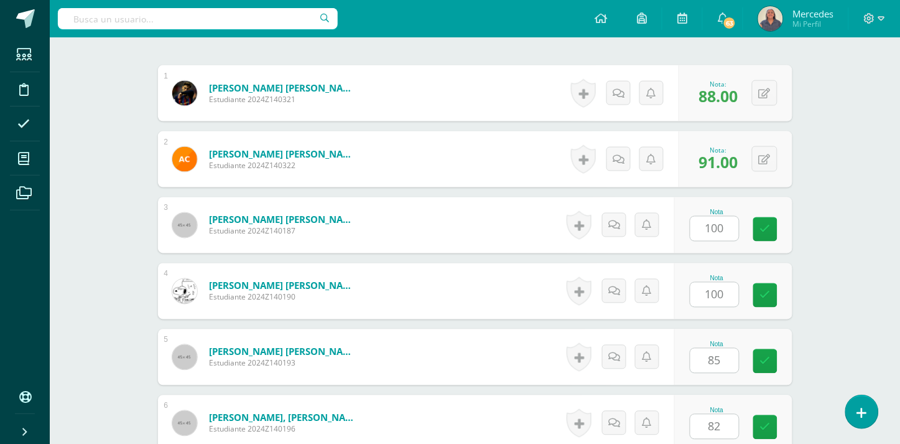
scroll to position [418, 0]
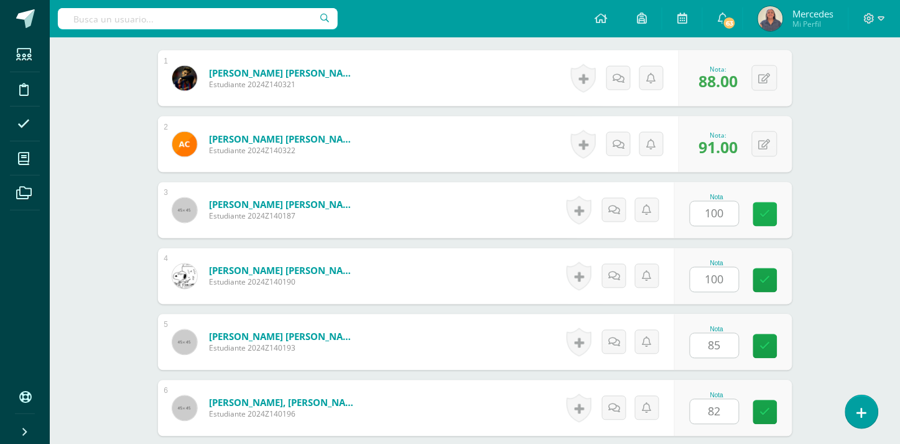
click at [767, 209] on icon at bounding box center [765, 214] width 11 height 11
click at [764, 275] on icon at bounding box center [765, 280] width 11 height 11
click at [763, 341] on icon at bounding box center [765, 346] width 11 height 11
click at [766, 407] on icon at bounding box center [765, 412] width 11 height 11
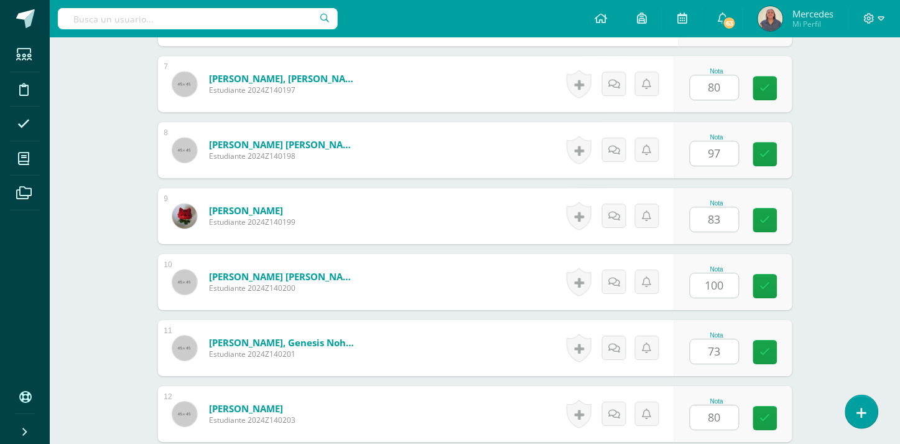
scroll to position [762, 0]
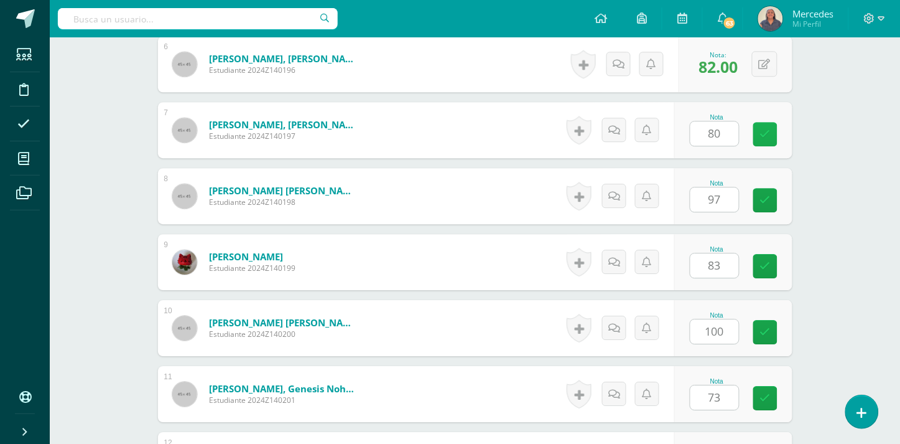
click at [760, 129] on icon at bounding box center [765, 134] width 11 height 11
click at [773, 188] on link at bounding box center [765, 200] width 24 height 24
type input "84"
click at [770, 240] on div "Nota 83" at bounding box center [733, 262] width 118 height 56
click at [766, 261] on icon at bounding box center [765, 266] width 11 height 11
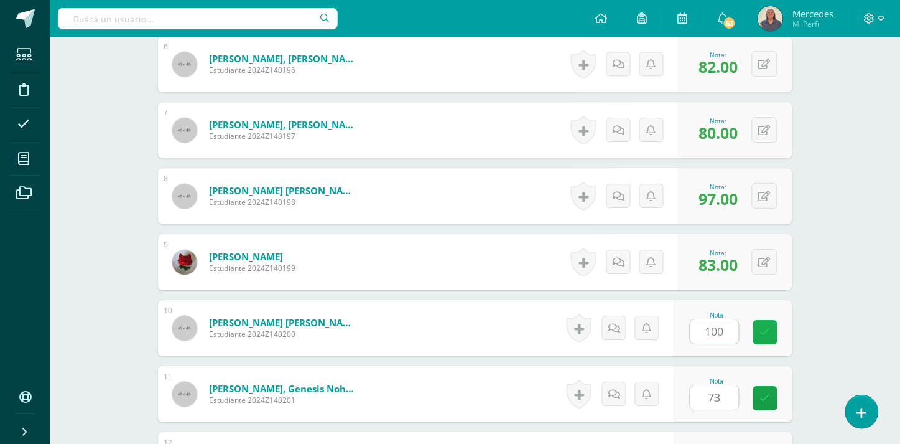
click at [769, 327] on icon at bounding box center [765, 332] width 11 height 11
click at [772, 386] on link at bounding box center [765, 398] width 24 height 24
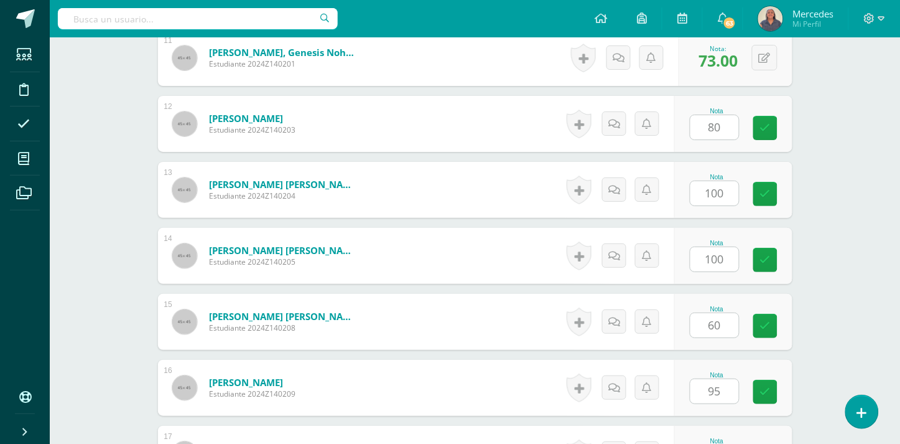
scroll to position [1083, 0]
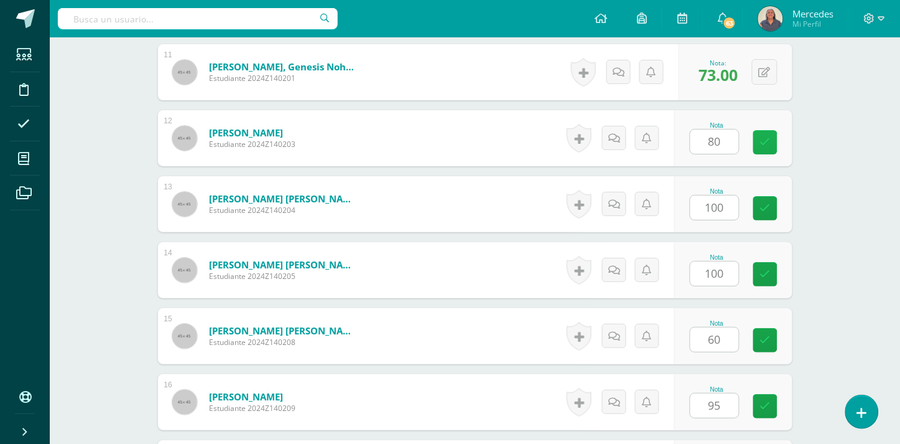
click at [767, 137] on icon at bounding box center [765, 142] width 11 height 11
click at [766, 203] on icon at bounding box center [765, 208] width 11 height 11
click at [770, 262] on link at bounding box center [765, 274] width 24 height 24
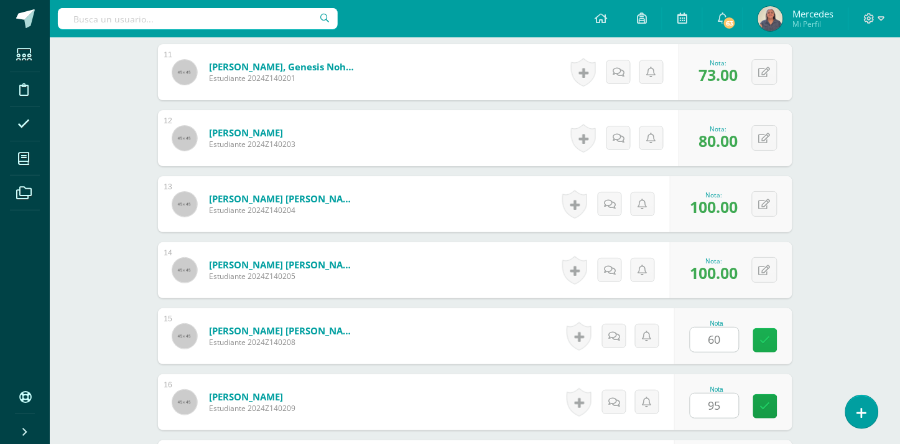
click at [768, 335] on icon at bounding box center [765, 340] width 11 height 11
click at [760, 401] on icon at bounding box center [765, 406] width 11 height 11
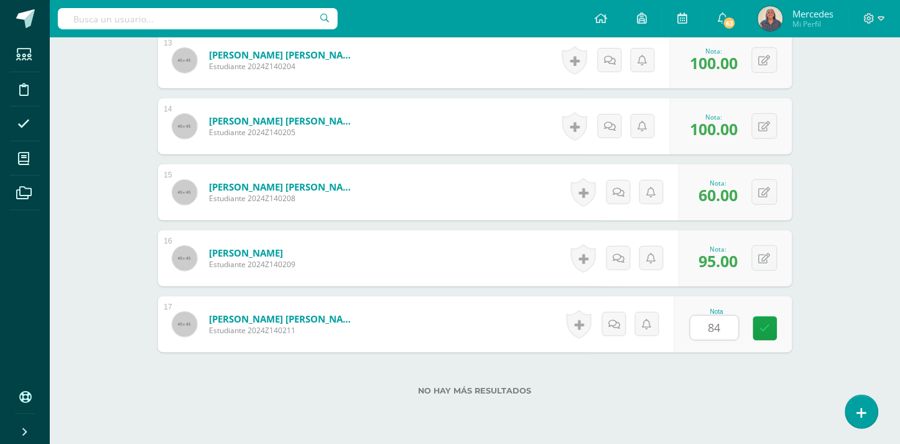
scroll to position [1266, 0]
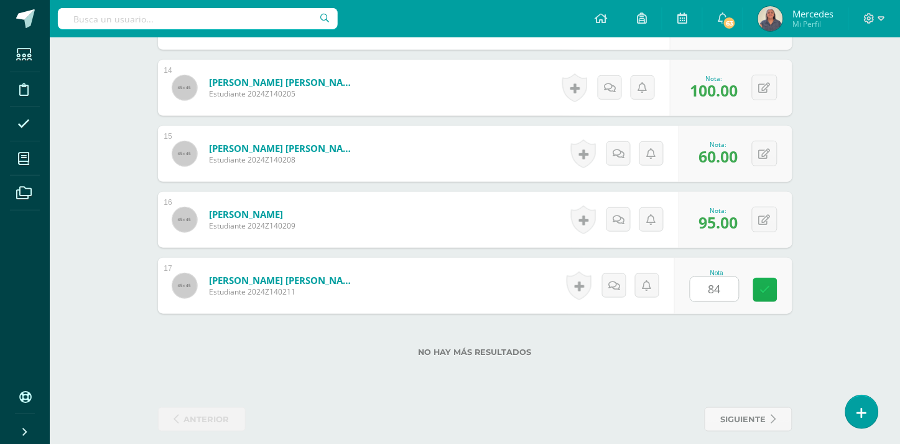
click at [760, 278] on link at bounding box center [765, 290] width 24 height 24
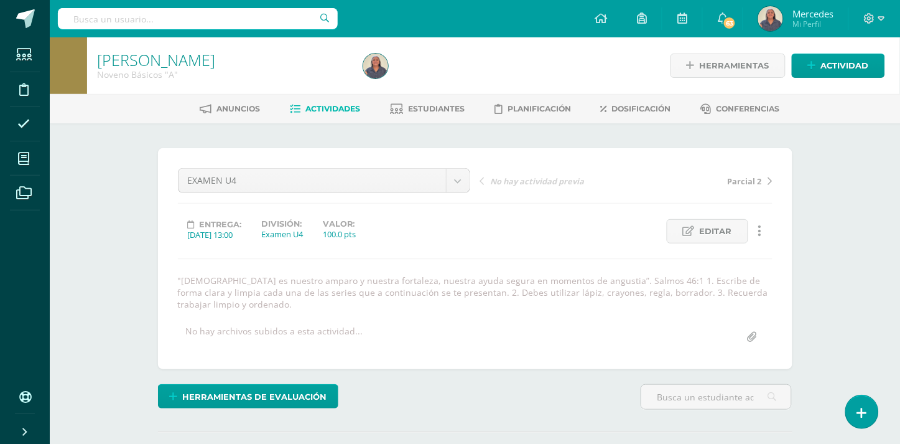
click at [327, 107] on span "Actividades" at bounding box center [333, 108] width 55 height 9
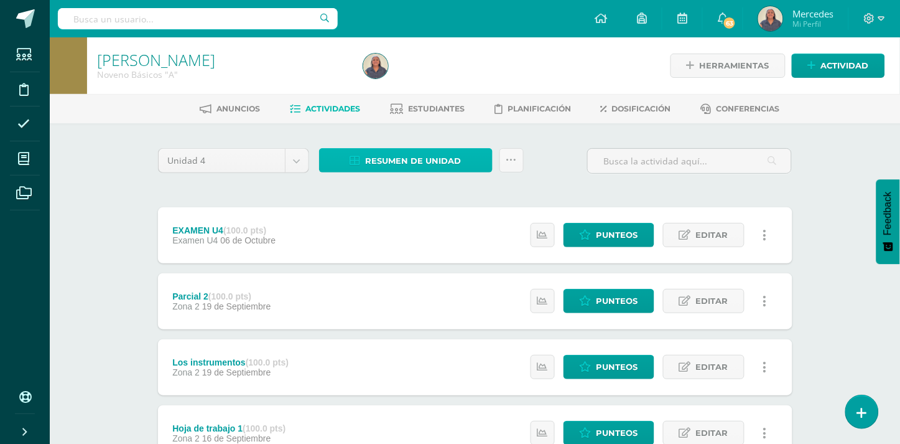
click at [413, 162] on span "Resumen de unidad" at bounding box center [414, 160] width 96 height 23
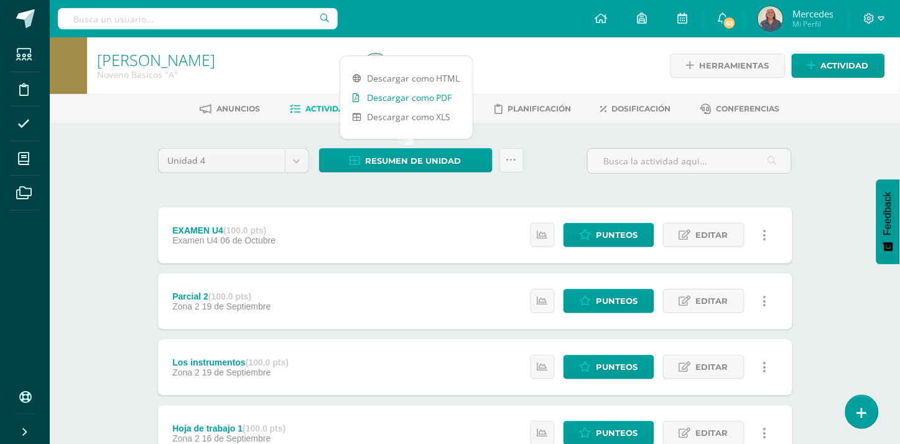
click at [408, 96] on link "Descargar como PDF" at bounding box center [406, 97] width 133 height 19
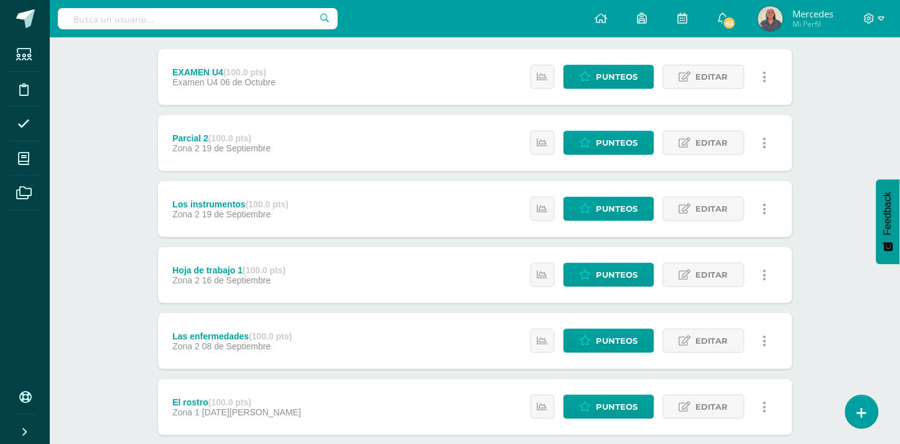
scroll to position [180, 0]
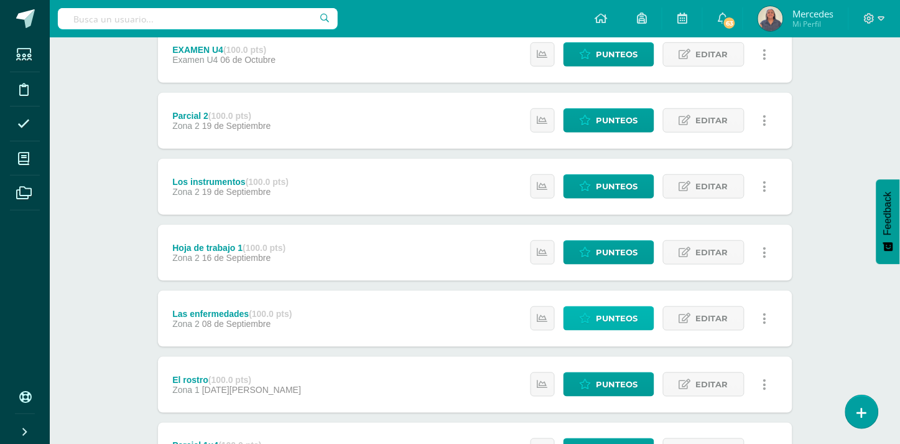
click at [620, 313] on span "Punteos" at bounding box center [618, 318] width 42 height 23
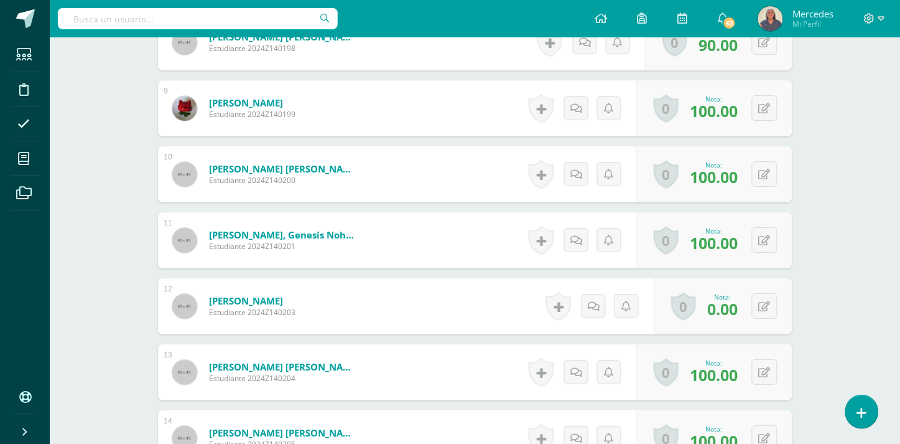
scroll to position [916, 0]
click at [767, 302] on button at bounding box center [765, 305] width 26 height 26
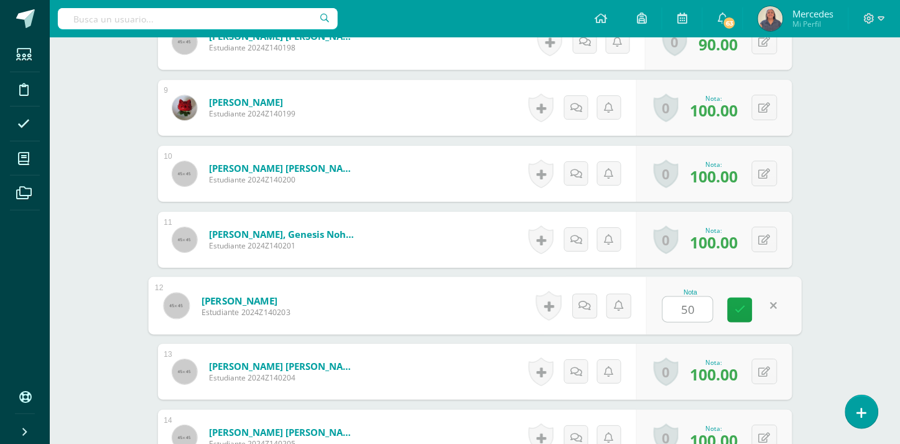
type input "50"
click at [724, 308] on div "Nota 50" at bounding box center [717, 306] width 151 height 56
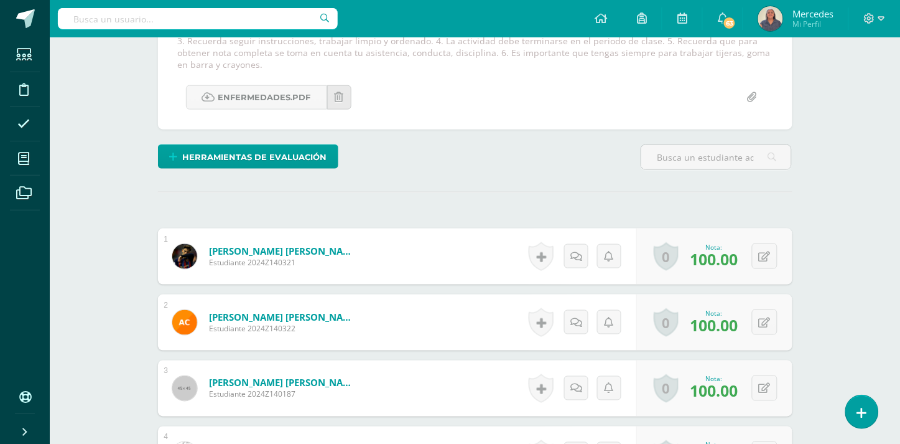
scroll to position [225, 0]
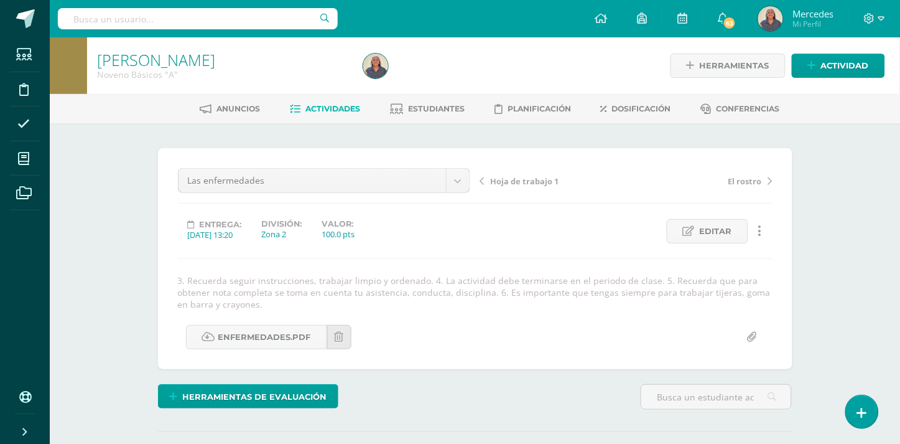
click at [501, 180] on span "Hoja de trabajo 1" at bounding box center [525, 180] width 68 height 11
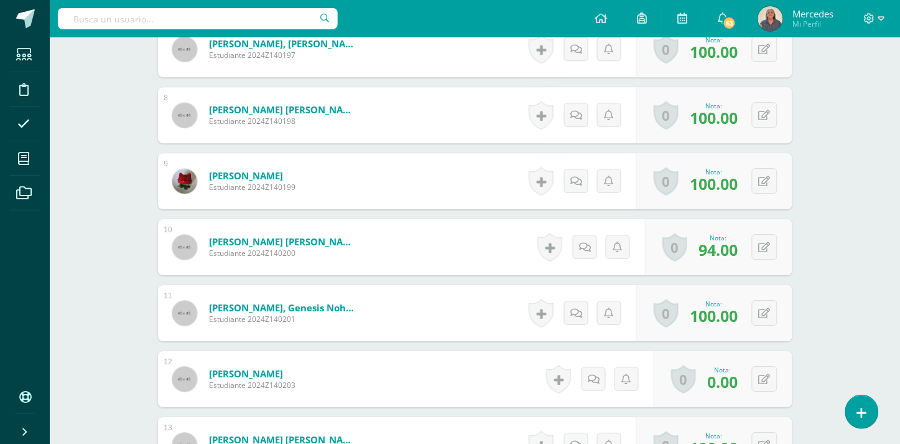
scroll to position [845, 0]
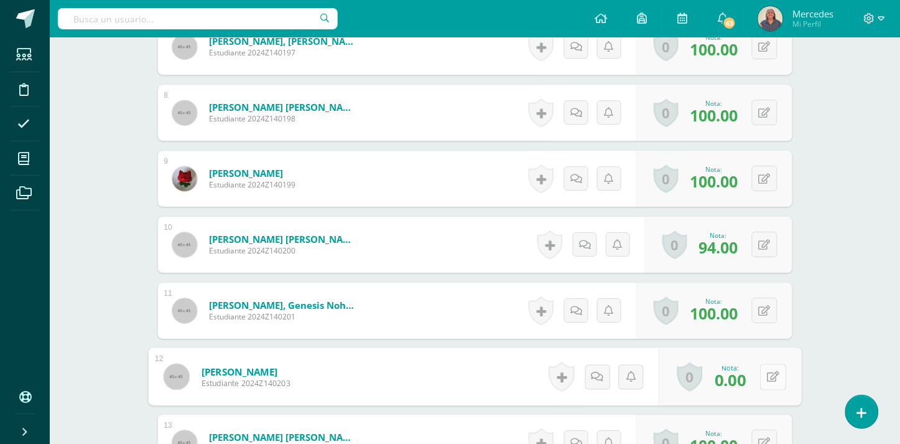
click at [761, 376] on button at bounding box center [773, 376] width 26 height 26
type input "100"
click at [739, 381] on icon at bounding box center [740, 380] width 11 height 11
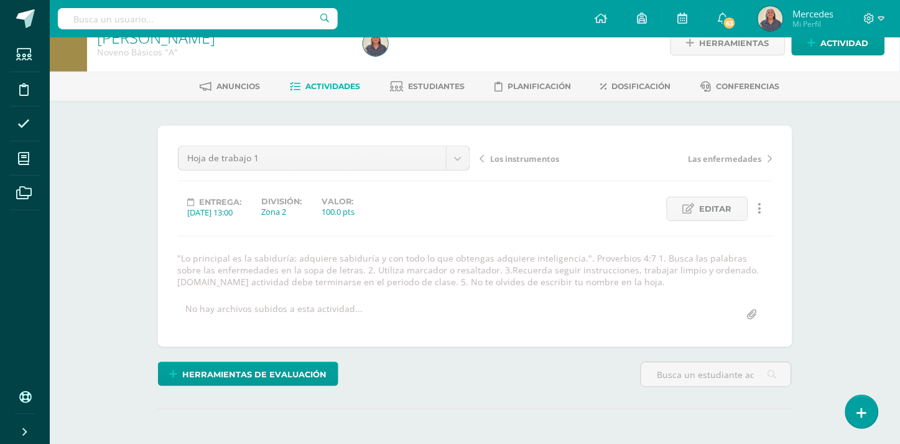
scroll to position [0, 0]
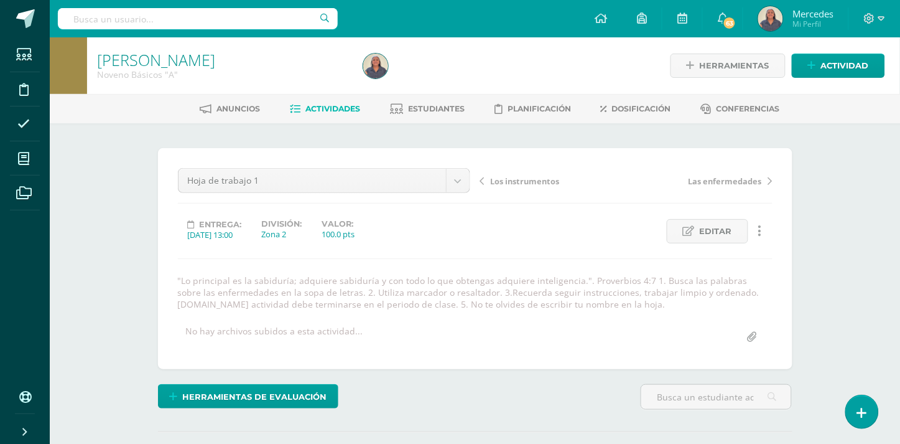
click at [521, 179] on span "Los instrumentos" at bounding box center [525, 180] width 69 height 11
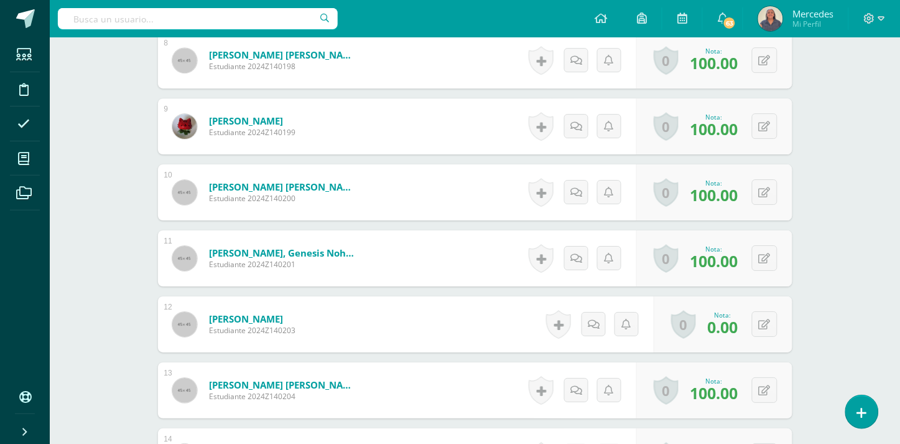
scroll to position [953, 0]
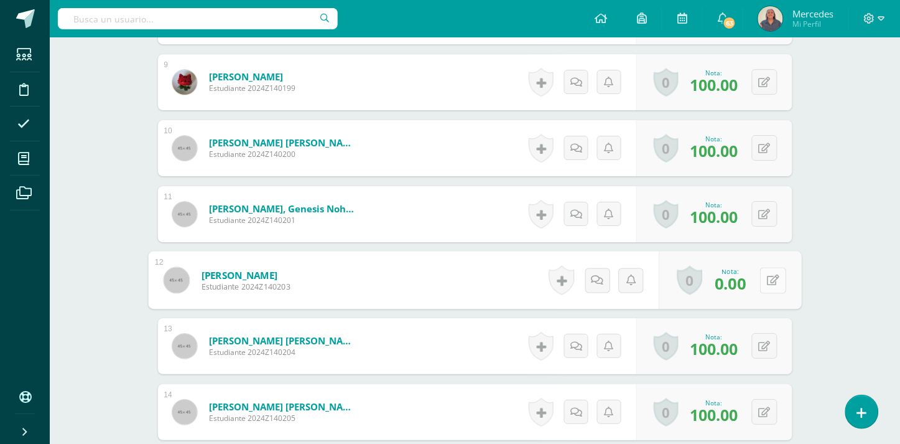
click at [763, 280] on button at bounding box center [773, 280] width 26 height 26
type input "50"
click at [739, 281] on icon at bounding box center [740, 284] width 11 height 11
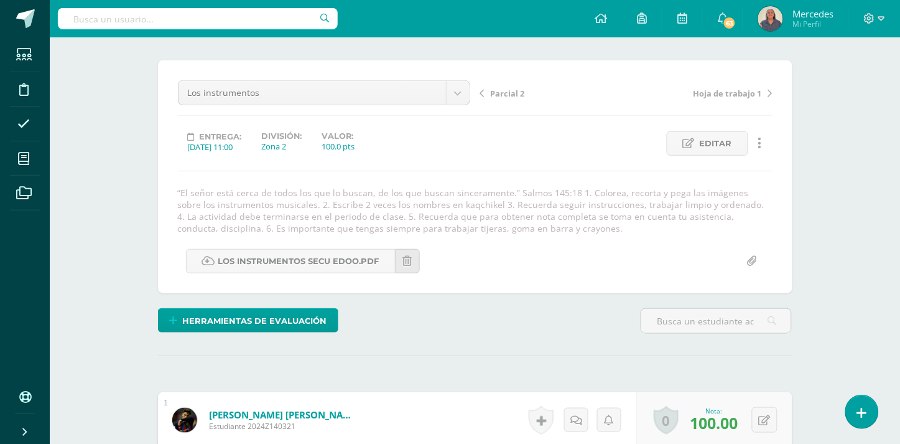
scroll to position [0, 0]
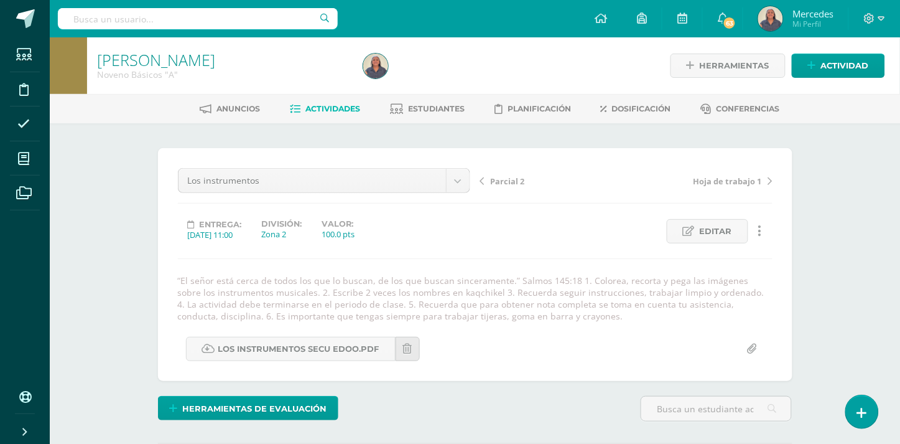
click at [330, 105] on span "Actividades" at bounding box center [333, 108] width 55 height 9
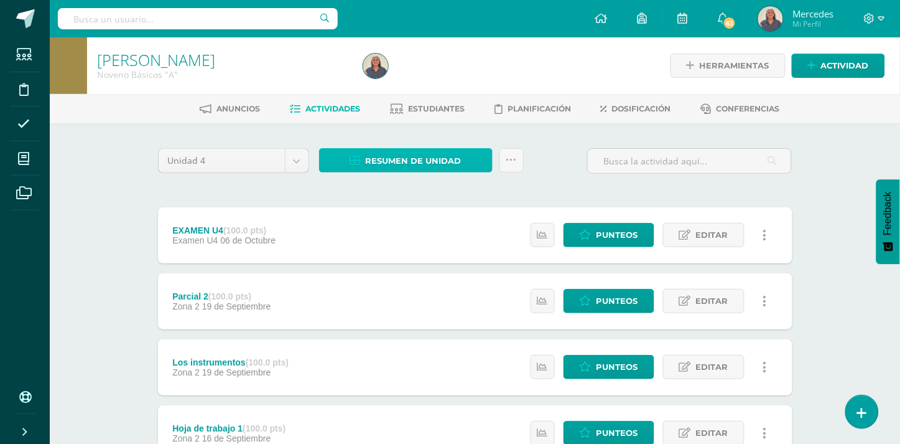
click at [417, 156] on span "Resumen de unidad" at bounding box center [414, 160] width 96 height 23
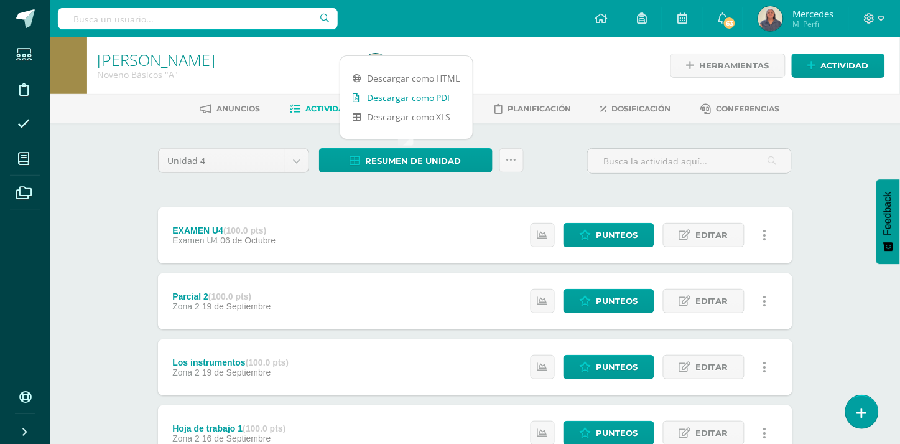
click at [411, 96] on link "Descargar como PDF" at bounding box center [406, 97] width 133 height 19
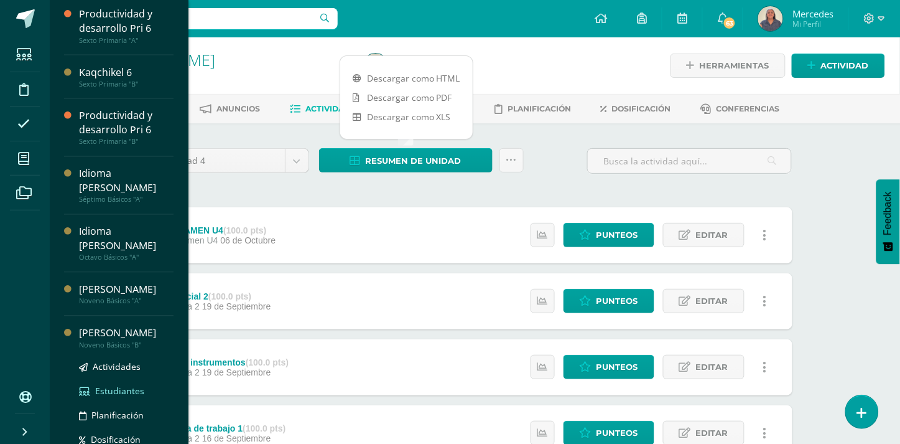
scroll to position [482, 0]
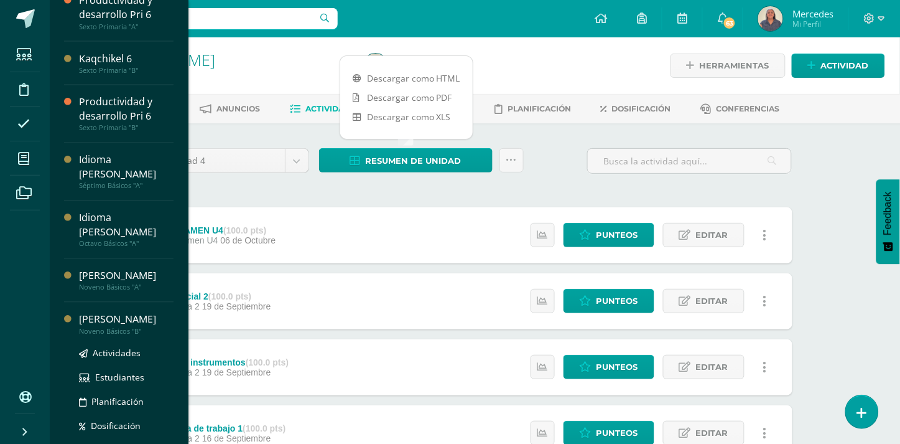
click at [119, 312] on div "[PERSON_NAME]" at bounding box center [126, 319] width 95 height 14
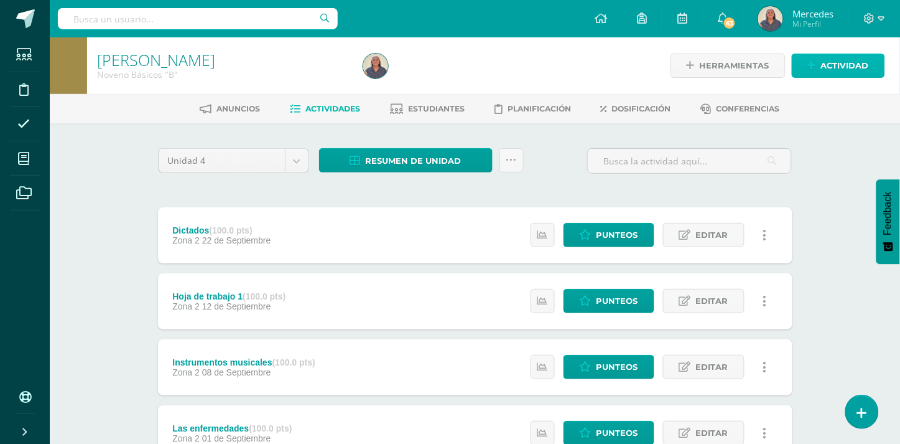
click at [837, 63] on span "Actividad" at bounding box center [845, 65] width 48 height 23
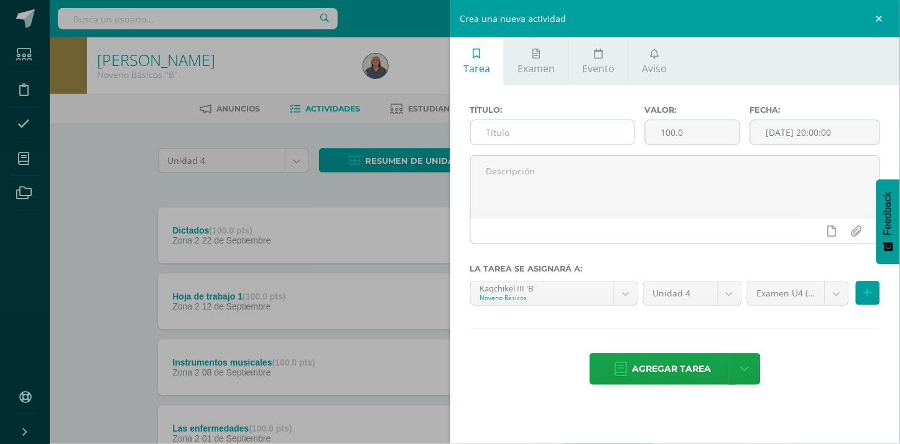
click at [567, 131] on input "text" at bounding box center [553, 132] width 164 height 24
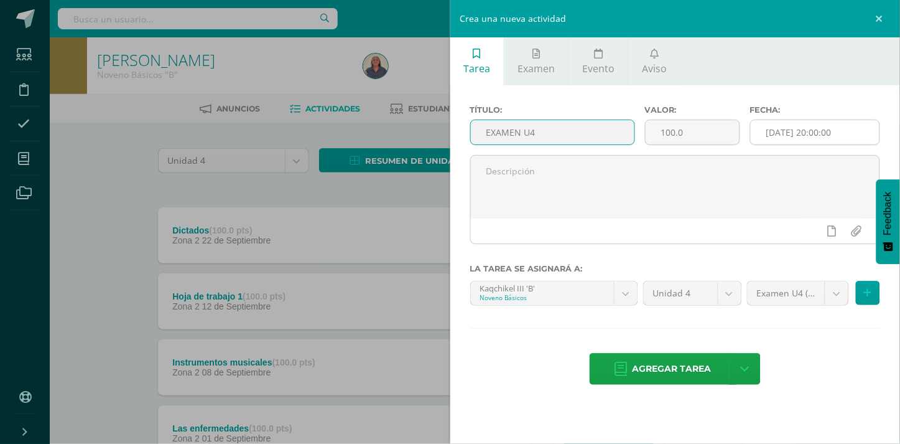
type input "EXAMEN U4"
click at [819, 127] on input "[DATE] 20:00:00" at bounding box center [815, 132] width 129 height 24
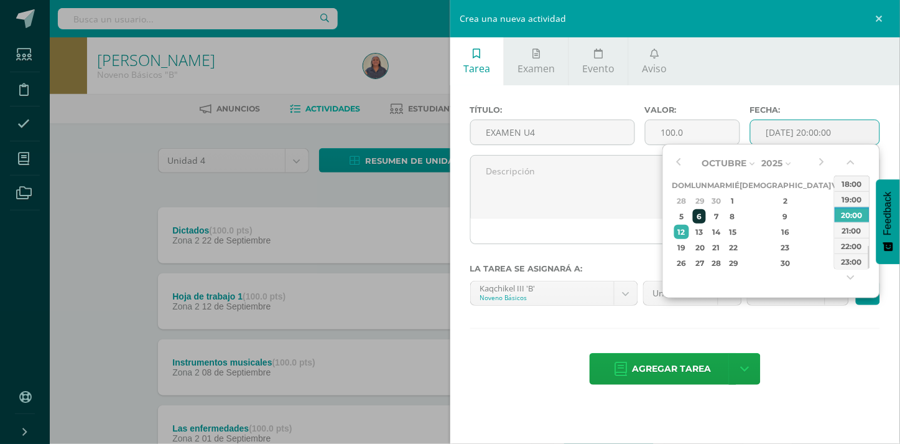
click at [706, 219] on div "6" at bounding box center [699, 216] width 13 height 14
click at [857, 182] on div "11:00" at bounding box center [852, 187] width 35 height 16
type input "[DATE] 11:00"
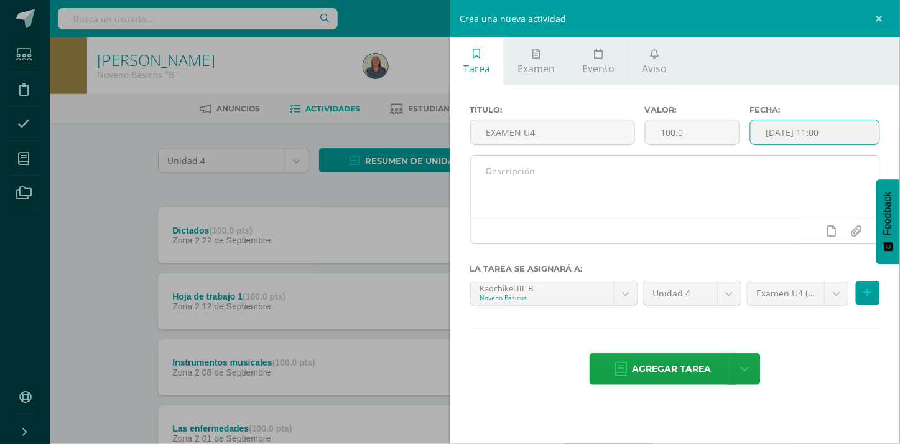
click at [508, 164] on textarea at bounding box center [675, 187] width 409 height 62
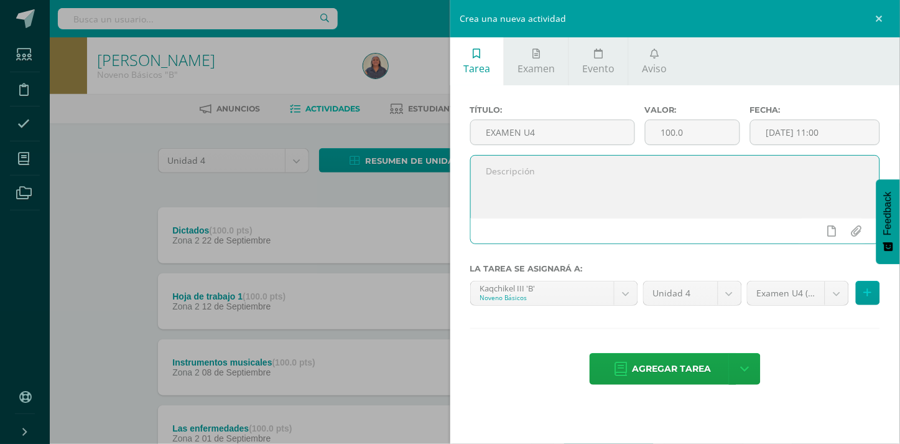
paste textarea ""[DEMOGRAPHIC_DATA] es nuestro amparo y nuestra fortaleza, nuestra ayuda segura…"
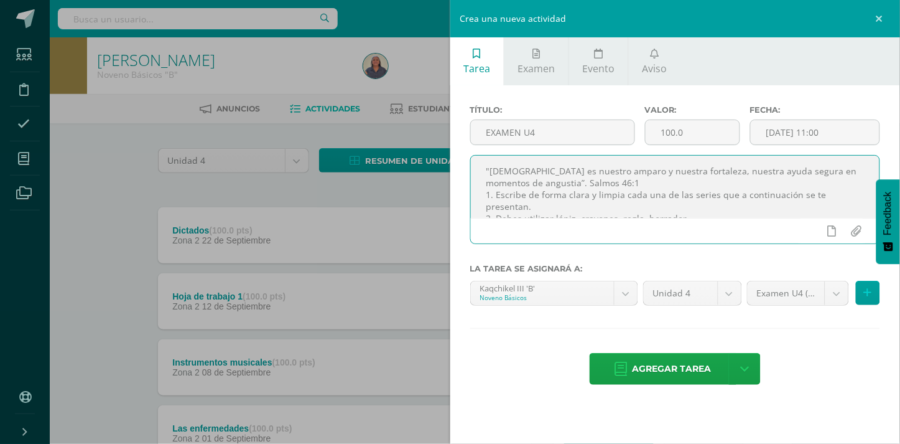
scroll to position [17, 0]
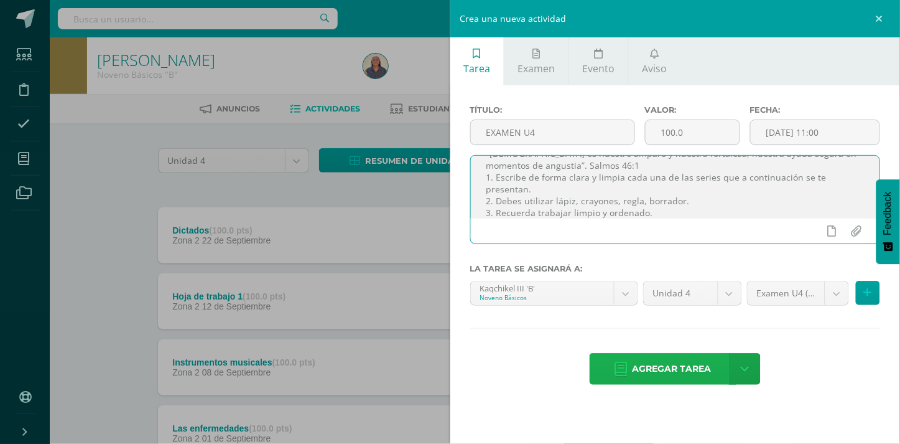
type textarea ""[DEMOGRAPHIC_DATA] es nuestro amparo y nuestra fortaleza, nuestra ayuda segura…"
click at [685, 373] on span "Agregar tarea" at bounding box center [672, 368] width 79 height 30
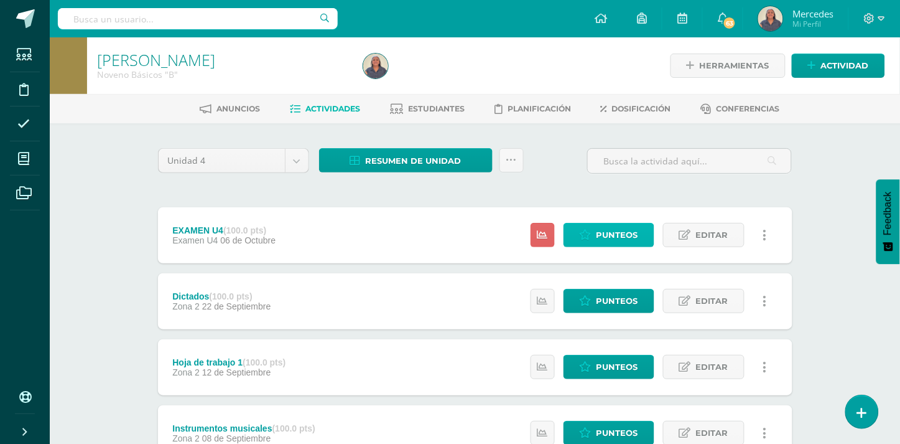
click at [628, 234] on span "Punteos" at bounding box center [618, 234] width 42 height 23
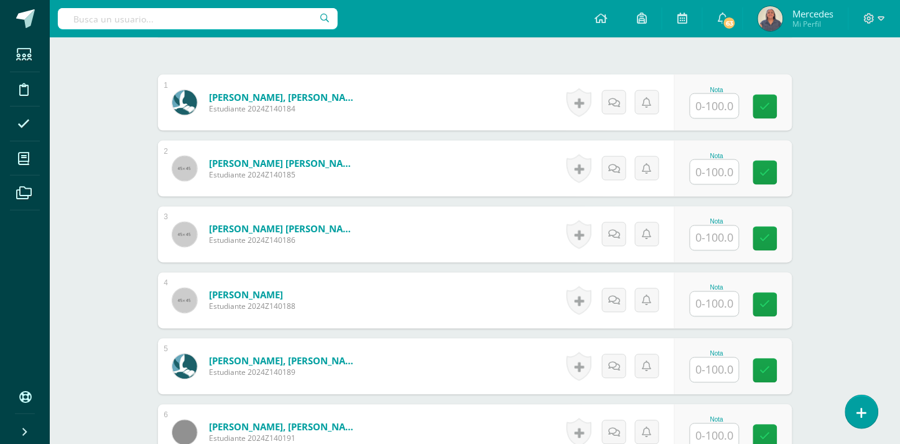
scroll to position [403, 0]
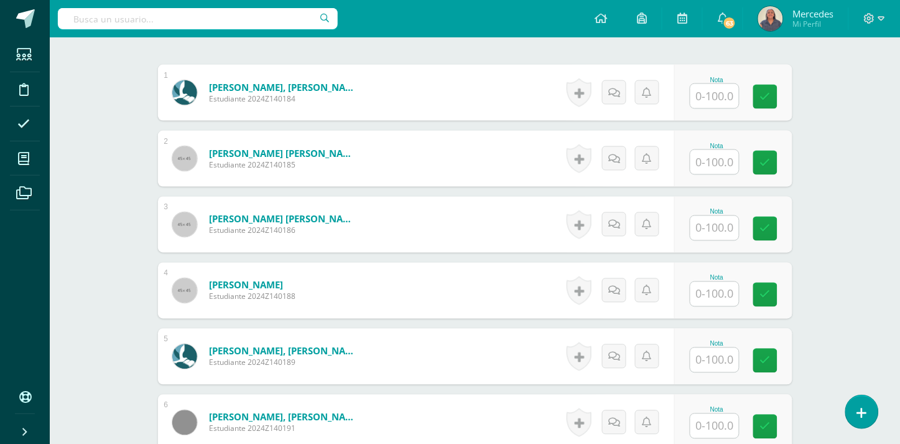
click at [712, 88] on input "text" at bounding box center [715, 96] width 49 height 24
type input "51"
click at [719, 154] on input "text" at bounding box center [722, 162] width 50 height 25
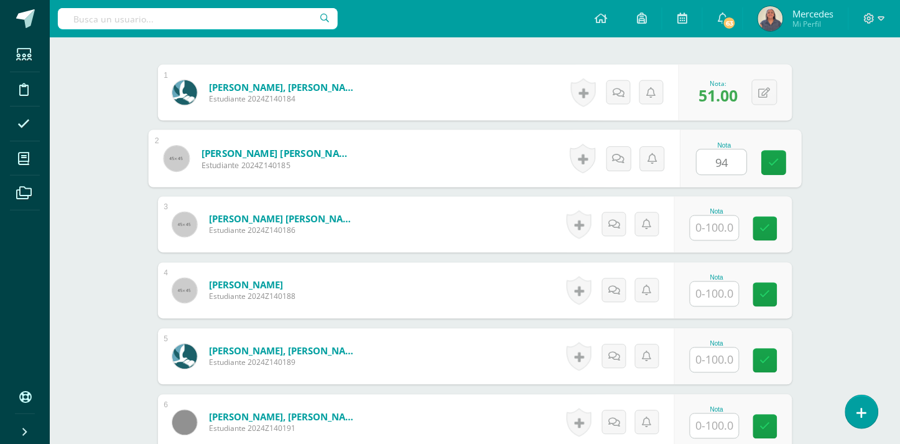
type input "94"
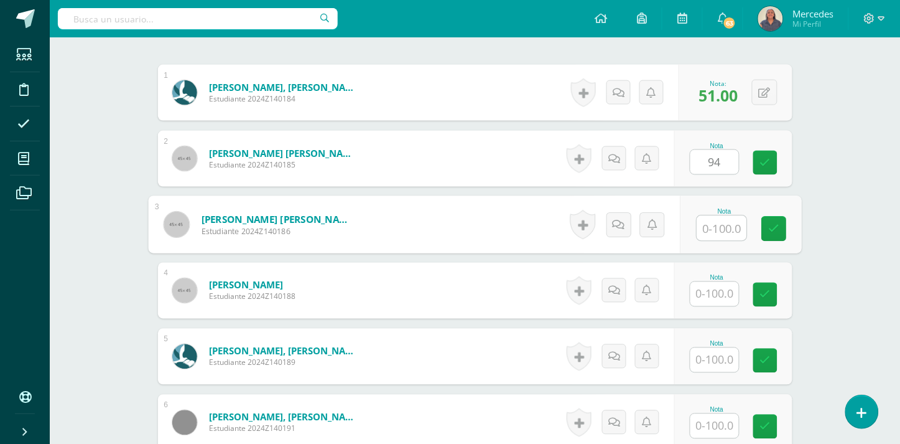
click at [717, 220] on input "text" at bounding box center [722, 228] width 50 height 25
type input "57"
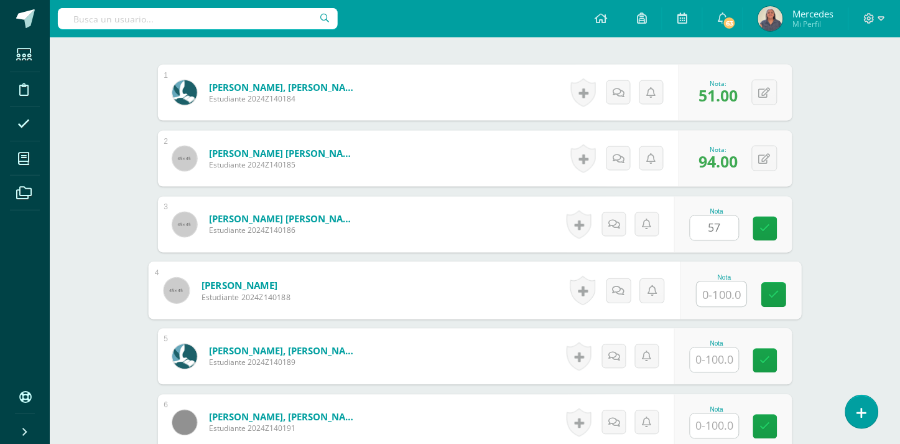
click at [717, 282] on input "text" at bounding box center [722, 294] width 50 height 25
type input "30"
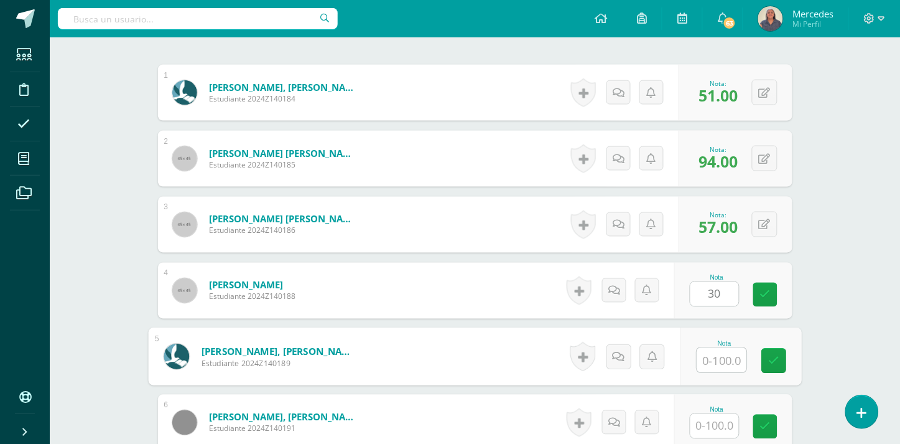
click at [713, 348] on input "text" at bounding box center [722, 360] width 50 height 25
type input "35"
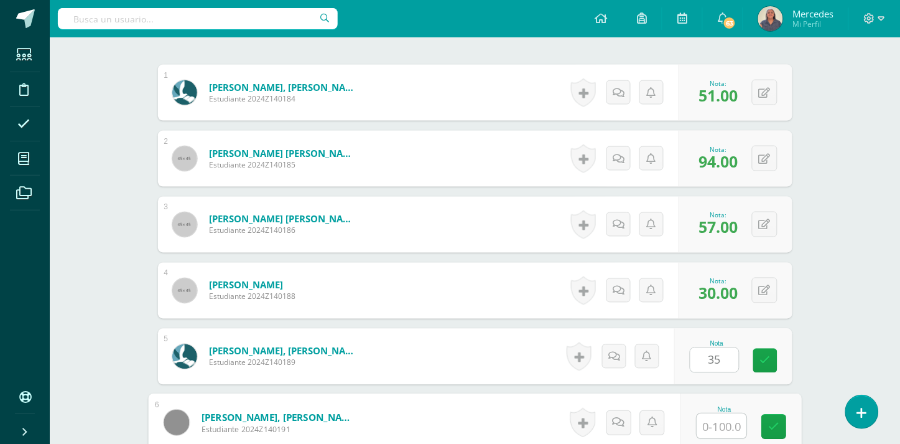
click at [723, 414] on input "text" at bounding box center [722, 426] width 50 height 25
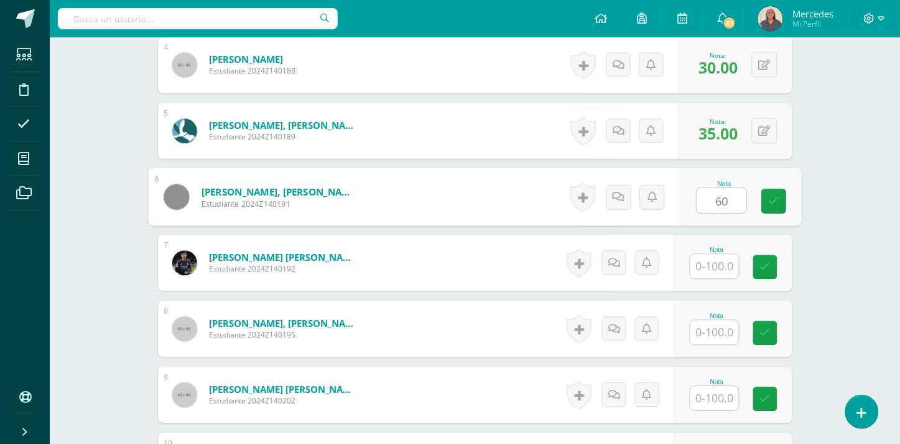
scroll to position [632, 0]
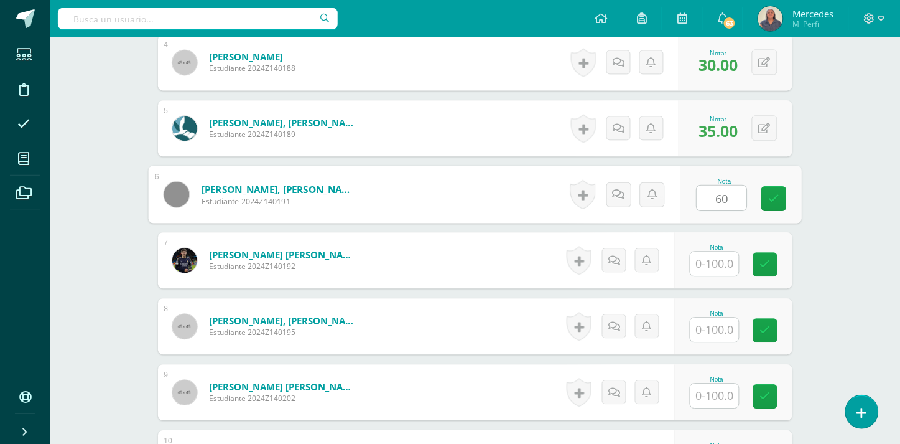
type input "60"
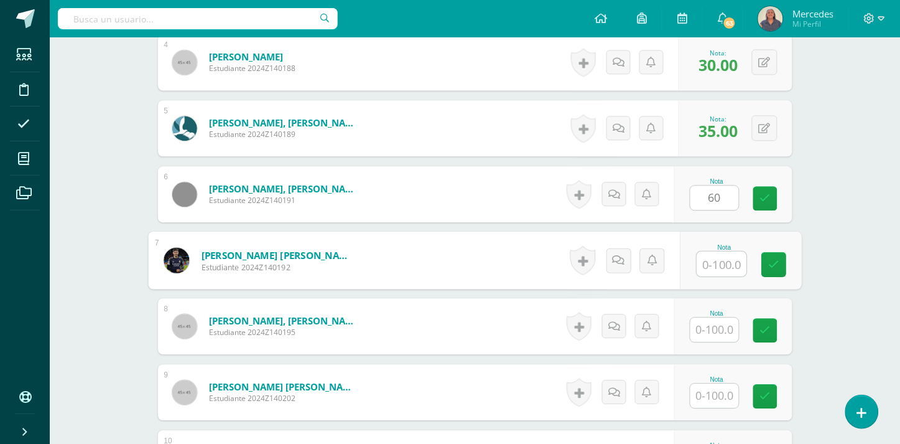
click at [716, 251] on input "text" at bounding box center [722, 263] width 50 height 25
type input "77"
click at [728, 322] on input "text" at bounding box center [715, 329] width 49 height 24
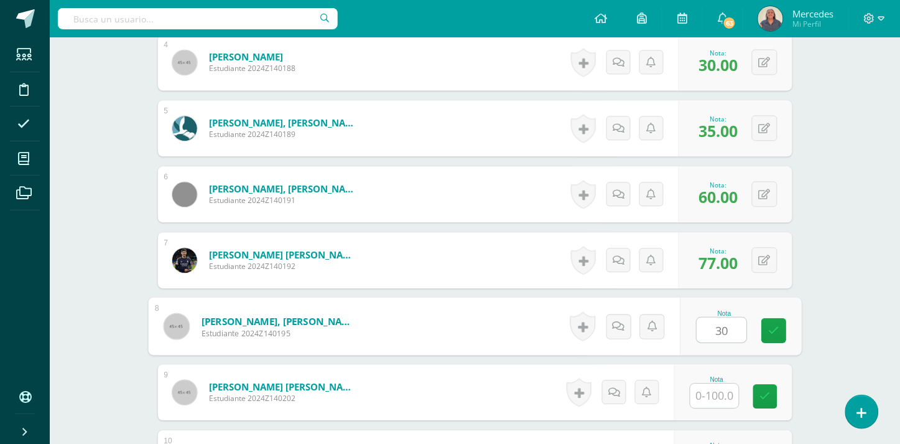
type input "30"
click at [718, 383] on input "text" at bounding box center [715, 395] width 49 height 24
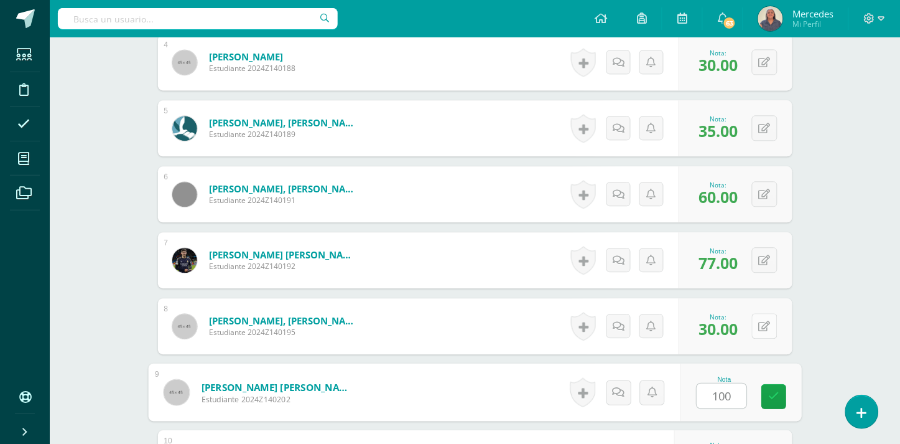
type input "100"
click at [765, 313] on button at bounding box center [765, 326] width 26 height 26
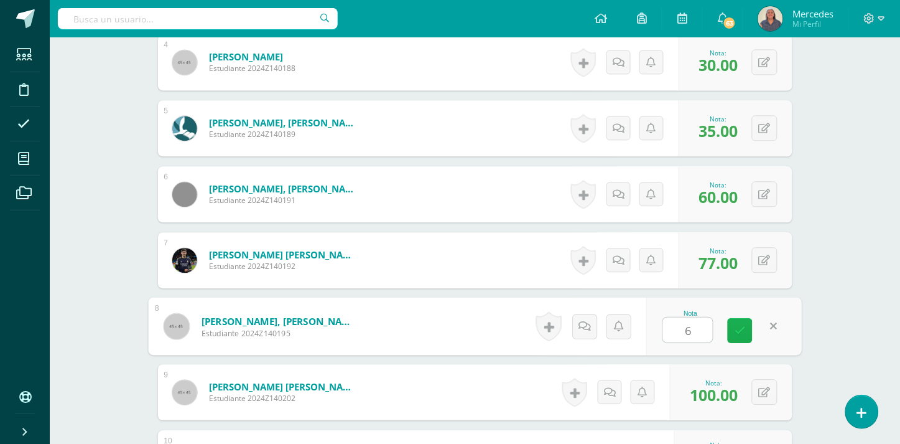
type input "60"
click at [747, 322] on link at bounding box center [740, 330] width 25 height 25
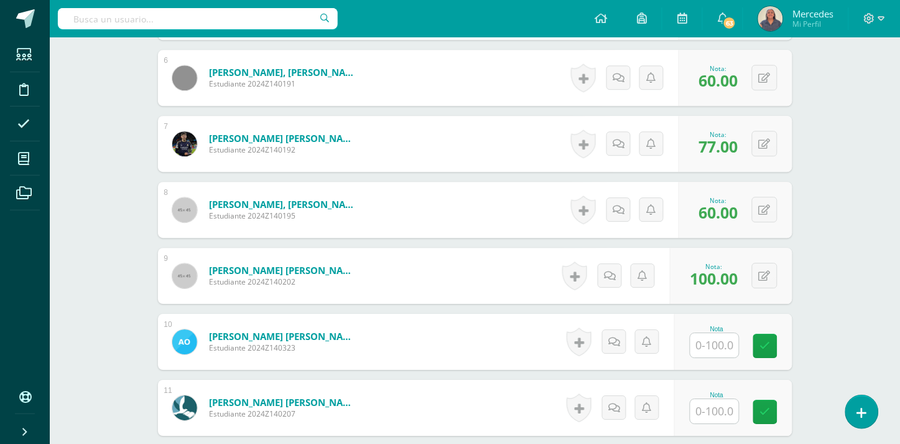
scroll to position [854, 0]
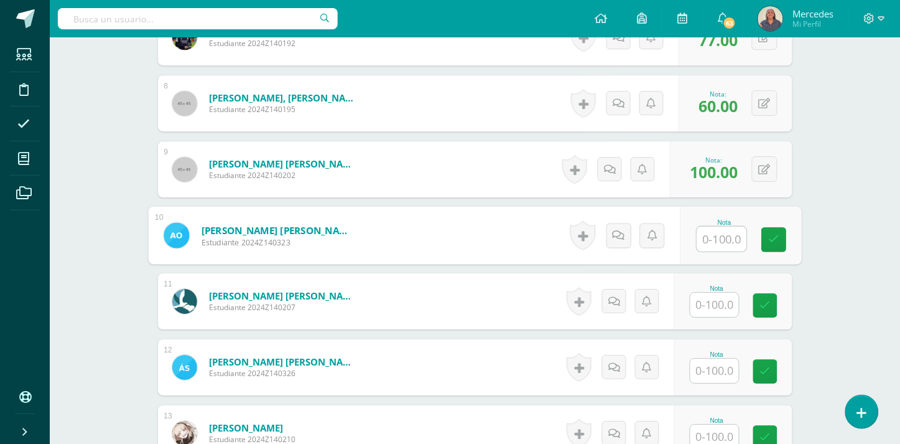
click at [725, 232] on input "text" at bounding box center [722, 238] width 50 height 25
type input "76"
click at [719, 294] on input "text" at bounding box center [715, 304] width 49 height 24
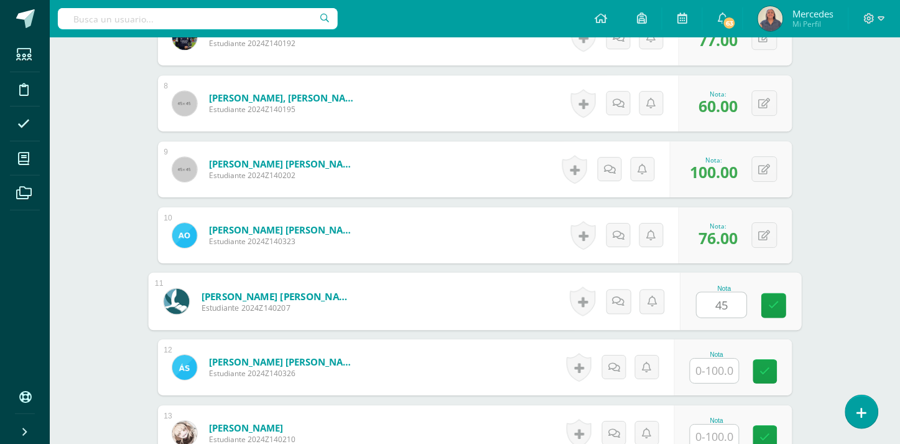
type input "45"
drag, startPoint x: 721, startPoint y: 350, endPoint x: 719, endPoint y: 360, distance: 10.0
click at [719, 360] on div "1 Alcantara Gutierrez, Santiago Emanuel Estudiante 2024Z140184 Nota 51.00 0 Log…" at bounding box center [475, 103] width 635 height 979
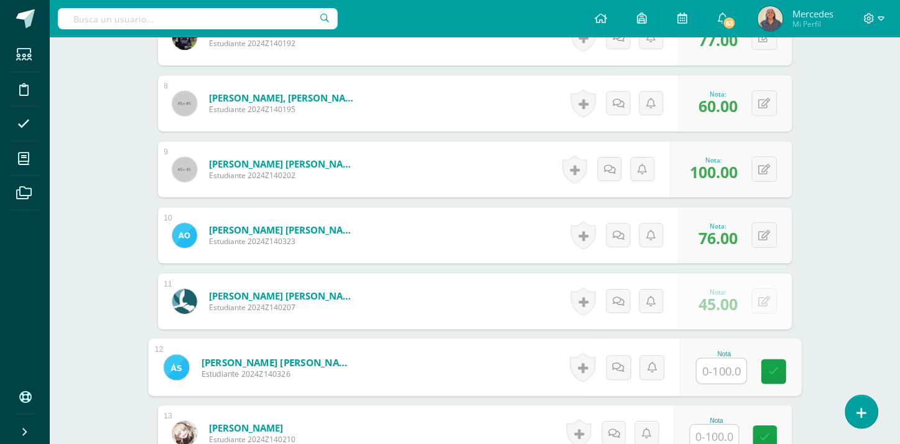
click at [719, 361] on input "text" at bounding box center [722, 370] width 50 height 25
type input "59"
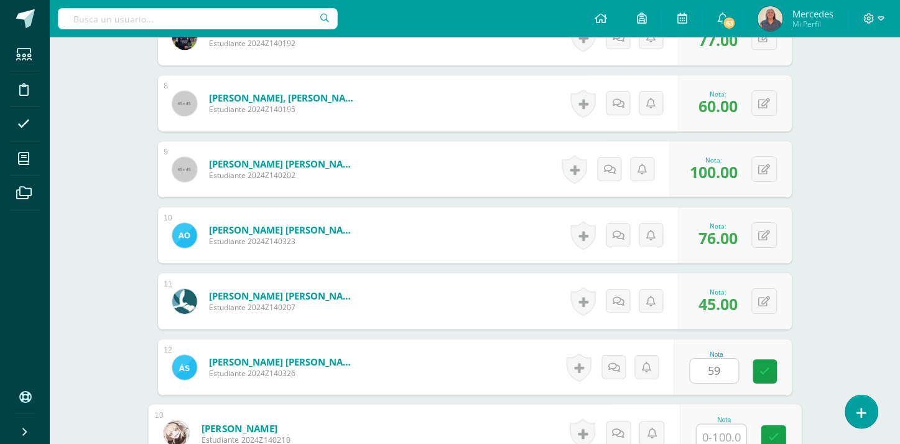
click at [726, 427] on input "text" at bounding box center [722, 436] width 50 height 25
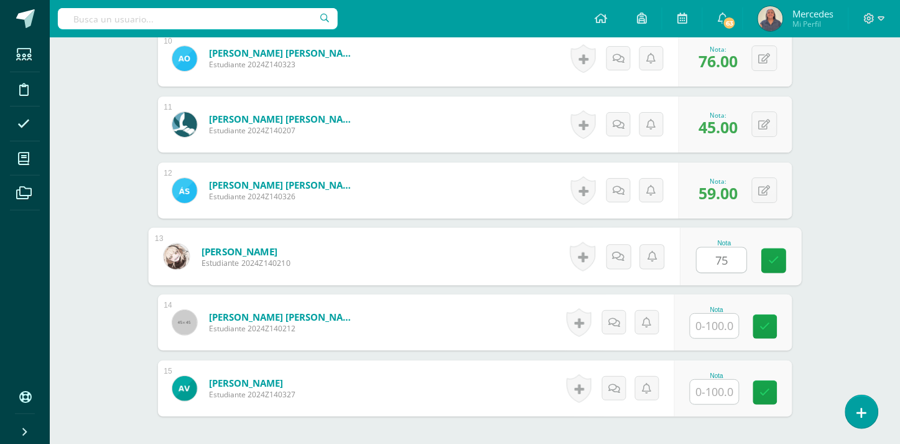
scroll to position [1071, 0]
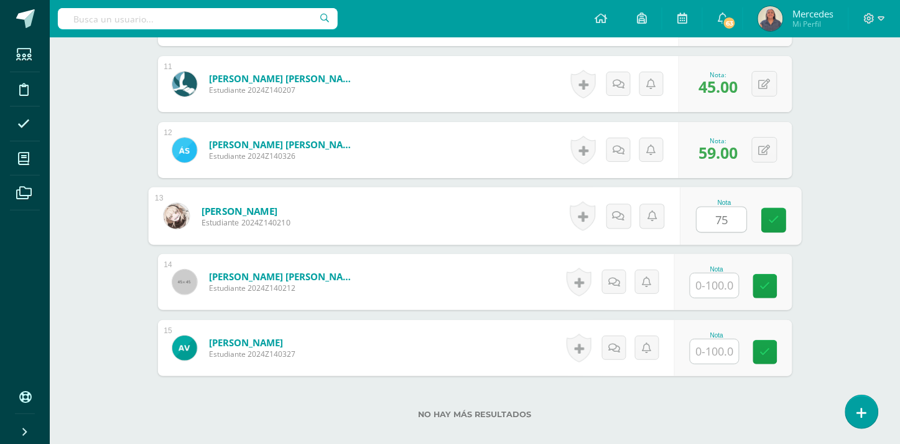
type input "75"
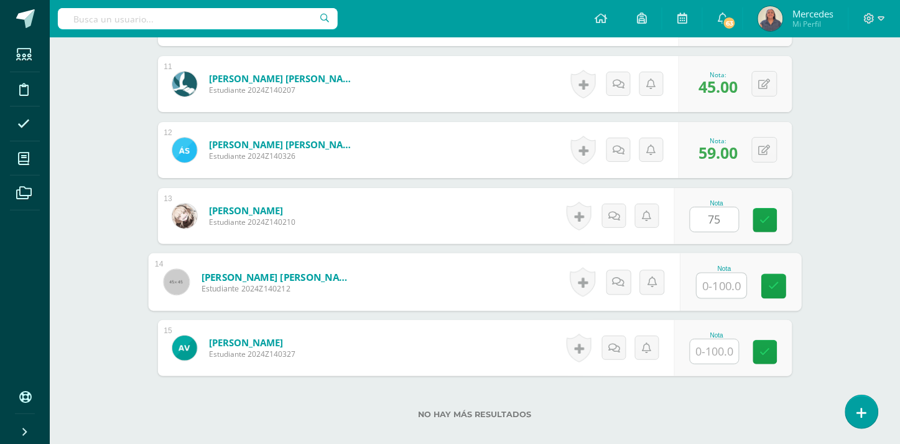
click at [732, 278] on input "text" at bounding box center [722, 285] width 50 height 25
type input "34"
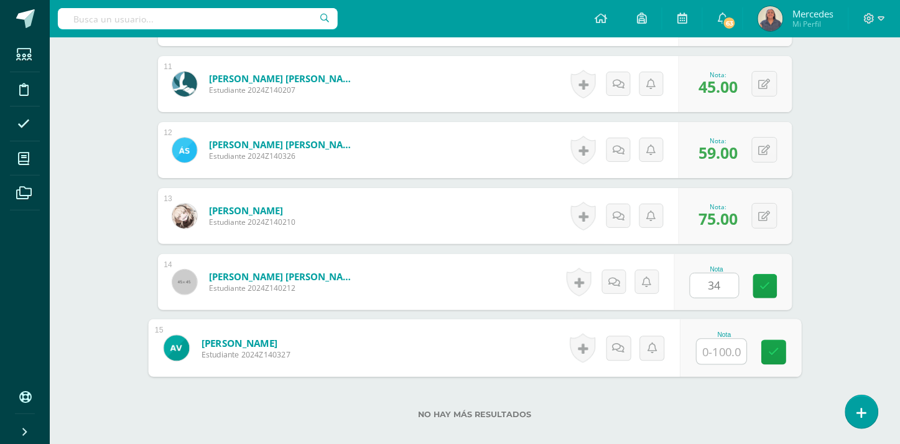
click at [729, 343] on input "text" at bounding box center [722, 351] width 50 height 25
type input "68"
click at [768, 347] on icon at bounding box center [773, 352] width 11 height 11
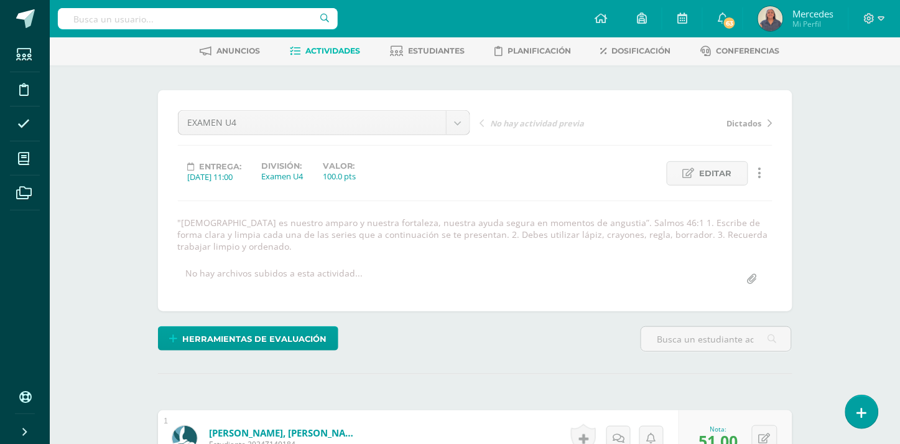
scroll to position [0, 0]
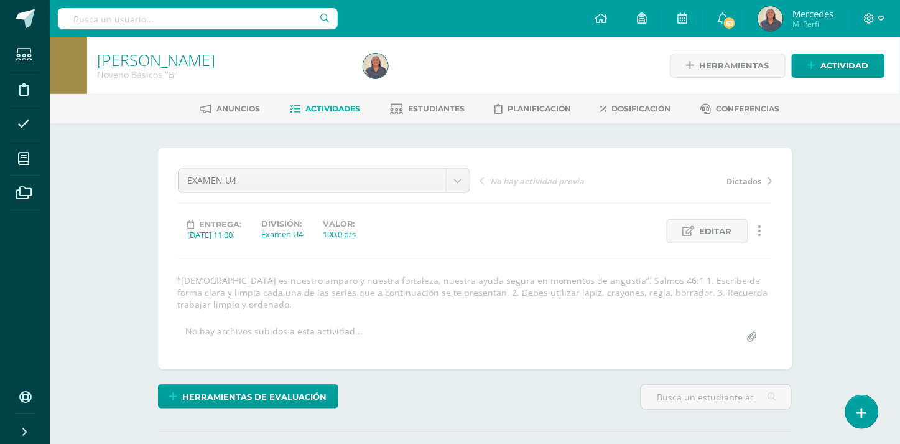
click at [331, 107] on span "Actividades" at bounding box center [333, 108] width 55 height 9
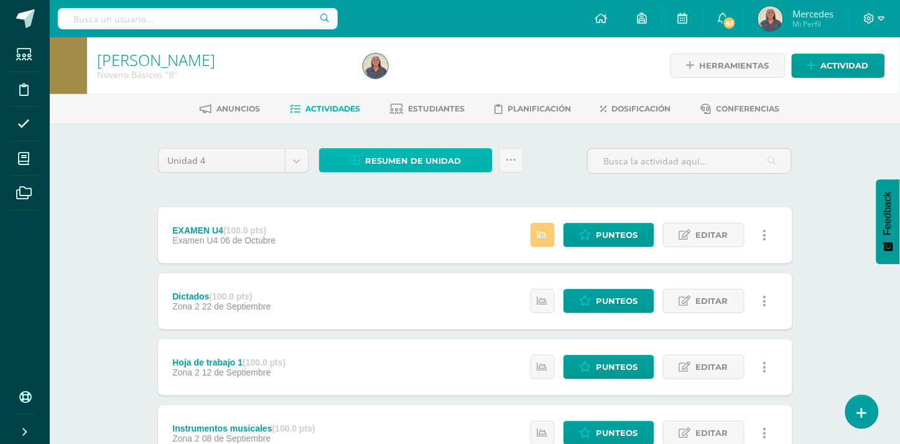
click at [415, 162] on span "Resumen de unidad" at bounding box center [414, 160] width 96 height 23
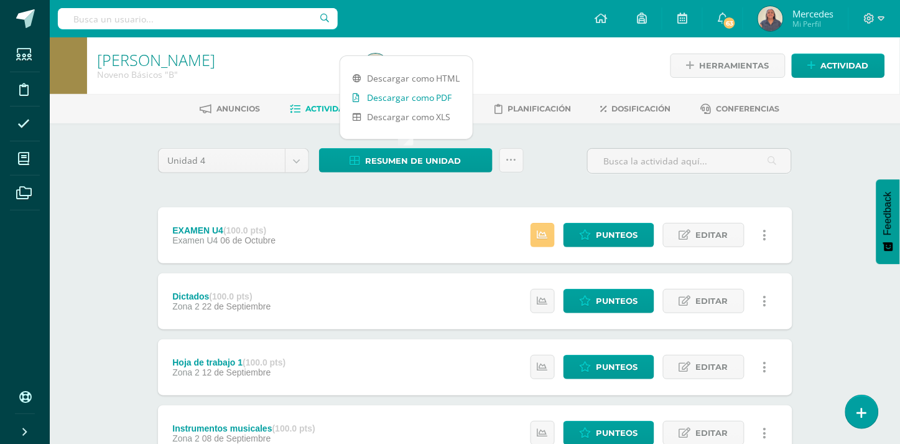
click at [398, 100] on link "Descargar como PDF" at bounding box center [406, 97] width 133 height 19
